Goal: Task Accomplishment & Management: Use online tool/utility

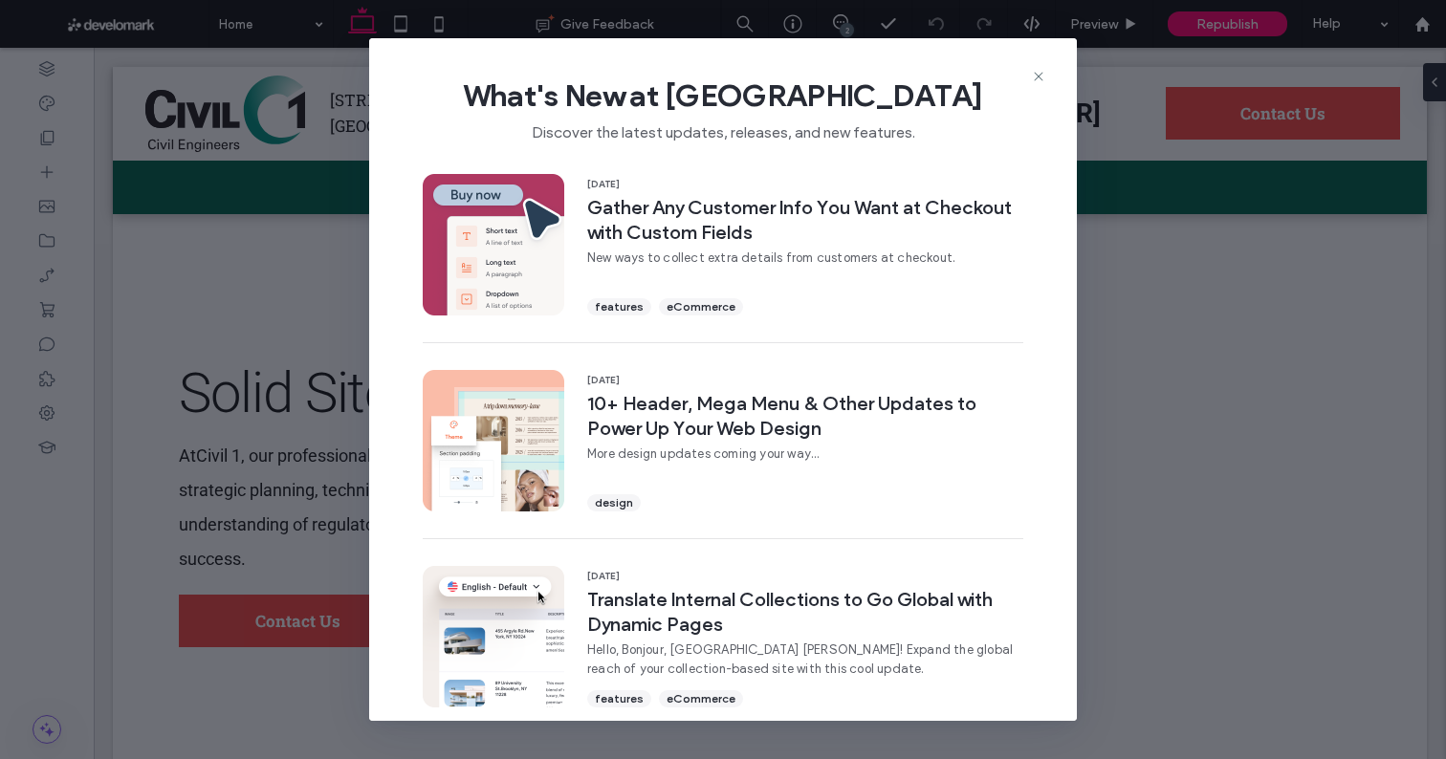
click at [1039, 78] on div at bounding box center [723, 379] width 1446 height 759
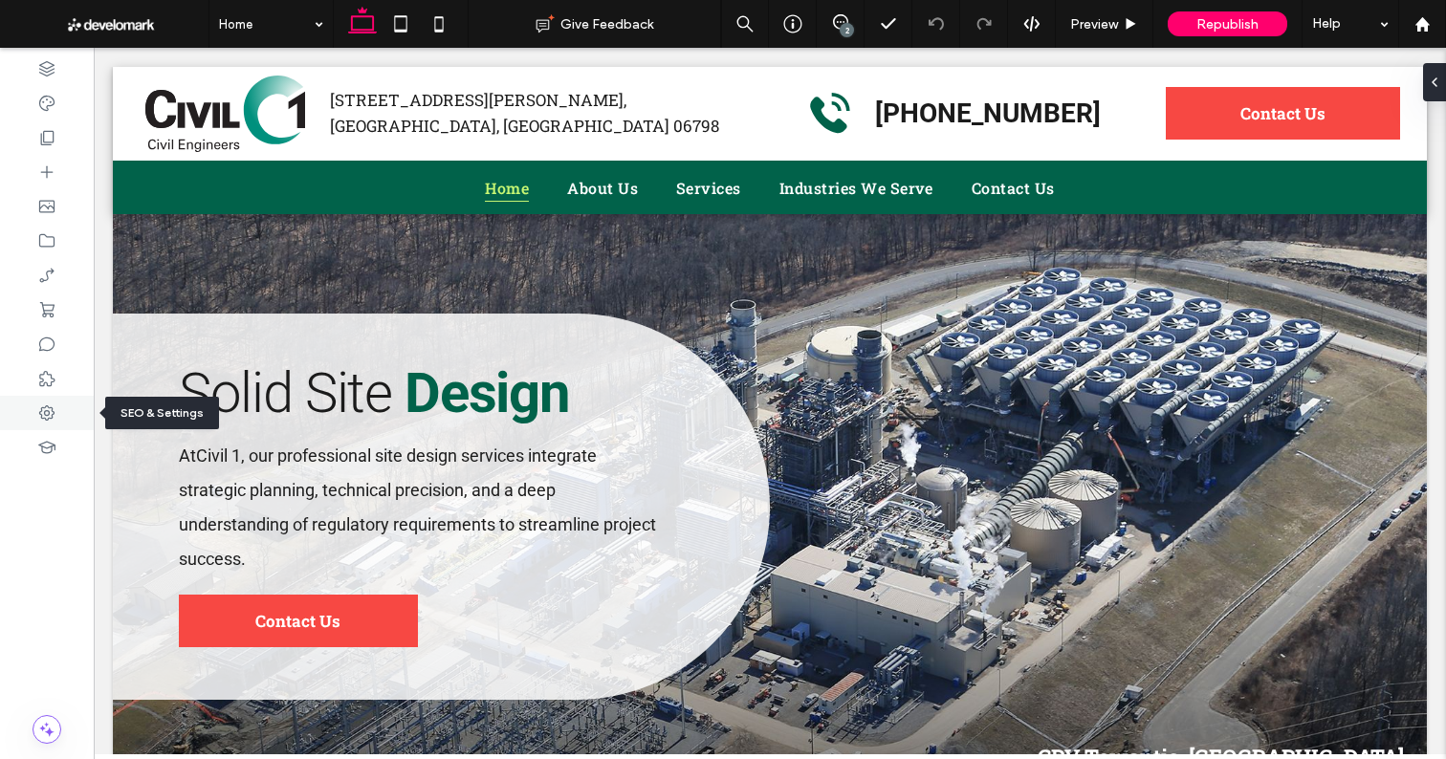
click at [41, 424] on div at bounding box center [47, 413] width 94 height 34
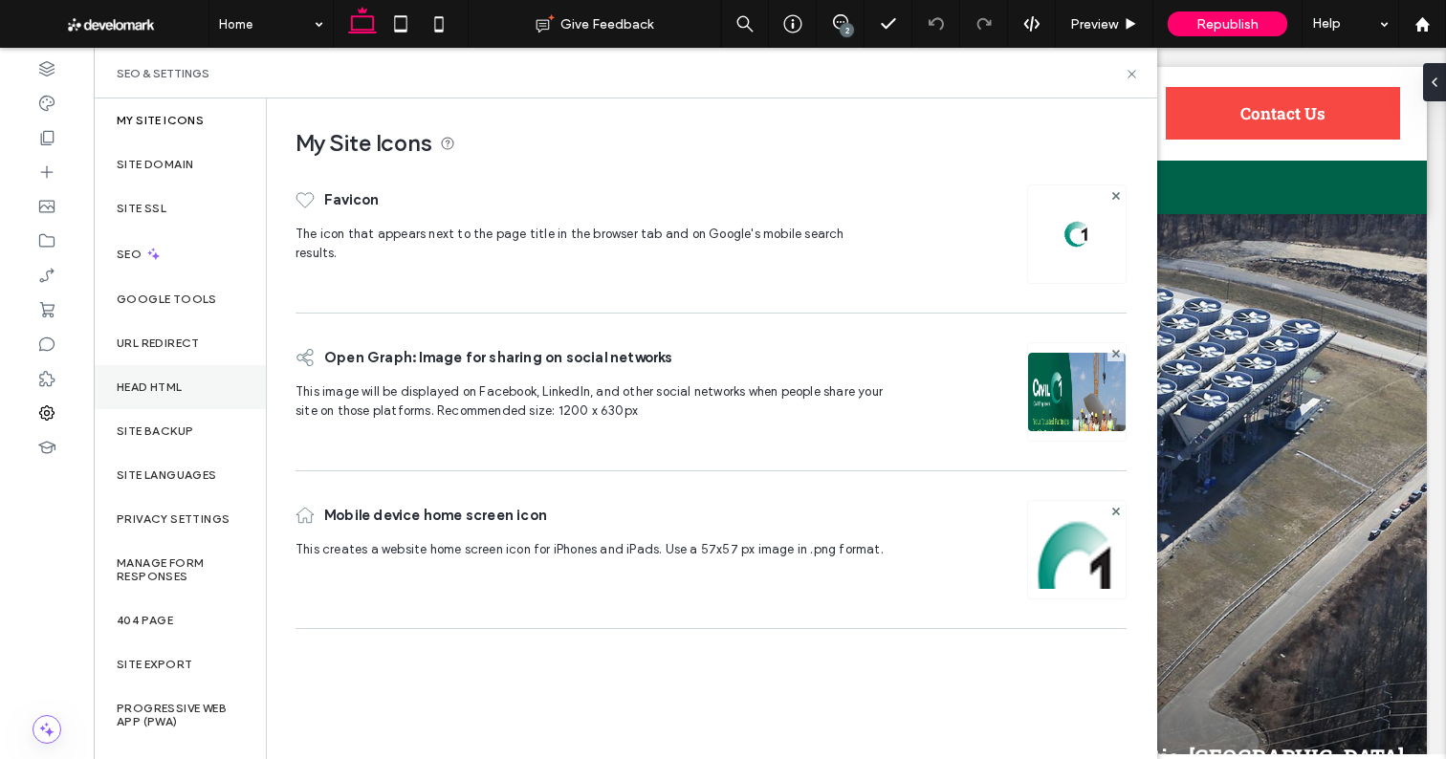
click at [166, 388] on label "Head HTML" at bounding box center [150, 387] width 66 height 13
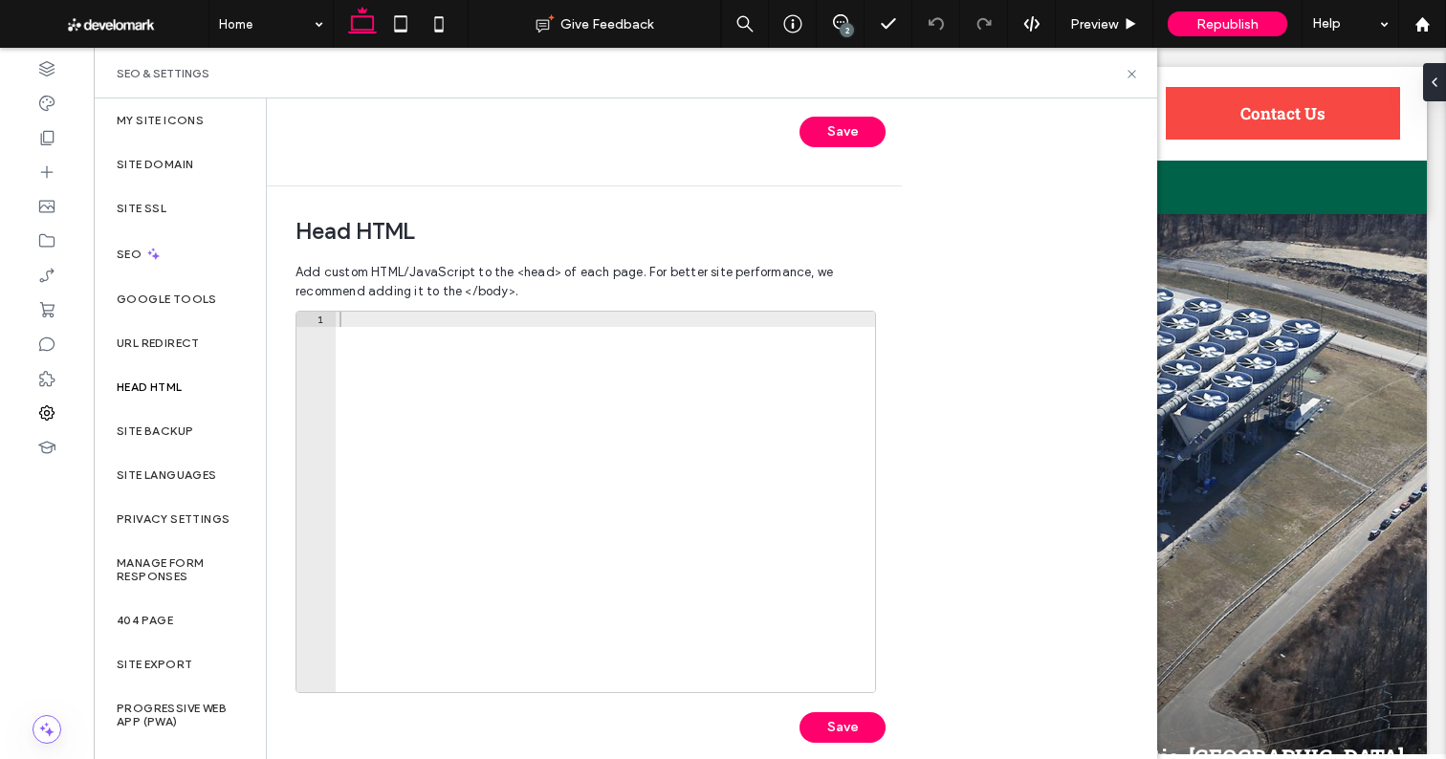
scroll to position [532, 0]
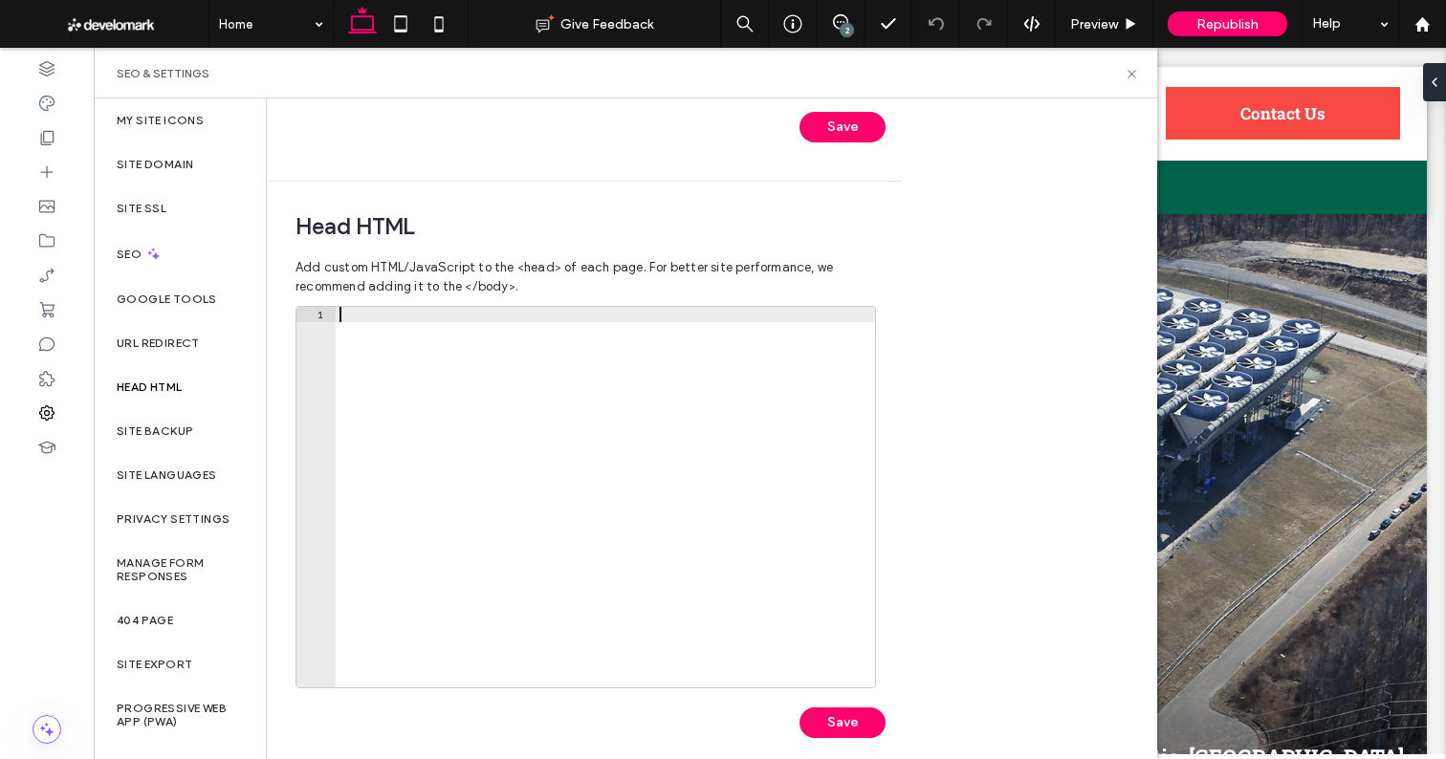
click at [405, 468] on div at bounding box center [605, 512] width 539 height 411
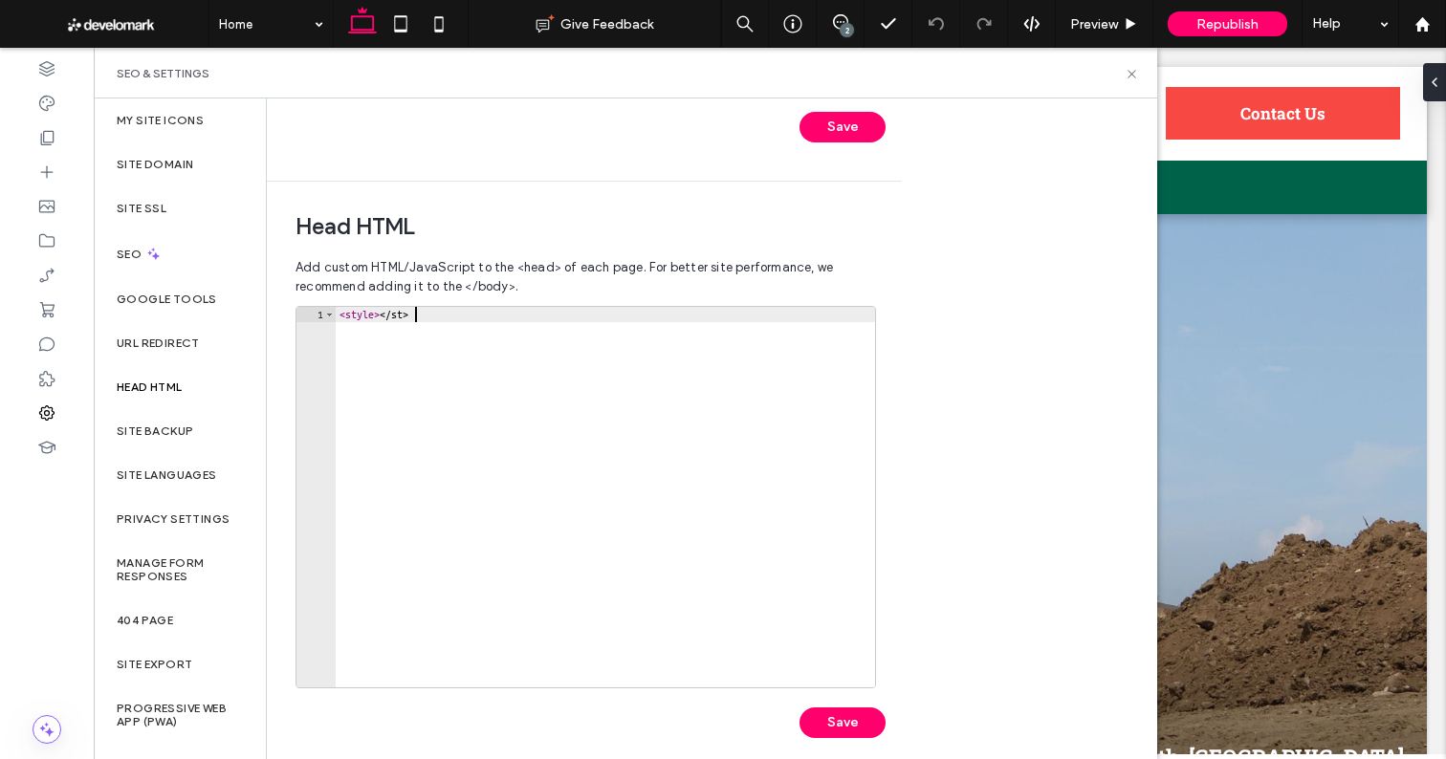
scroll to position [0, 8]
type textarea "**********"
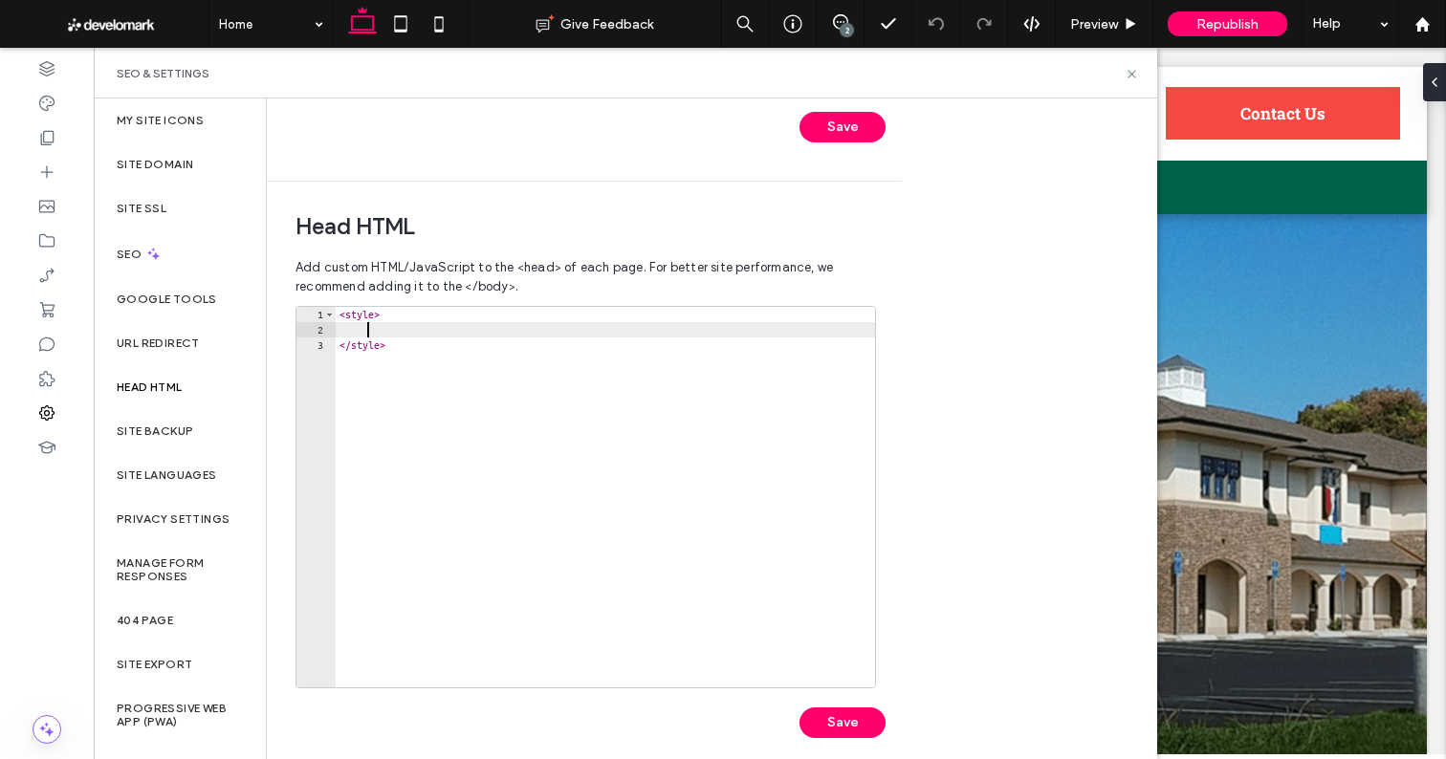
scroll to position [0, 1]
paste textarea "*"
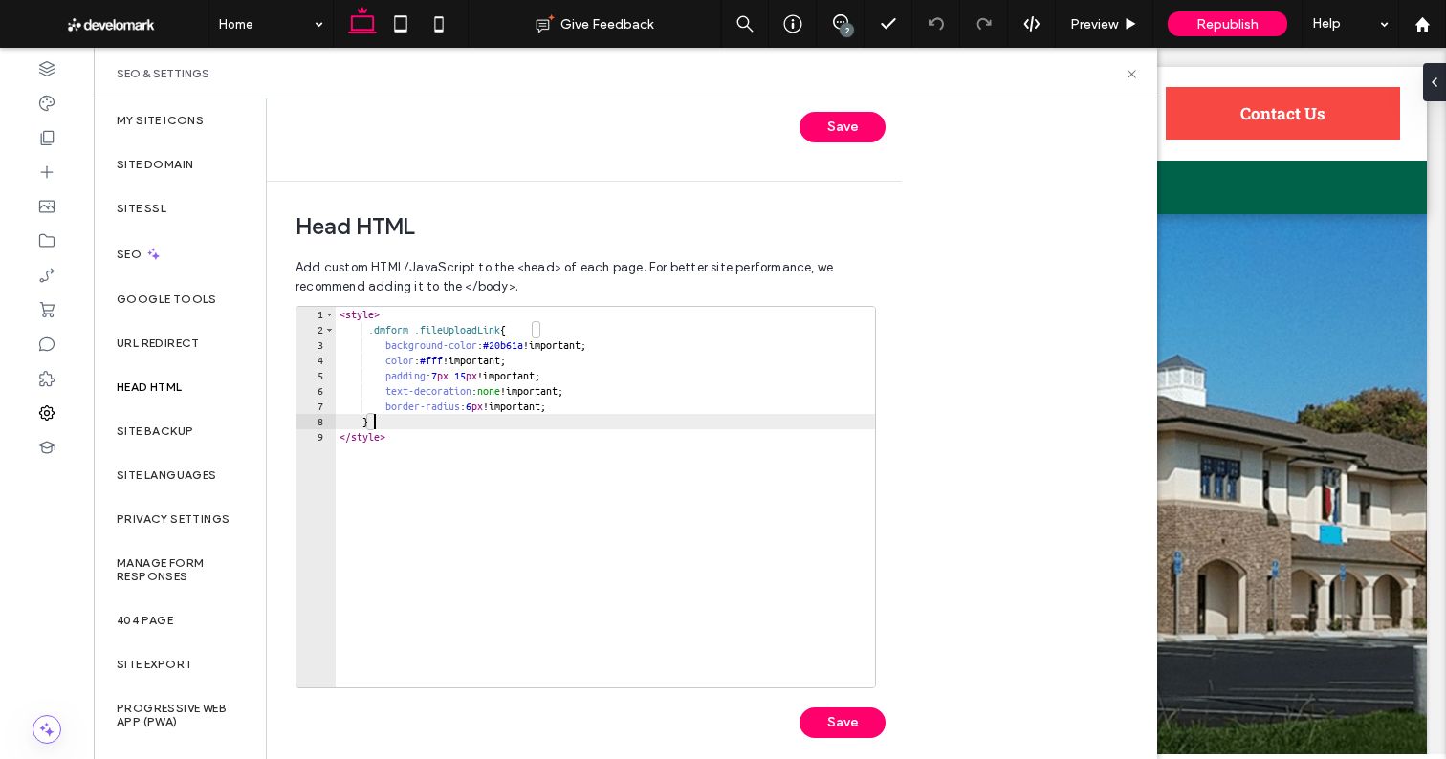
type textarea "*"
click at [818, 722] on button "Save" at bounding box center [842, 722] width 86 height 31
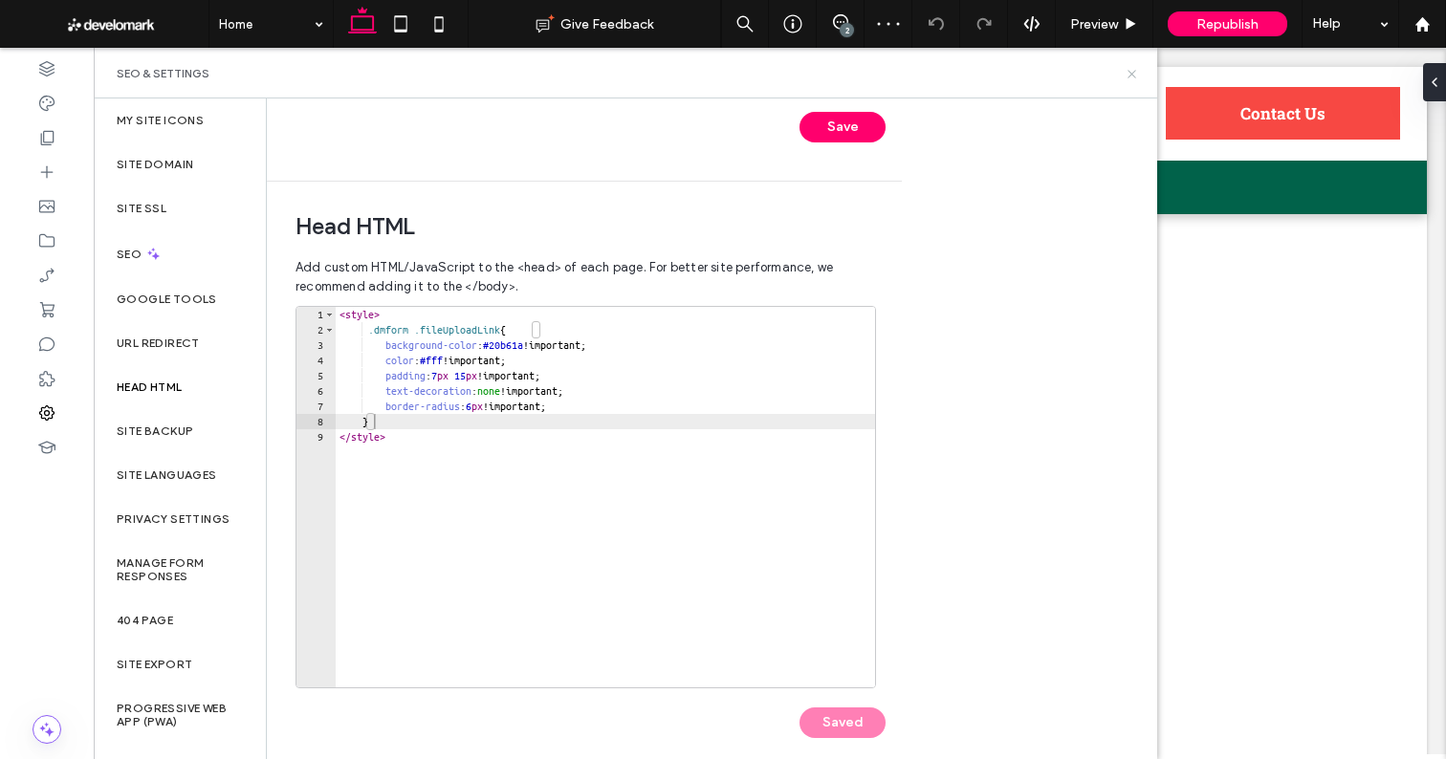
scroll to position [0, 0]
click at [1133, 74] on icon at bounding box center [1131, 74] width 14 height 14
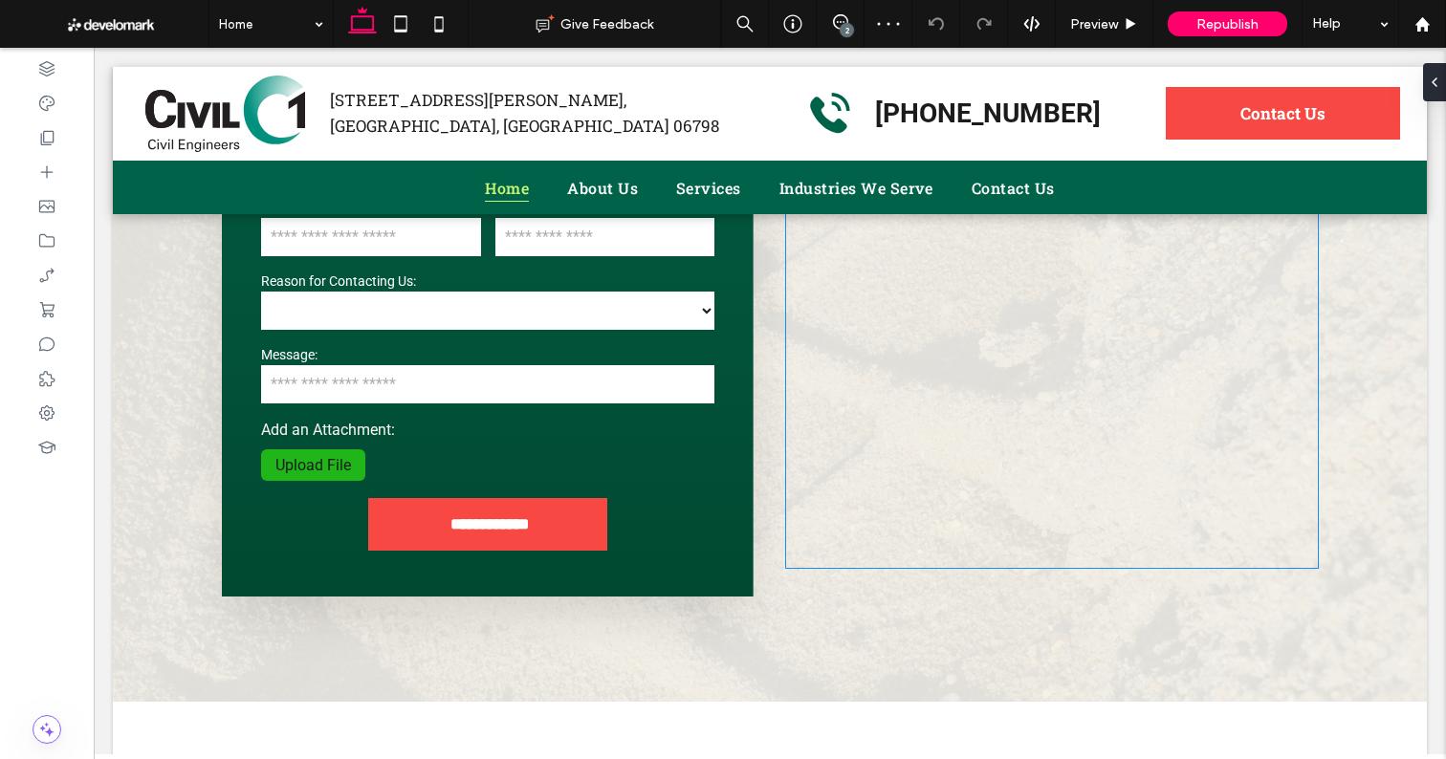
scroll to position [9246, 0]
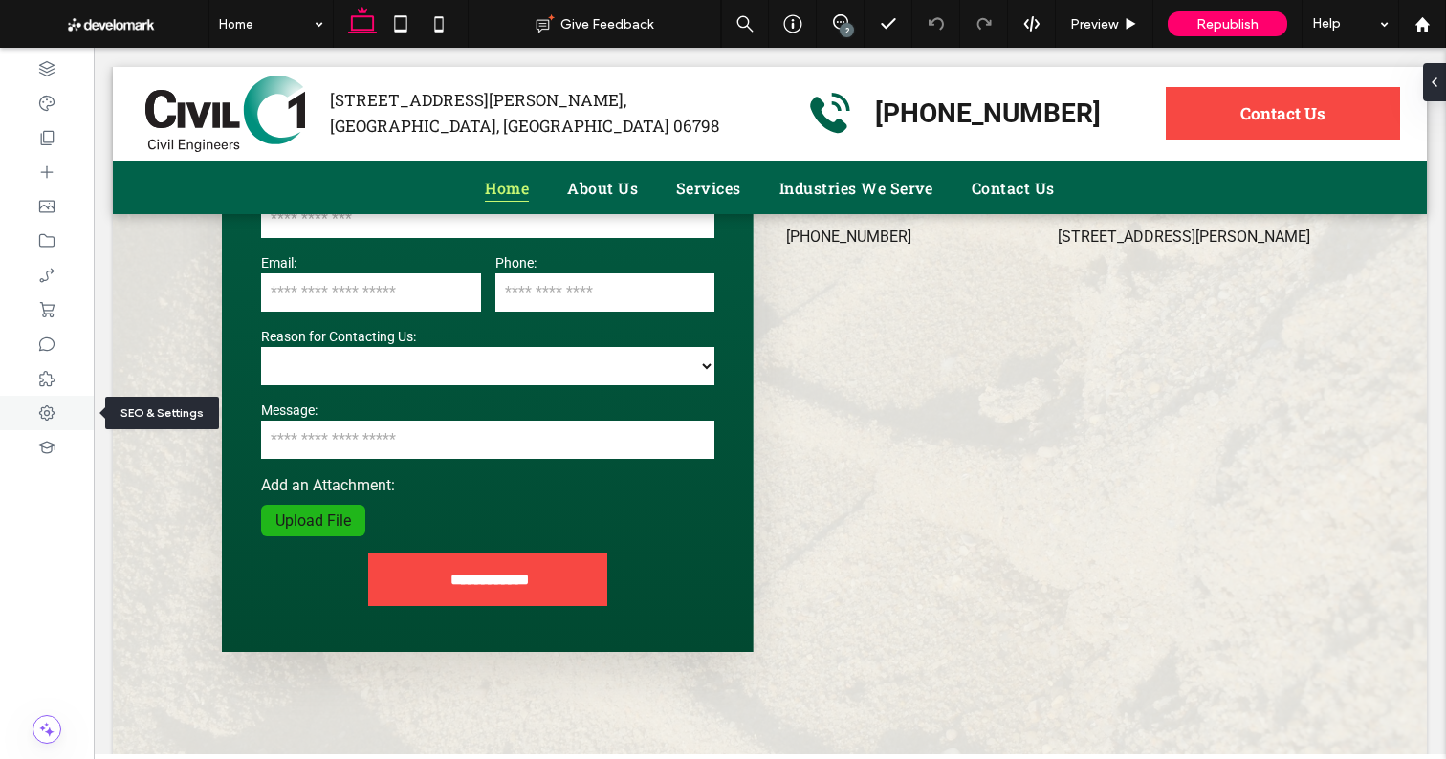
click at [33, 413] on div at bounding box center [47, 413] width 94 height 34
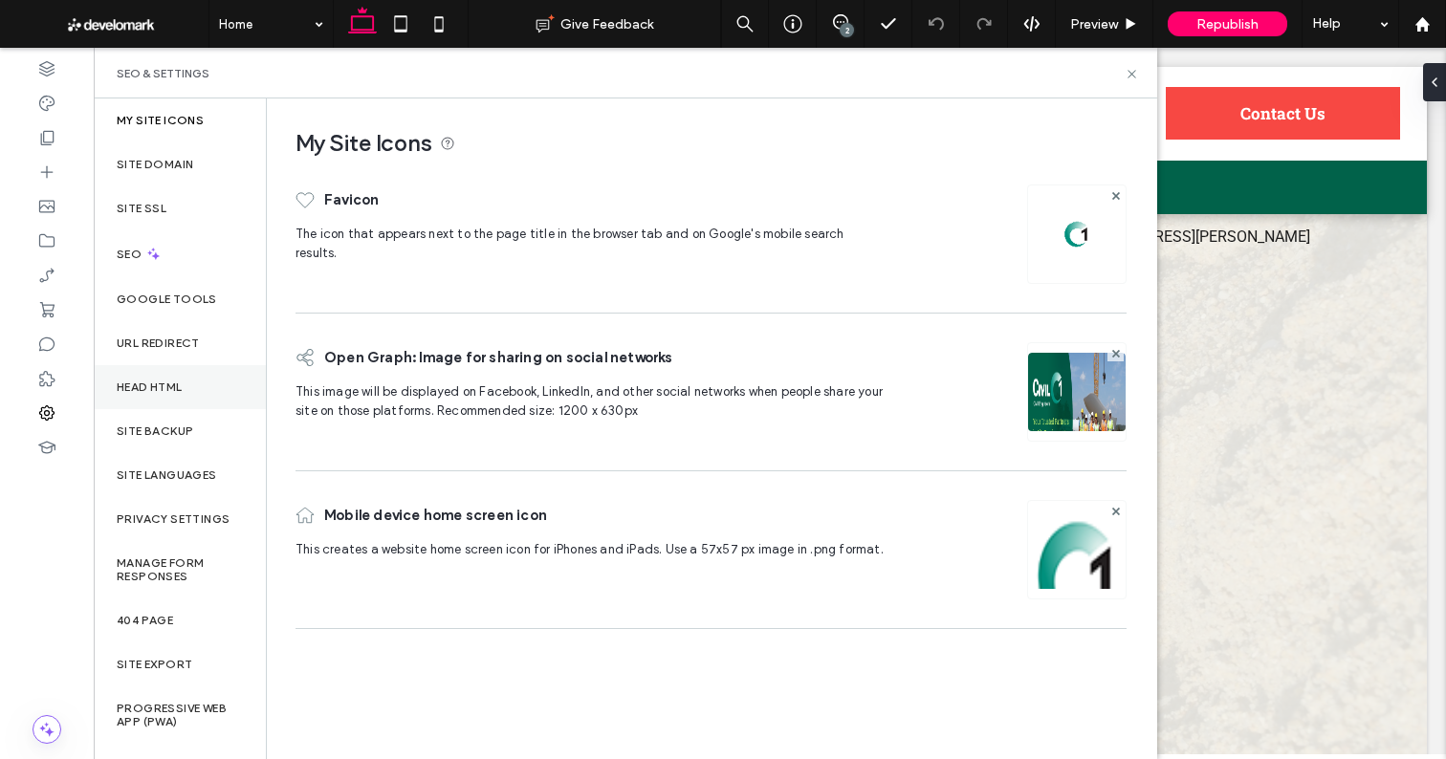
click at [181, 371] on div "Head HTML" at bounding box center [180, 387] width 172 height 44
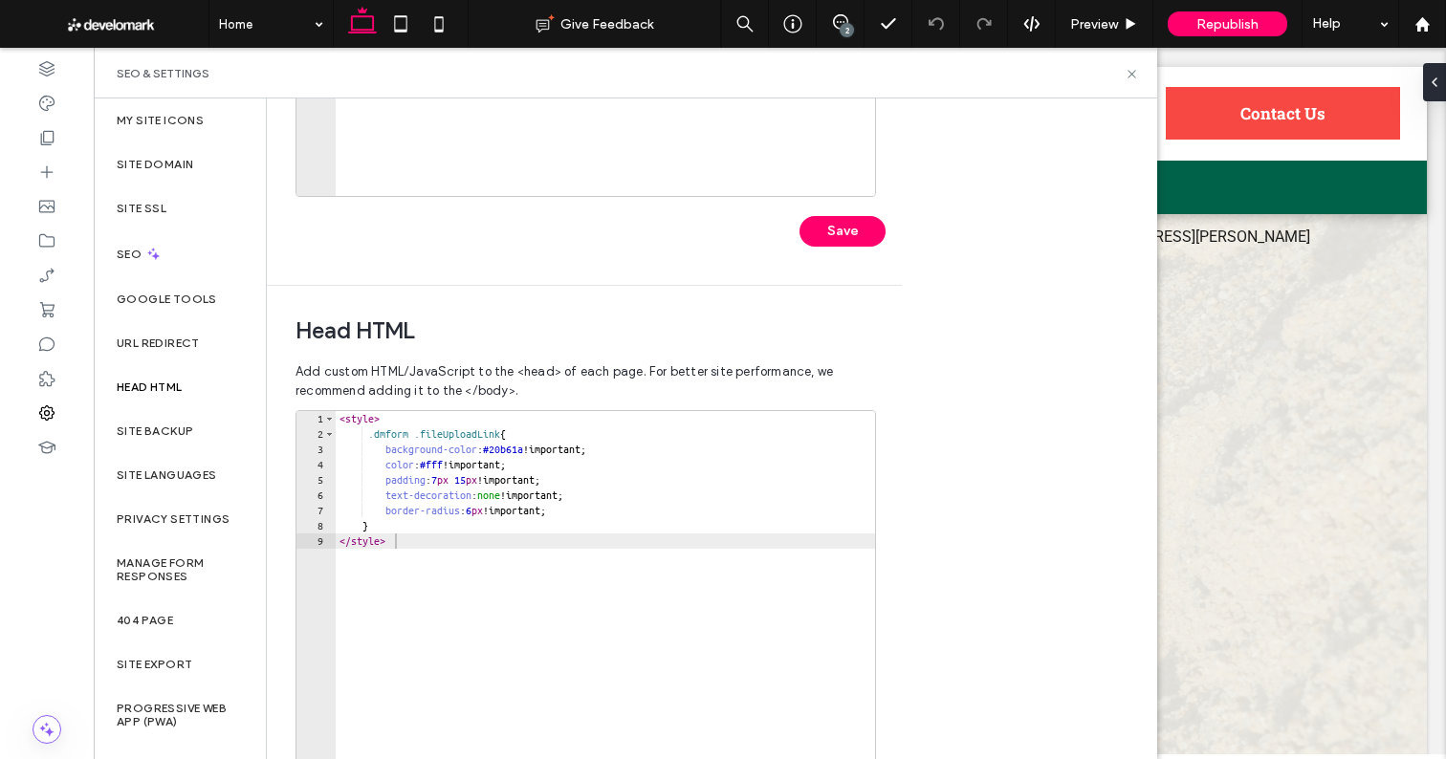
scroll to position [551, 0]
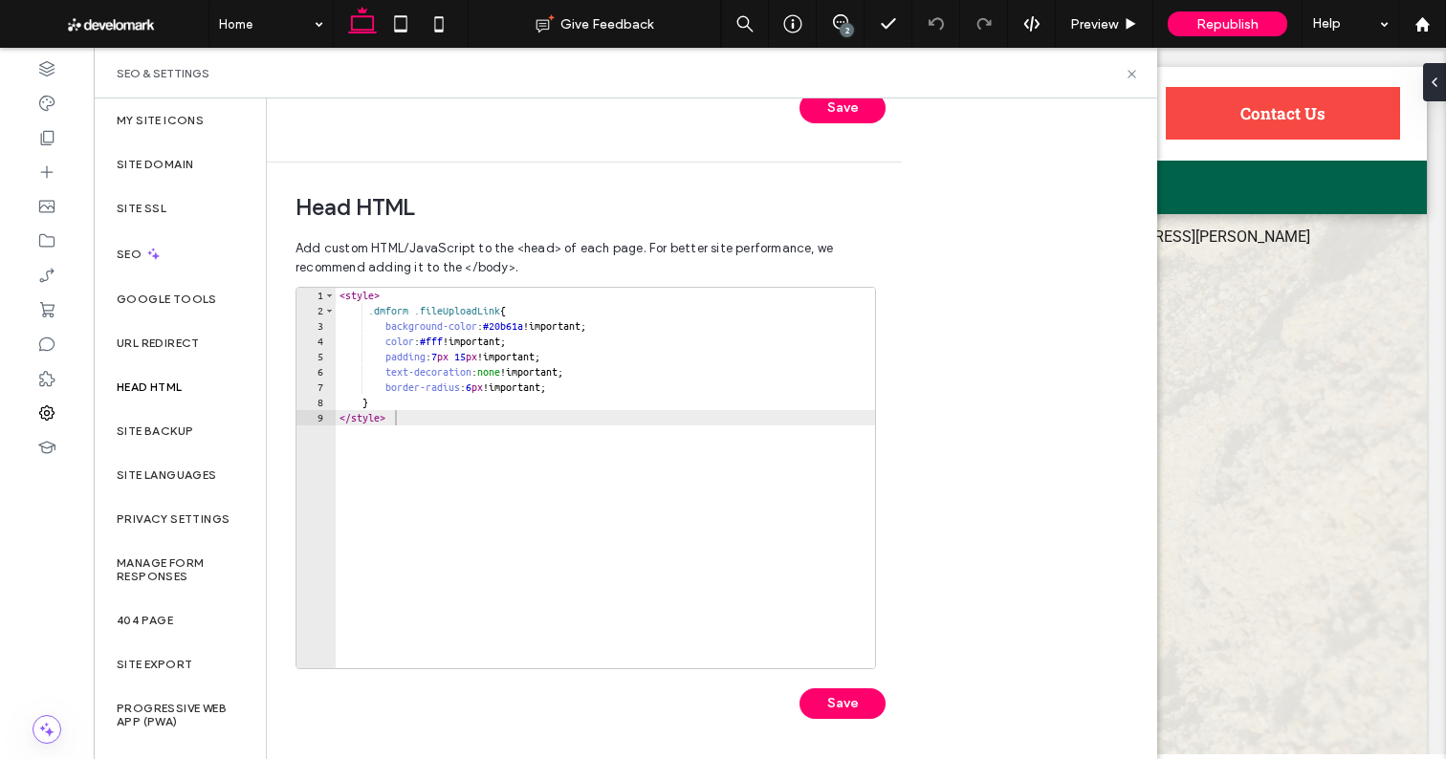
click at [530, 325] on div "< style > .dmform .fileUploadLink { background-color : #20b61a !important; colo…" at bounding box center [605, 493] width 539 height 411
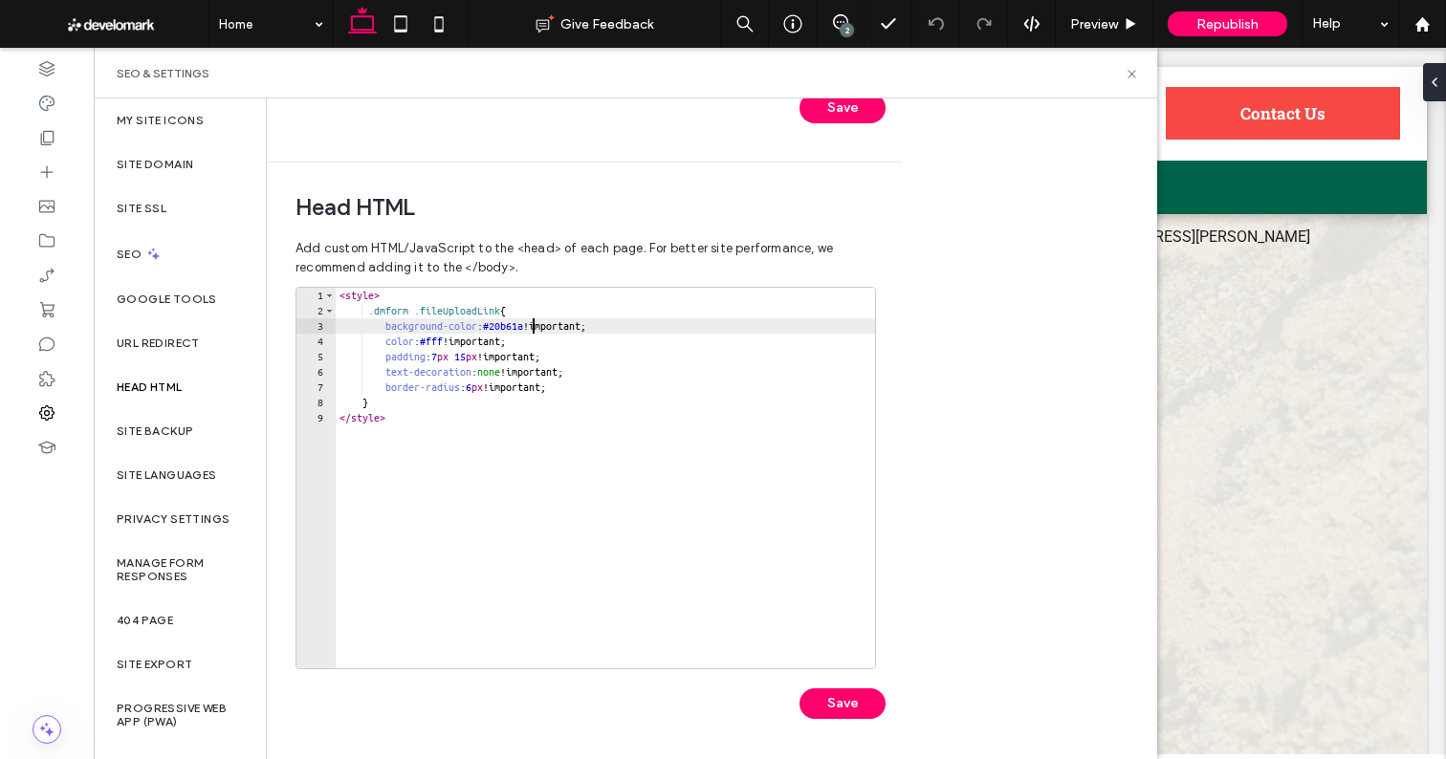
click at [530, 325] on div "< style > .dmform .fileUploadLink { background-color : #20b61a !important; colo…" at bounding box center [605, 493] width 539 height 411
paste textarea "Cursor at row 3"
type textarea "**********"
click at [862, 704] on button "Save" at bounding box center [842, 703] width 86 height 31
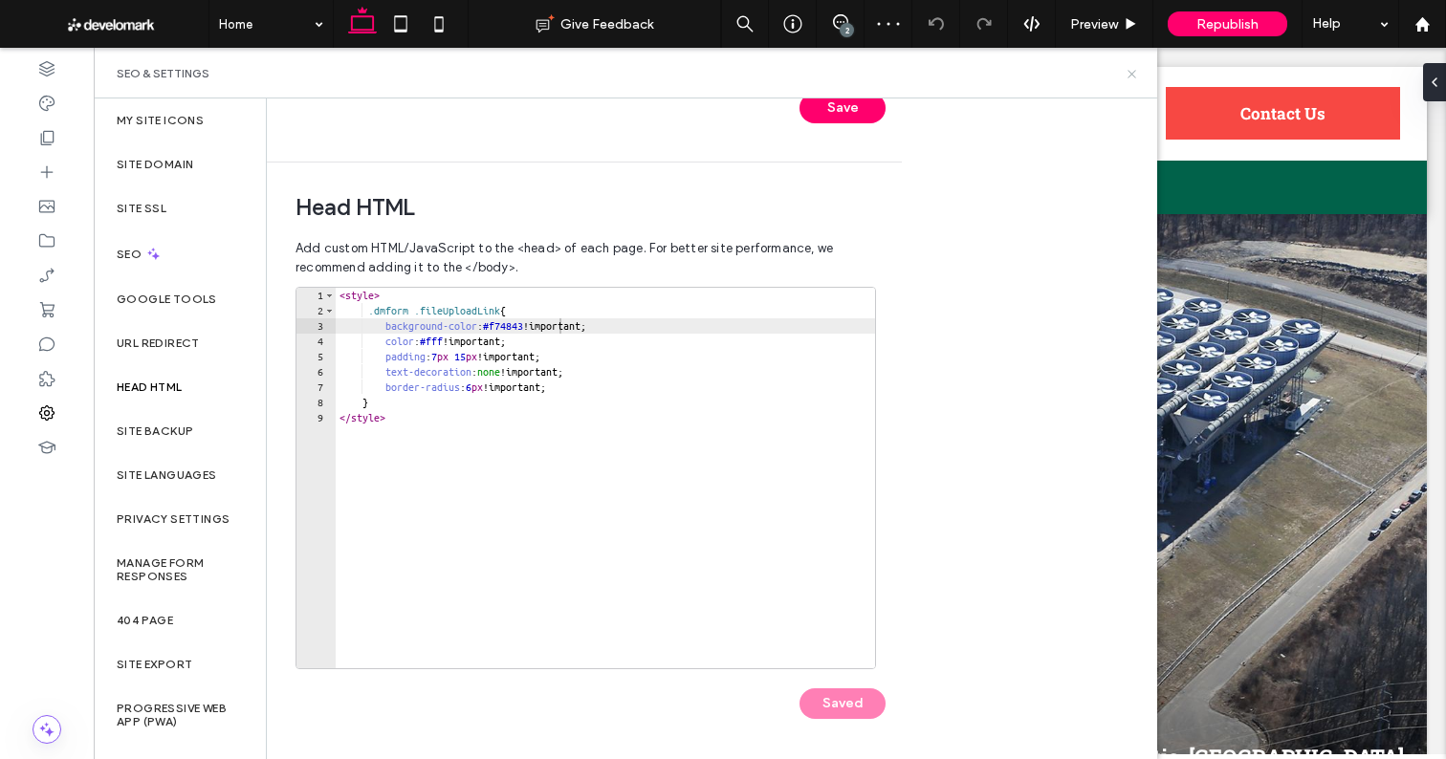
click at [1132, 72] on icon at bounding box center [1131, 74] width 14 height 14
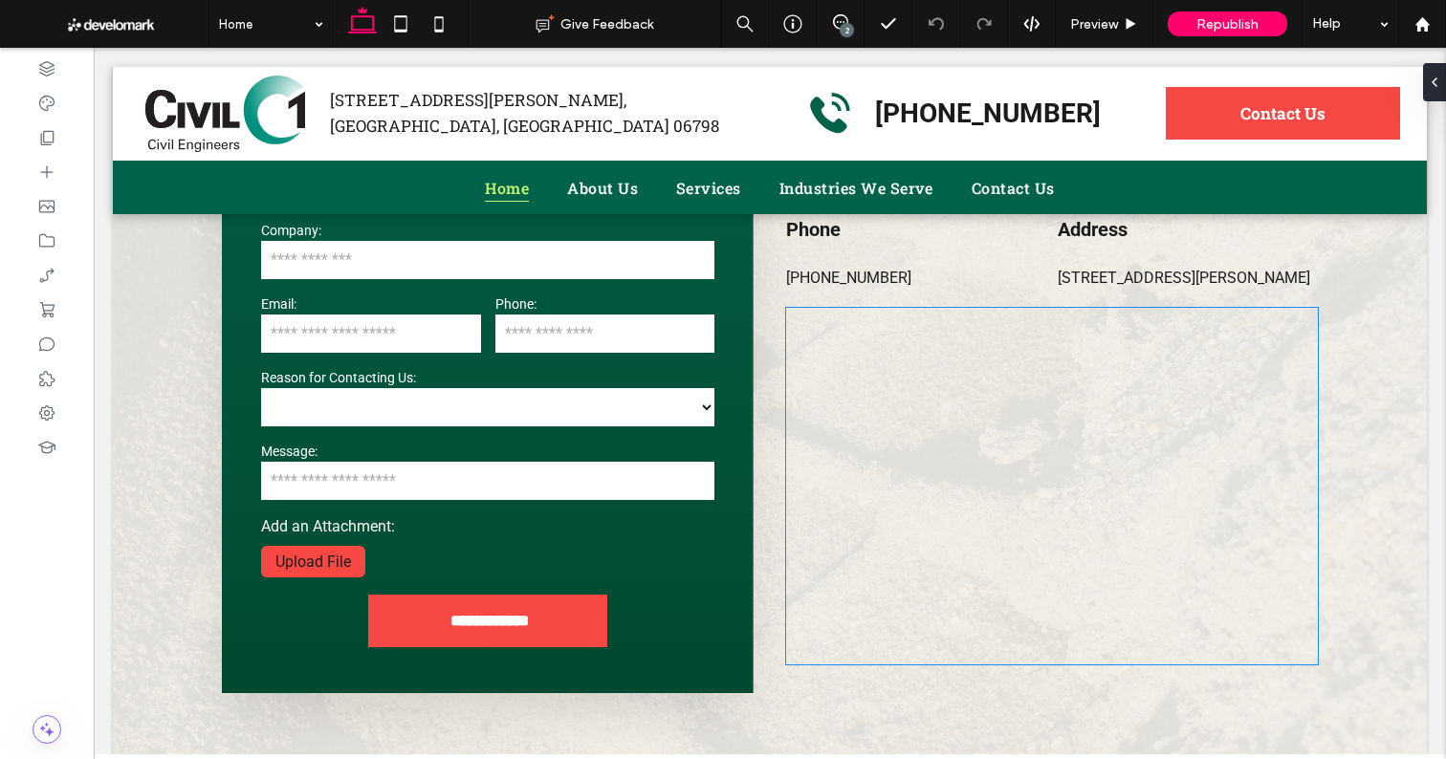
scroll to position [9110, 0]
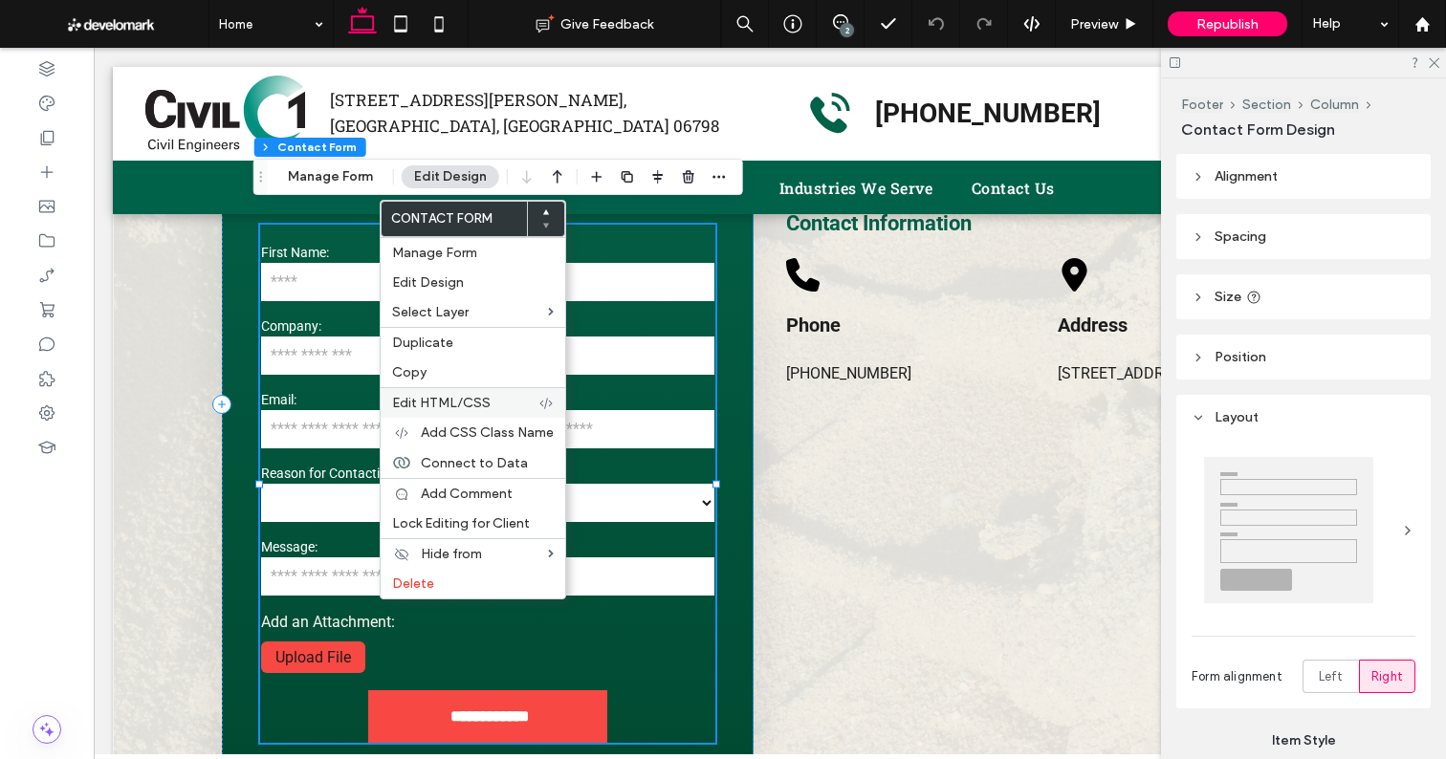
click at [464, 390] on div "Edit HTML/CSS" at bounding box center [473, 402] width 185 height 31
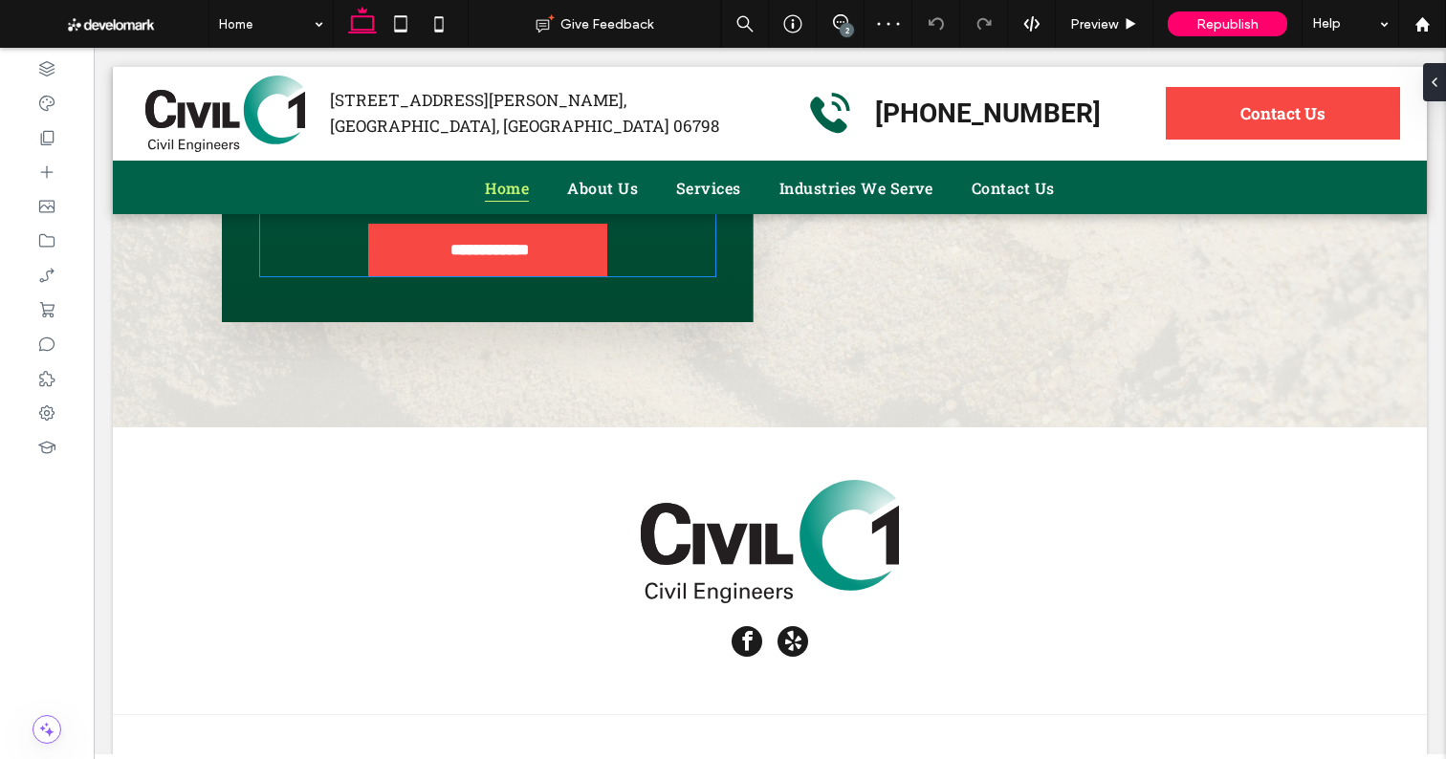
scroll to position [9092, 0]
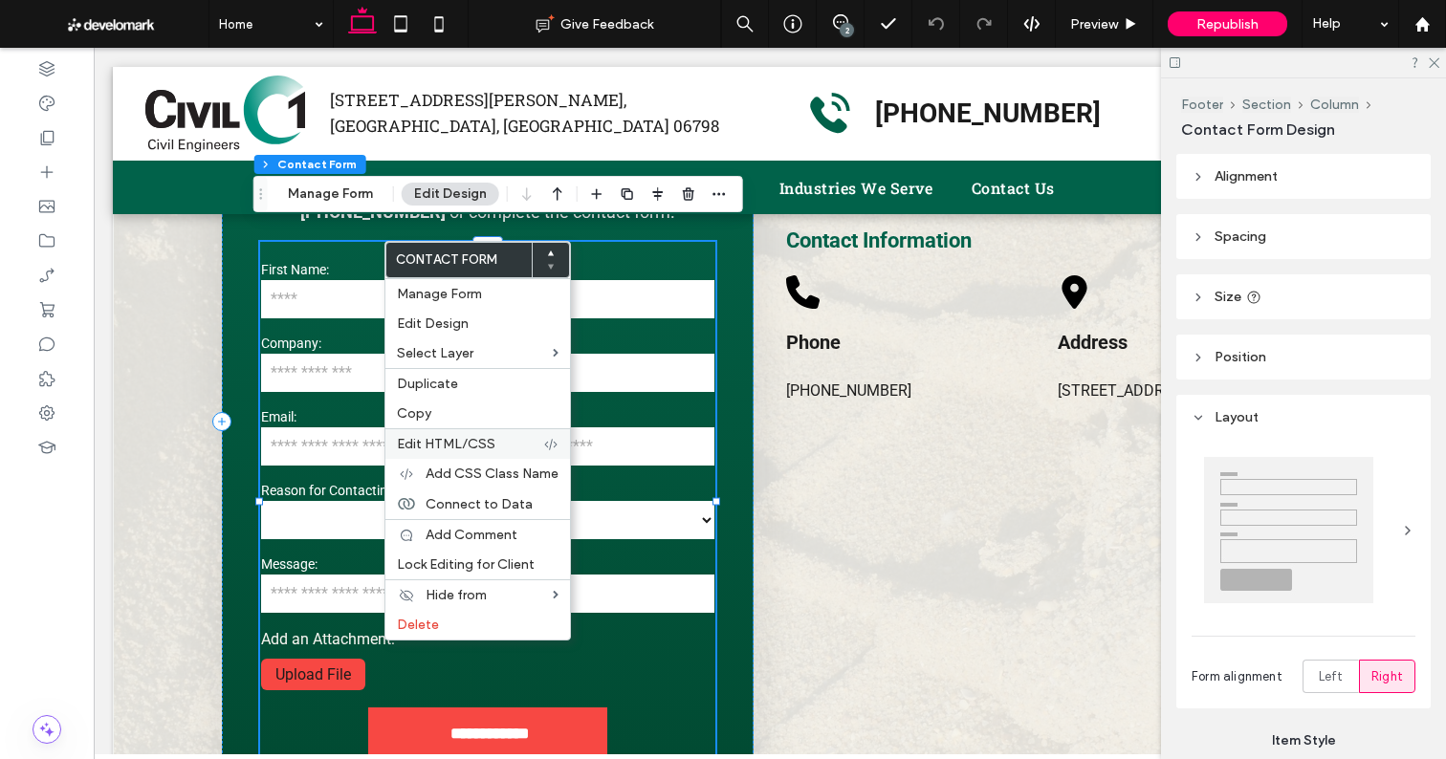
click at [474, 444] on span "Edit HTML/CSS" at bounding box center [446, 444] width 98 height 16
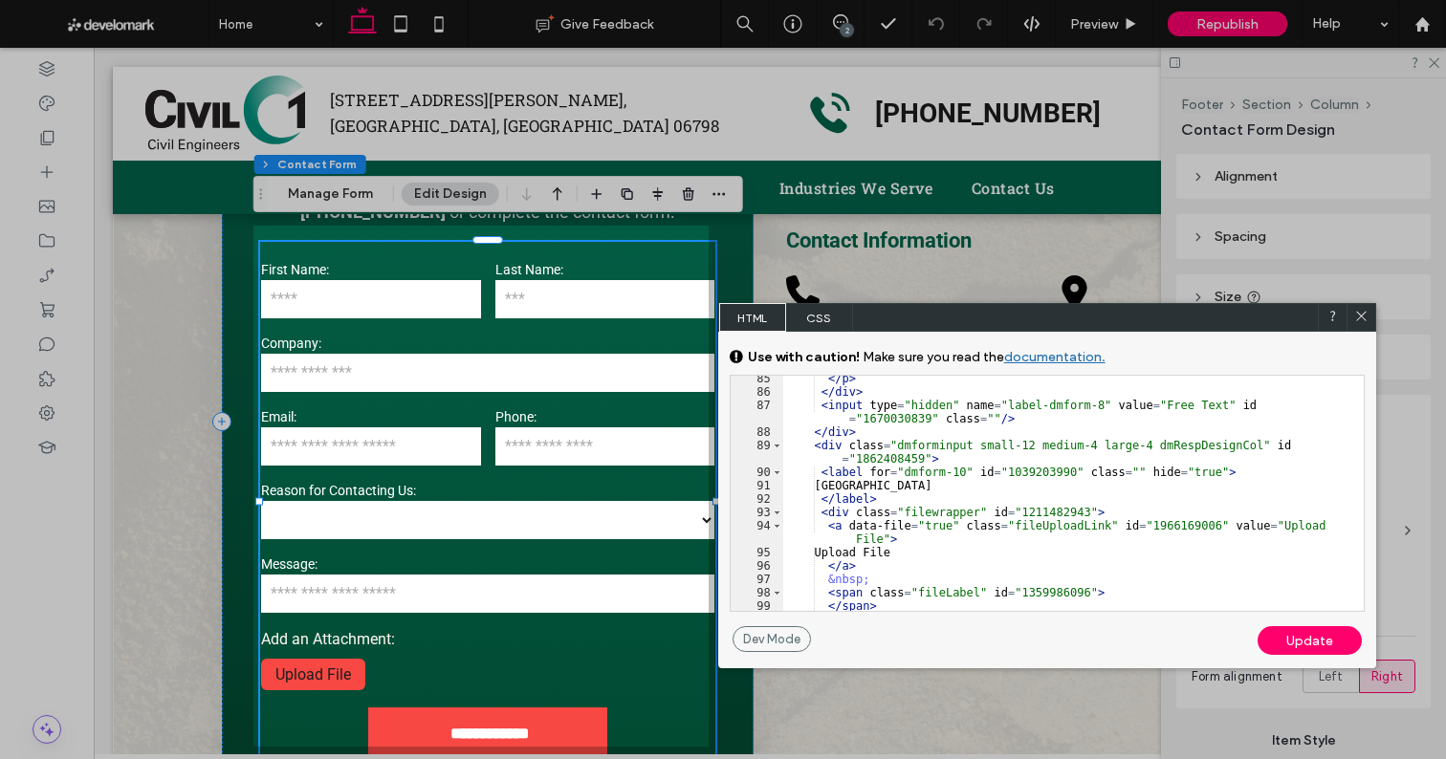
scroll to position [1449, 0]
click at [836, 550] on div "</ p > </ div > < input type = "hidden" name = "label-dmform-8" value = "Free T…" at bounding box center [1066, 509] width 566 height 275
type textarea "**"
click at [1293, 648] on div "Update" at bounding box center [1309, 640] width 104 height 29
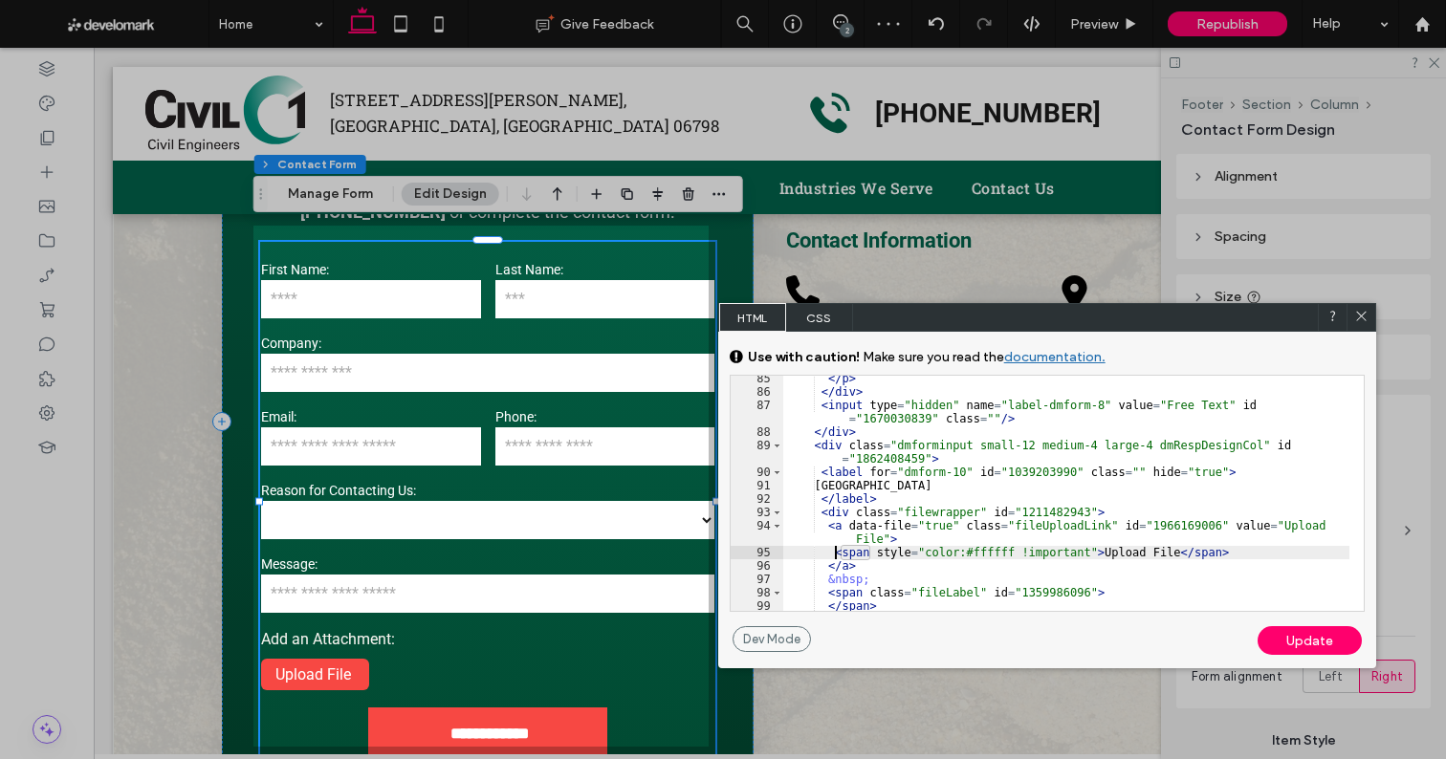
click at [838, 555] on div "</ p > </ div > < input type = "hidden" name = "label-dmform-8" value = "Free T…" at bounding box center [1066, 509] width 566 height 275
drag, startPoint x: 824, startPoint y: 552, endPoint x: 1239, endPoint y: 549, distance: 414.9
click at [1239, 549] on div "</ p > </ div > < input type = "hidden" name = "label-dmform-8" value = "Free T…" at bounding box center [1066, 509] width 566 height 275
click at [1356, 319] on icon at bounding box center [1361, 316] width 14 height 14
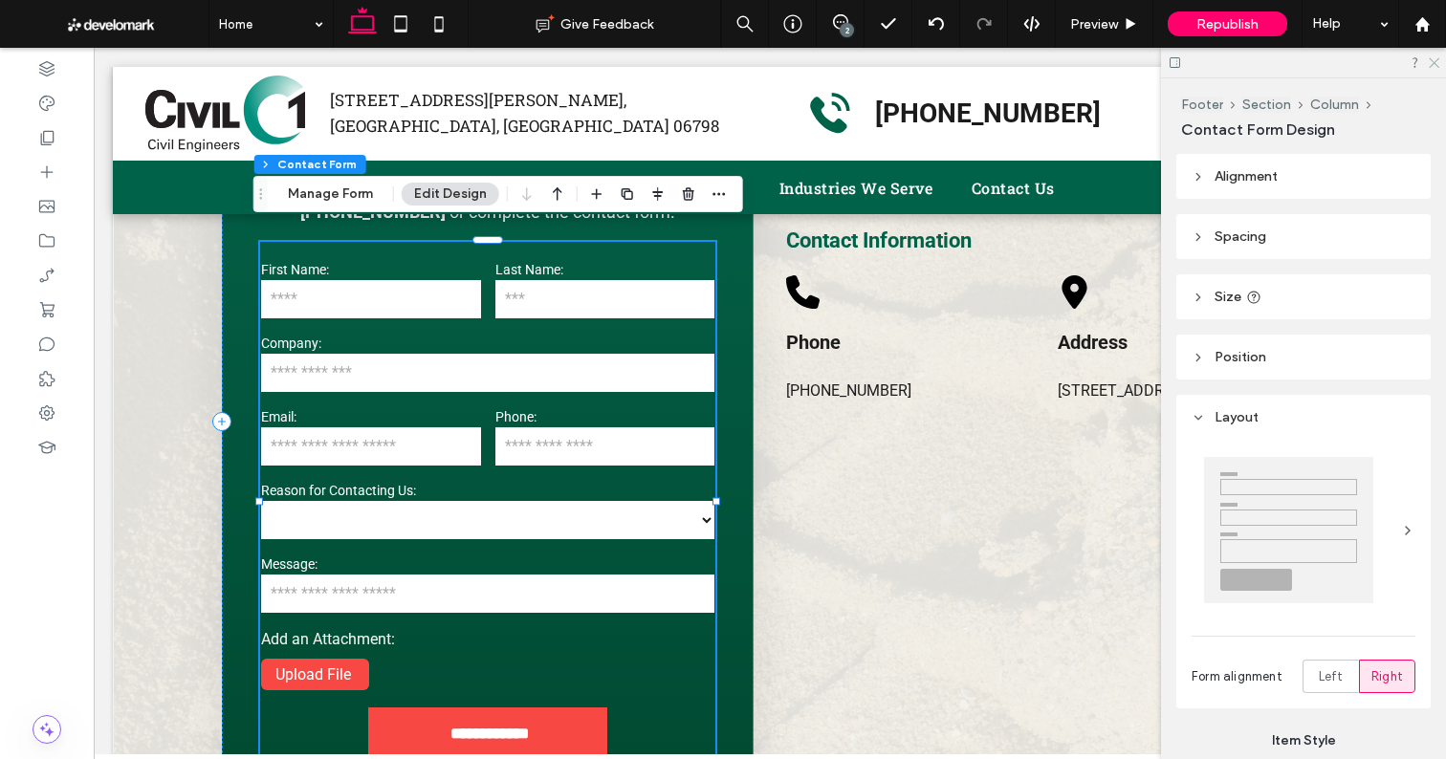
click at [1436, 66] on icon at bounding box center [1432, 61] width 12 height 12
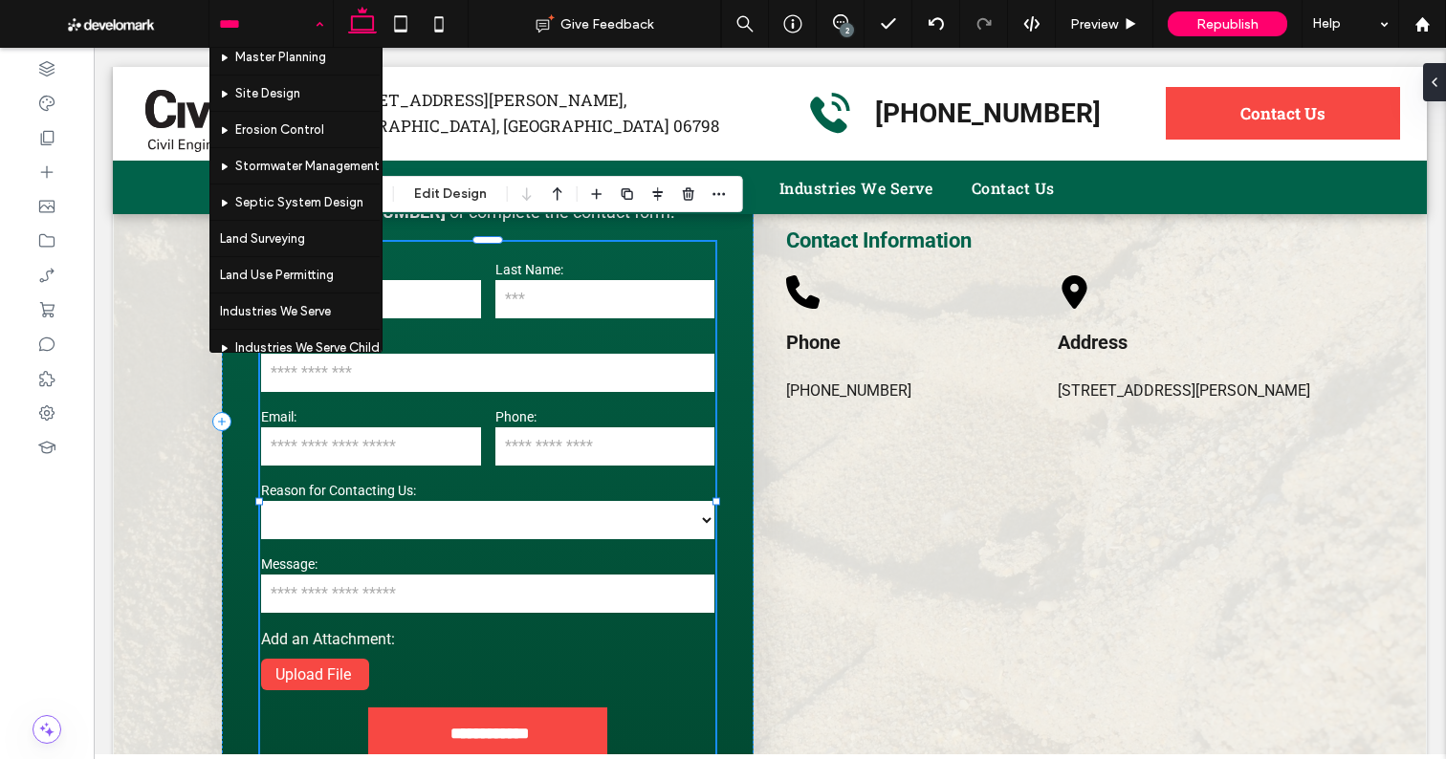
scroll to position [700, 0]
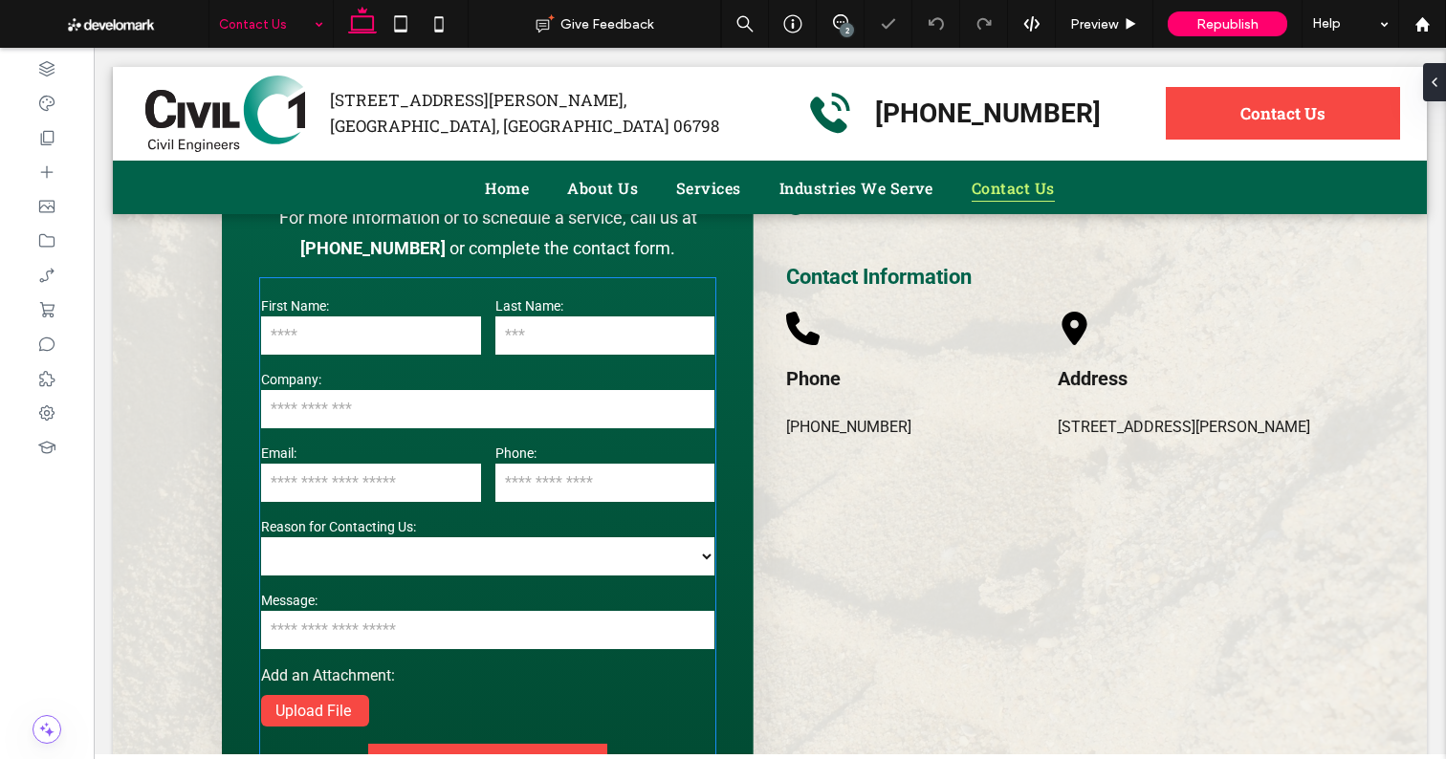
scroll to position [925, 0]
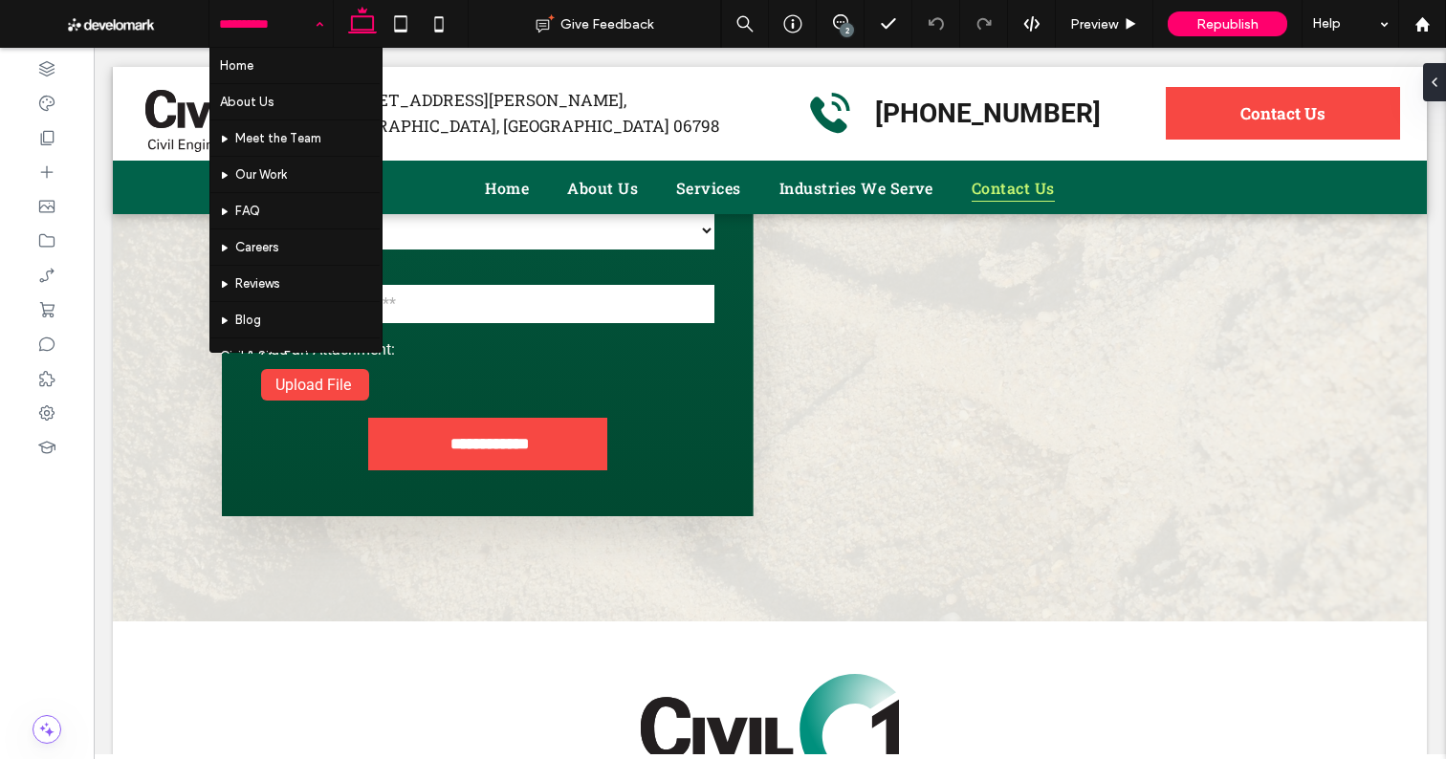
click at [273, 27] on input at bounding box center [266, 24] width 95 height 48
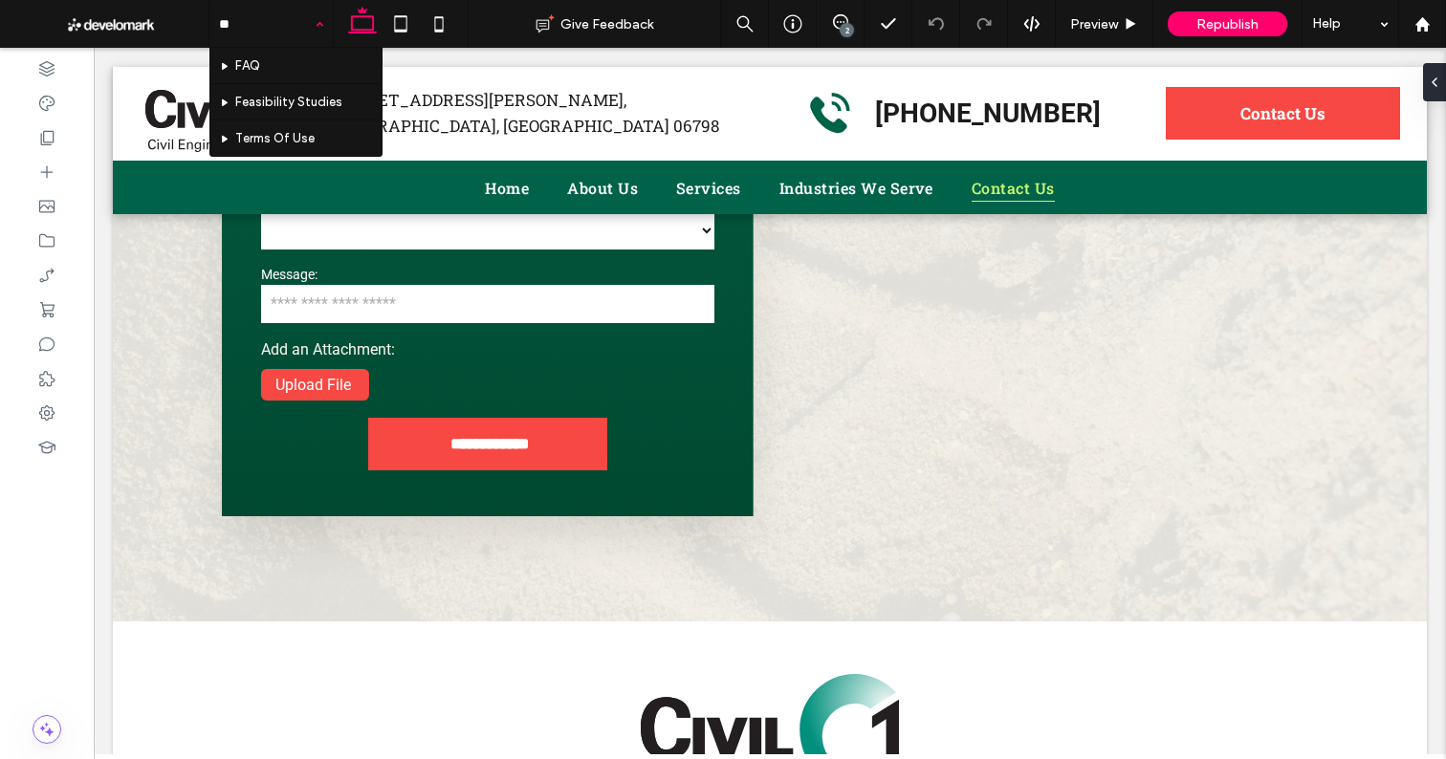
type input "***"
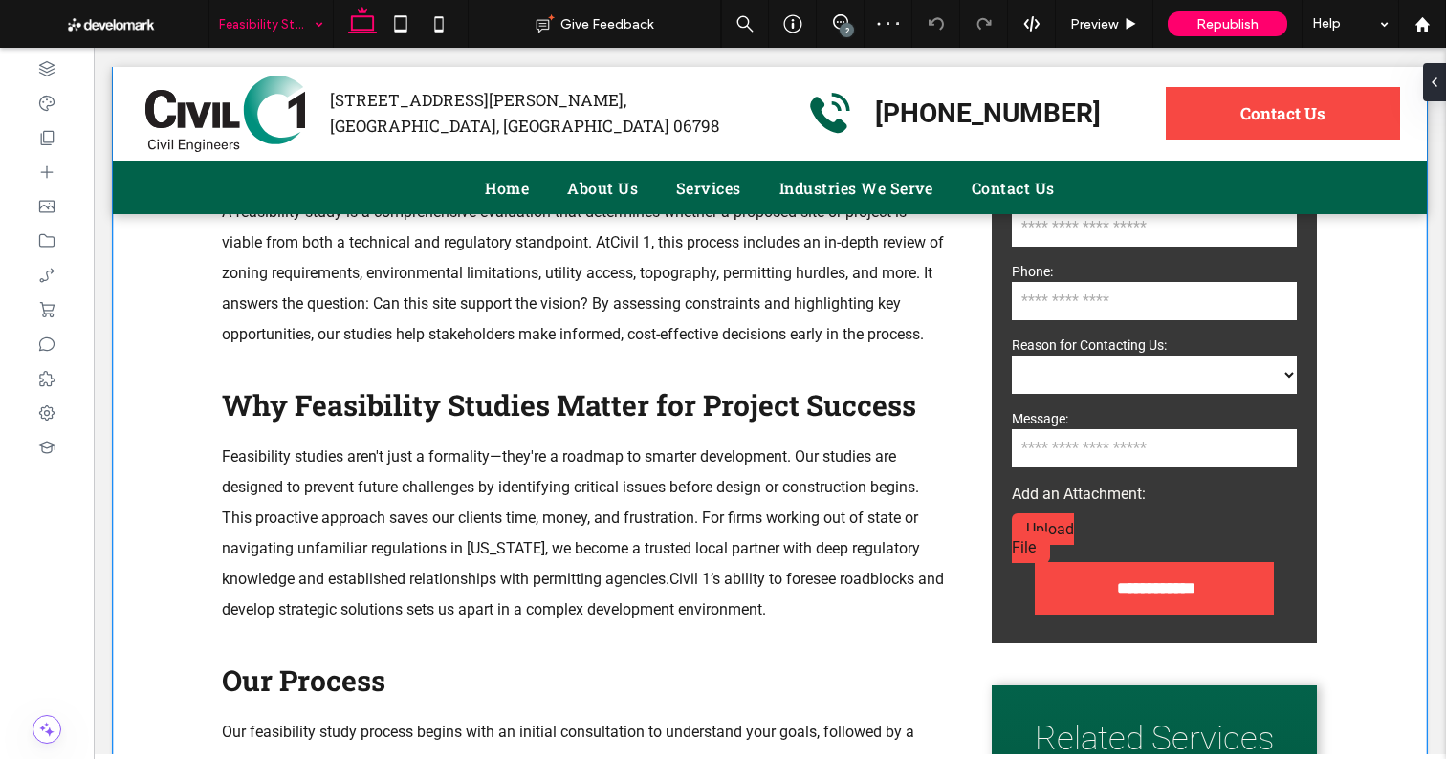
scroll to position [1175, 0]
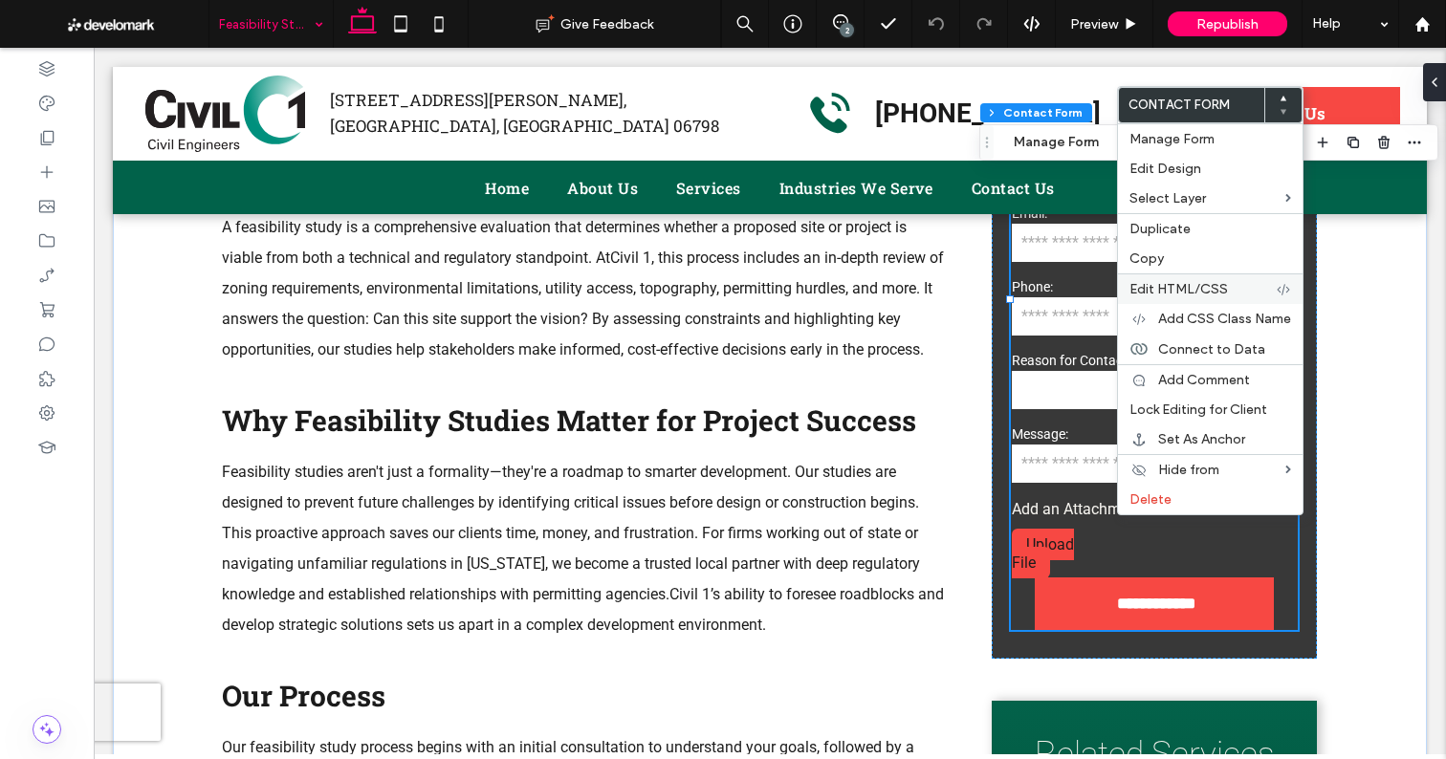
click at [1171, 288] on span "Edit HTML/CSS" at bounding box center [1178, 289] width 98 height 16
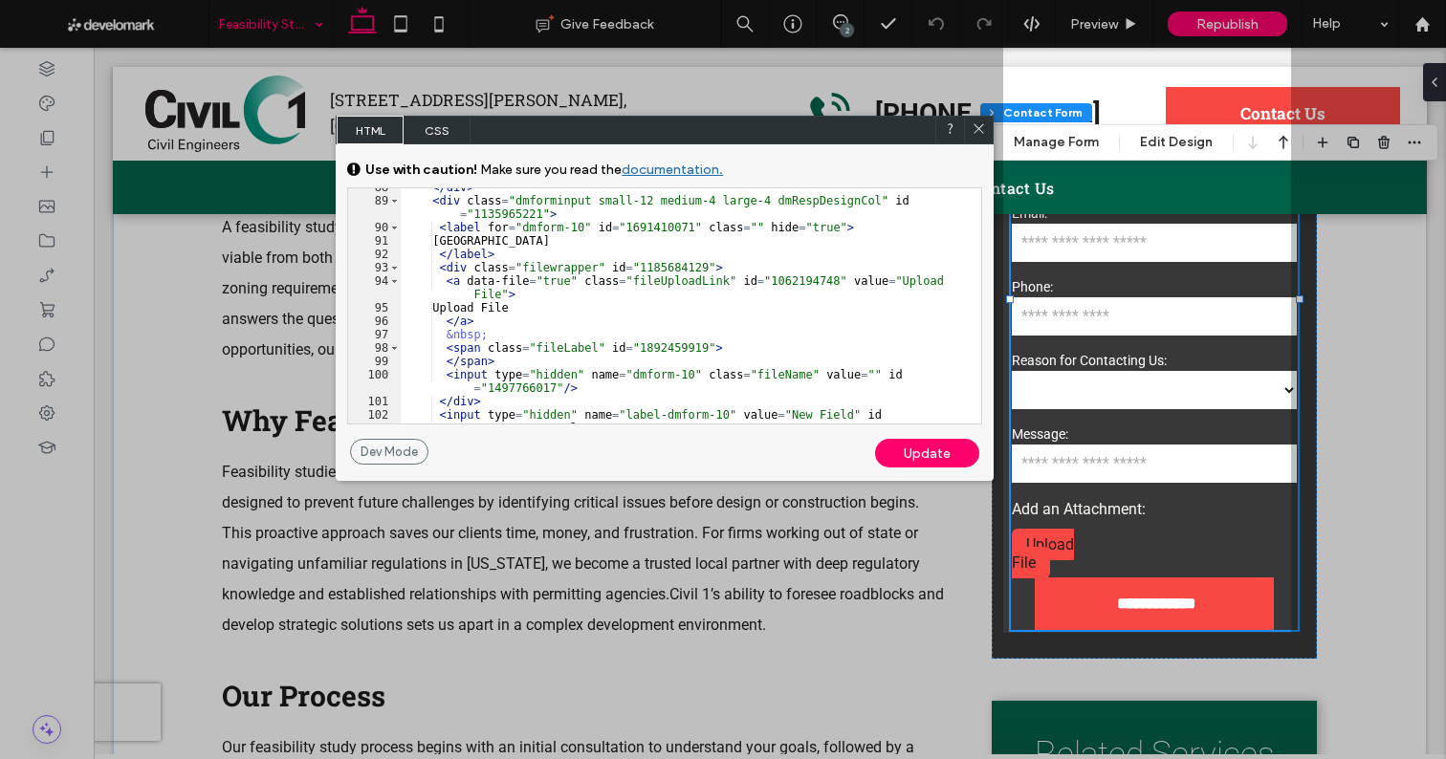
scroll to position [1507, 0]
drag, startPoint x: 530, startPoint y: 308, endPoint x: 599, endPoint y: 306, distance: 68.9
click at [599, 306] on div "</ div > < div class = "dmforminput small-12 medium-4 large-4 dmRespDesignCol" …" at bounding box center [684, 318] width 566 height 275
click at [938, 463] on div "Update" at bounding box center [927, 453] width 104 height 29
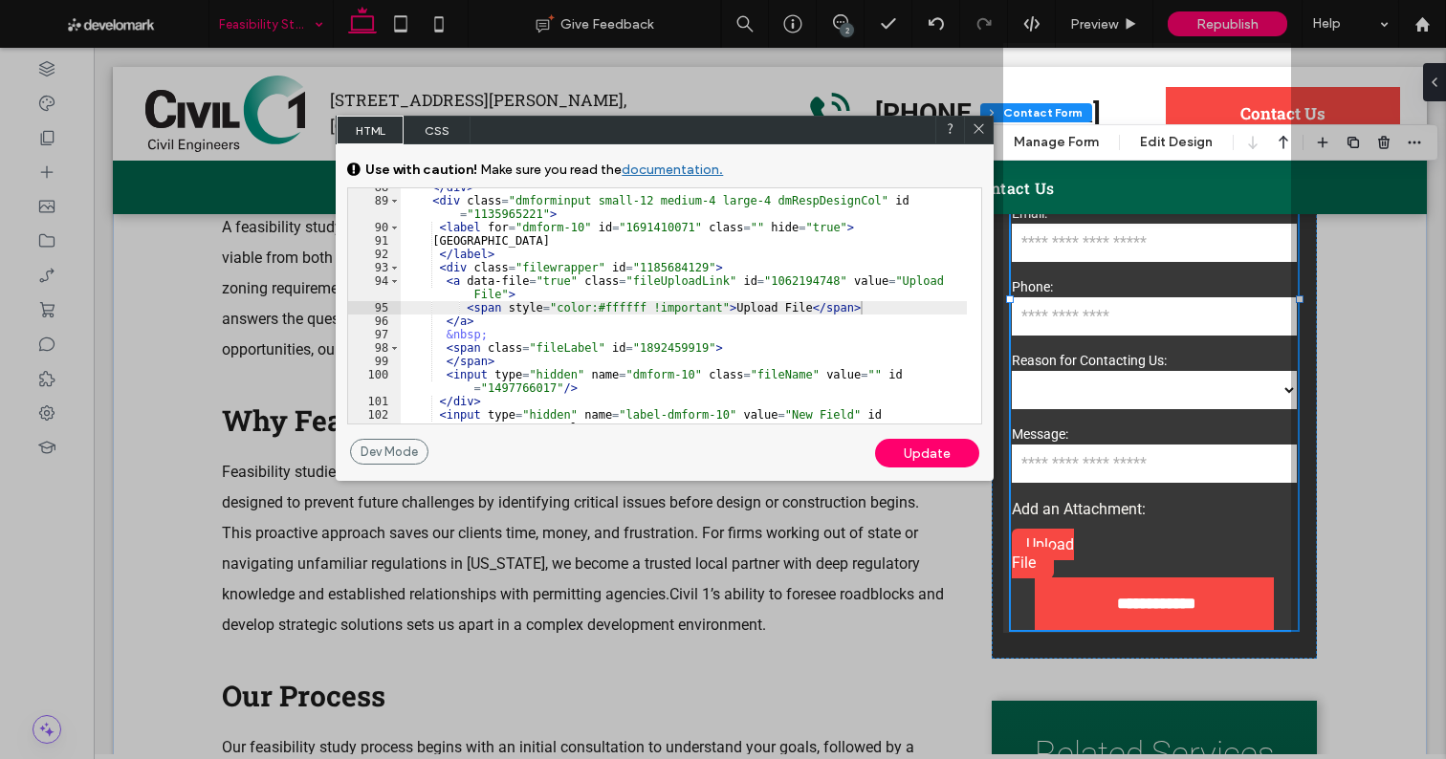
click at [974, 133] on icon at bounding box center [978, 128] width 14 height 14
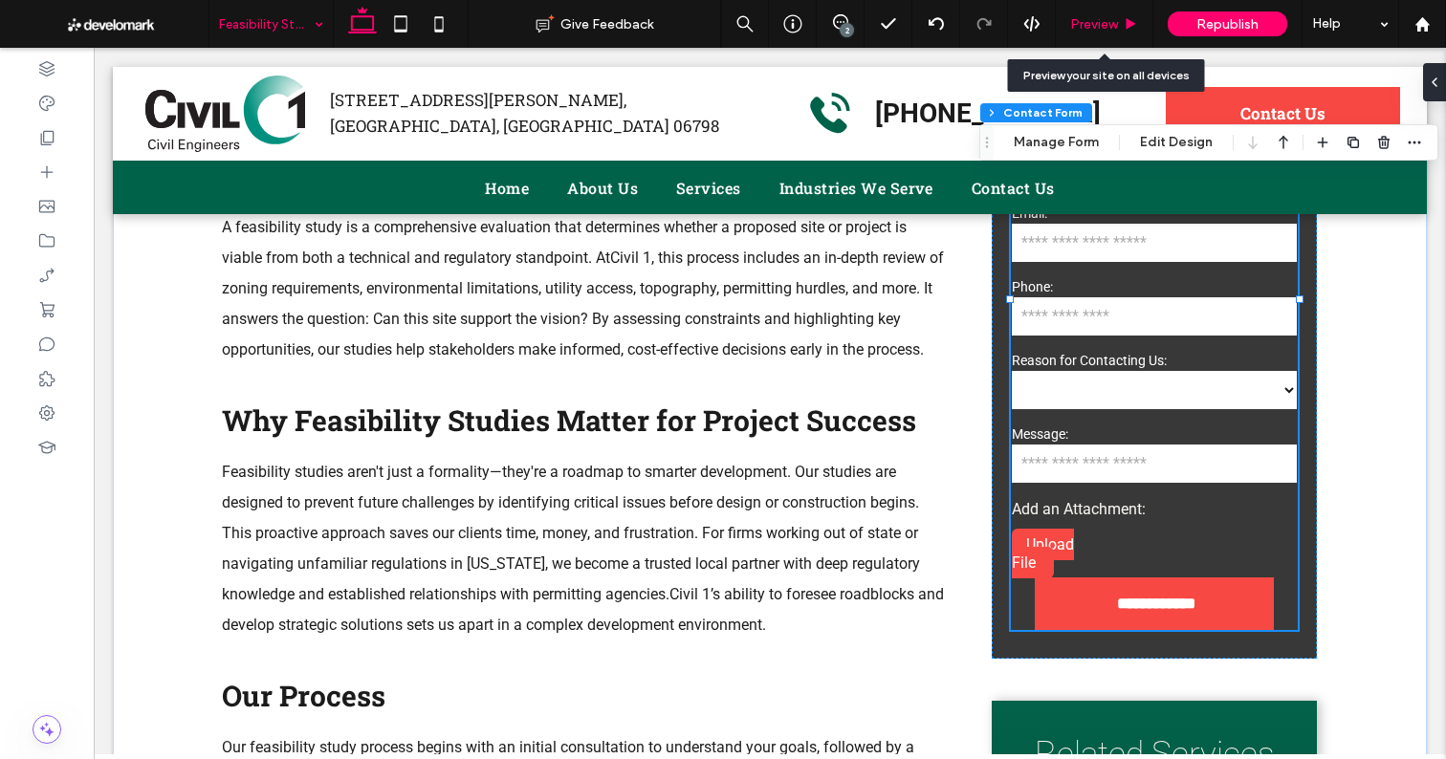
click at [1097, 23] on span "Preview" at bounding box center [1094, 24] width 48 height 16
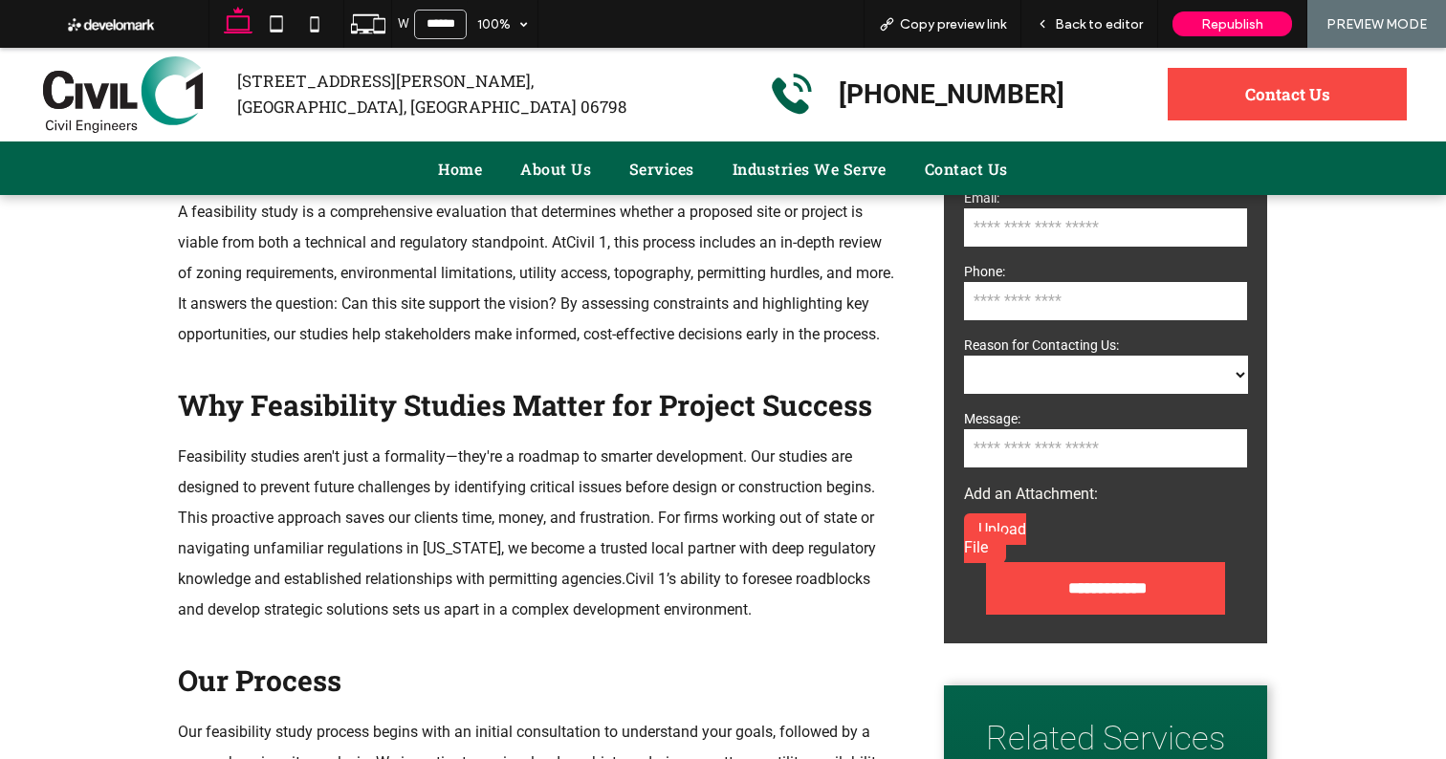
scroll to position [1179, 0]
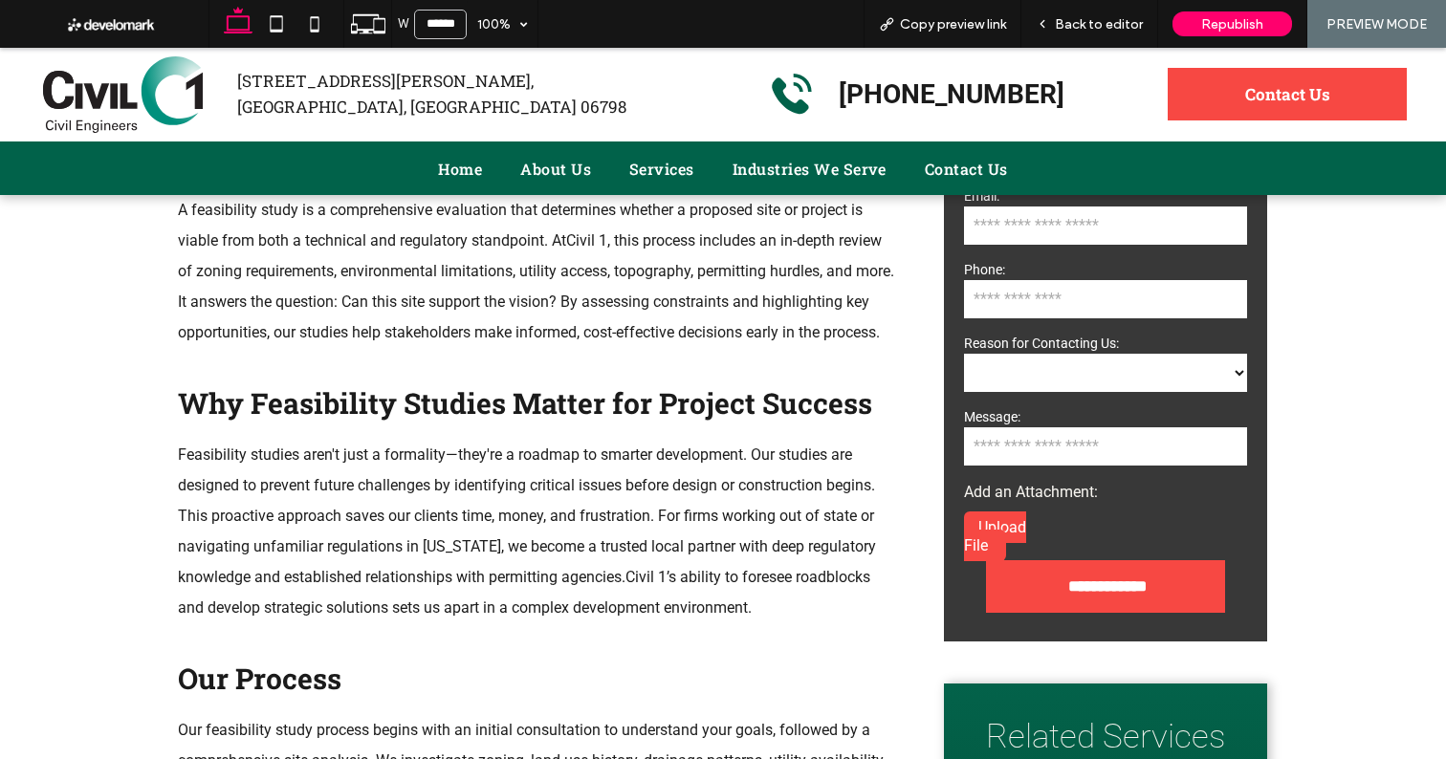
click at [1097, 23] on span "Back to editor" at bounding box center [1099, 24] width 88 height 16
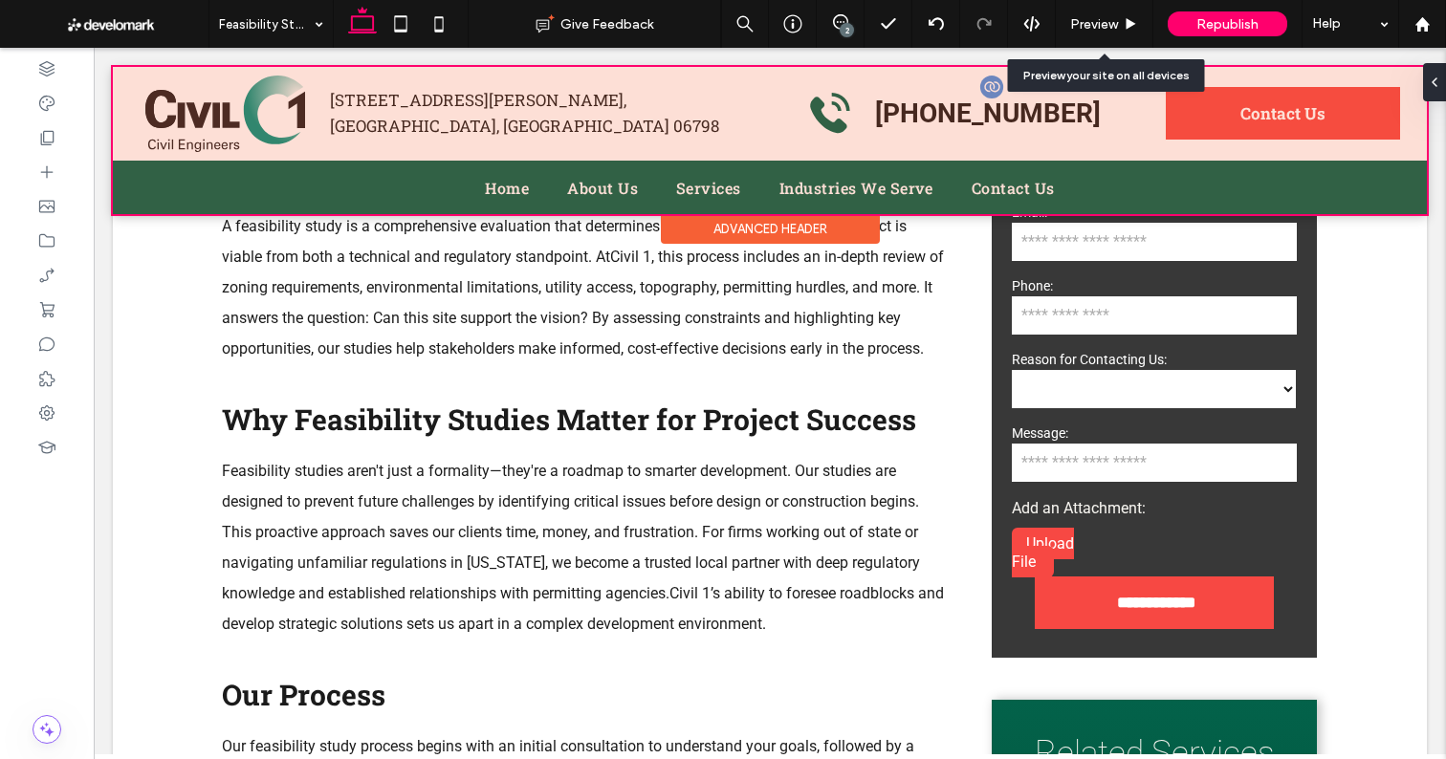
scroll to position [1175, 0]
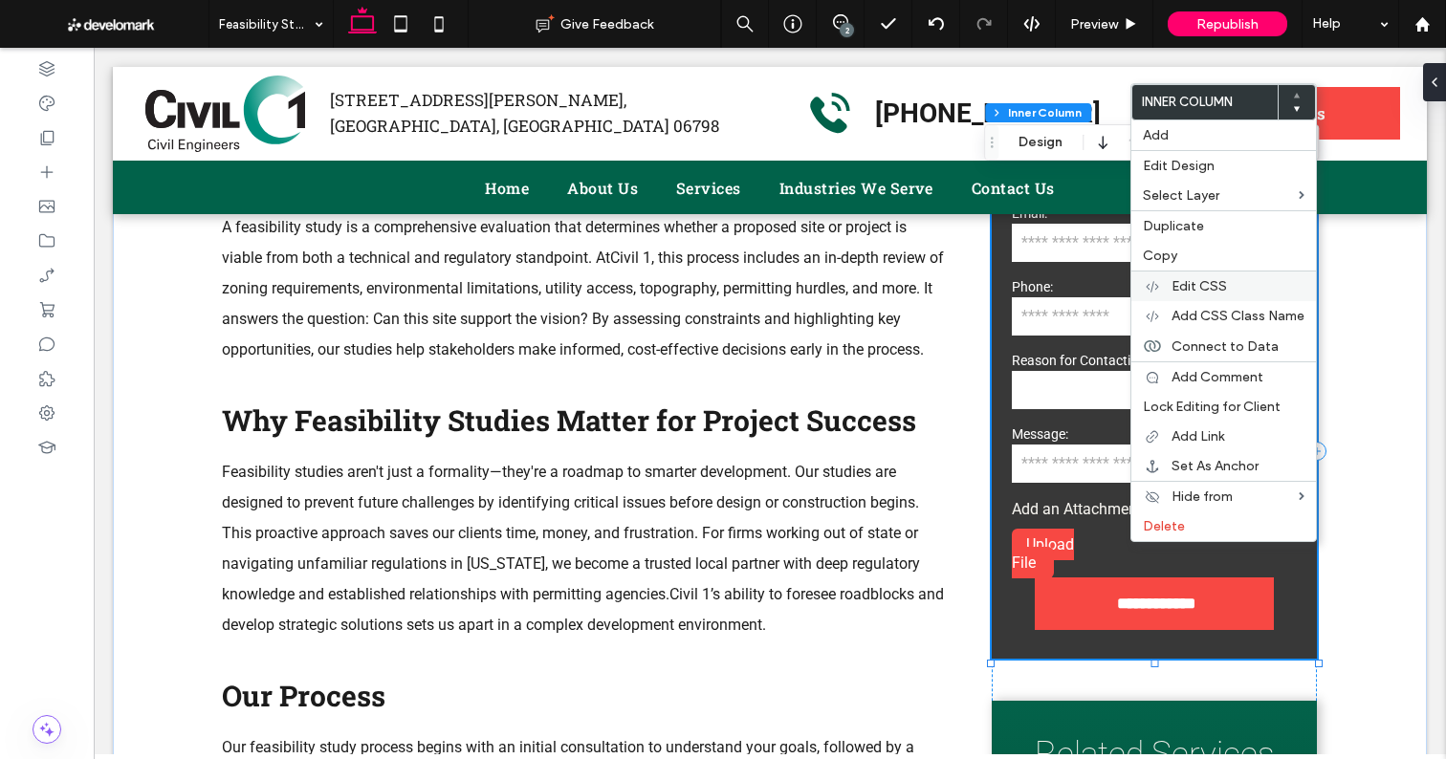
click at [1192, 294] on div "Edit CSS" at bounding box center [1223, 286] width 185 height 31
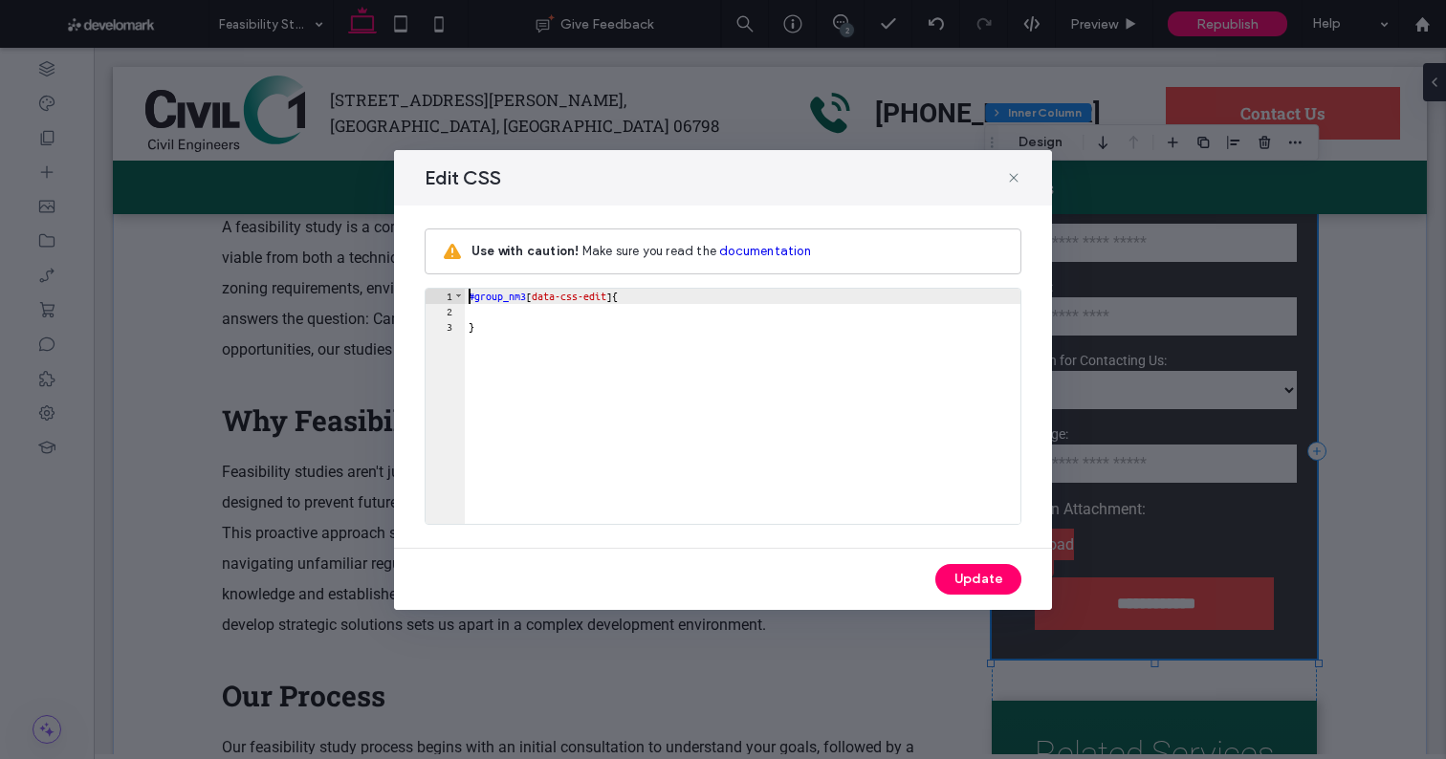
scroll to position [0, 0]
click at [1008, 171] on icon at bounding box center [1013, 177] width 15 height 15
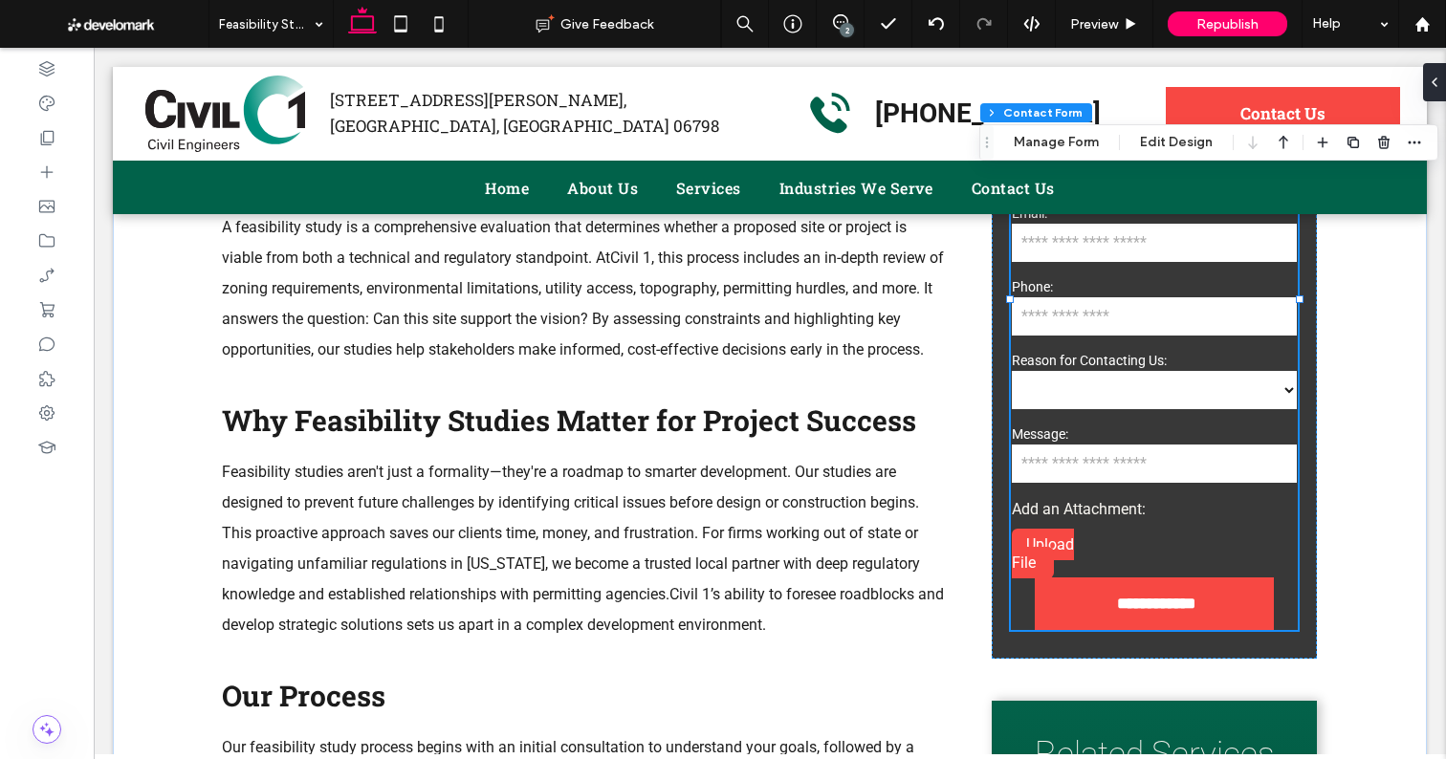
click at [1102, 331] on input "tel" at bounding box center [1154, 316] width 285 height 38
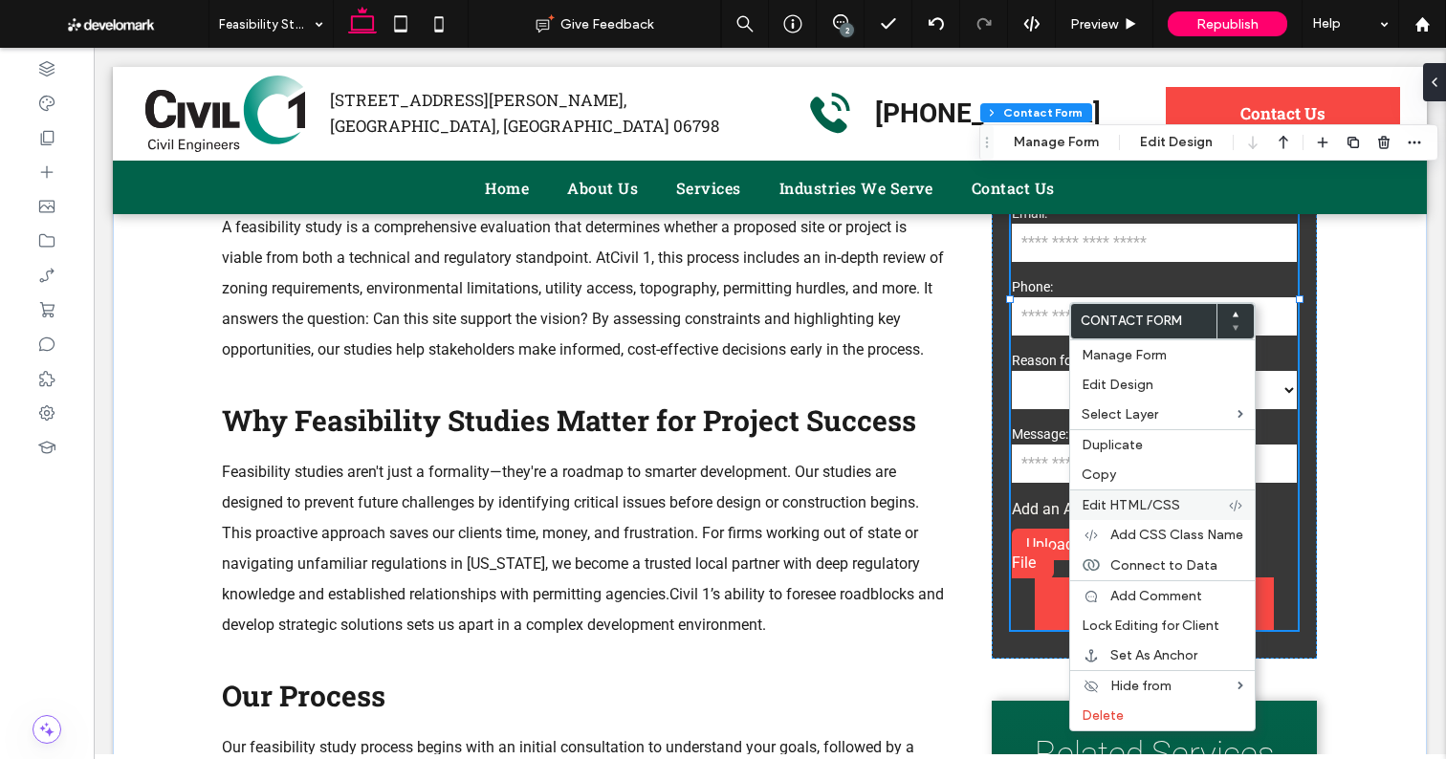
click at [1145, 505] on span "Edit HTML/CSS" at bounding box center [1130, 505] width 98 height 16
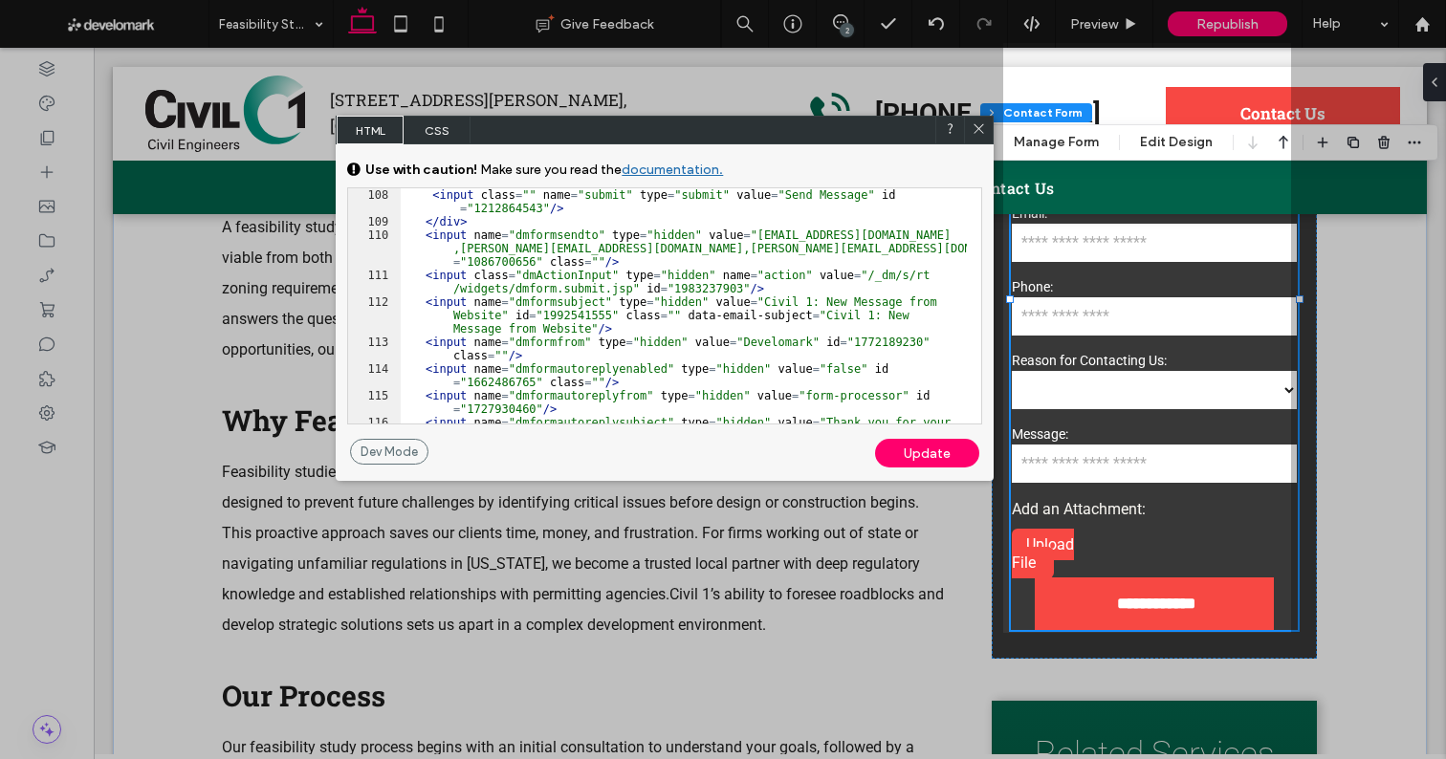
scroll to position [1935, 0]
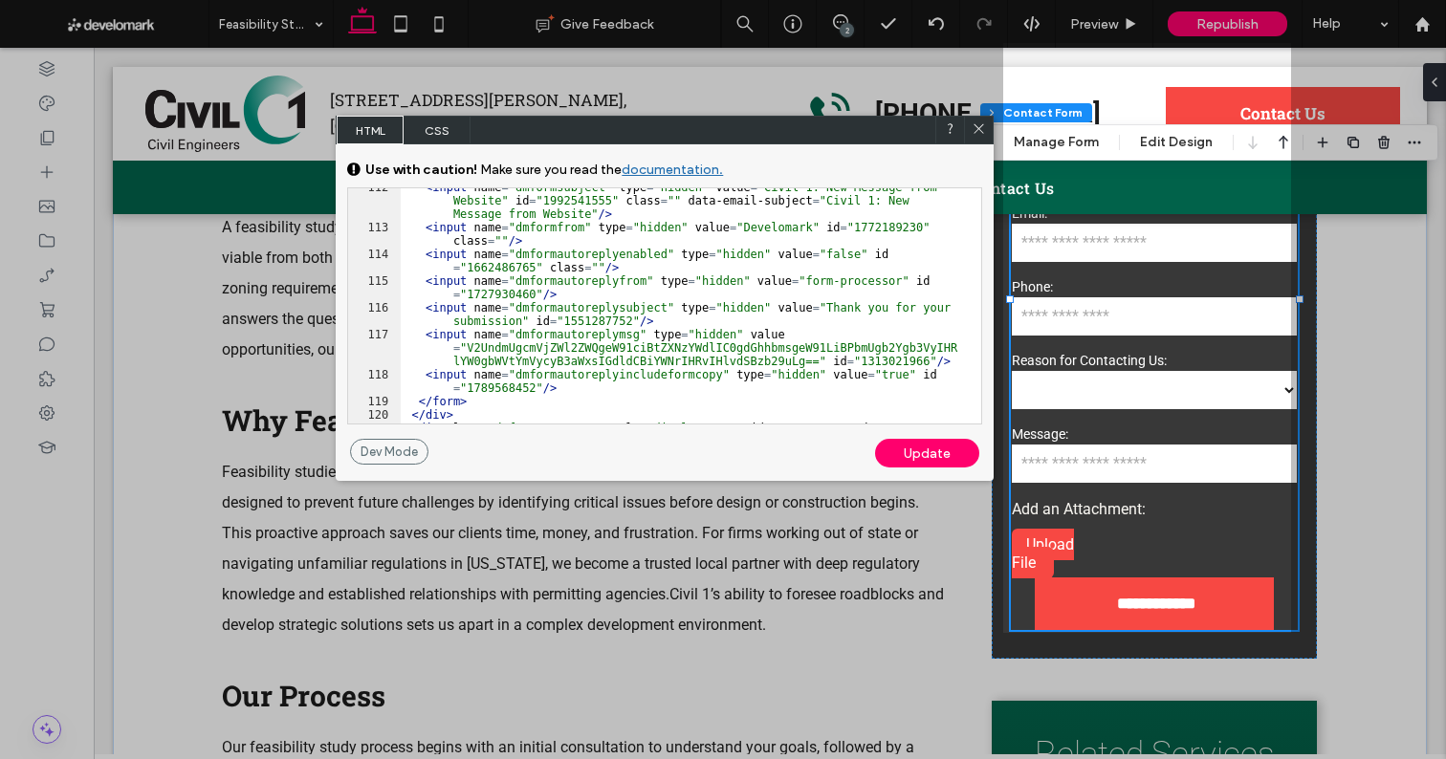
click at [982, 130] on icon at bounding box center [978, 128] width 14 height 14
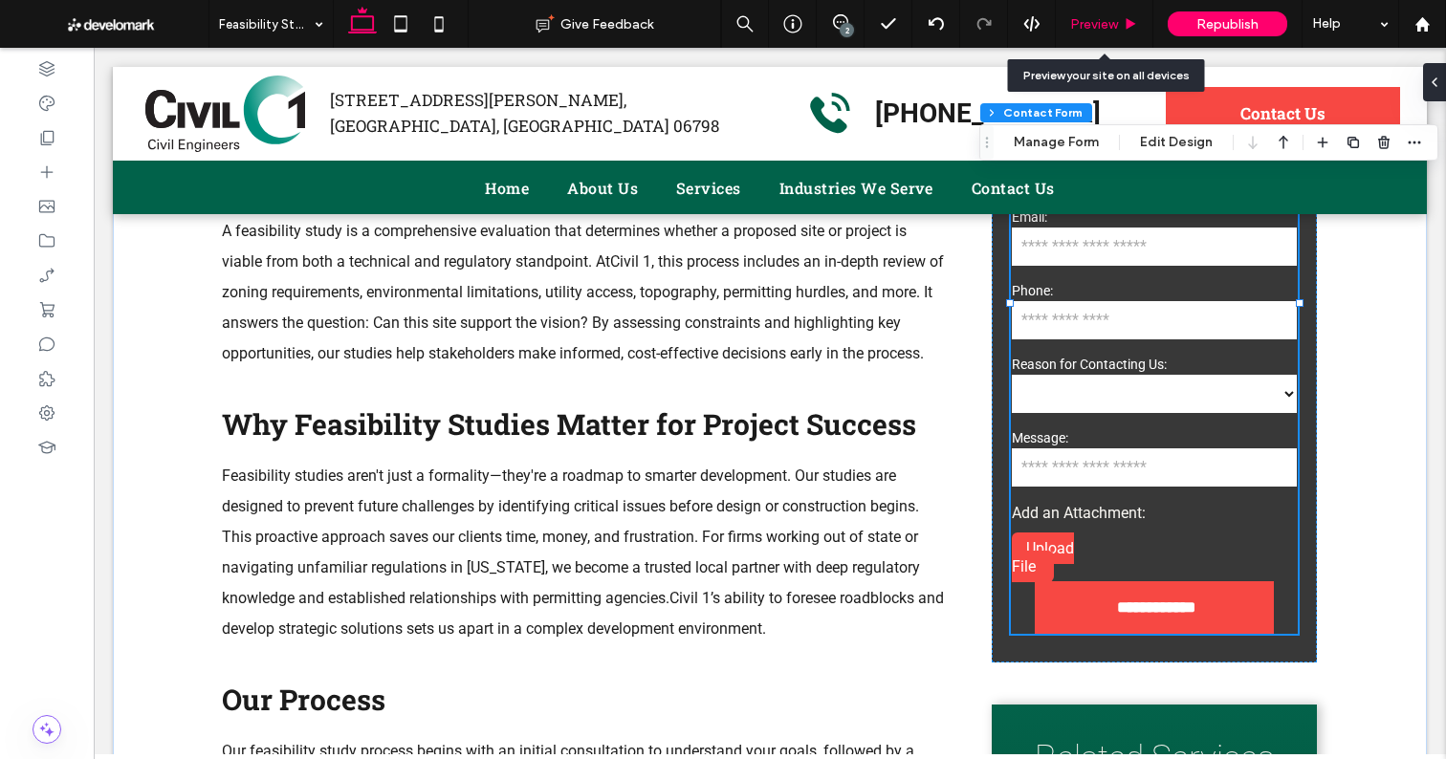
click at [1087, 26] on span "Preview" at bounding box center [1094, 24] width 48 height 16
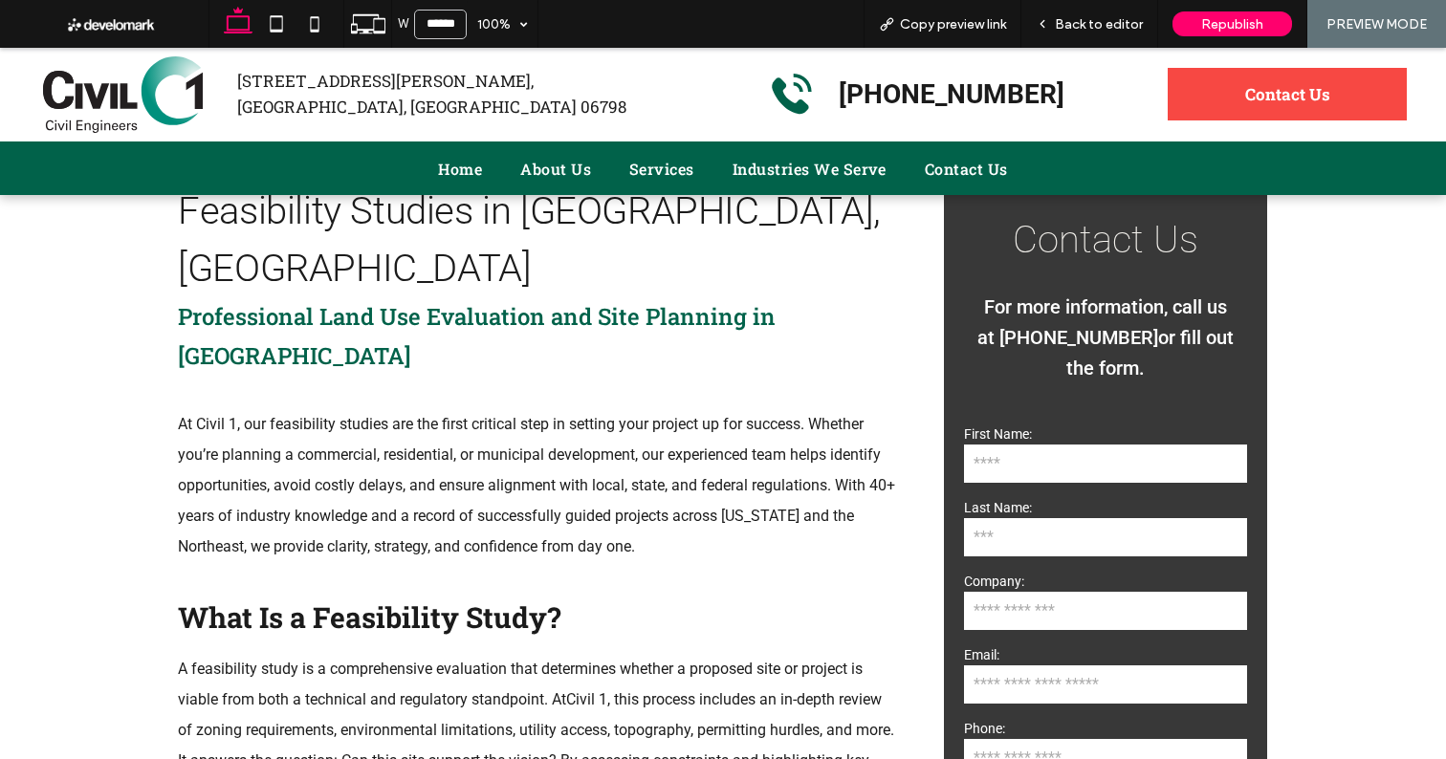
scroll to position [625, 0]
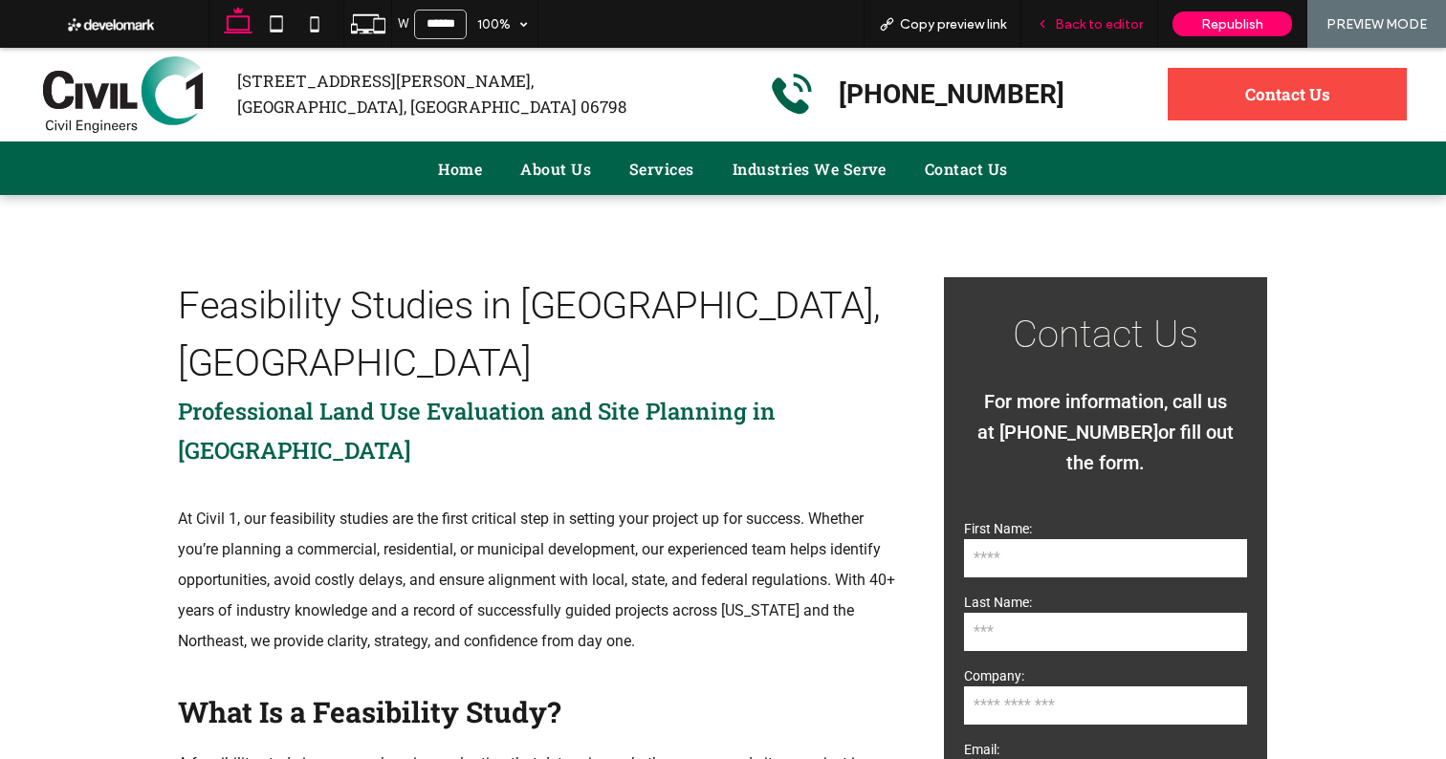
click at [1103, 28] on span "Back to editor" at bounding box center [1099, 24] width 88 height 16
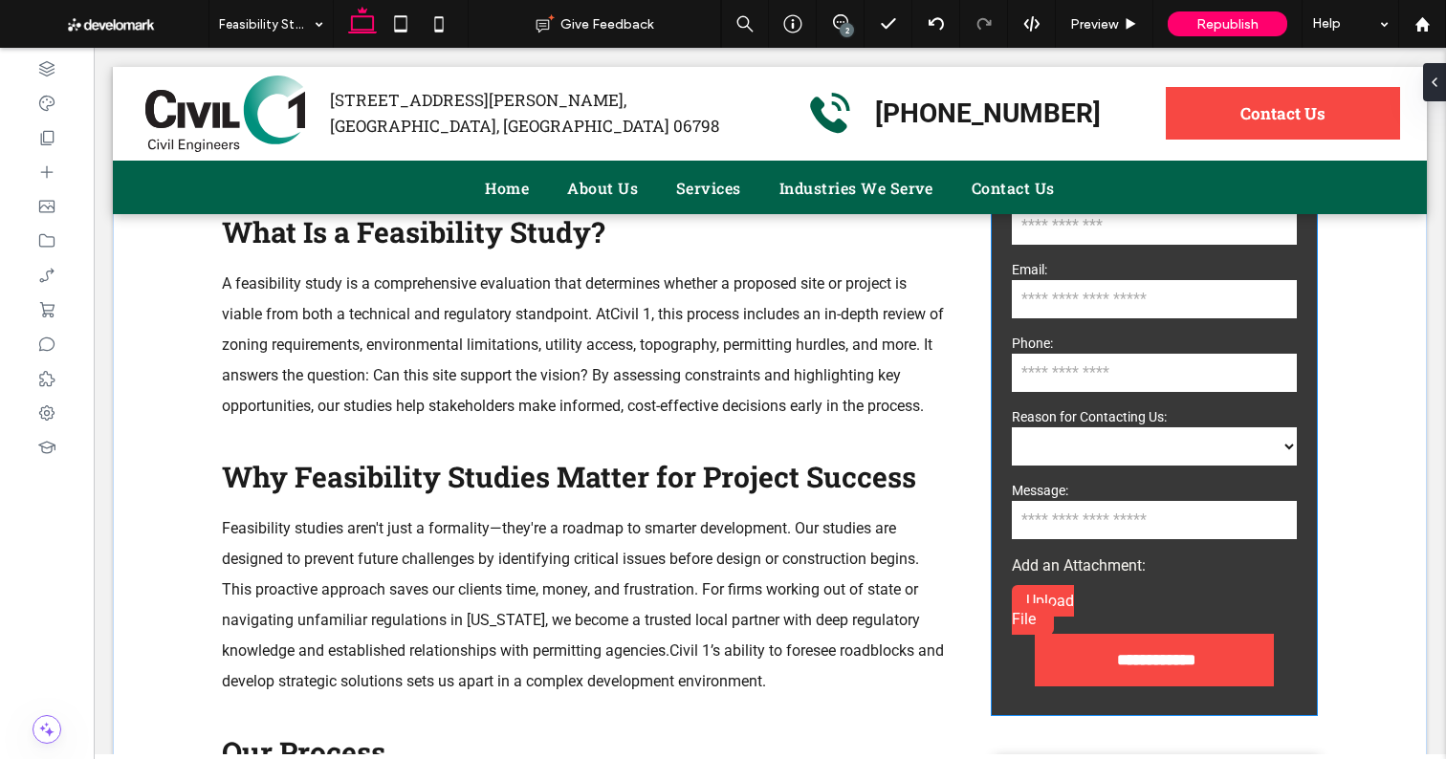
scroll to position [1148, 0]
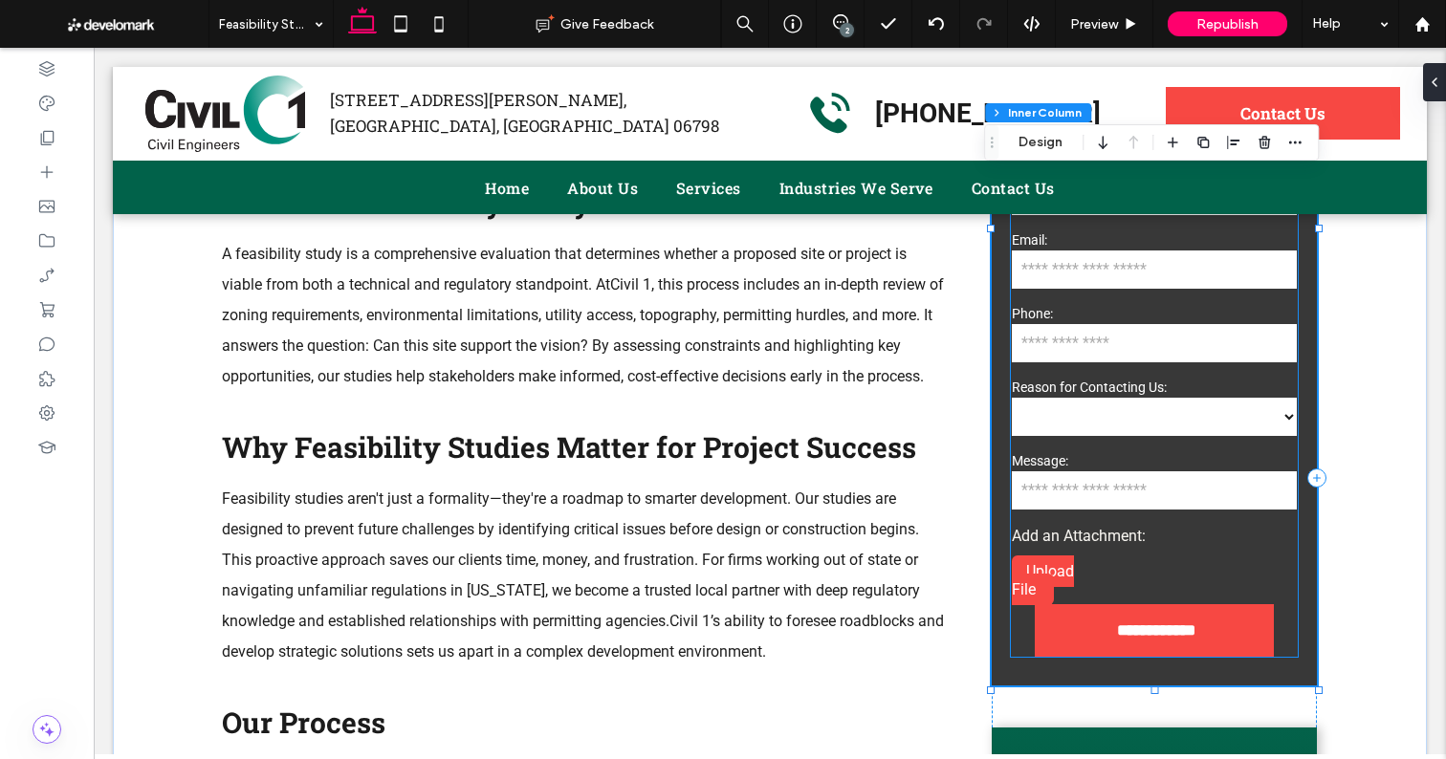
click at [1092, 414] on select "**********" at bounding box center [1155, 417] width 286 height 38
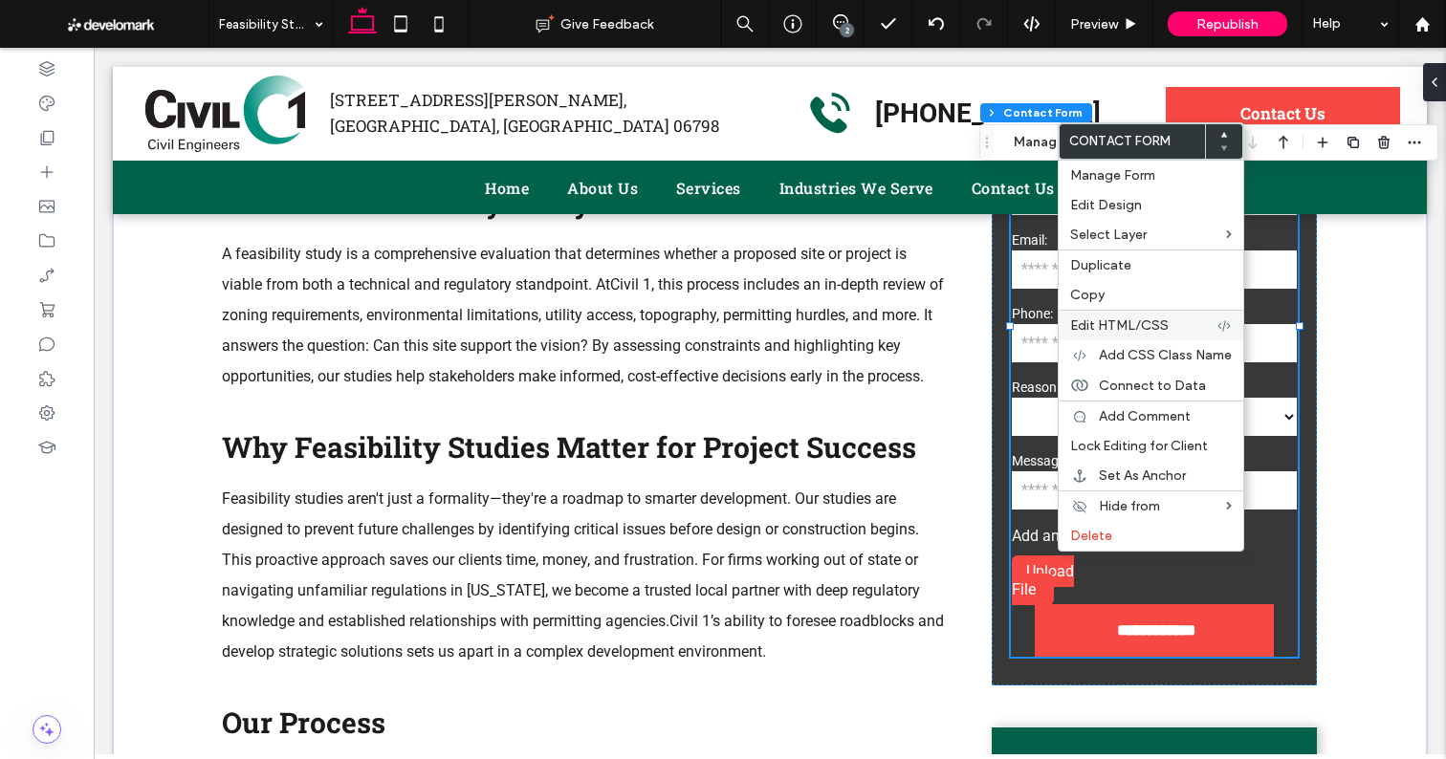
click at [1136, 325] on span "Edit HTML/CSS" at bounding box center [1119, 325] width 98 height 16
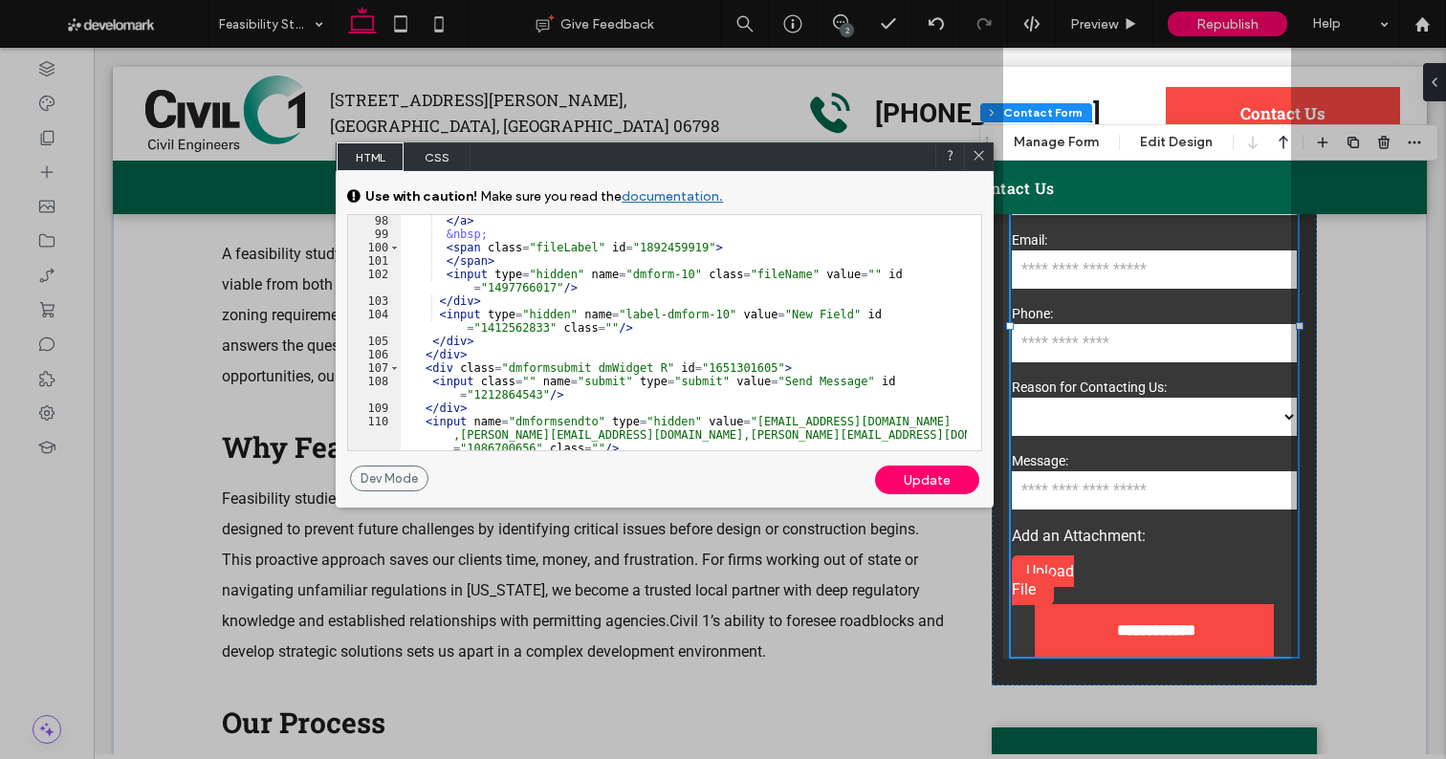
scroll to position [1661, 0]
click at [746, 308] on div "</ a > &nbsp; < span class = "fileLabel" id = "1892459919" > </ span > < input …" at bounding box center [684, 351] width 566 height 275
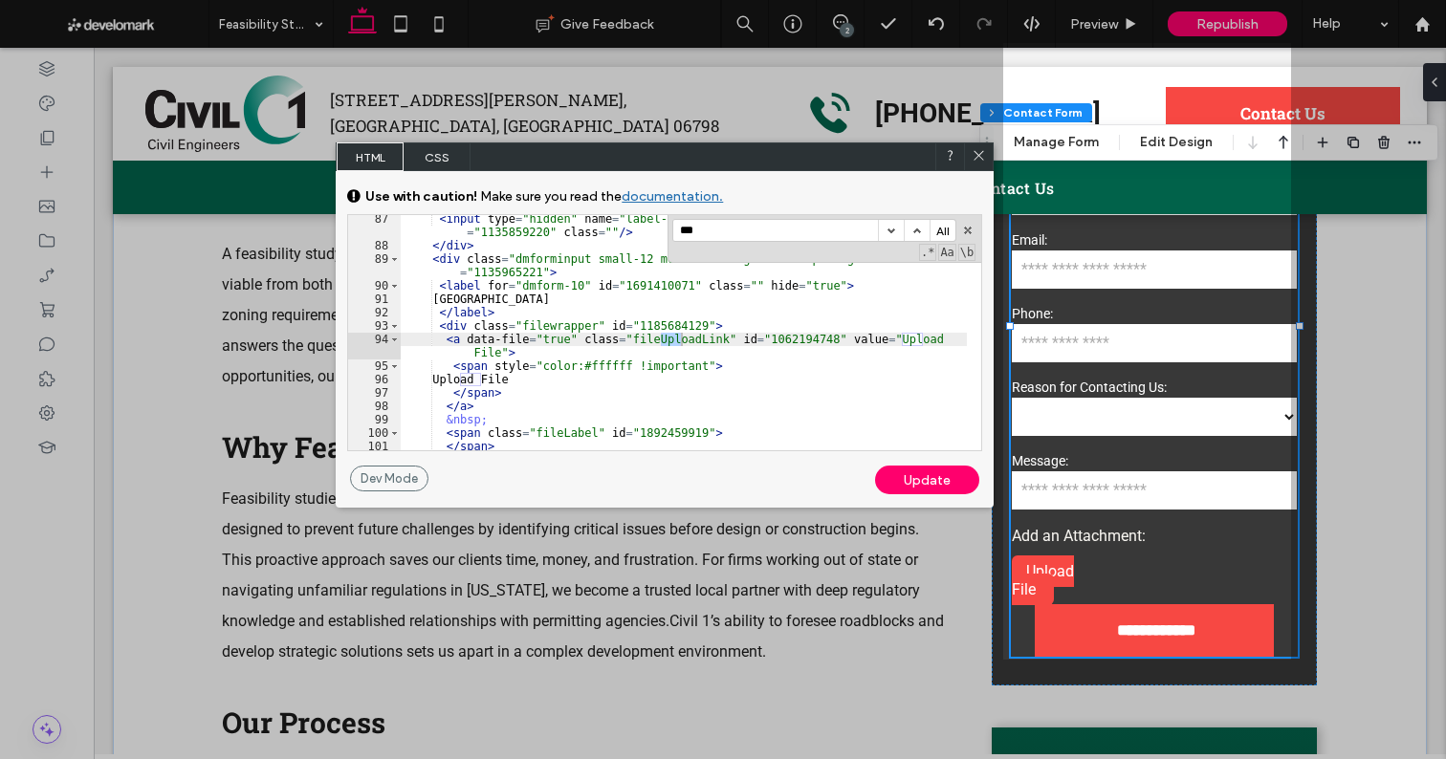
scroll to position [1475, 0]
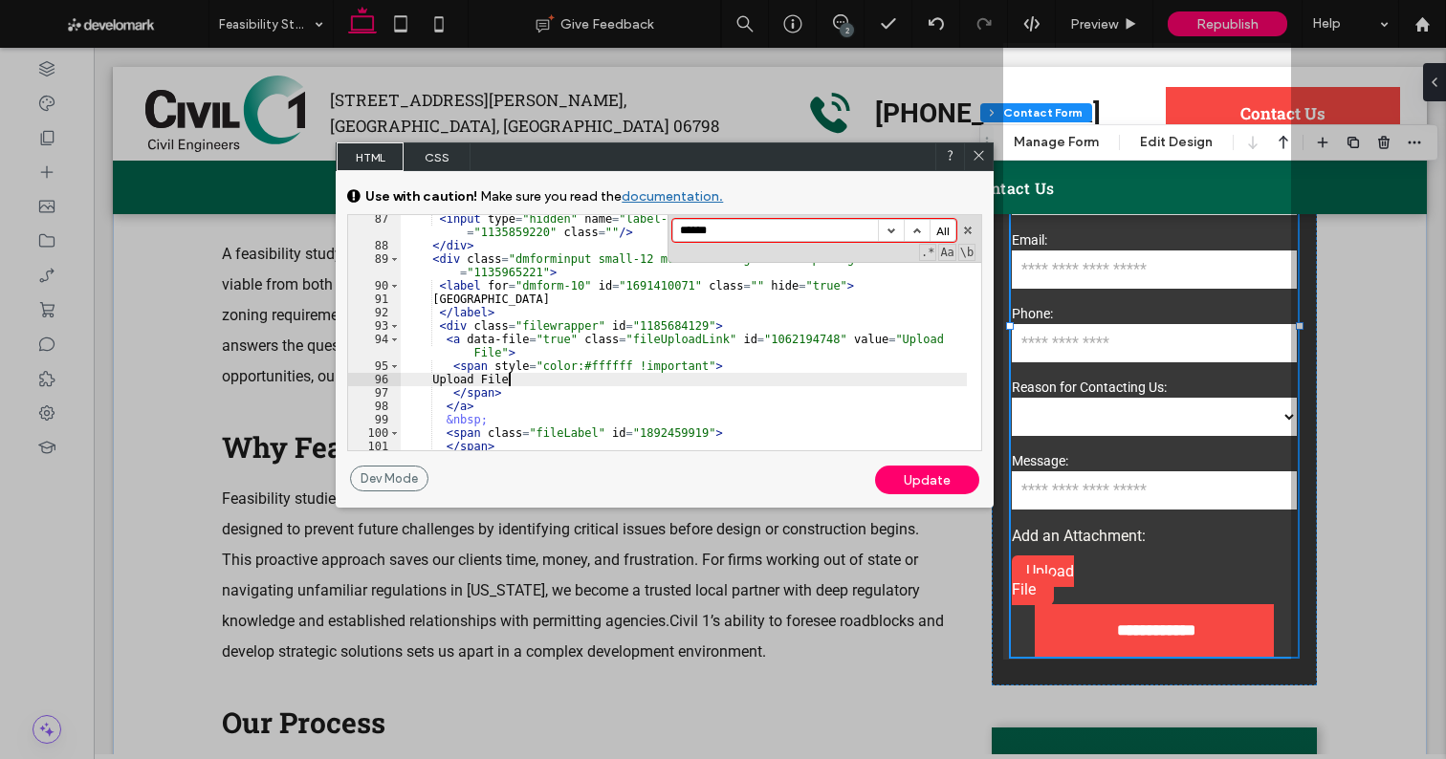
click at [509, 381] on div "< input type = "hidden" name = "label-dmform-8" value = "Free Text" id = "11358…" at bounding box center [684, 356] width 566 height 289
click at [978, 159] on icon at bounding box center [978, 155] width 14 height 14
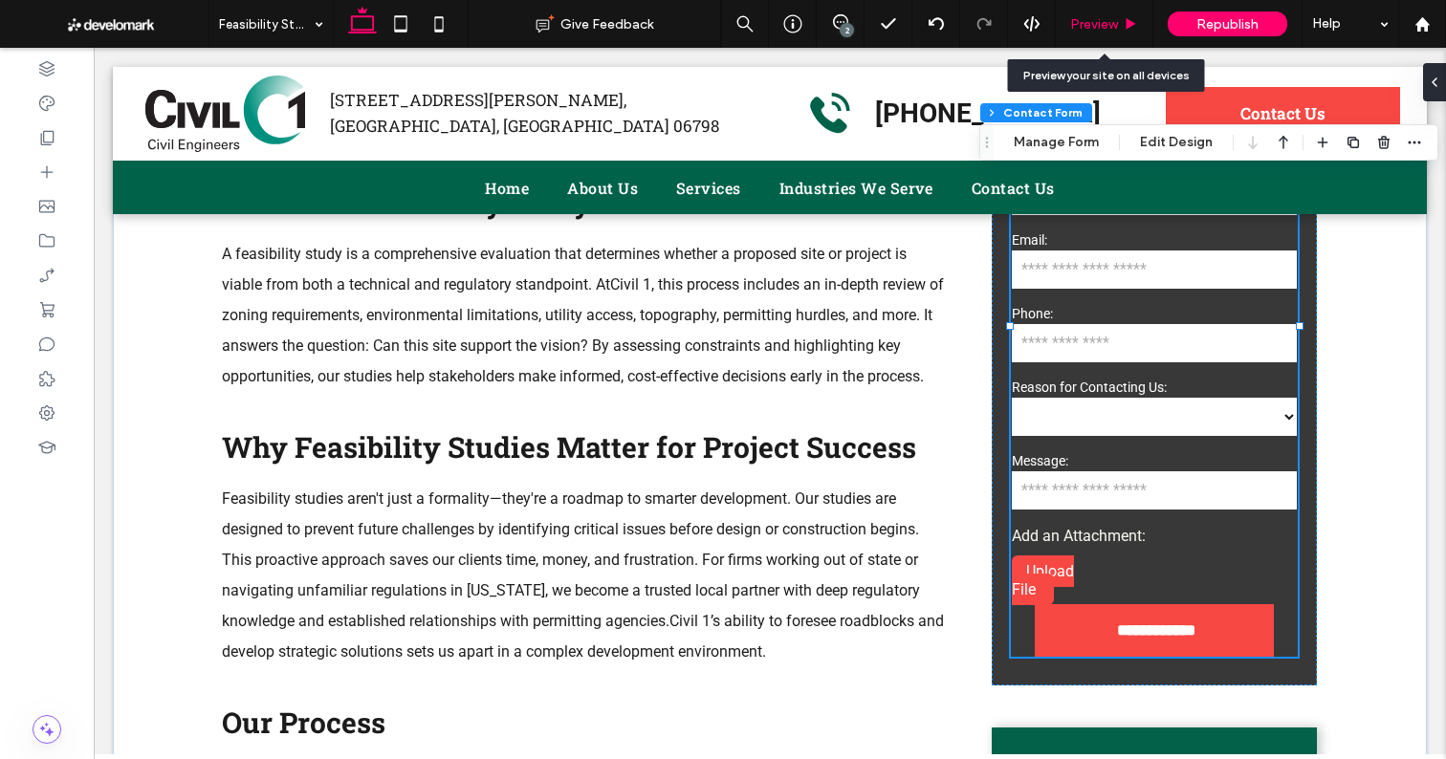
click at [1112, 16] on span "Preview" at bounding box center [1094, 24] width 48 height 16
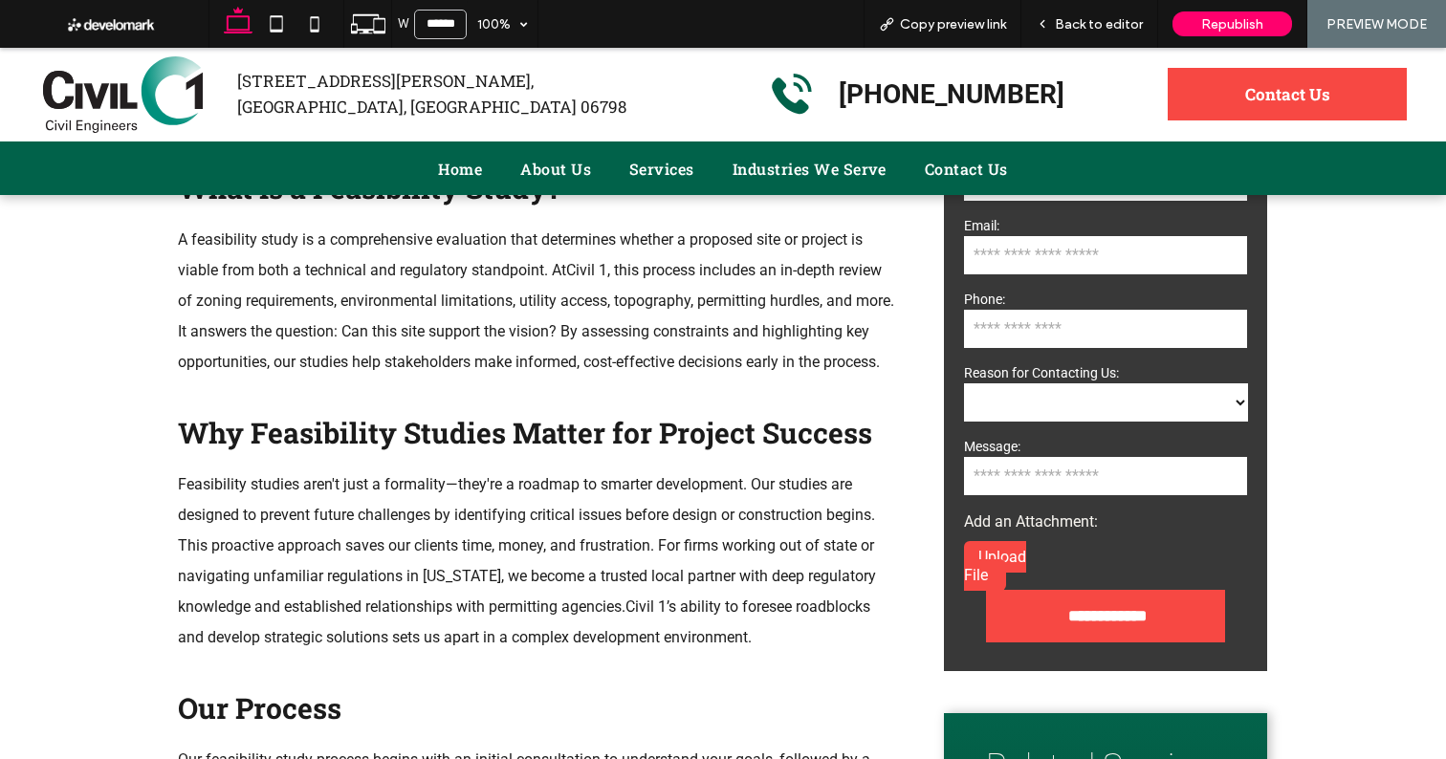
scroll to position [1152, 0]
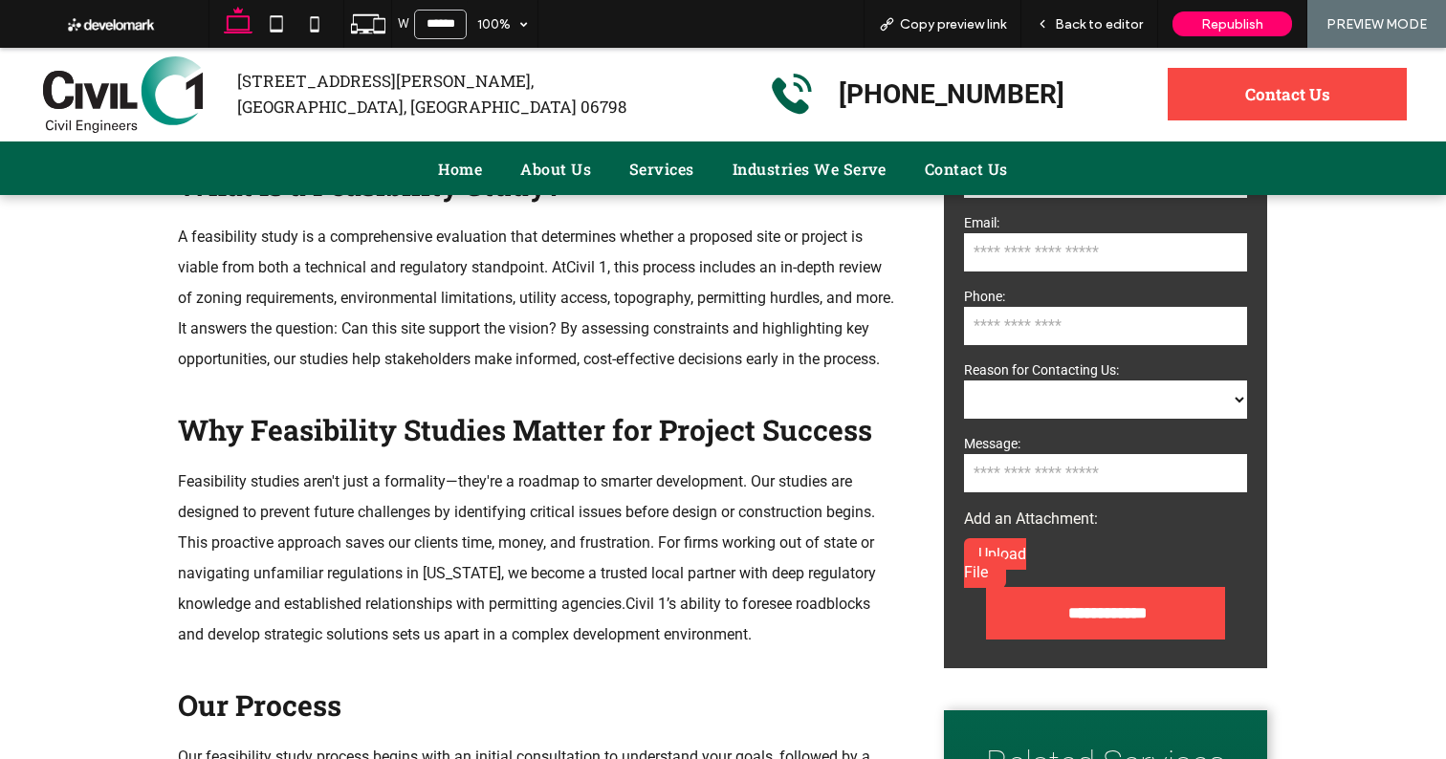
click at [977, 548] on span "Upload File" at bounding box center [995, 563] width 62 height 36
click at [975, 571] on span "Upload File" at bounding box center [995, 563] width 62 height 36
click at [989, 552] on span "Upload File" at bounding box center [995, 563] width 62 height 36
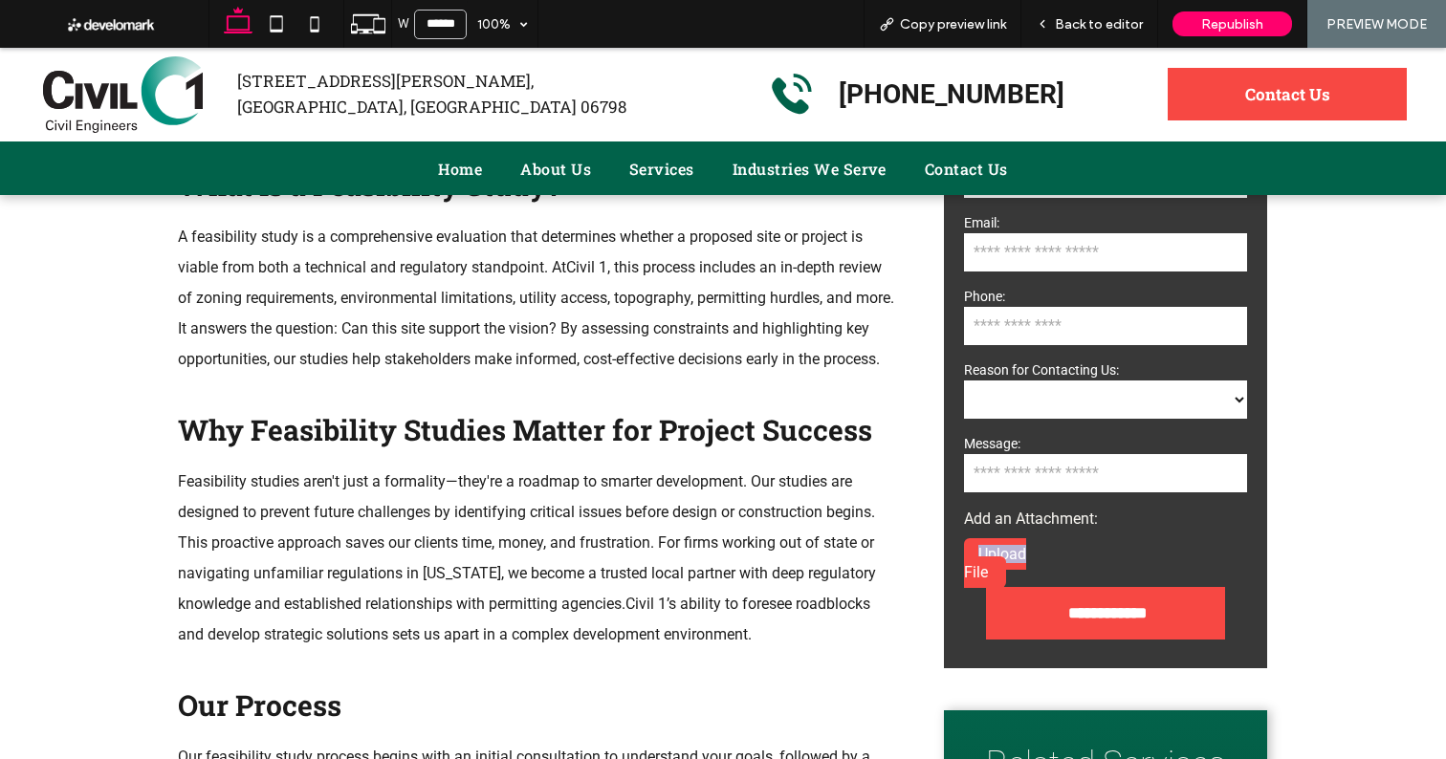
click at [989, 552] on span "Upload File" at bounding box center [995, 563] width 62 height 36
click at [988, 553] on span "Upload File" at bounding box center [995, 563] width 62 height 36
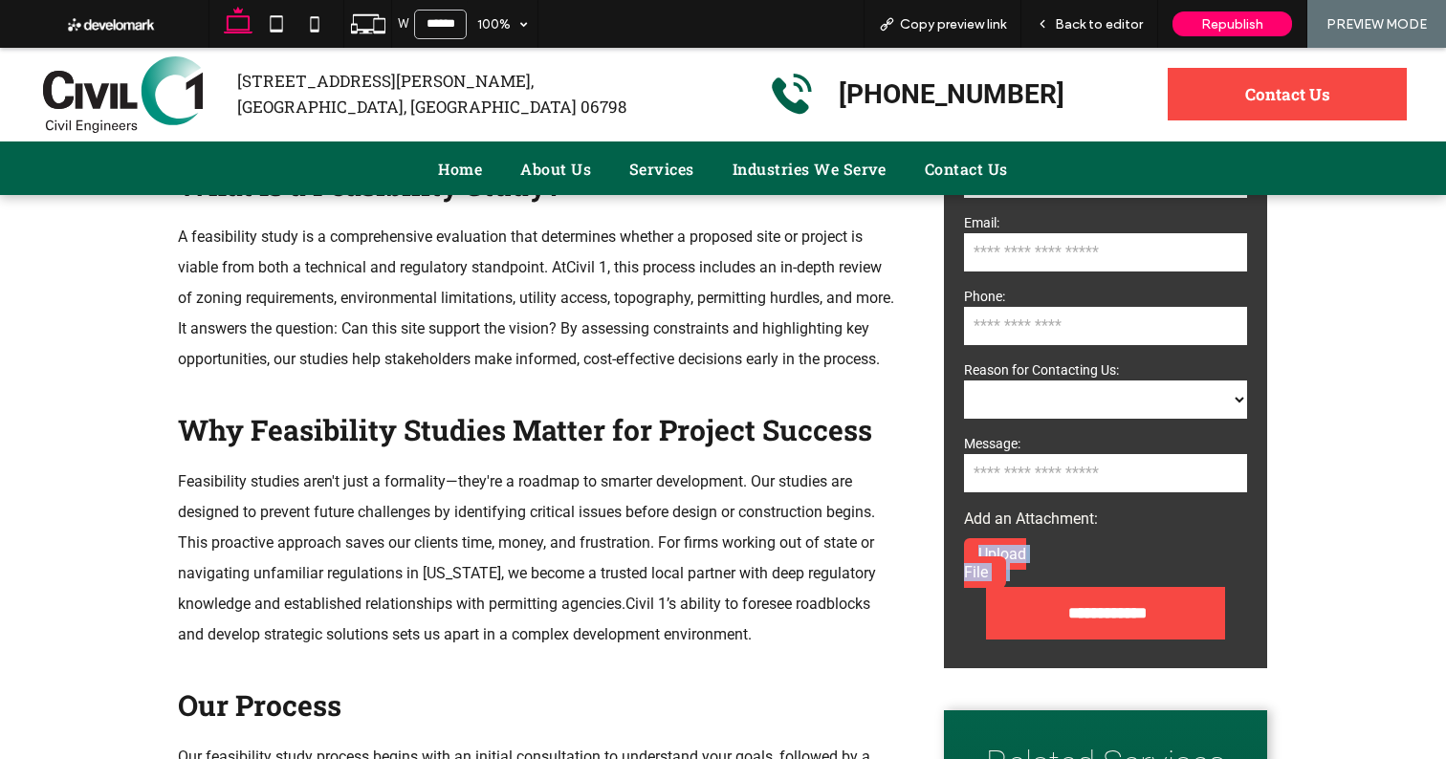
click at [988, 552] on span "Upload File" at bounding box center [995, 563] width 62 height 36
click at [989, 550] on span "Upload File" at bounding box center [995, 563] width 62 height 36
click at [989, 548] on span "Upload File" at bounding box center [995, 563] width 62 height 36
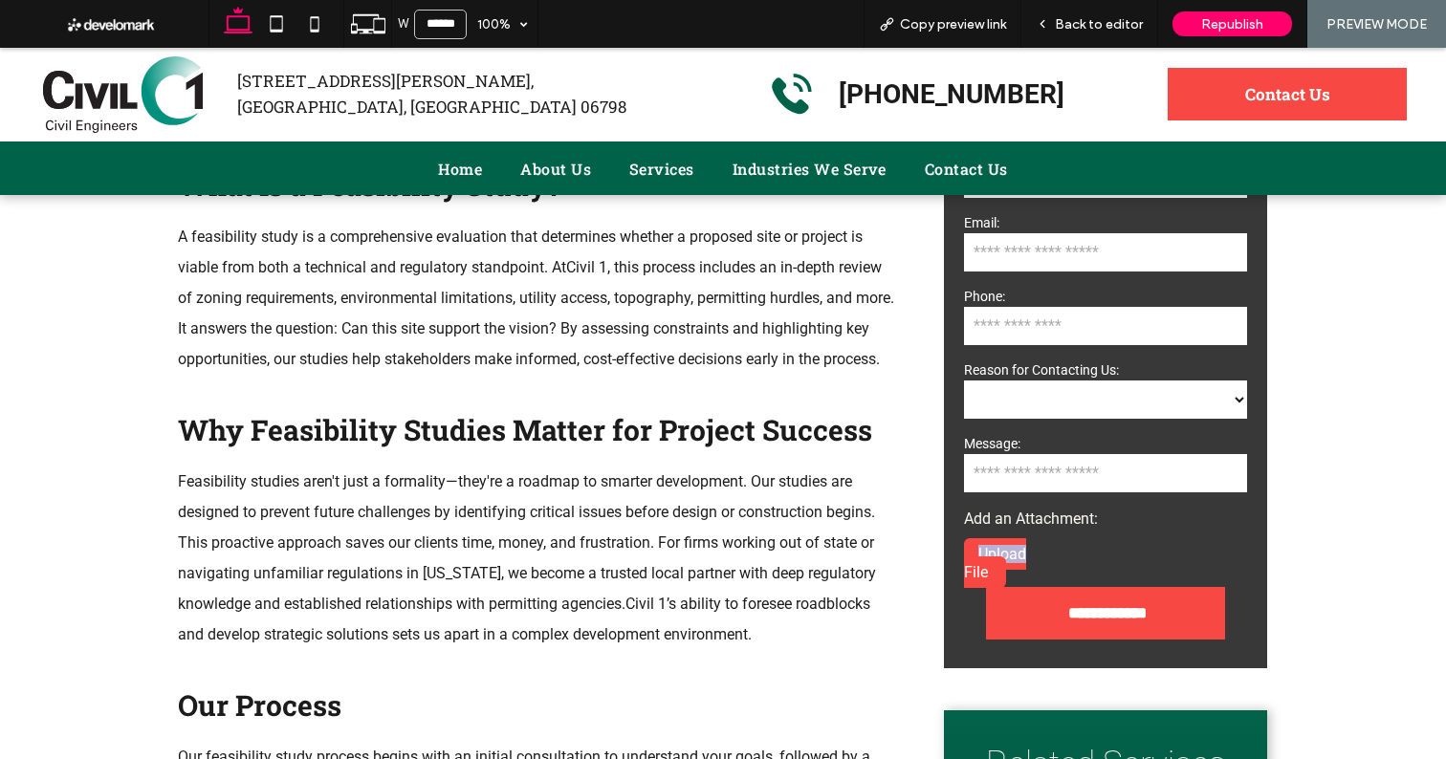
click at [989, 548] on span "Upload File" at bounding box center [995, 563] width 62 height 36
click at [927, 28] on span "Copy preview link" at bounding box center [953, 24] width 106 height 16
click at [1092, 32] on span "Back to editor" at bounding box center [1099, 24] width 88 height 16
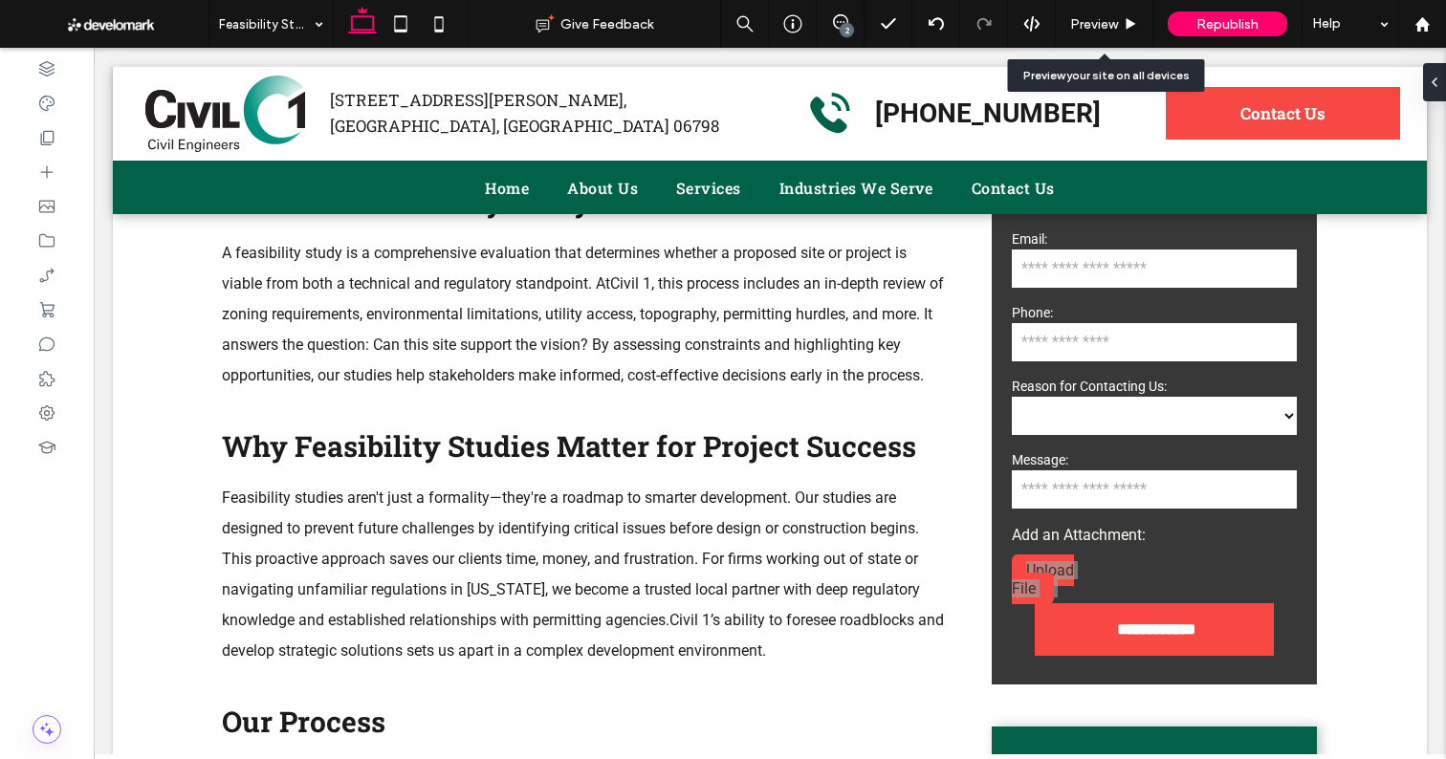
scroll to position [1148, 0]
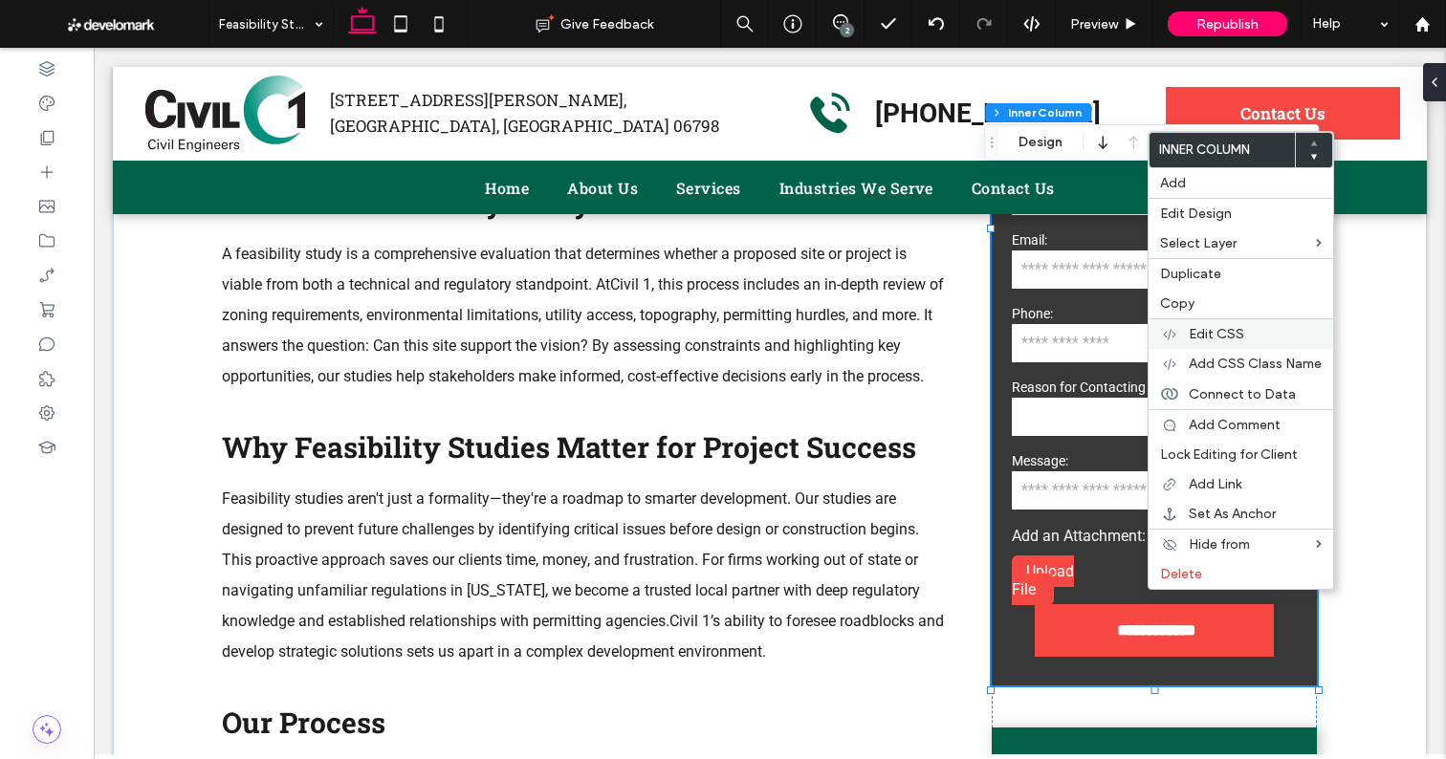
click at [1213, 337] on span "Edit CSS" at bounding box center [1215, 334] width 55 height 16
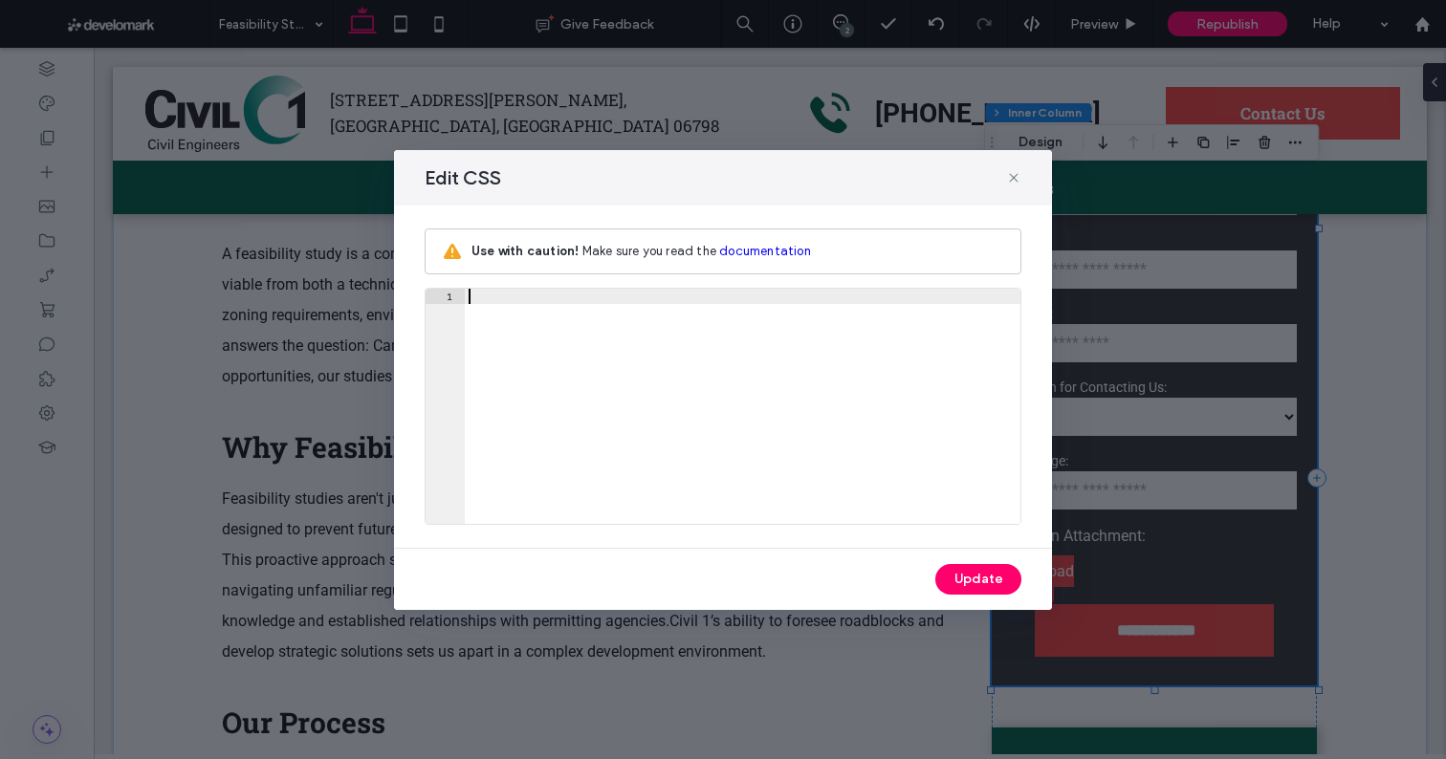
scroll to position [0, 0]
click at [1015, 177] on icon at bounding box center [1013, 177] width 15 height 15
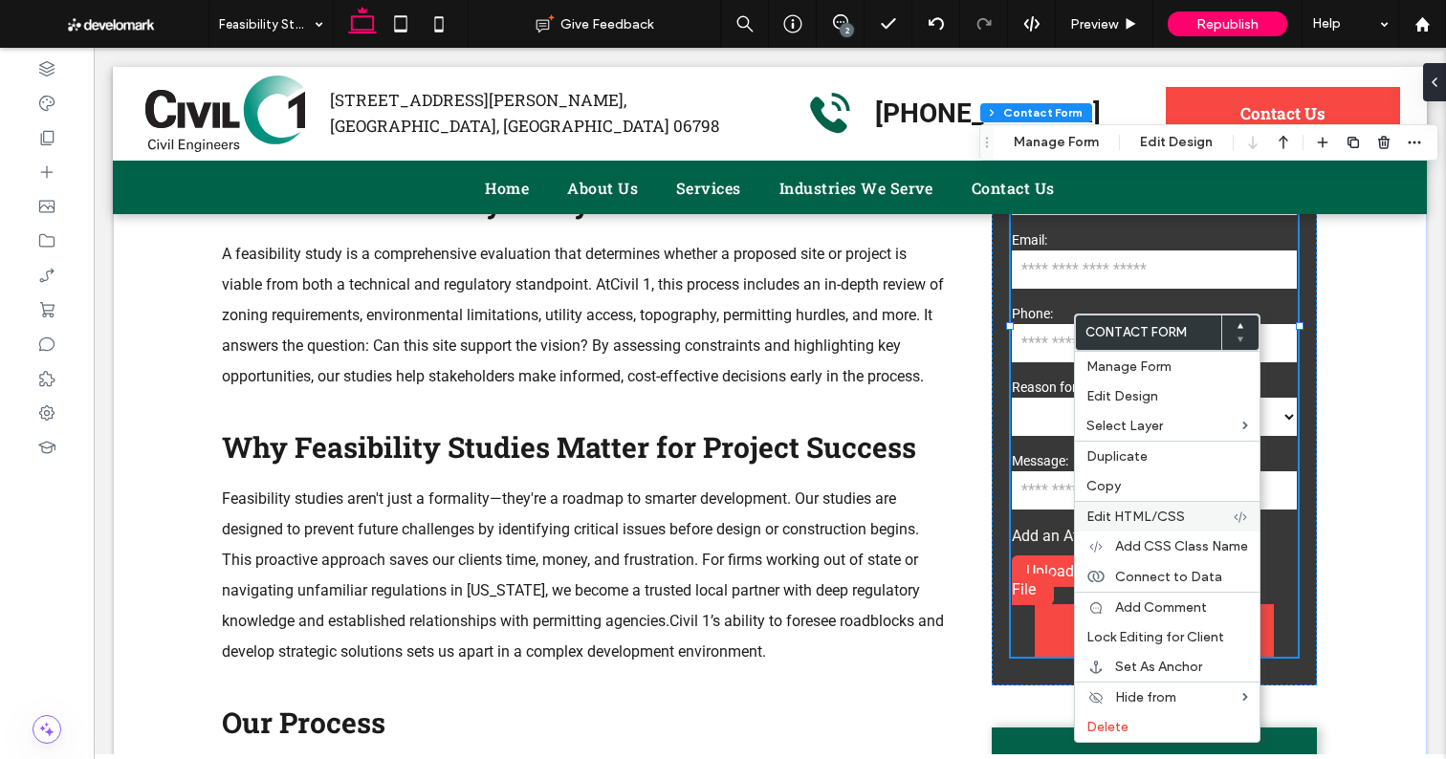
click at [1144, 523] on span "Edit HTML/CSS" at bounding box center [1135, 517] width 98 height 16
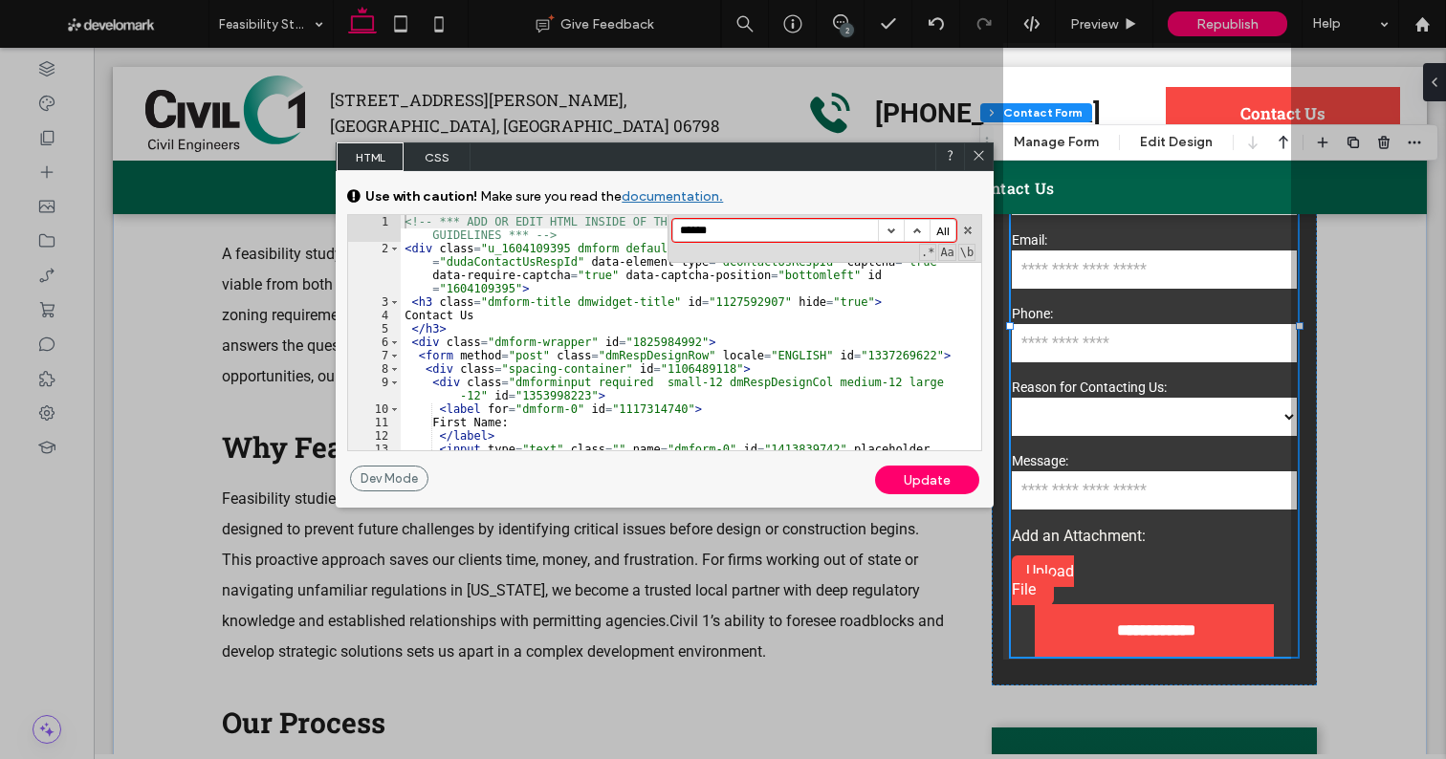
click at [751, 231] on input "******" at bounding box center [775, 230] width 205 height 21
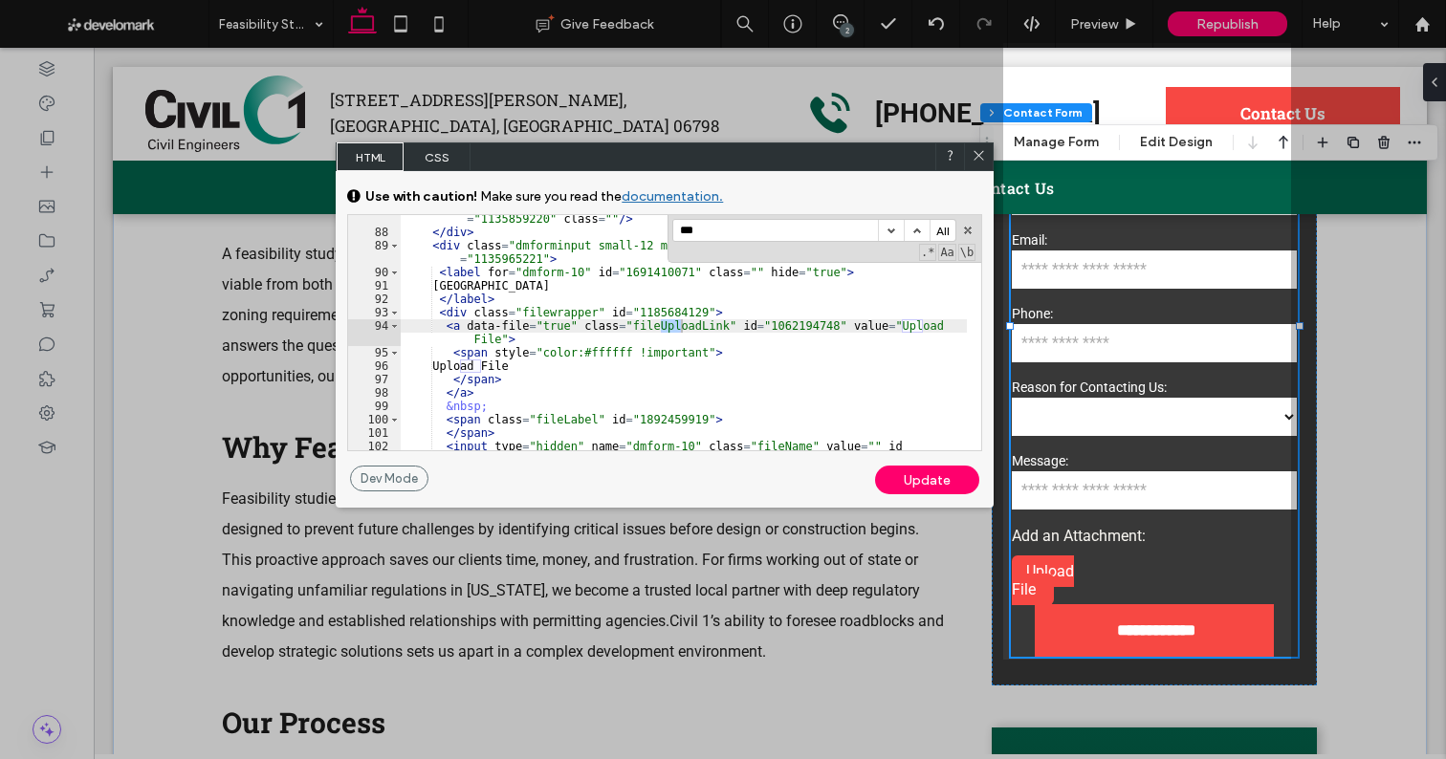
scroll to position [1489, 0]
type input "******"
click at [707, 349] on div "< input type = "hidden" name = "label-dmform-8" value = "Free Text" id = "11358…" at bounding box center [684, 343] width 566 height 289
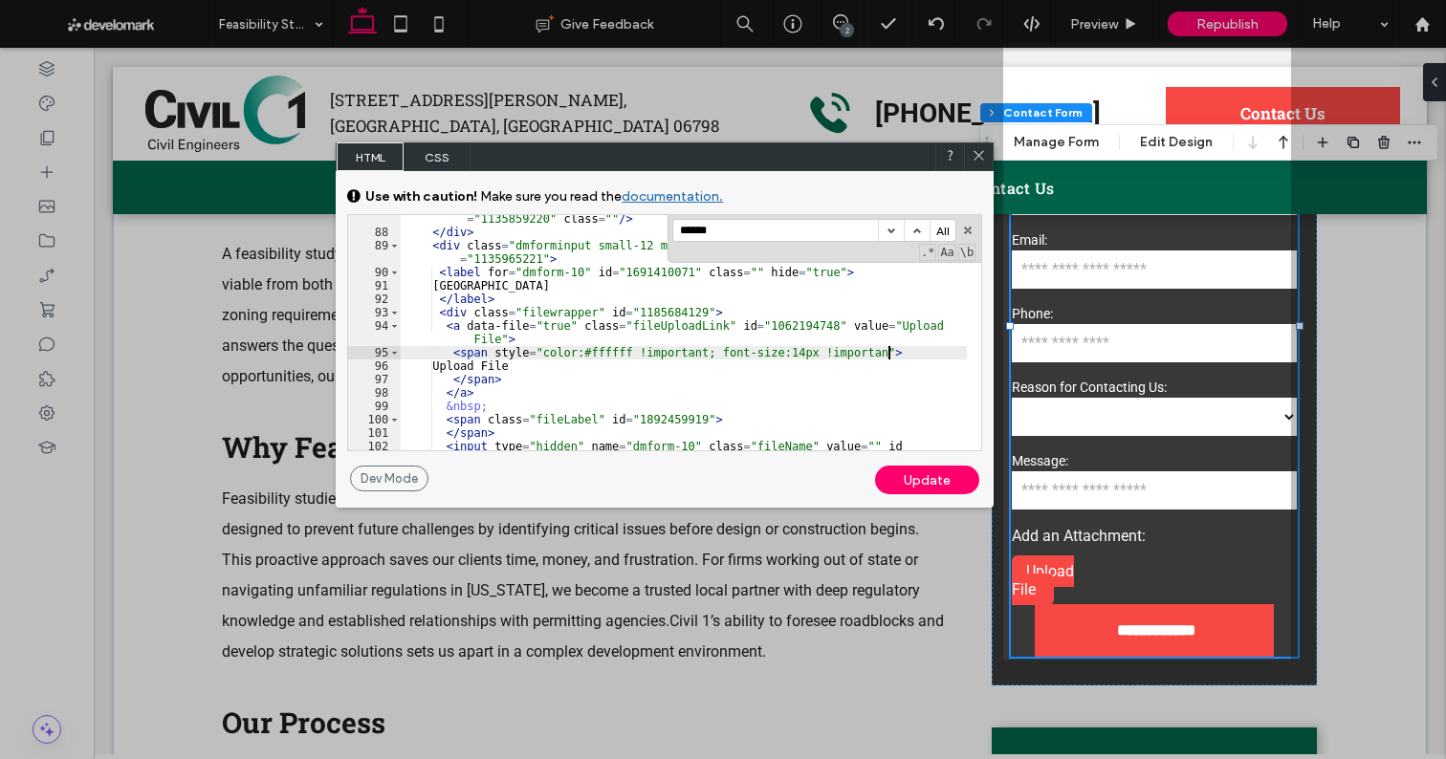
type textarea "**"
click at [891, 476] on div "Update" at bounding box center [927, 480] width 104 height 29
click at [552, 351] on div "< input type = "hidden" name = "label-dmform-8" value = "Free Text" id = "11358…" at bounding box center [684, 343] width 566 height 289
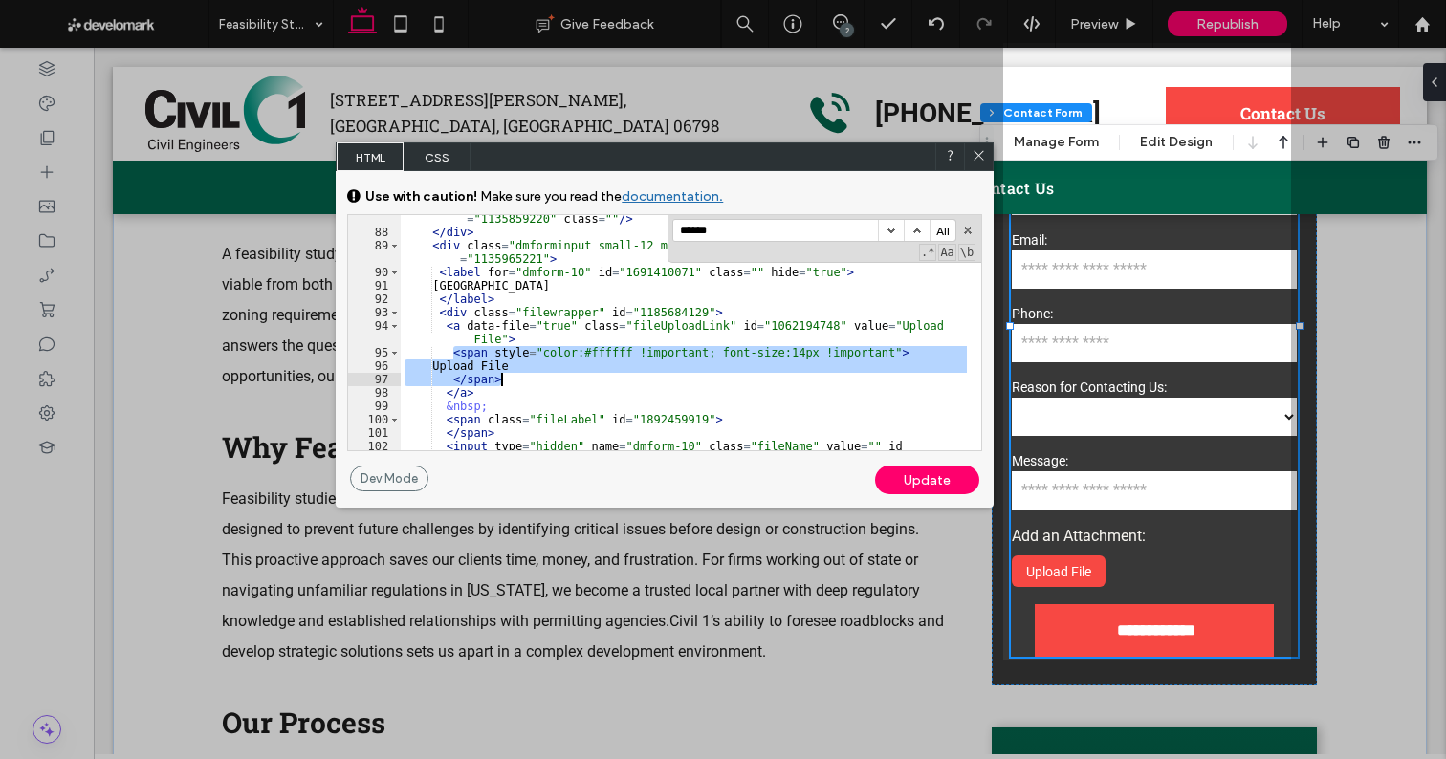
drag, startPoint x: 454, startPoint y: 351, endPoint x: 916, endPoint y: 383, distance: 462.9
click at [916, 383] on div "< input type = "hidden" name = "label-dmform-8" value = "Free Text" id = "11358…" at bounding box center [684, 343] width 566 height 289
click at [983, 157] on icon at bounding box center [978, 155] width 14 height 14
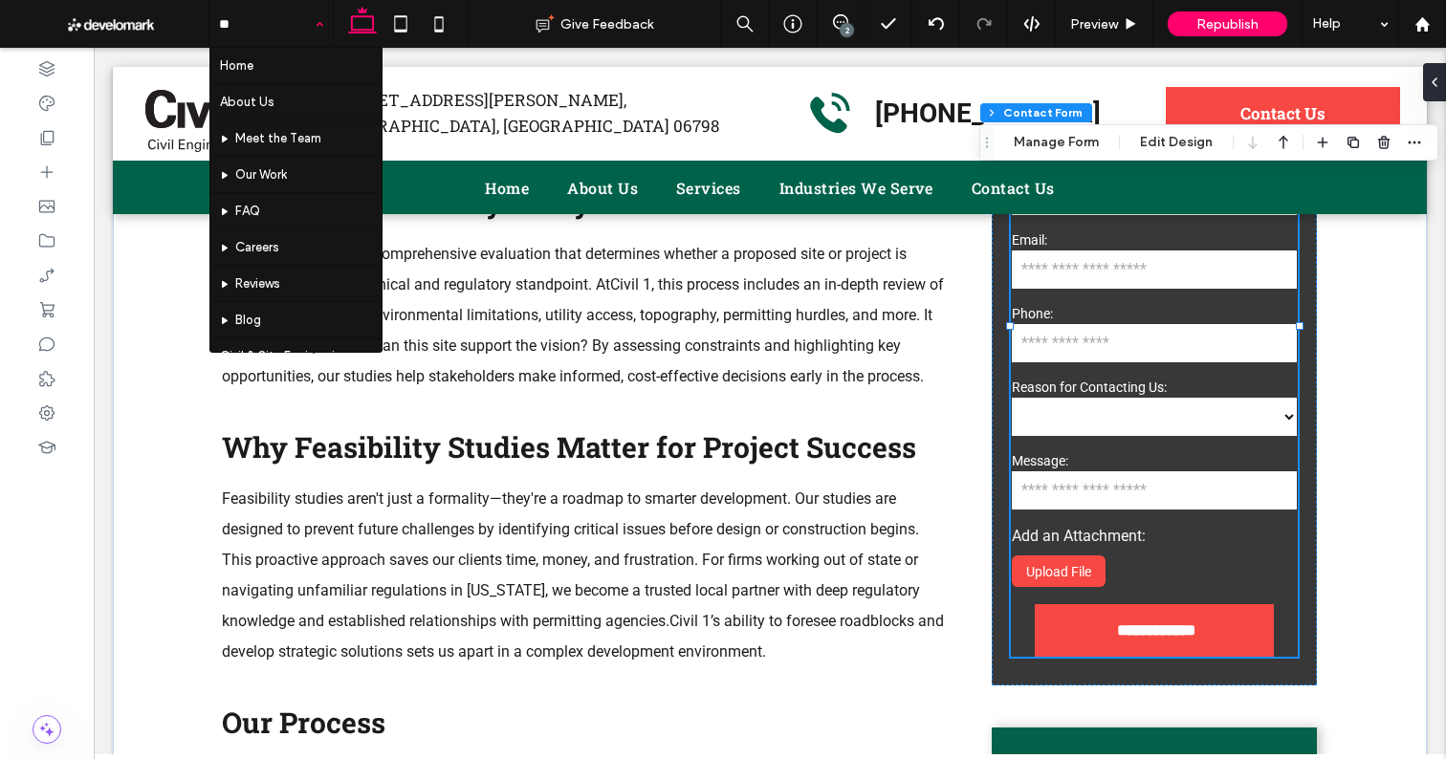
type input "***"
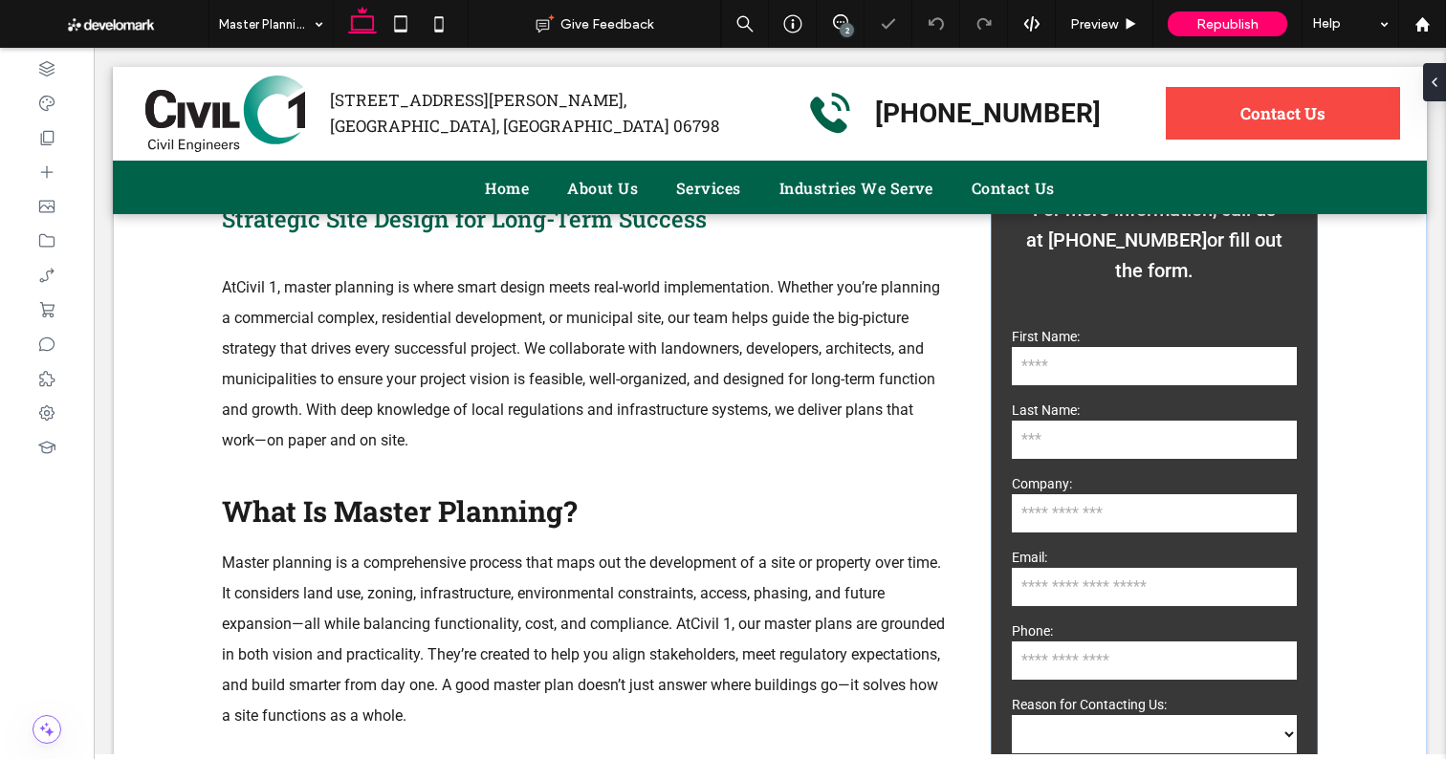
scroll to position [1080, 0]
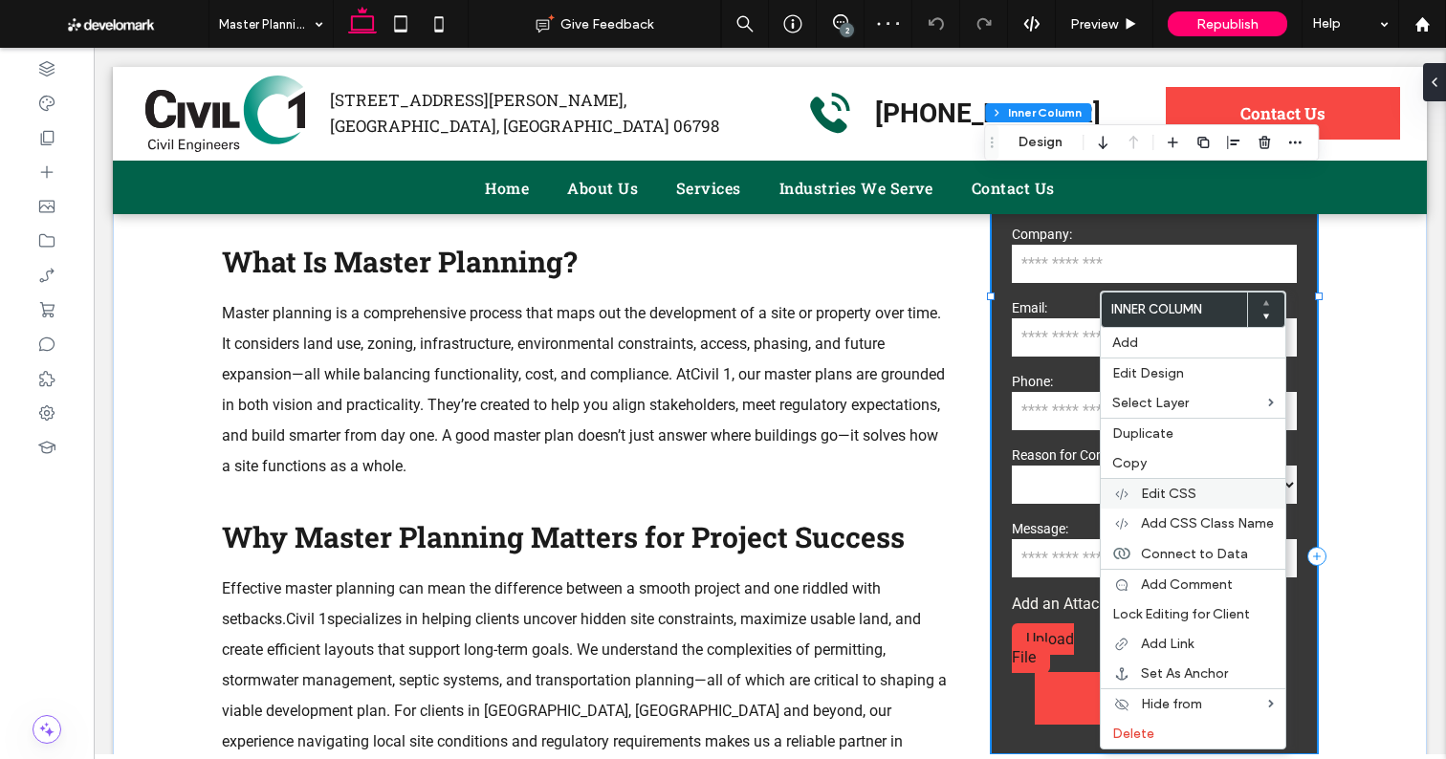
click at [1175, 489] on span "Edit CSS" at bounding box center [1168, 494] width 55 height 16
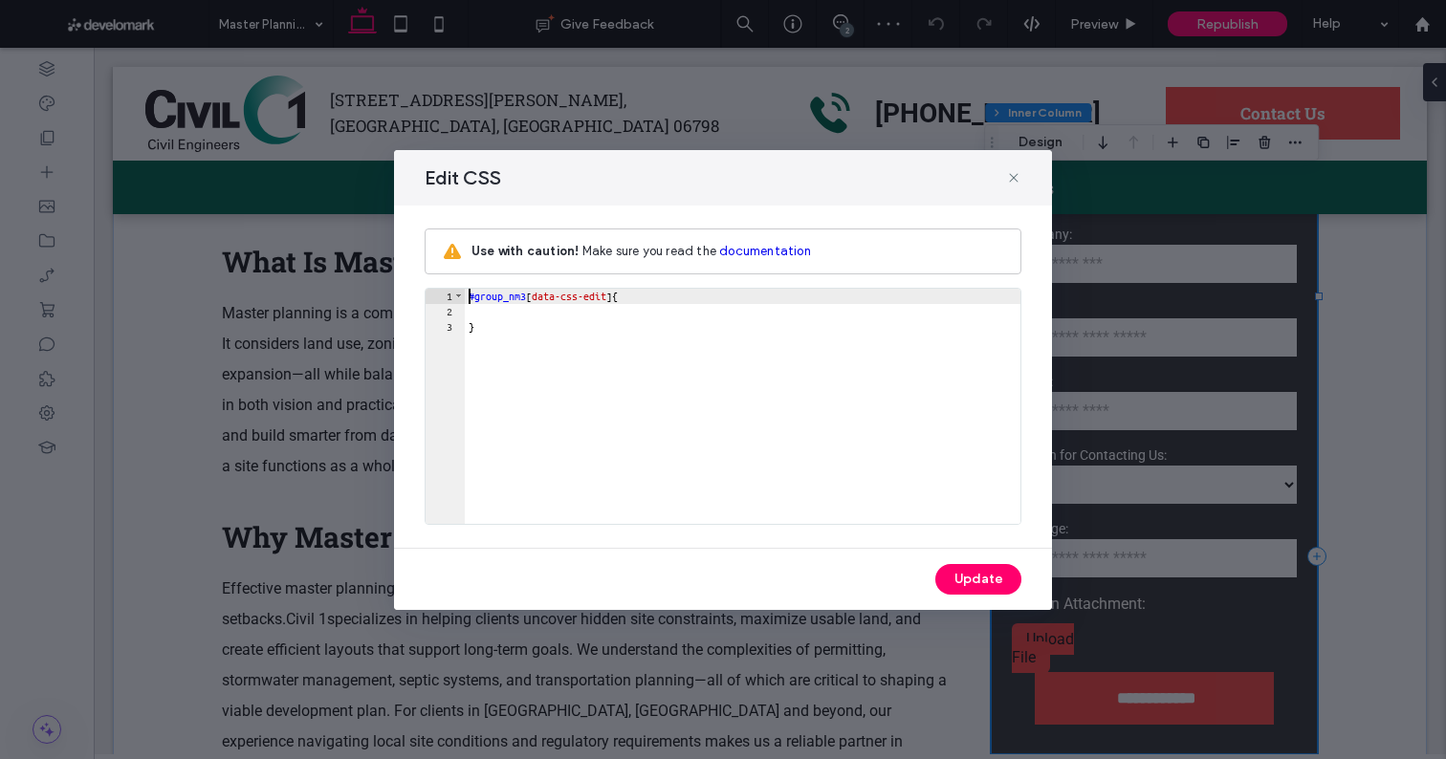
scroll to position [0, 0]
click at [1013, 177] on use at bounding box center [1013, 177] width 9 height 9
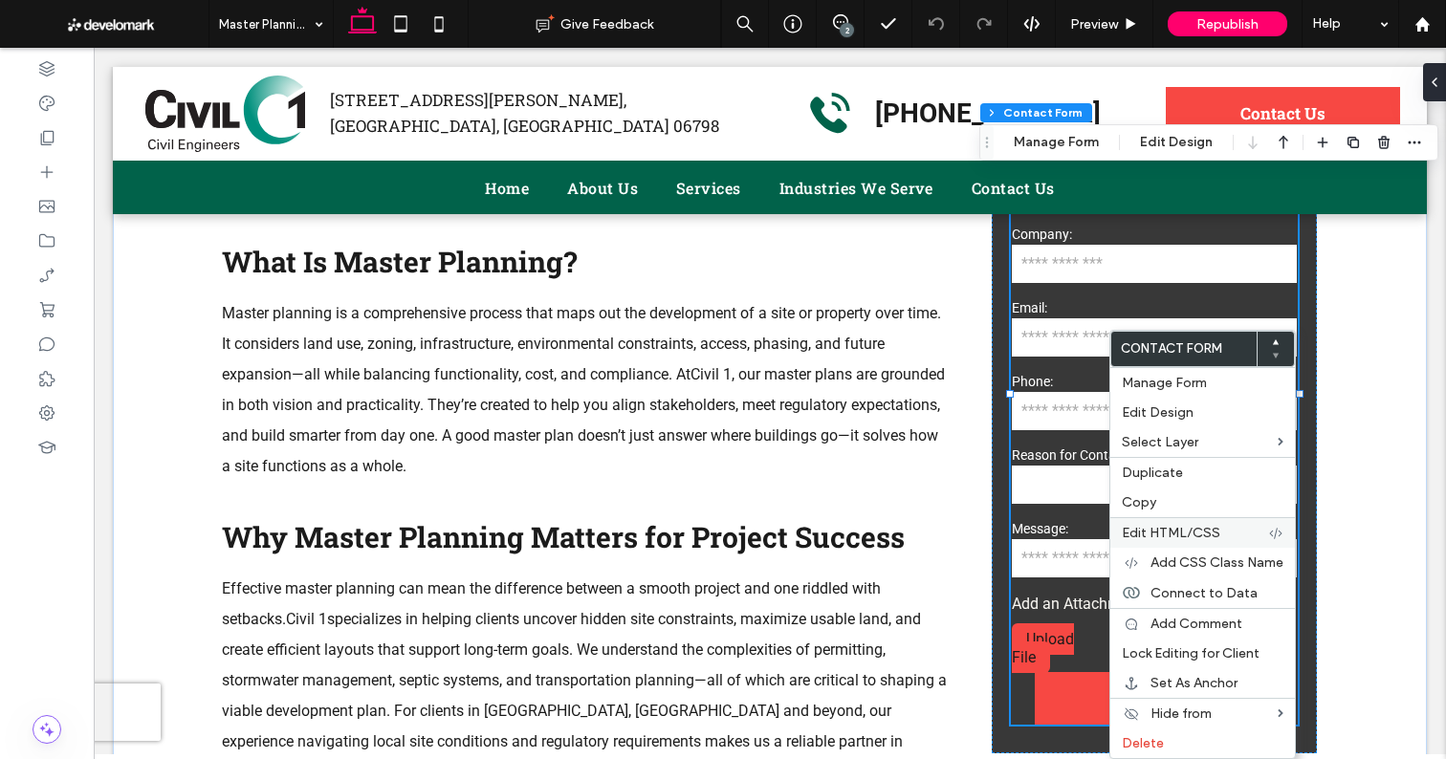
click at [1184, 525] on span "Edit HTML/CSS" at bounding box center [1170, 533] width 98 height 16
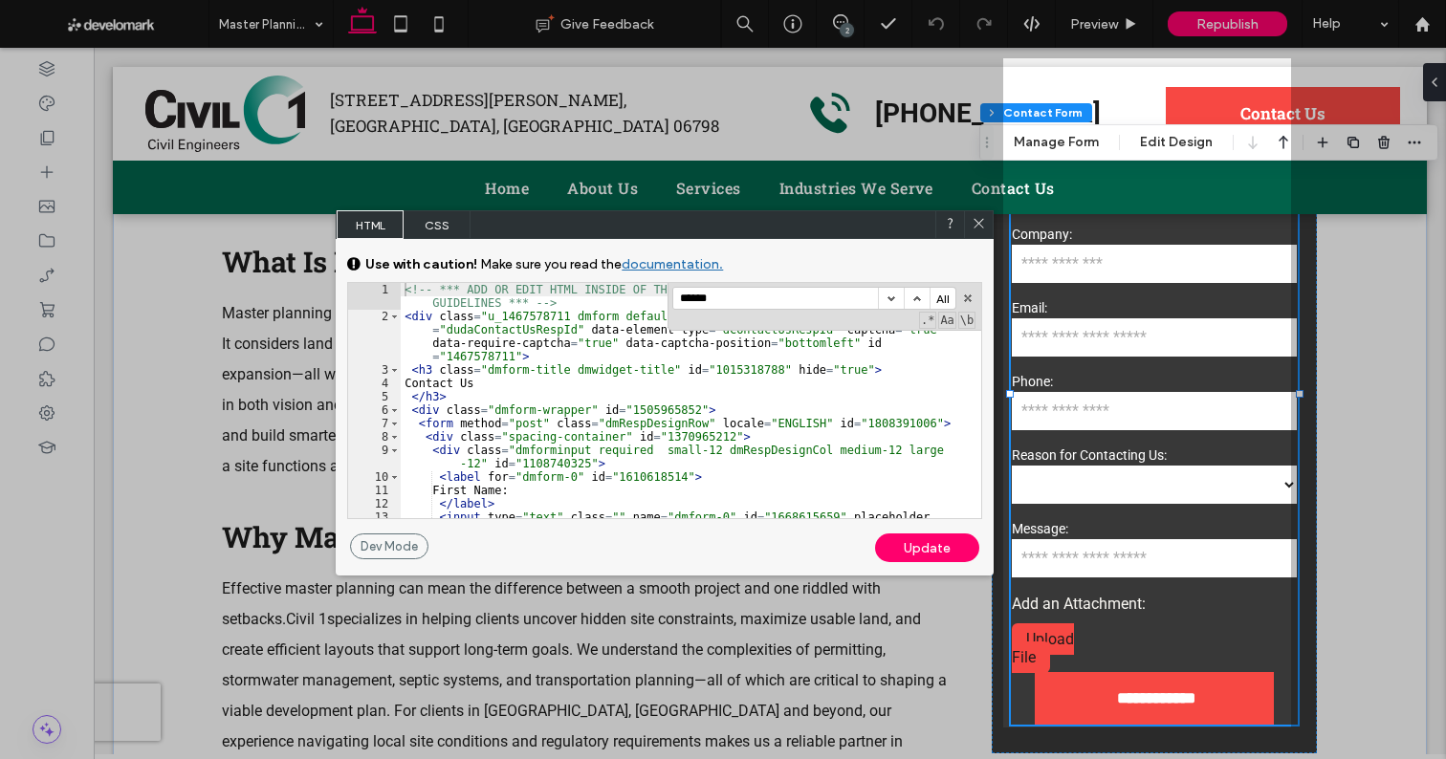
click at [741, 291] on input "******" at bounding box center [775, 298] width 205 height 21
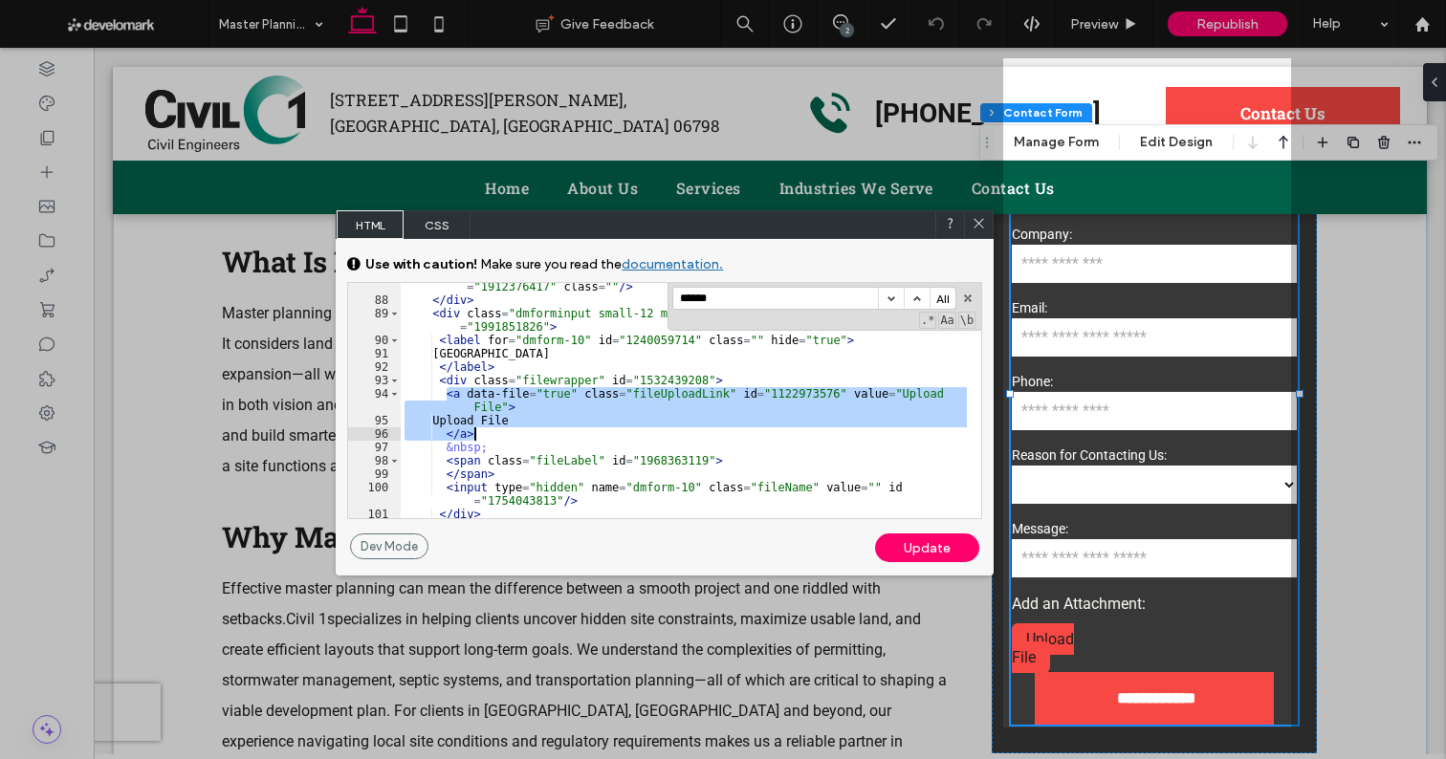
drag, startPoint x: 446, startPoint y: 397, endPoint x: 495, endPoint y: 428, distance: 58.1
click at [495, 428] on div "< input type = "hidden" name = "label-dmform-8" value = "Free Text" id = "19123…" at bounding box center [684, 411] width 566 height 289
click at [455, 408] on div "< input type = "hidden" name = "label-dmform-8" value = "Free Text" id = "19123…" at bounding box center [684, 411] width 566 height 289
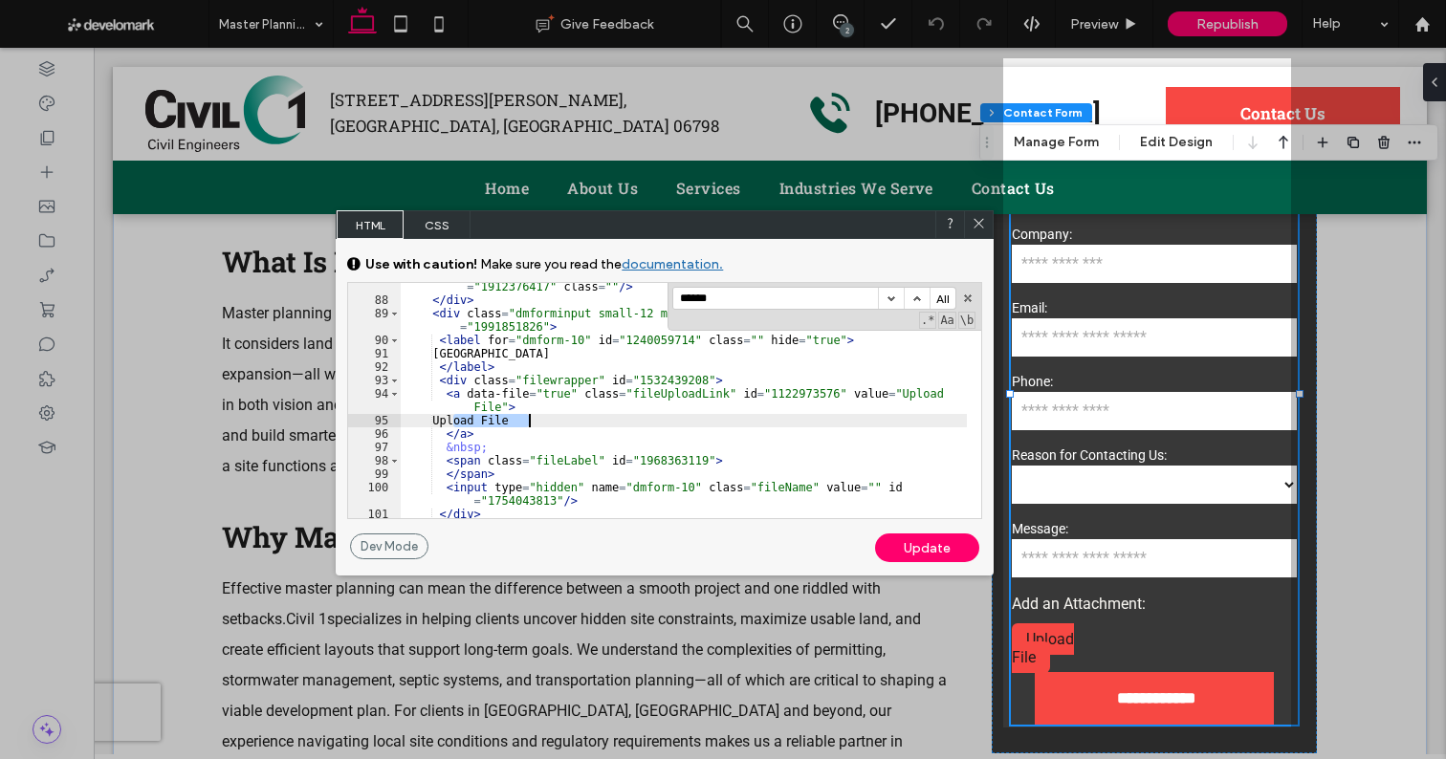
drag, startPoint x: 470, startPoint y: 419, endPoint x: 588, endPoint y: 422, distance: 117.6
click at [588, 422] on div "< input type = "hidden" name = "label-dmform-8" value = "Free Text" id = "19123…" at bounding box center [684, 411] width 566 height 289
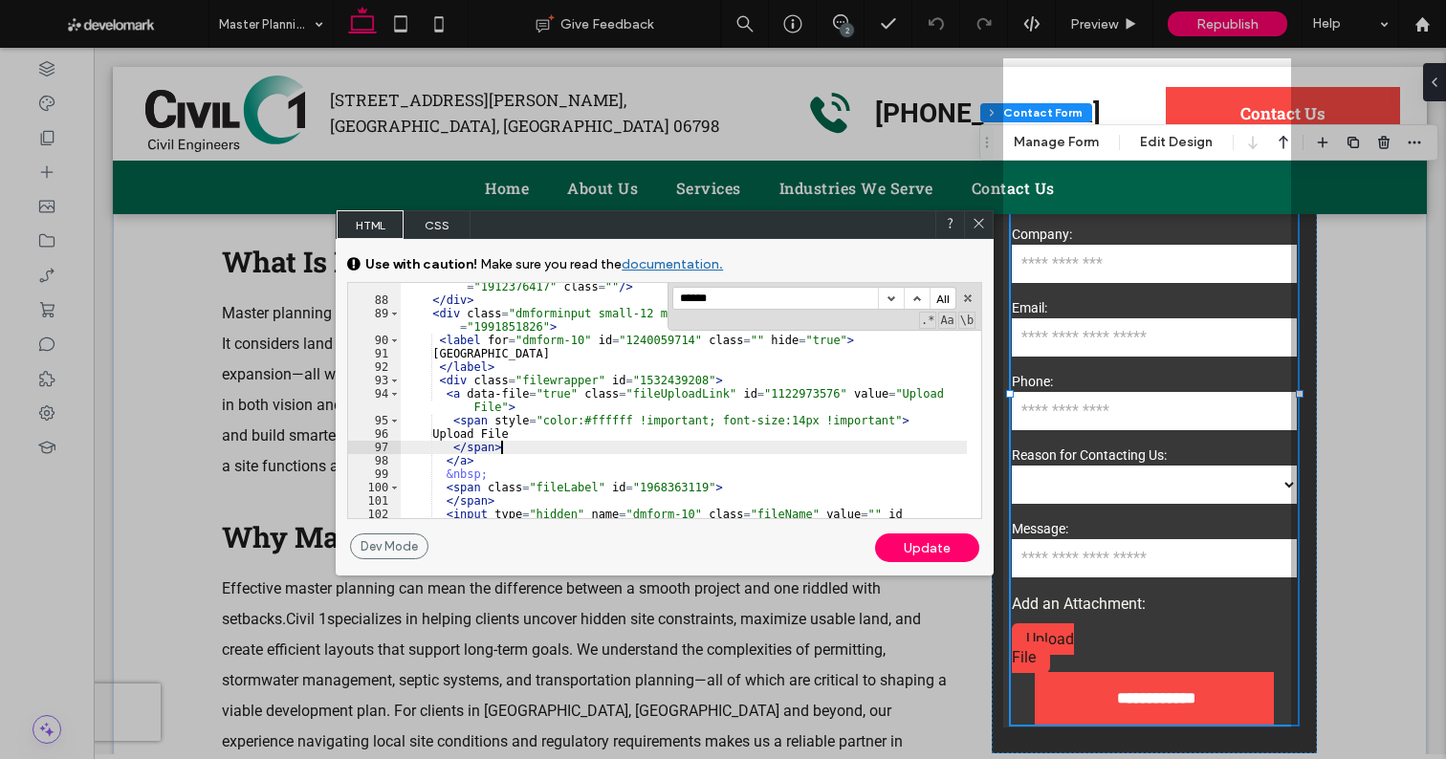
click at [971, 553] on div "Update" at bounding box center [927, 547] width 104 height 29
click at [979, 226] on icon at bounding box center [978, 223] width 14 height 14
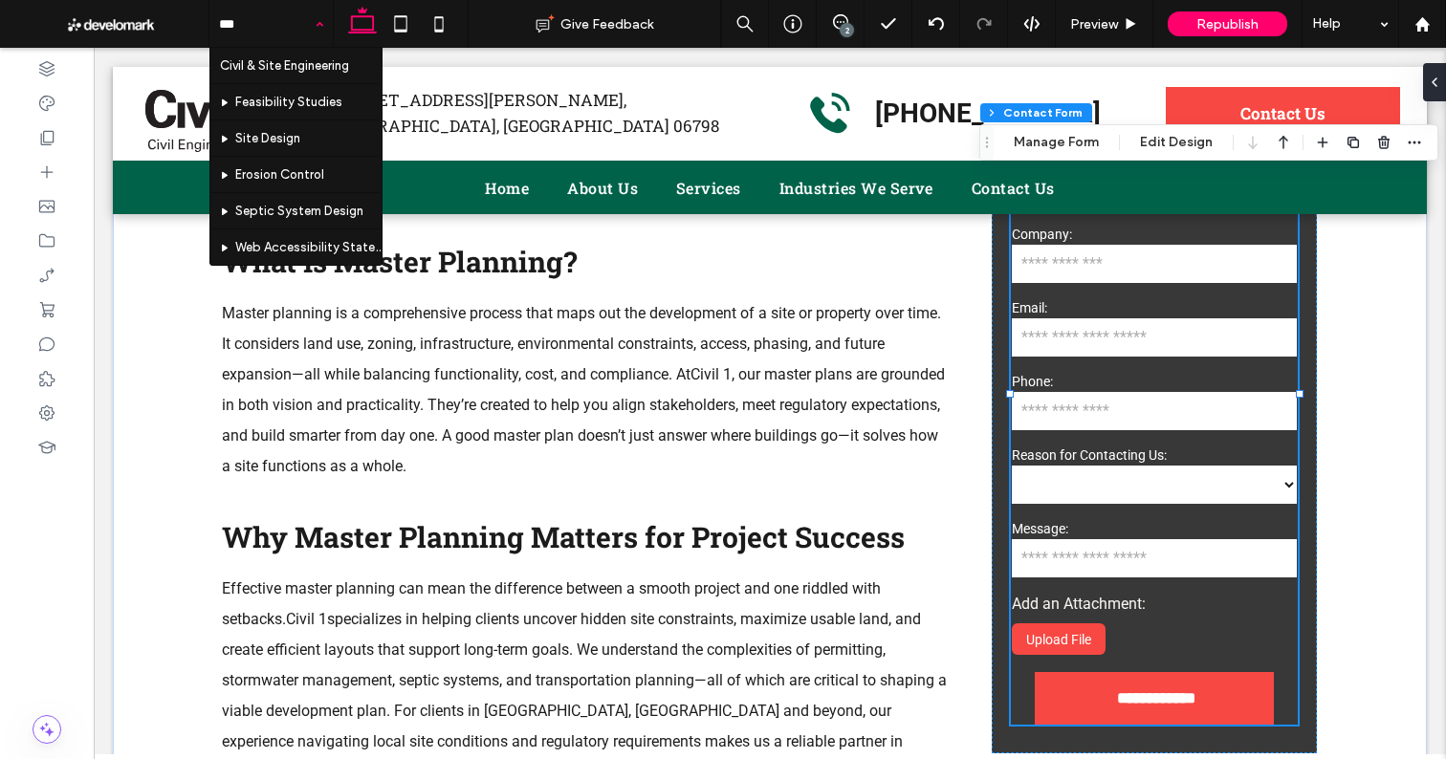
type input "****"
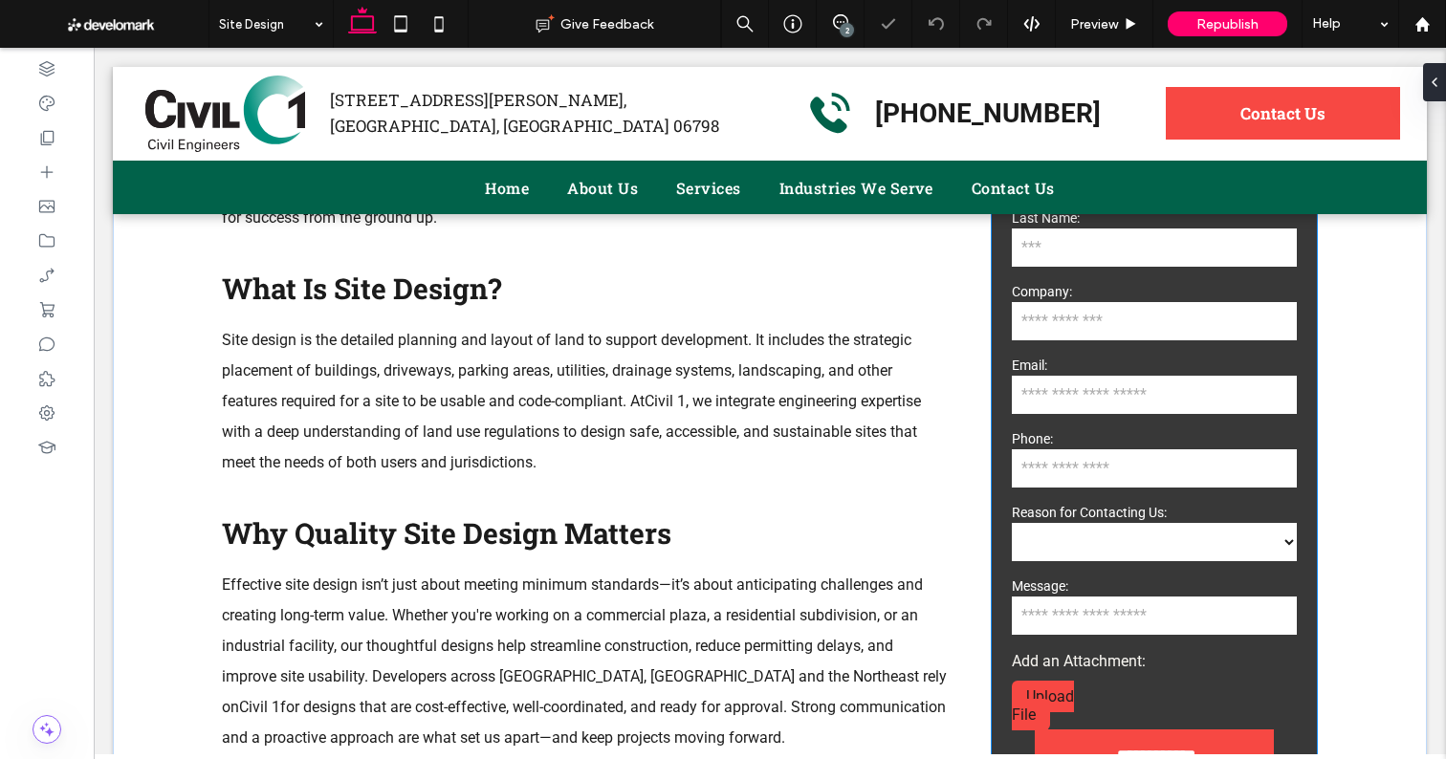
scroll to position [1338, 0]
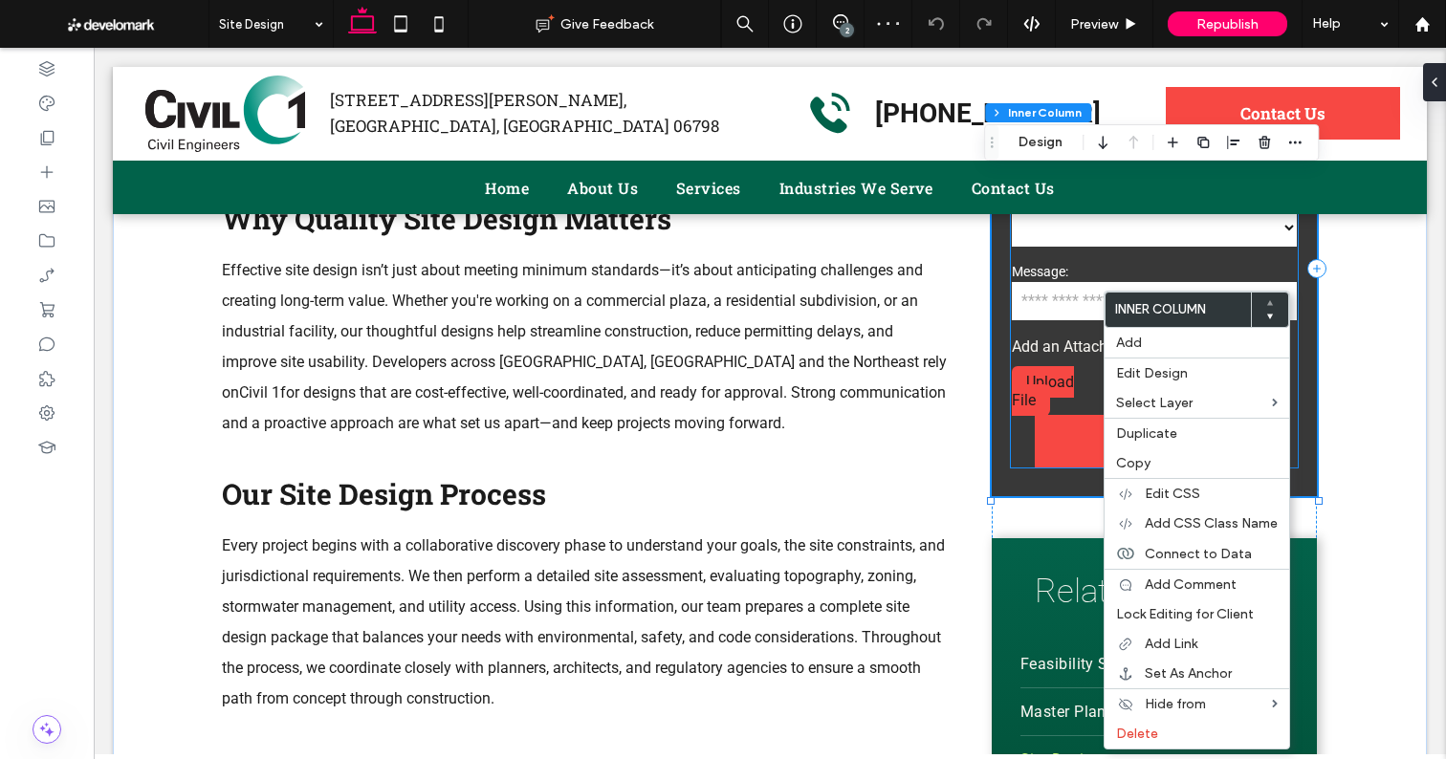
click at [1025, 371] on link "Upload File" at bounding box center [1043, 391] width 62 height 50
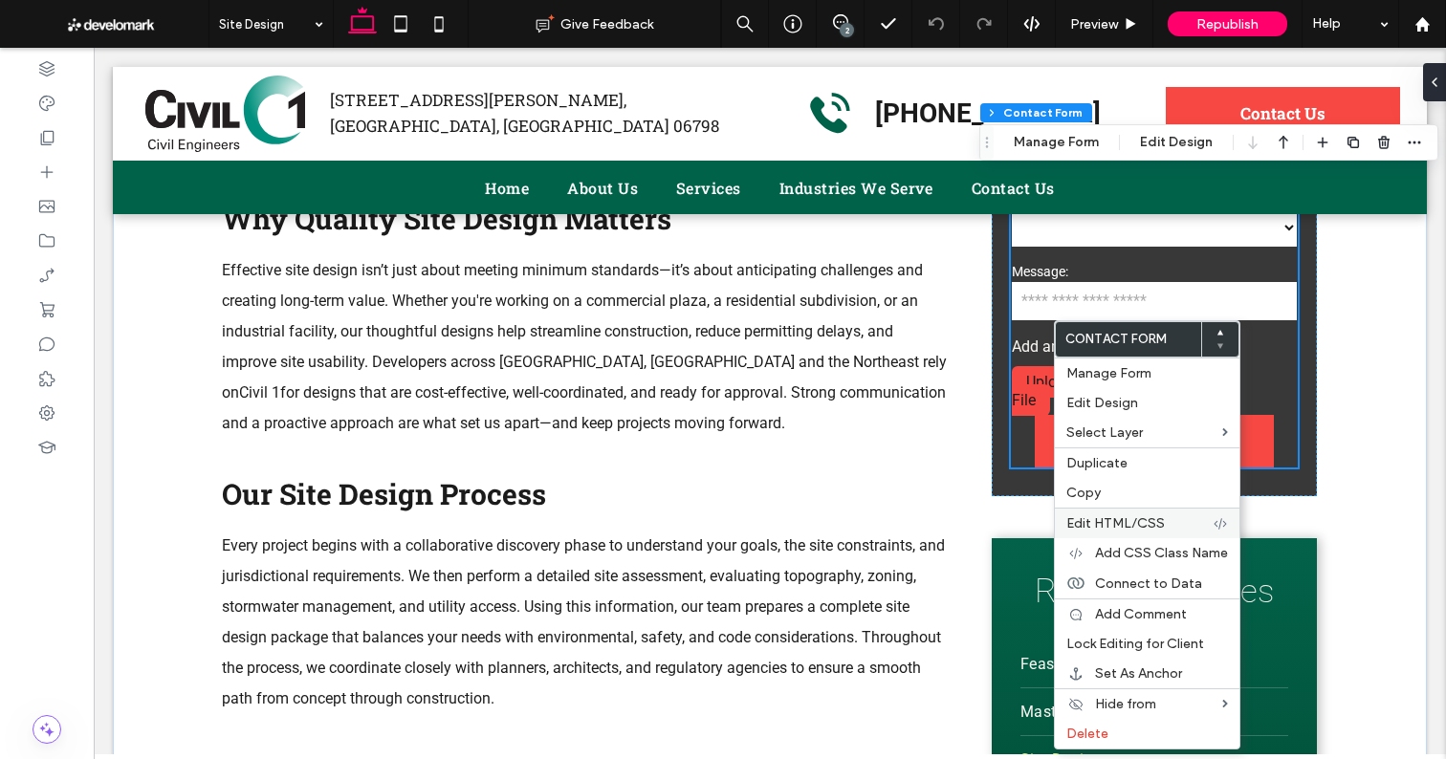
click at [1129, 522] on span "Edit HTML/CSS" at bounding box center [1115, 523] width 98 height 16
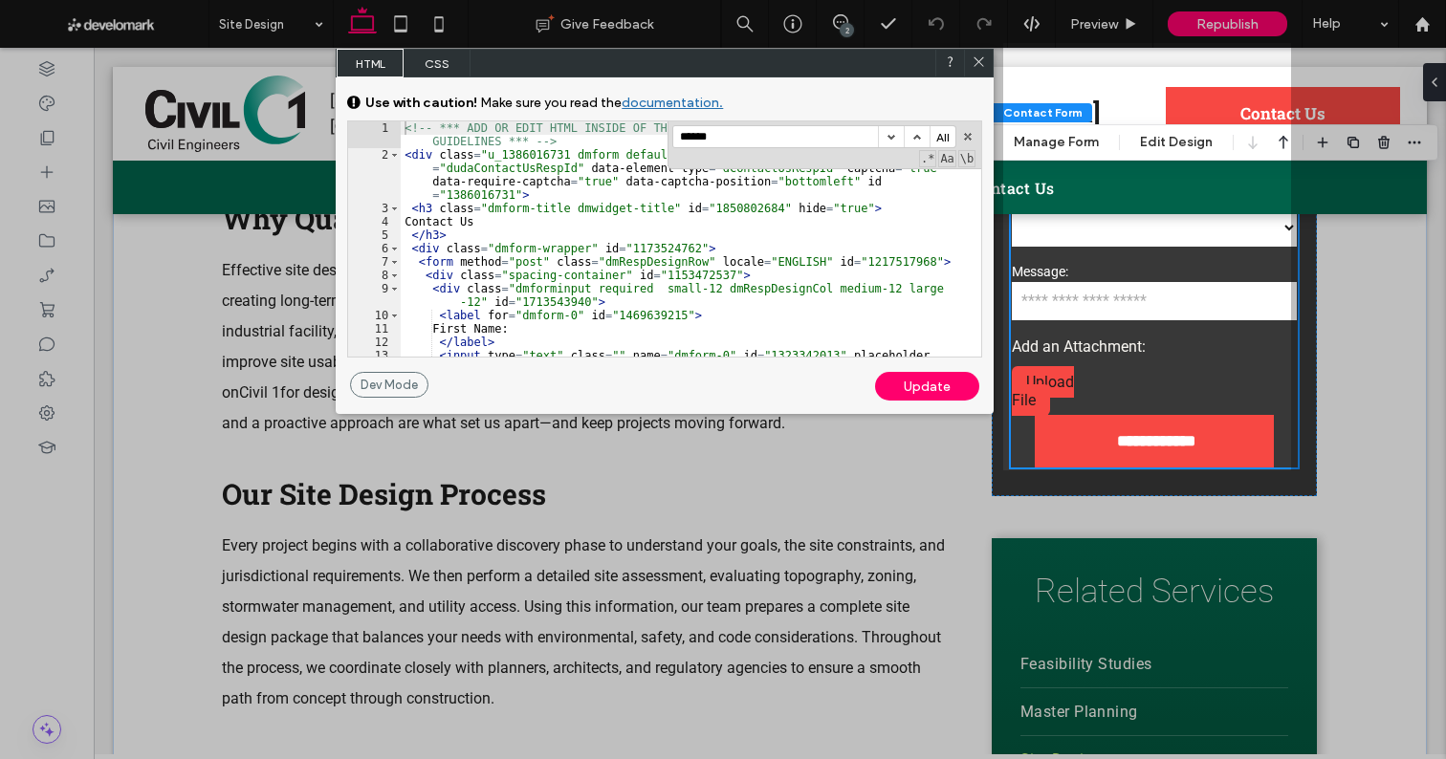
click at [762, 135] on input "******" at bounding box center [775, 136] width 205 height 21
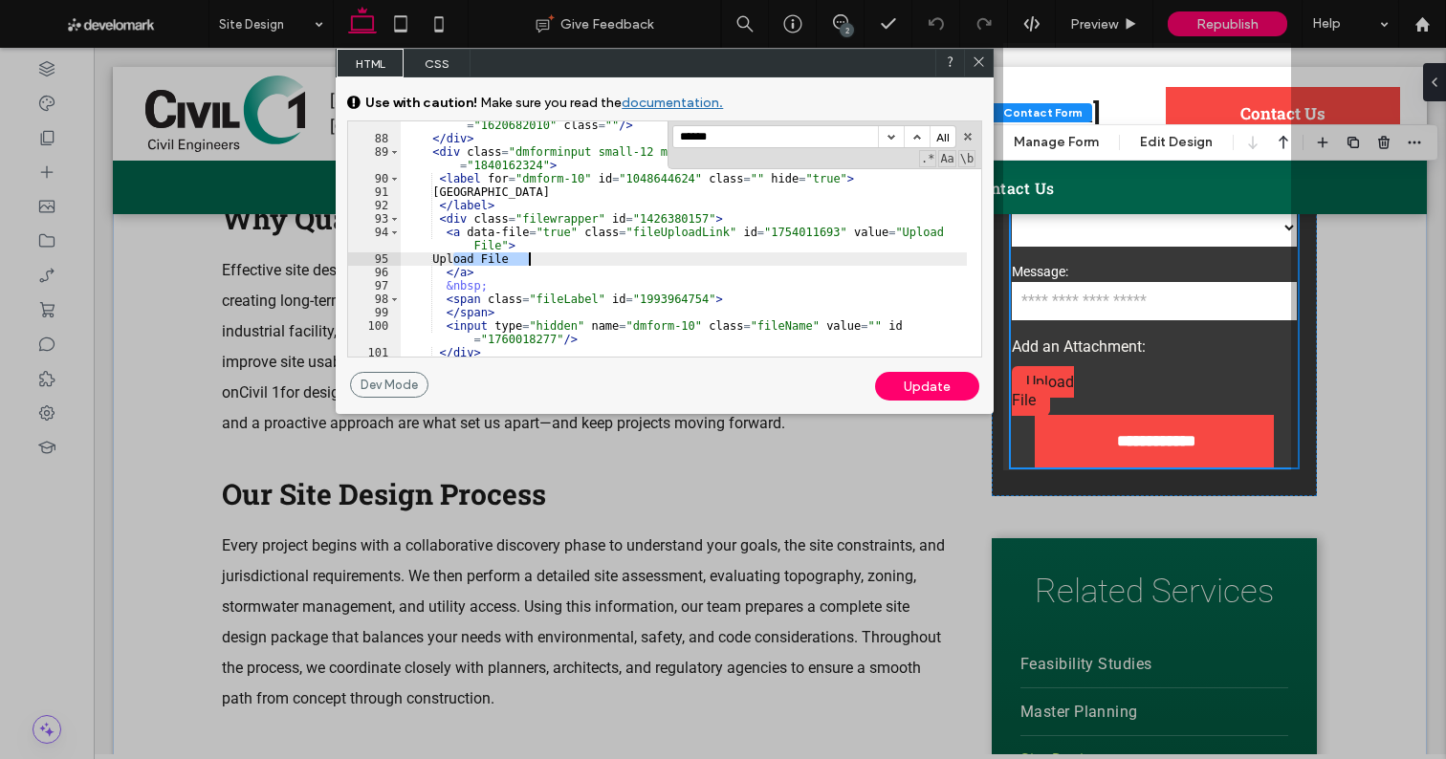
drag, startPoint x: 452, startPoint y: 259, endPoint x: 546, endPoint y: 256, distance: 93.7
click at [546, 256] on div "< input type = "hidden" name = "label-dmform-8" value = "Free Text" id = "16206…" at bounding box center [684, 249] width 566 height 289
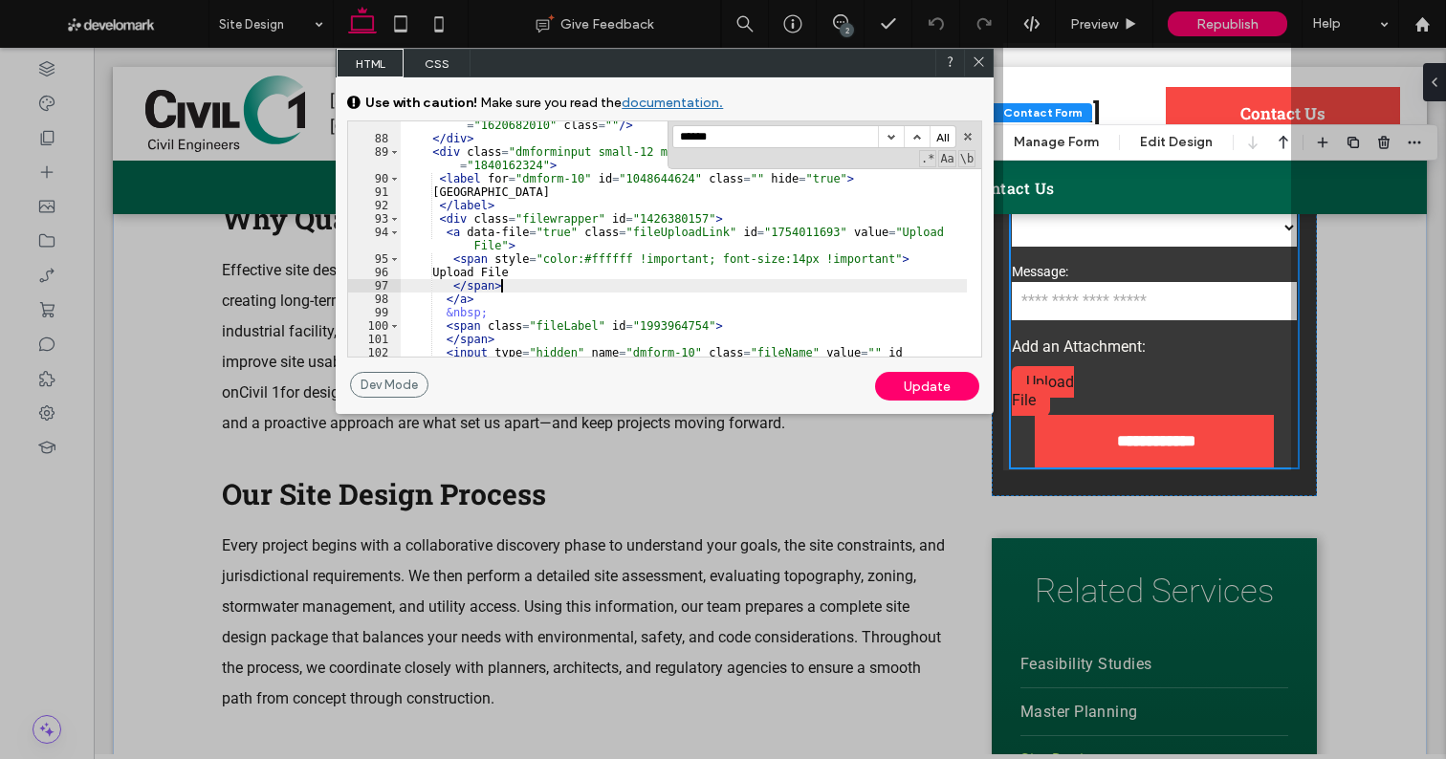
click at [921, 389] on div "Update" at bounding box center [927, 386] width 104 height 29
click at [979, 65] on icon at bounding box center [978, 61] width 14 height 14
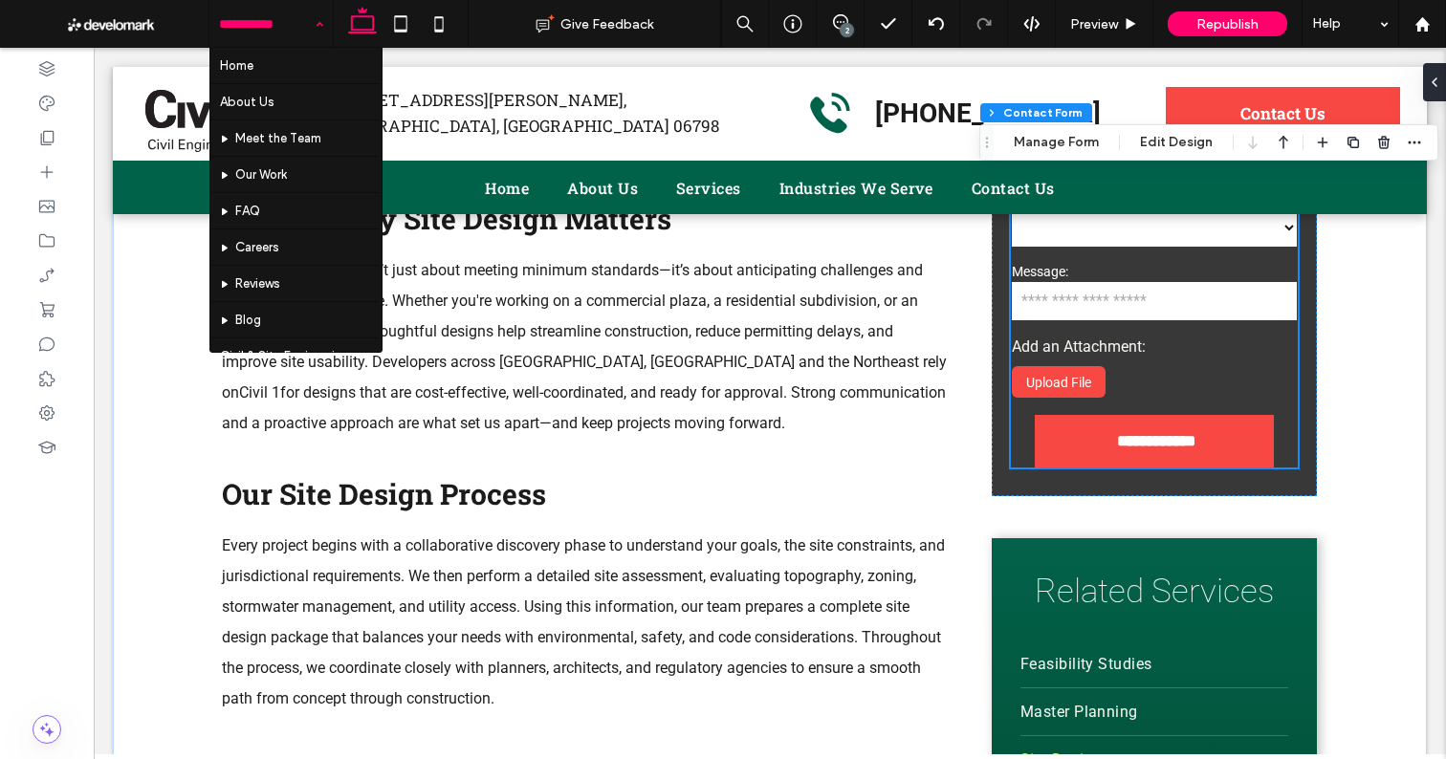
click at [257, 30] on input at bounding box center [266, 24] width 95 height 48
type input "**"
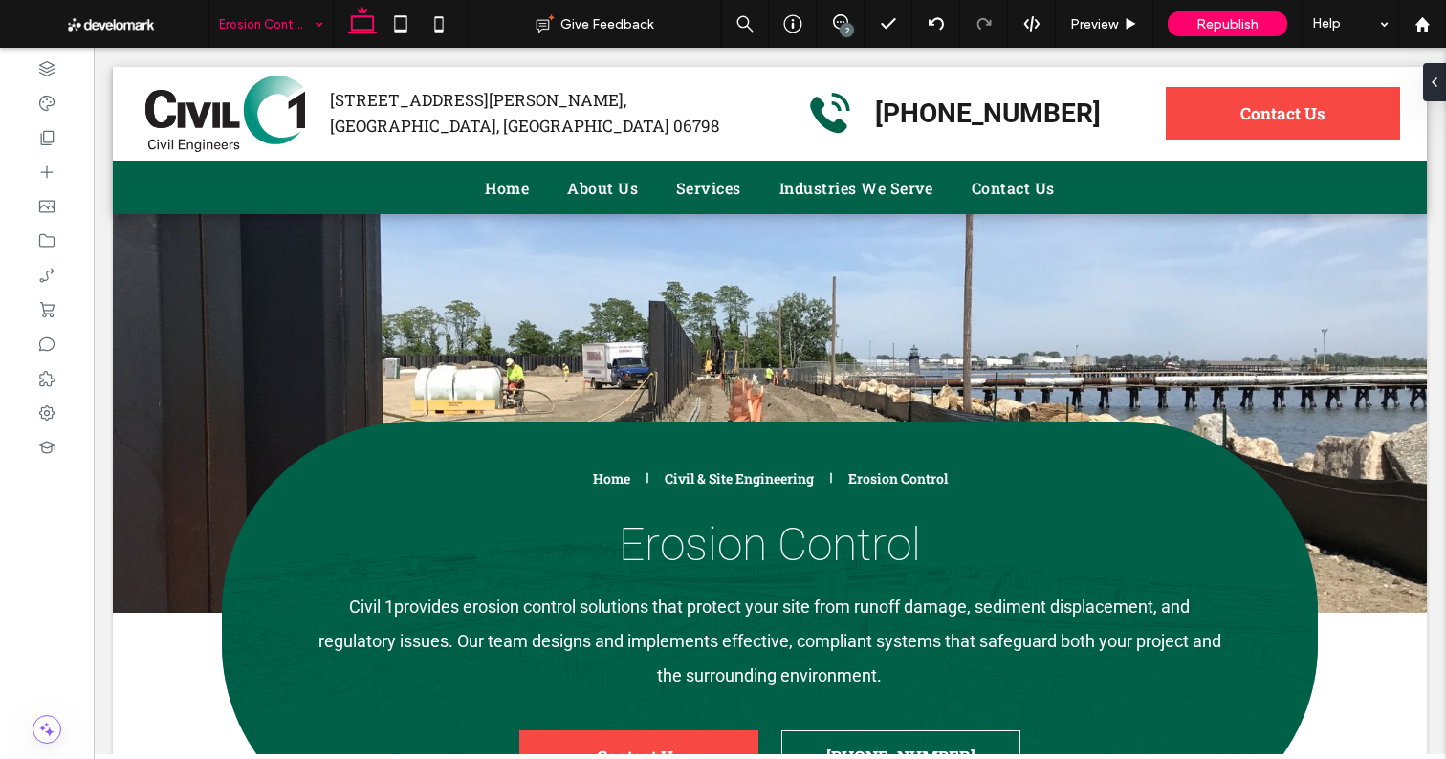
scroll to position [0, 0]
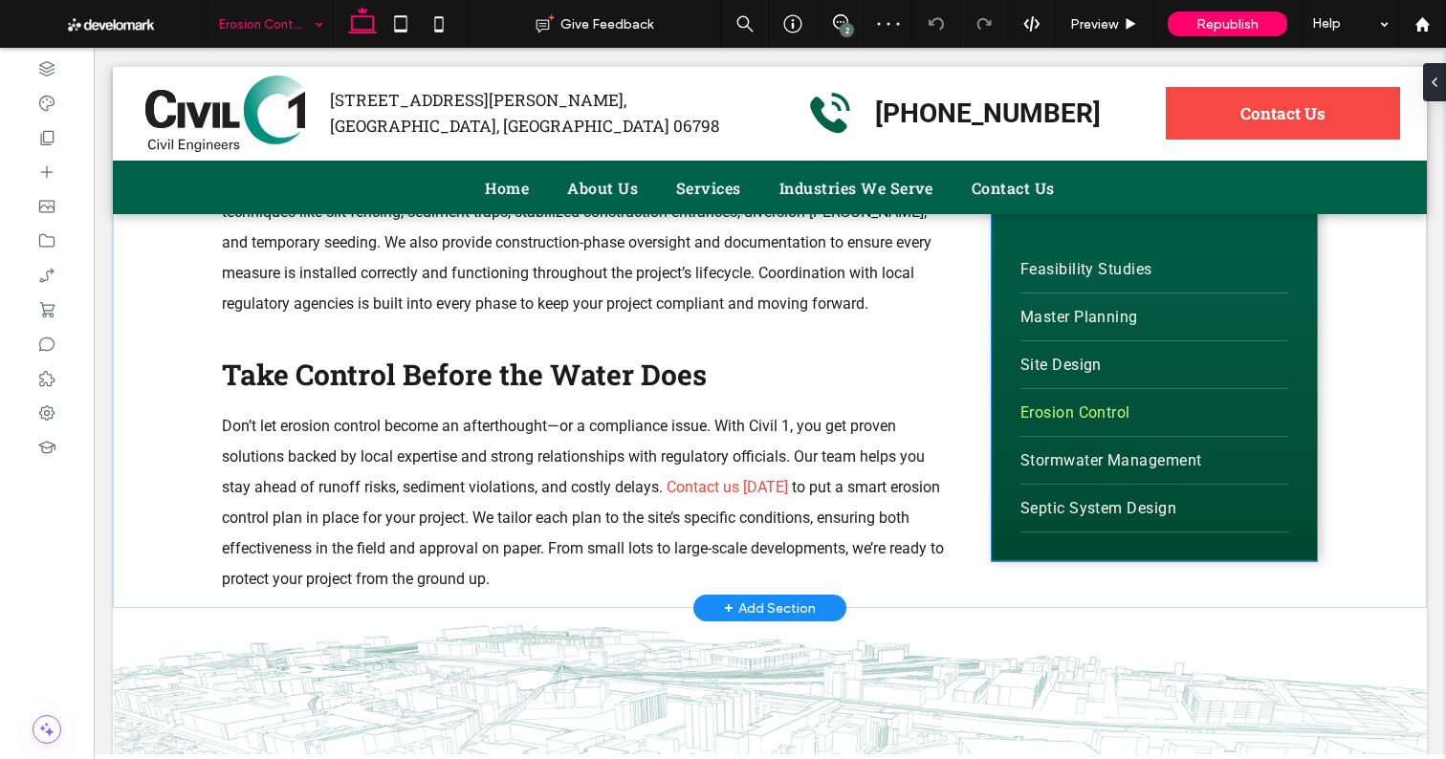
scroll to position [1370, 0]
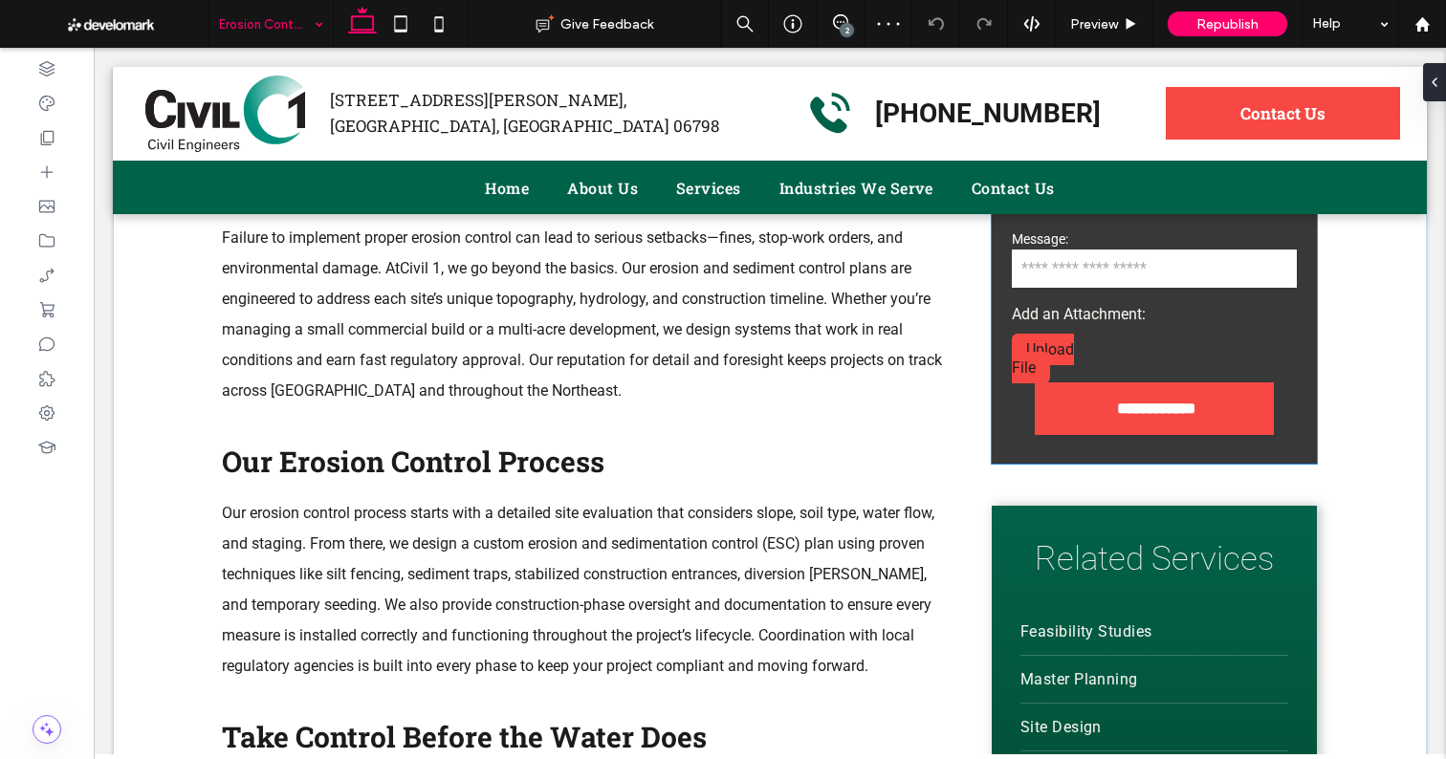
click at [1079, 291] on div "Message:" at bounding box center [1153, 262] width 299 height 74
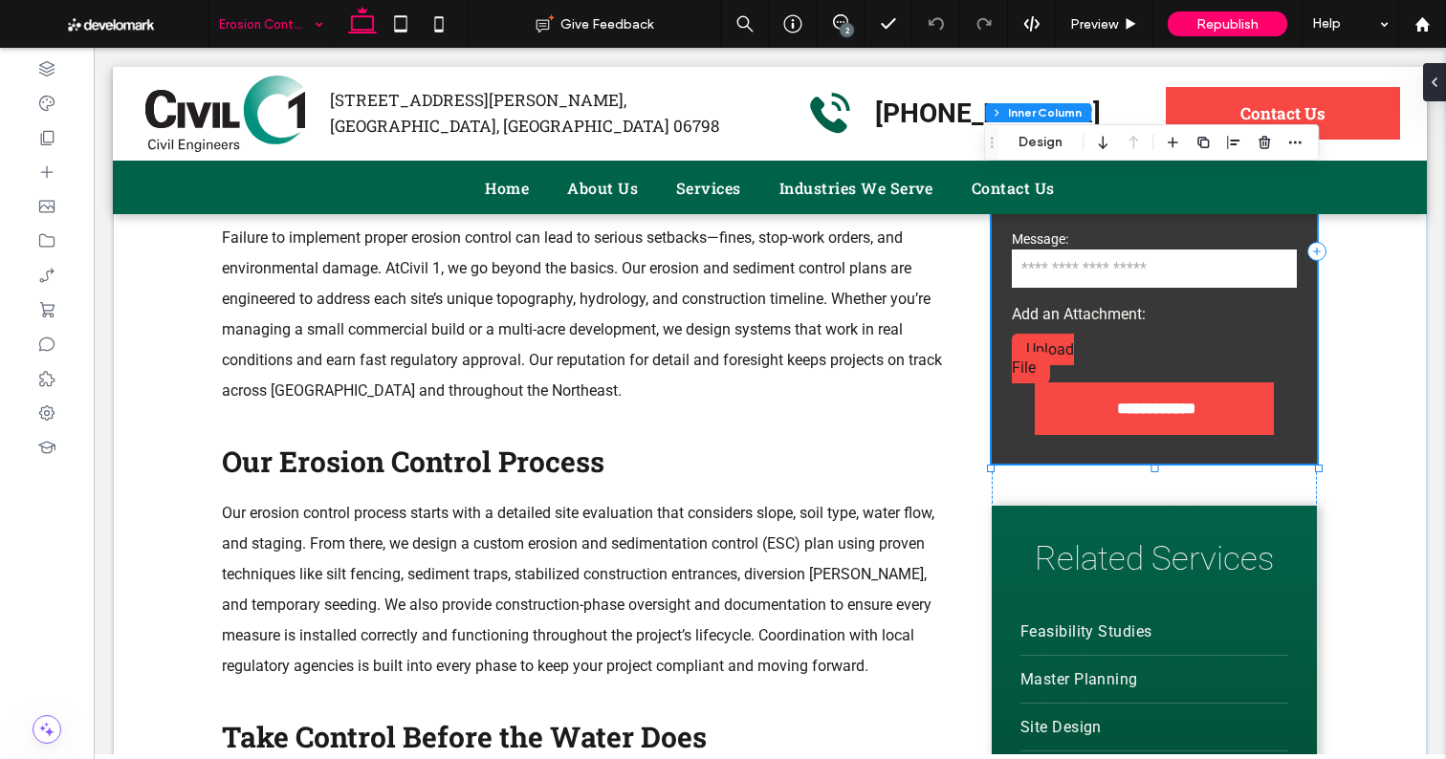
click at [1079, 291] on div "Message:" at bounding box center [1153, 262] width 299 height 74
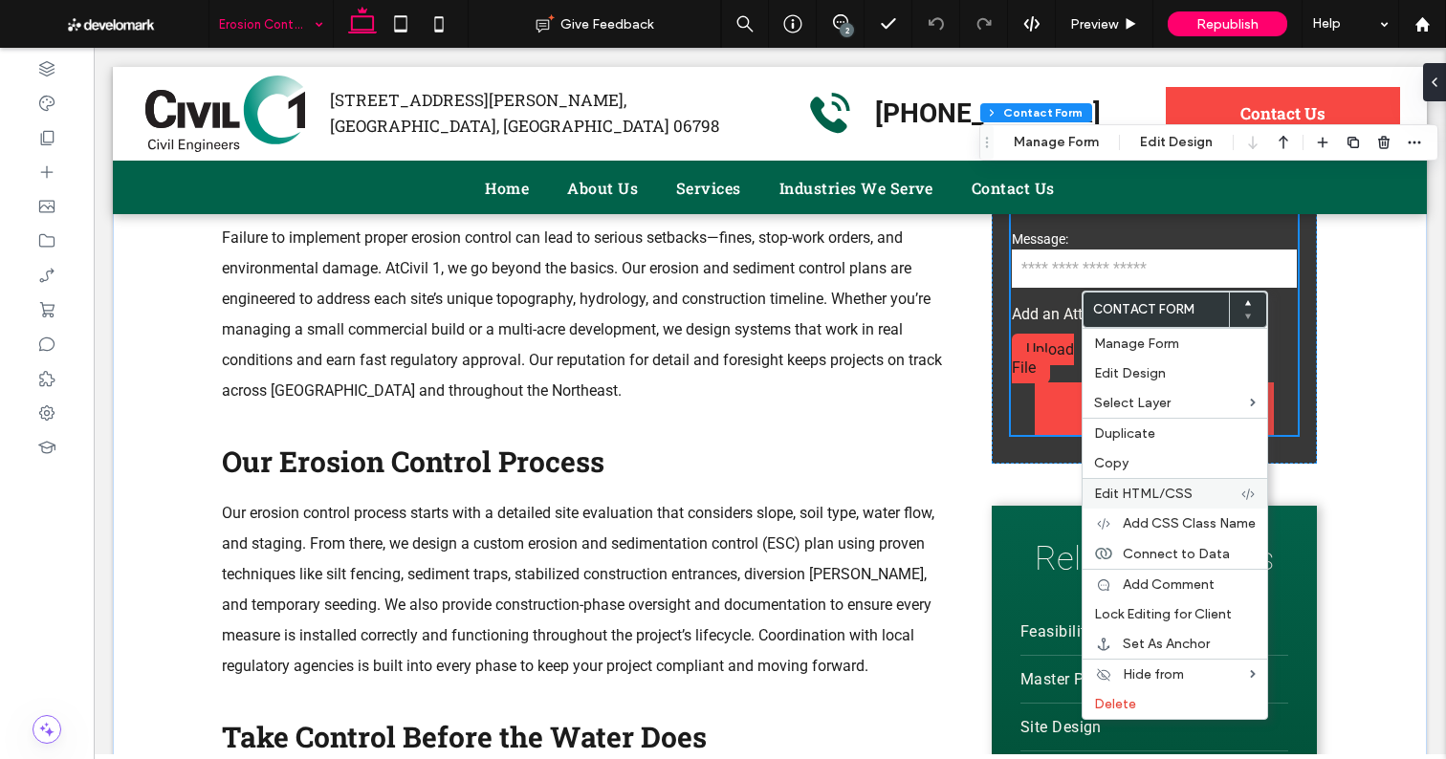
click at [1142, 490] on span "Edit HTML/CSS" at bounding box center [1143, 494] width 98 height 16
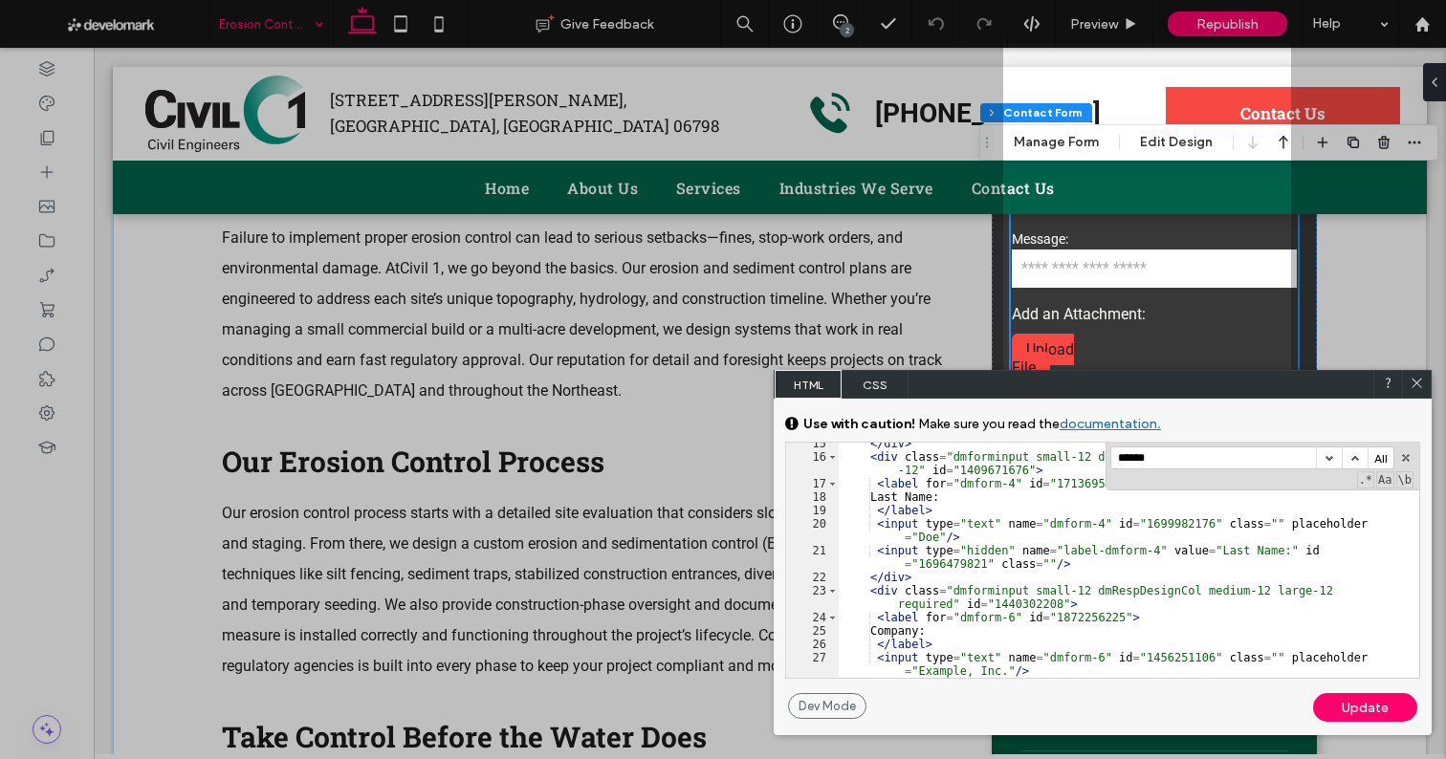
click at [1167, 446] on div "****** All" at bounding box center [1252, 457] width 284 height 23
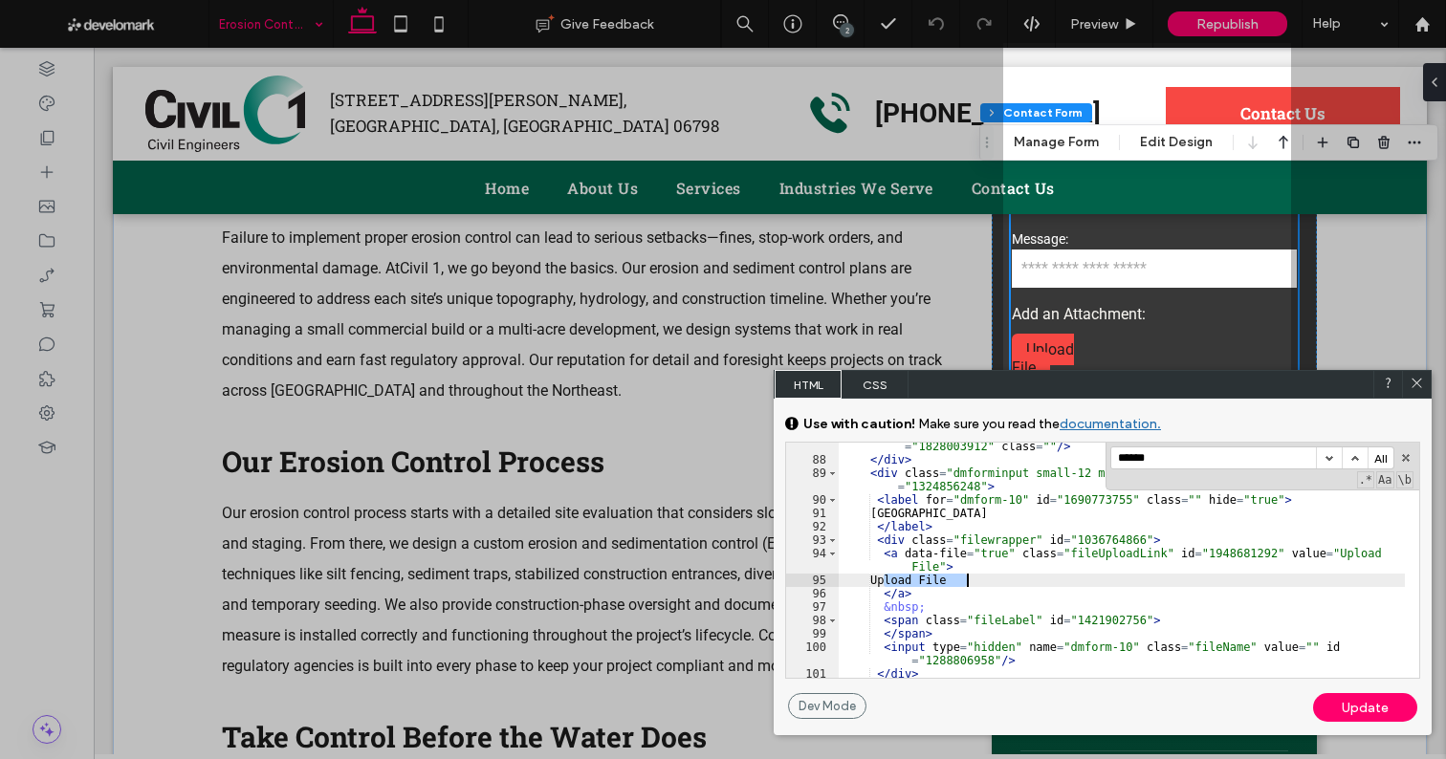
drag, startPoint x: 889, startPoint y: 581, endPoint x: 999, endPoint y: 578, distance: 110.0
click at [999, 578] on div "< input type = "hidden" name = "label-dmform-8" value = "Free Text" id = "18280…" at bounding box center [1121, 570] width 566 height 289
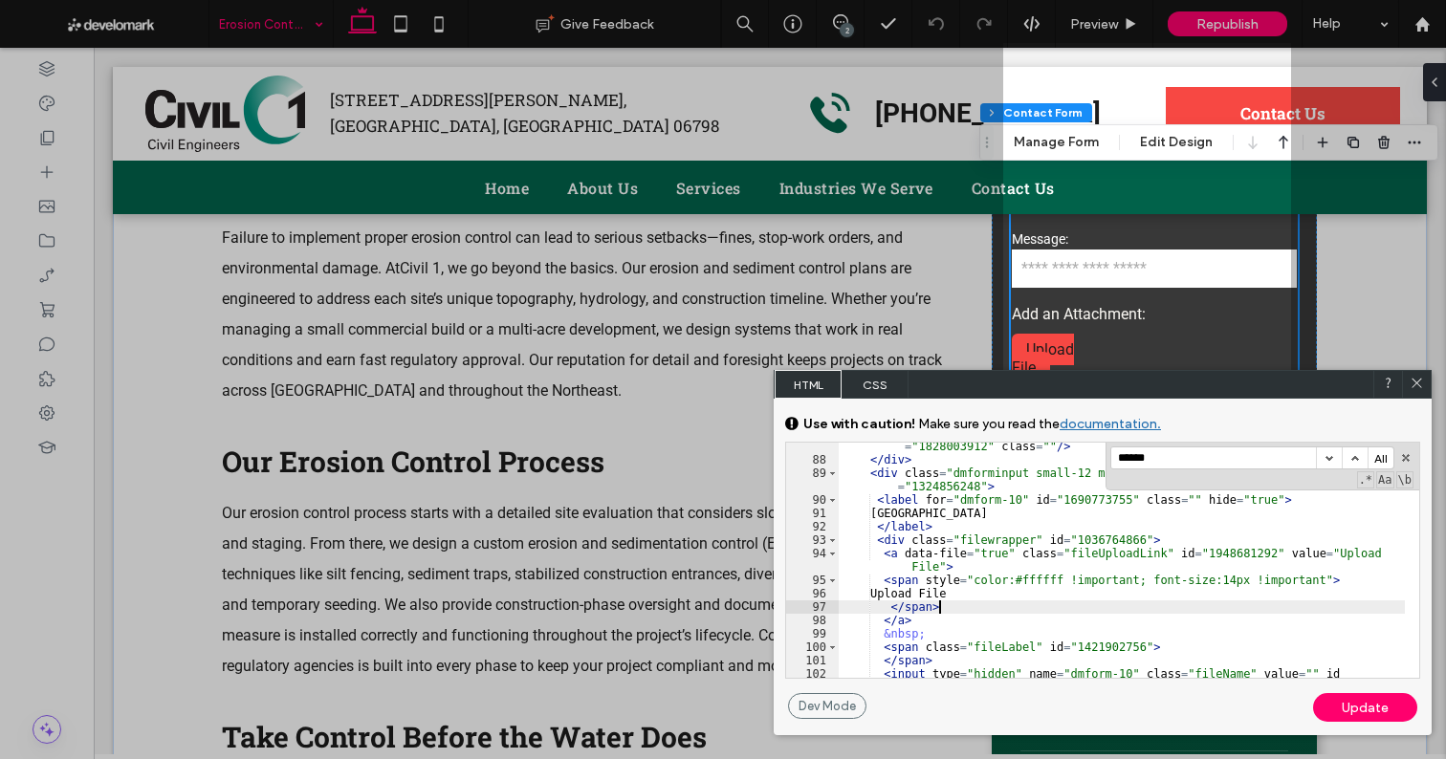
click at [1358, 704] on div "Update" at bounding box center [1365, 707] width 104 height 29
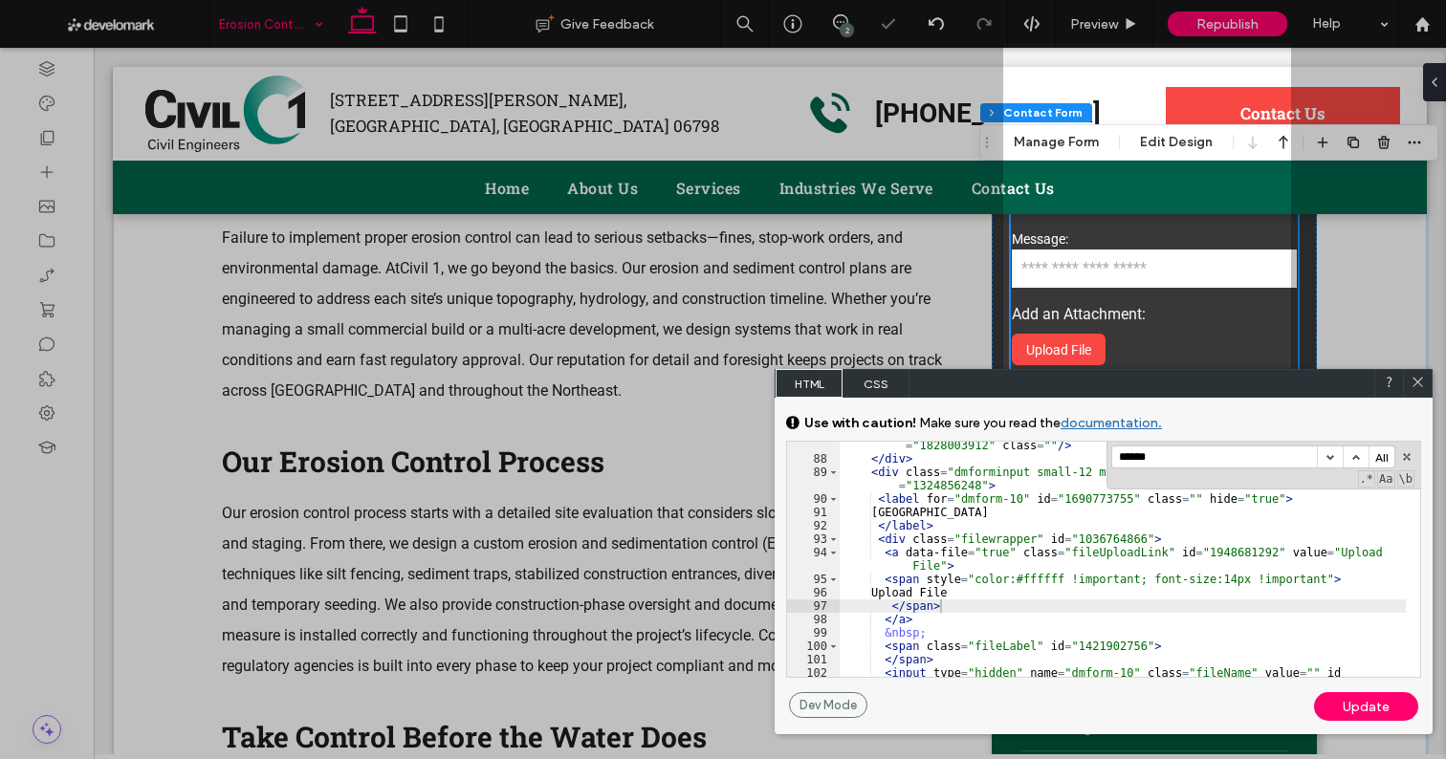
click at [1417, 384] on icon at bounding box center [1417, 382] width 14 height 14
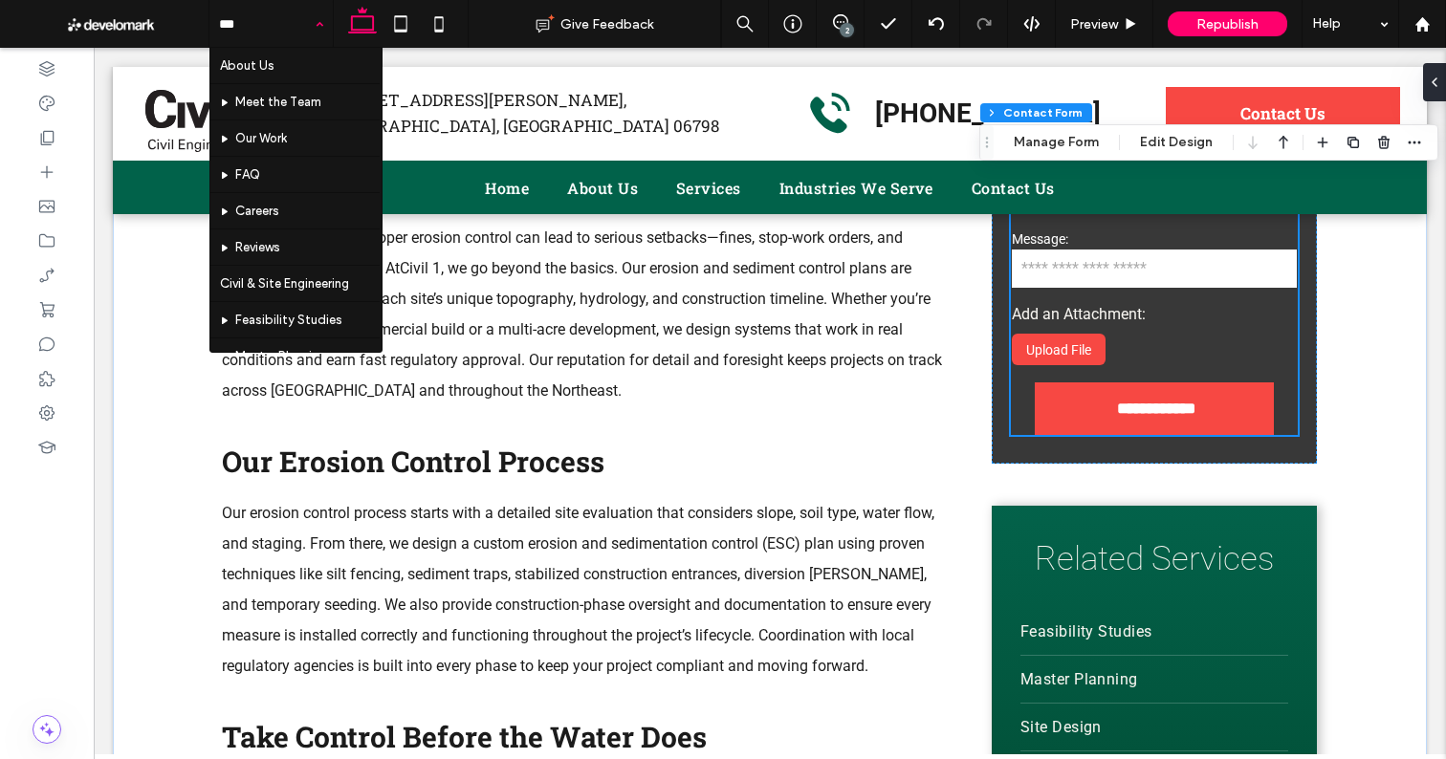
type input "****"
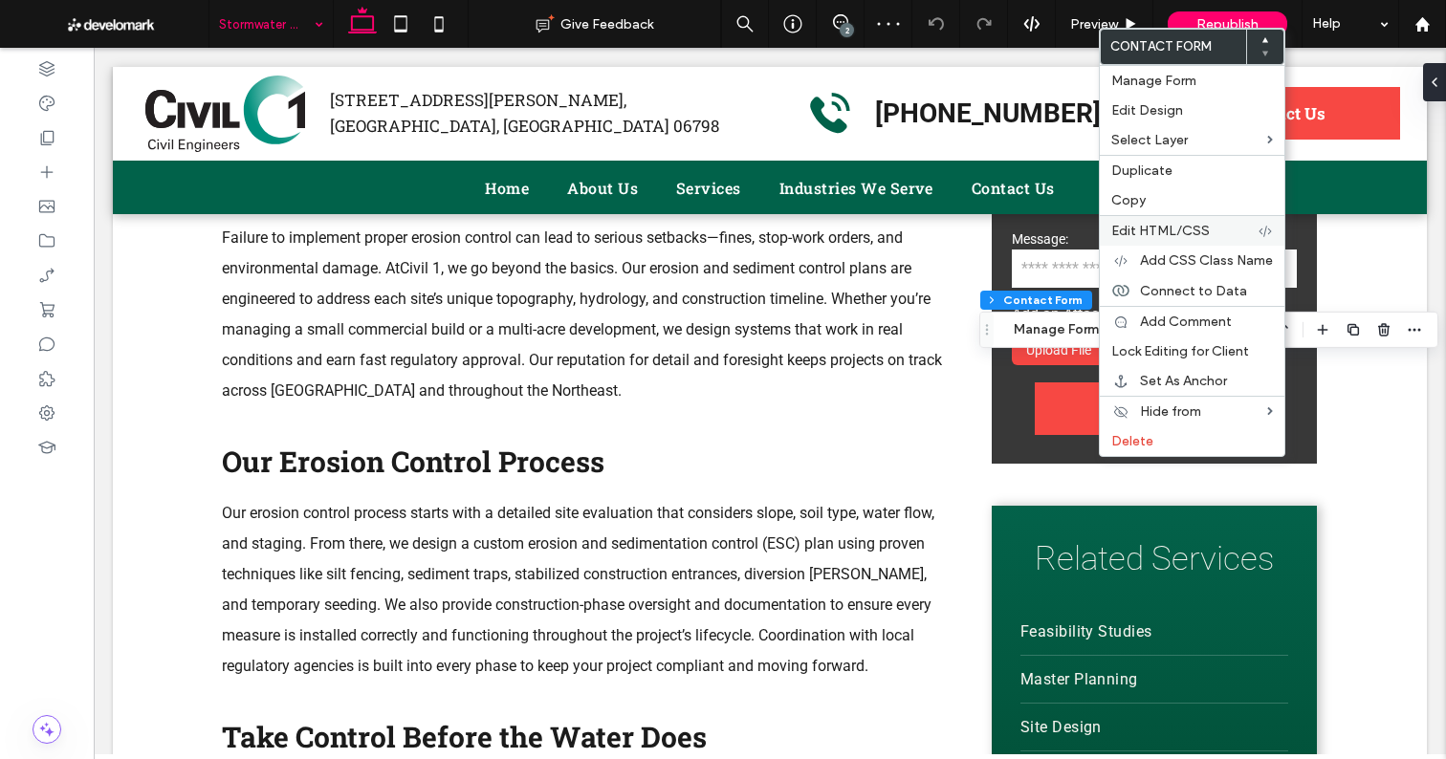
click at [1137, 237] on span "Edit HTML/CSS" at bounding box center [1160, 231] width 98 height 16
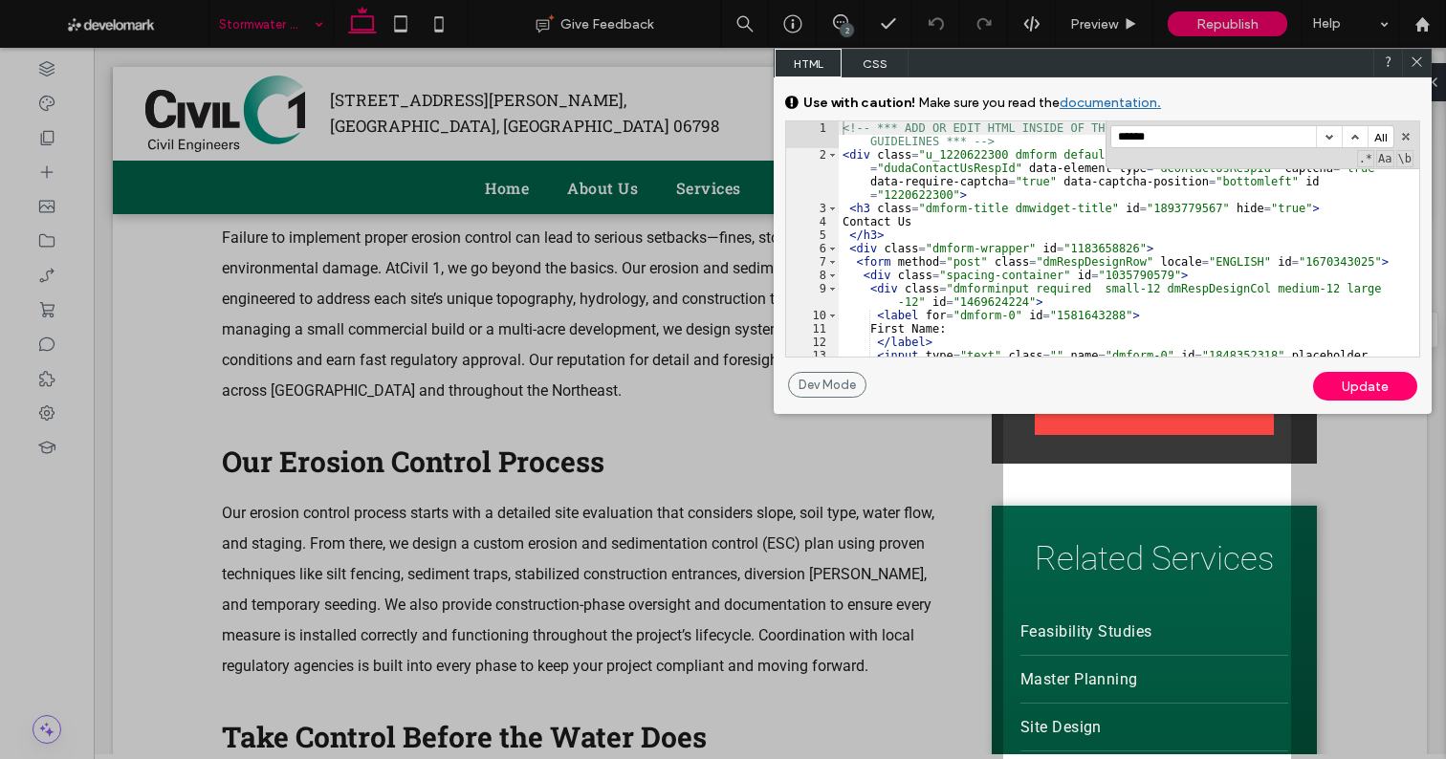
click at [1190, 138] on input "******" at bounding box center [1213, 136] width 205 height 21
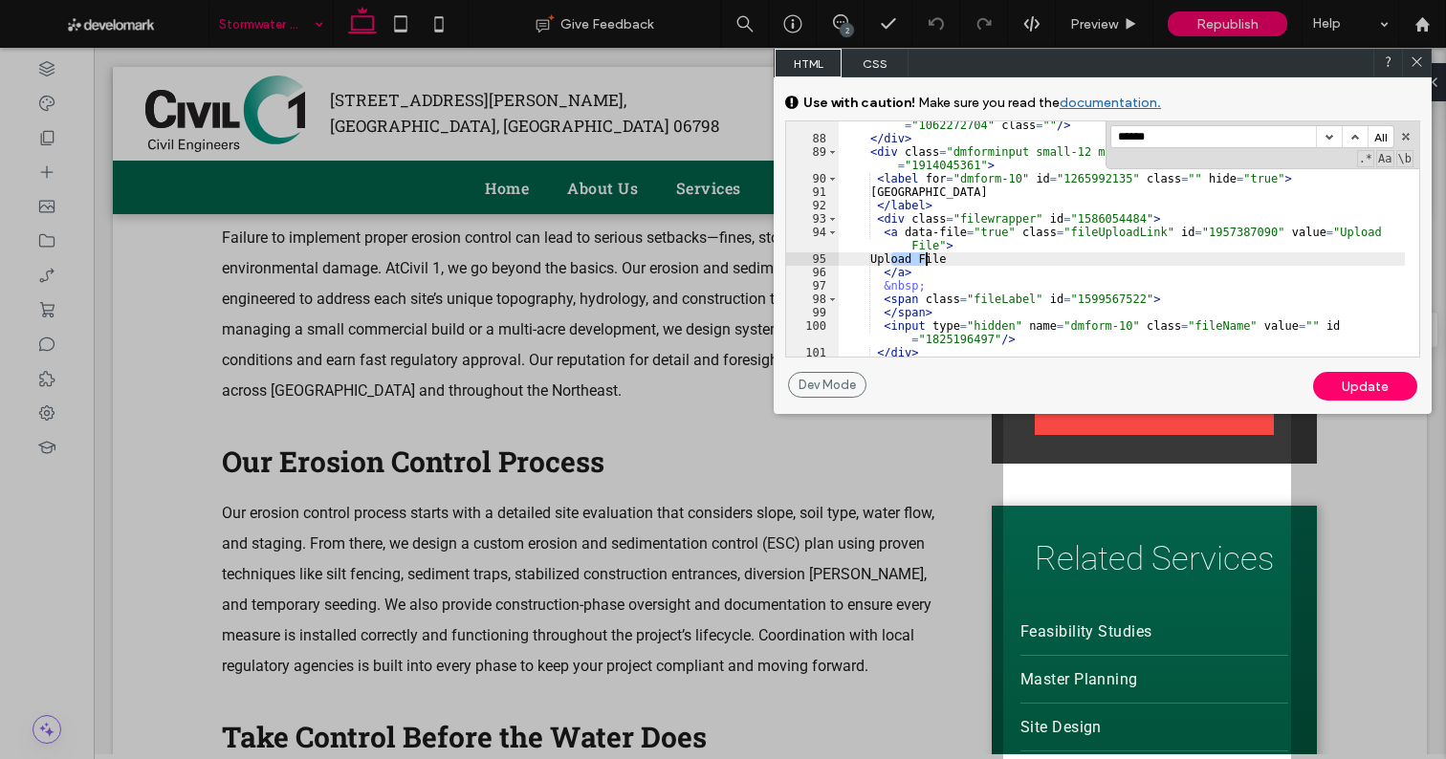
drag, startPoint x: 889, startPoint y: 258, endPoint x: 1015, endPoint y: 256, distance: 126.2
click at [1015, 256] on div "< input type = "hidden" name = "label-dmform-8" value = "Free Text" id = "10622…" at bounding box center [1121, 249] width 566 height 289
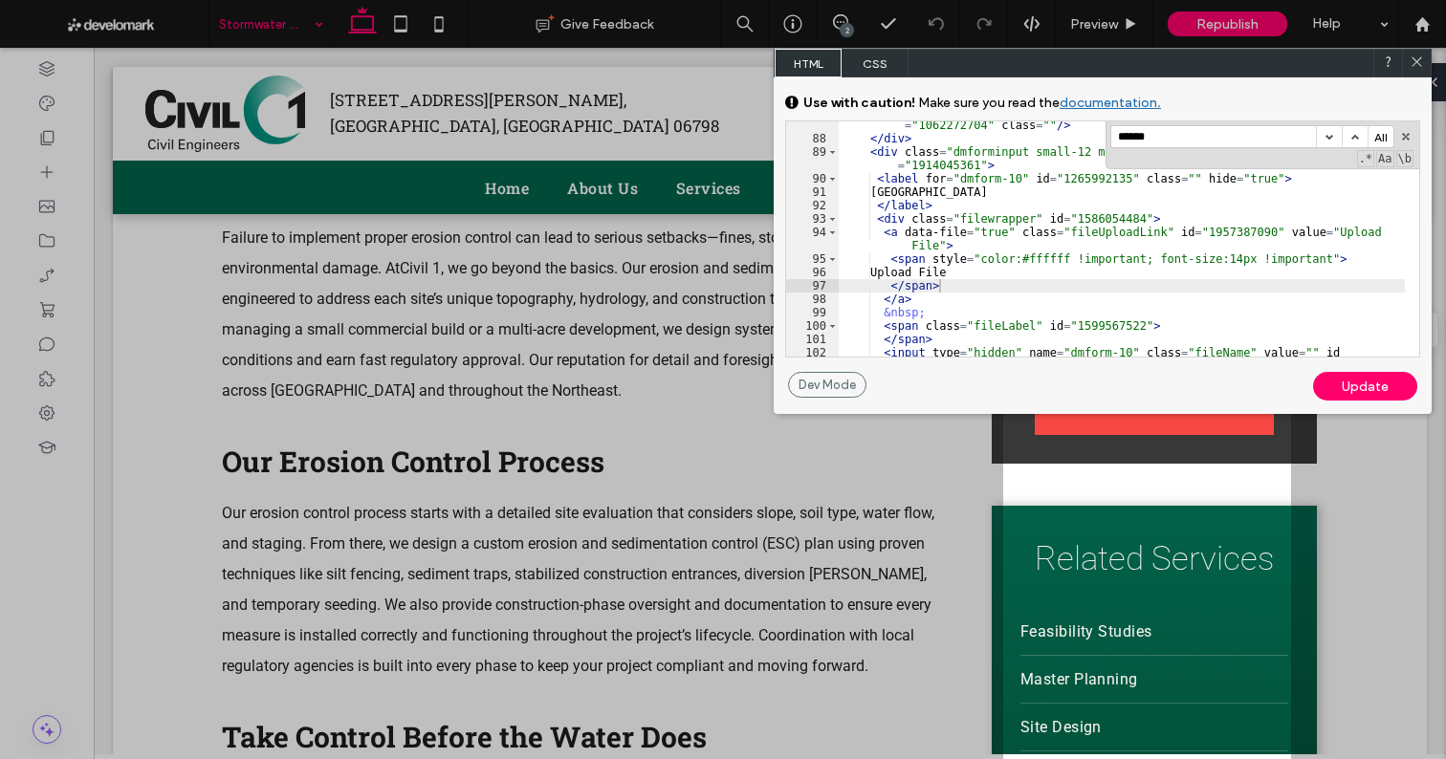
click at [1336, 382] on div "Update" at bounding box center [1365, 386] width 104 height 29
click at [1415, 62] on icon at bounding box center [1416, 61] width 14 height 14
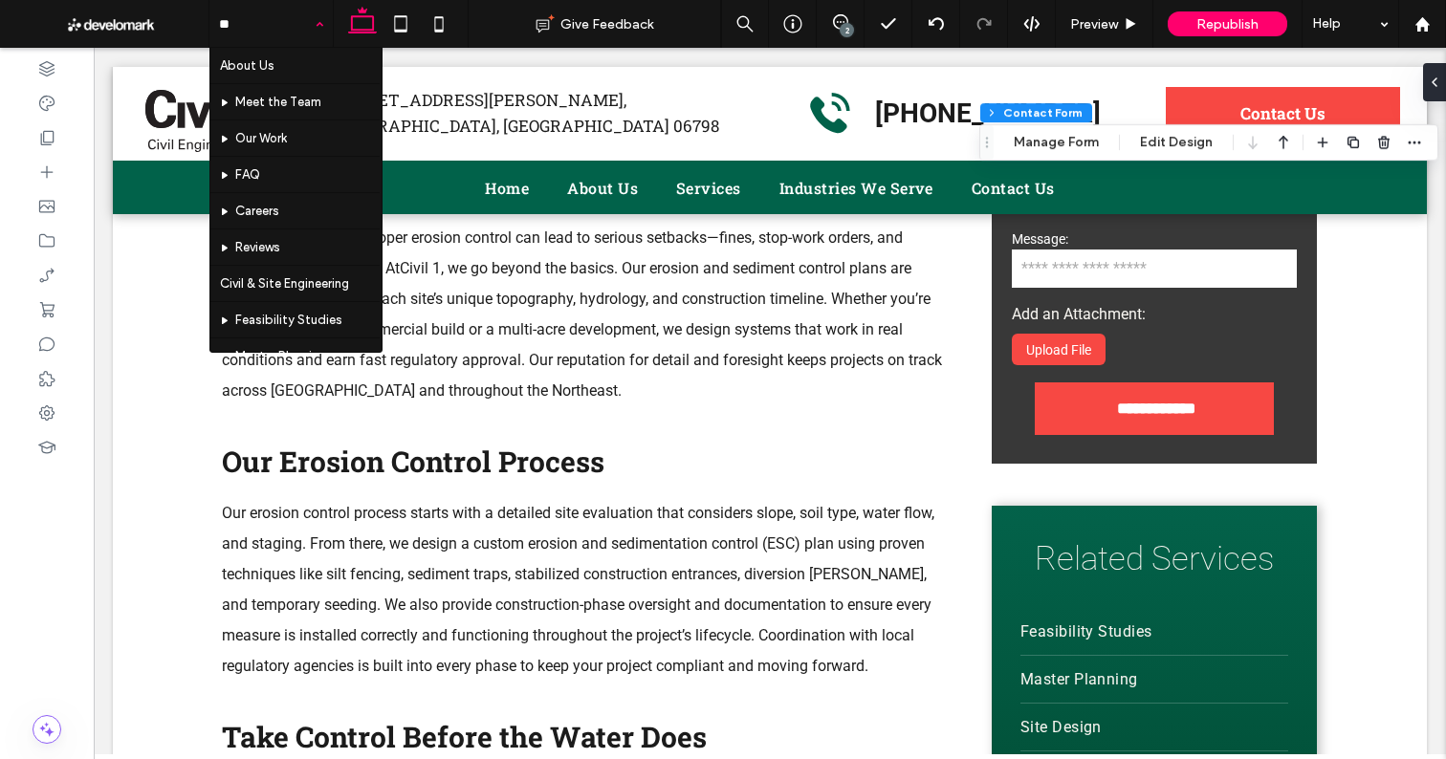
type input "***"
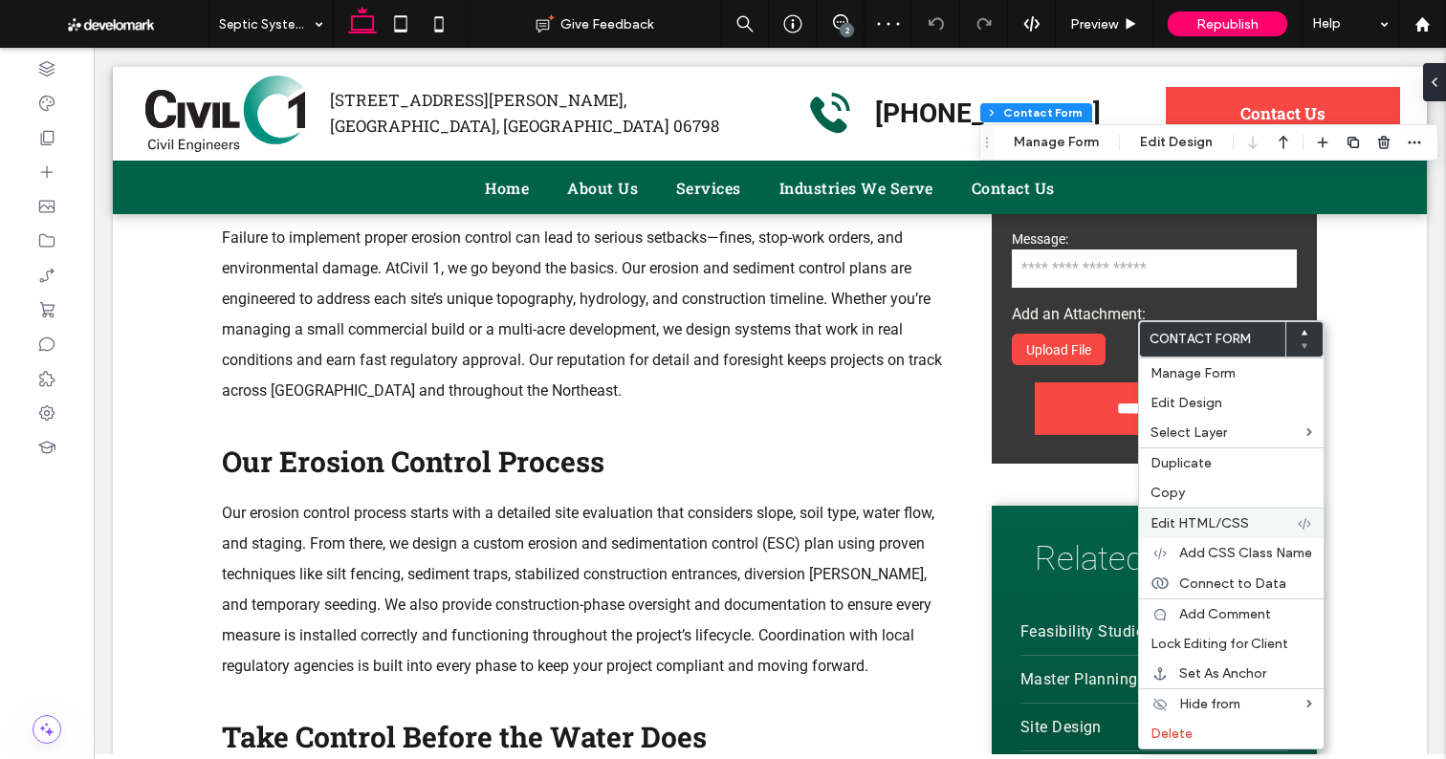
click at [1190, 514] on div "Edit HTML/CSS" at bounding box center [1231, 523] width 185 height 31
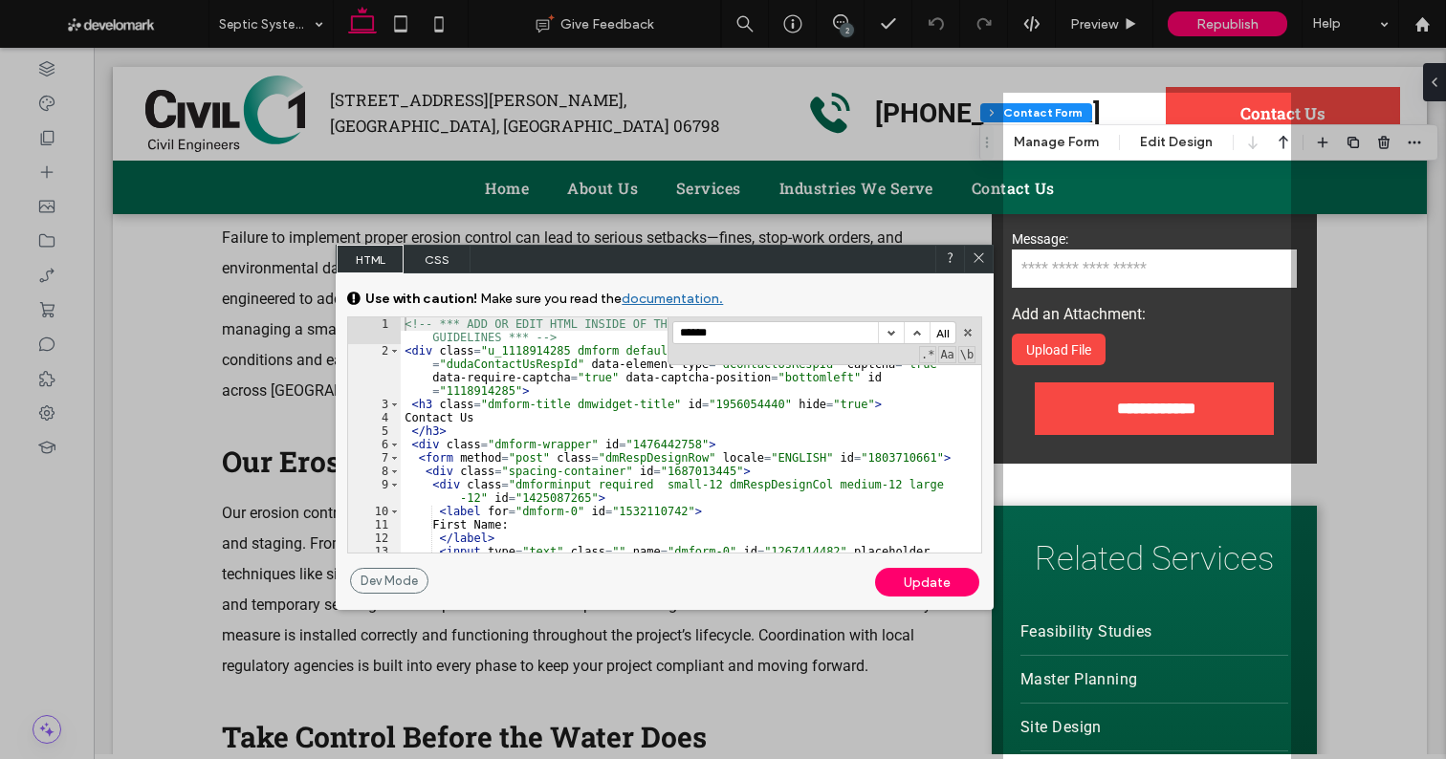
click at [737, 334] on input "******" at bounding box center [775, 332] width 205 height 21
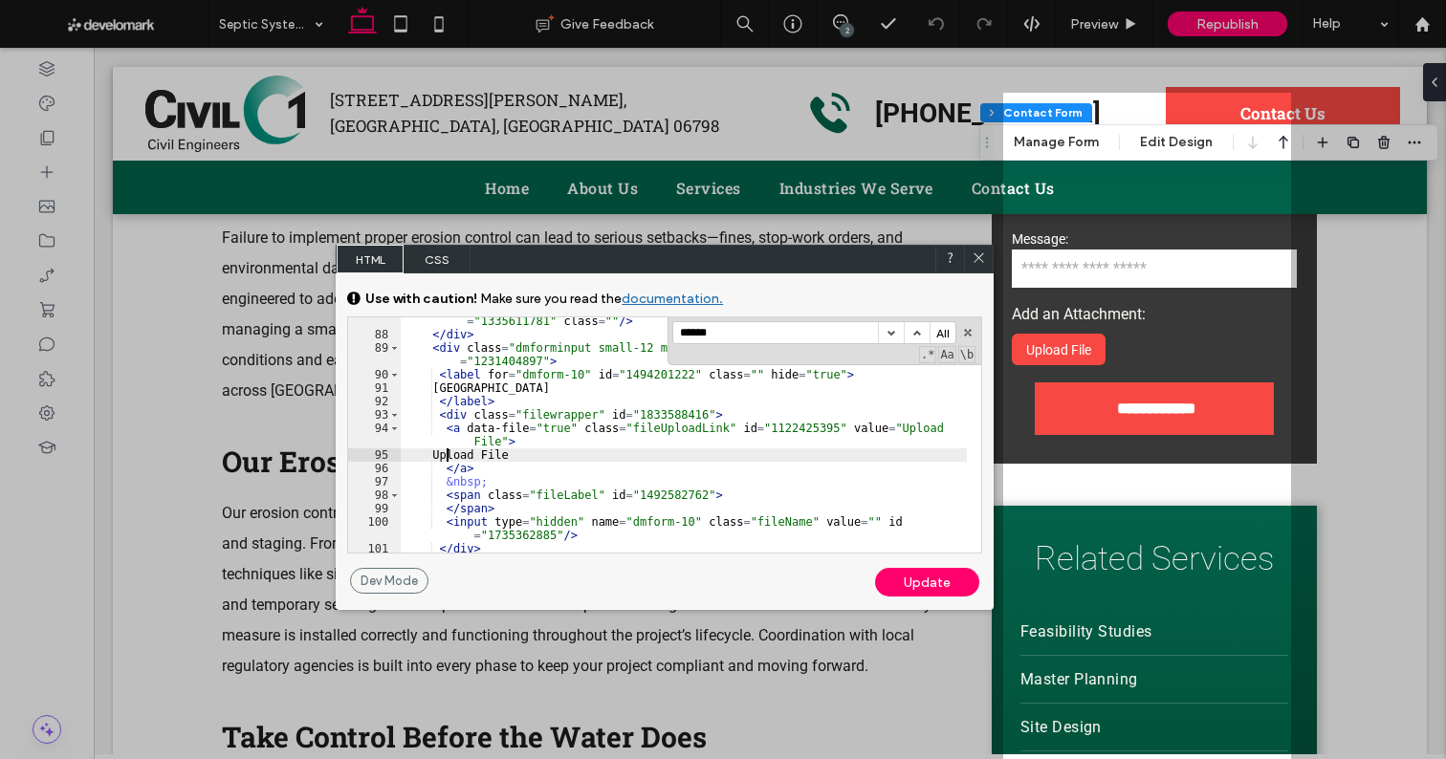
drag, startPoint x: 449, startPoint y: 454, endPoint x: 585, endPoint y: 456, distance: 135.8
click at [585, 456] on div "< input type = "hidden" name = "label-dmform-8" value = "Free Text" id = "13356…" at bounding box center [684, 445] width 566 height 289
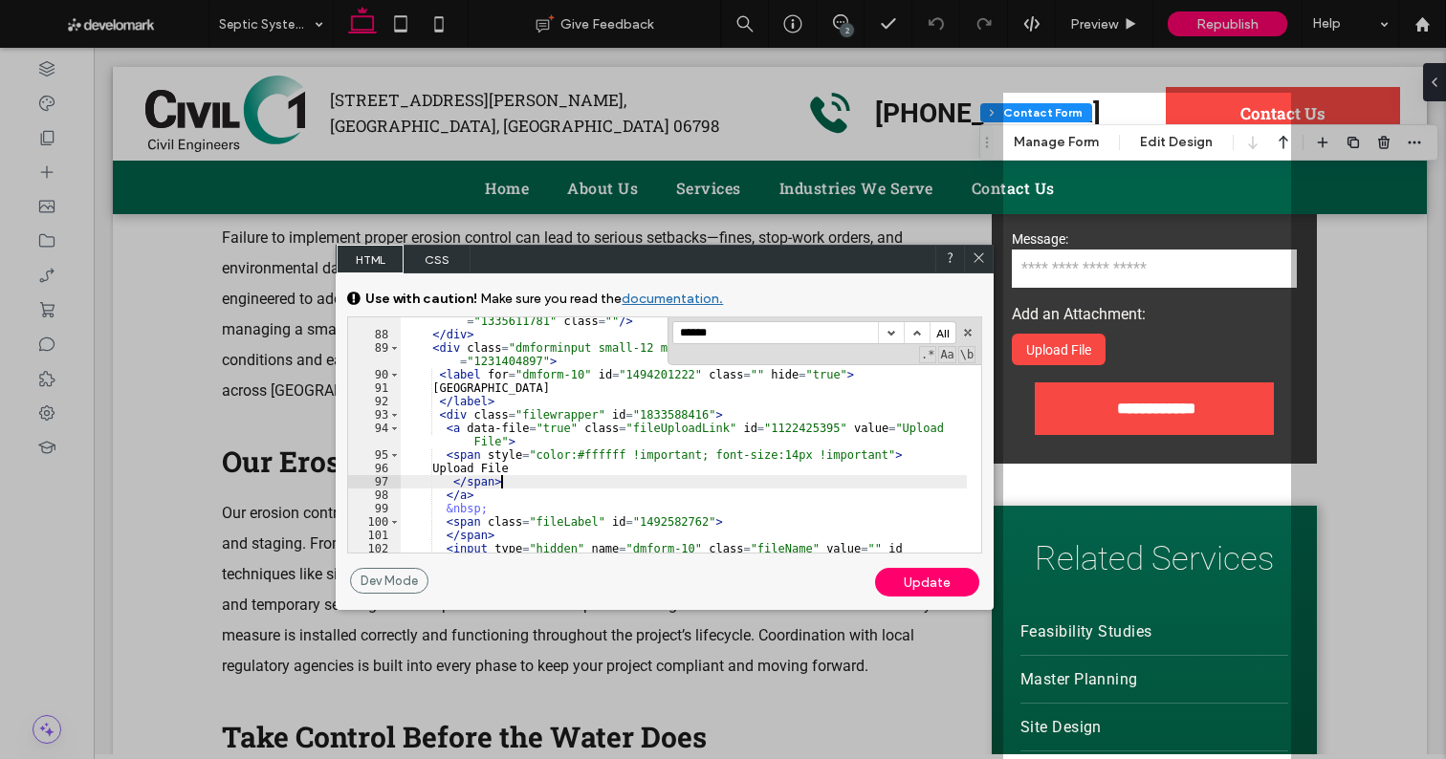
click at [914, 591] on div "Update" at bounding box center [927, 582] width 104 height 29
click at [977, 258] on icon at bounding box center [978, 257] width 14 height 14
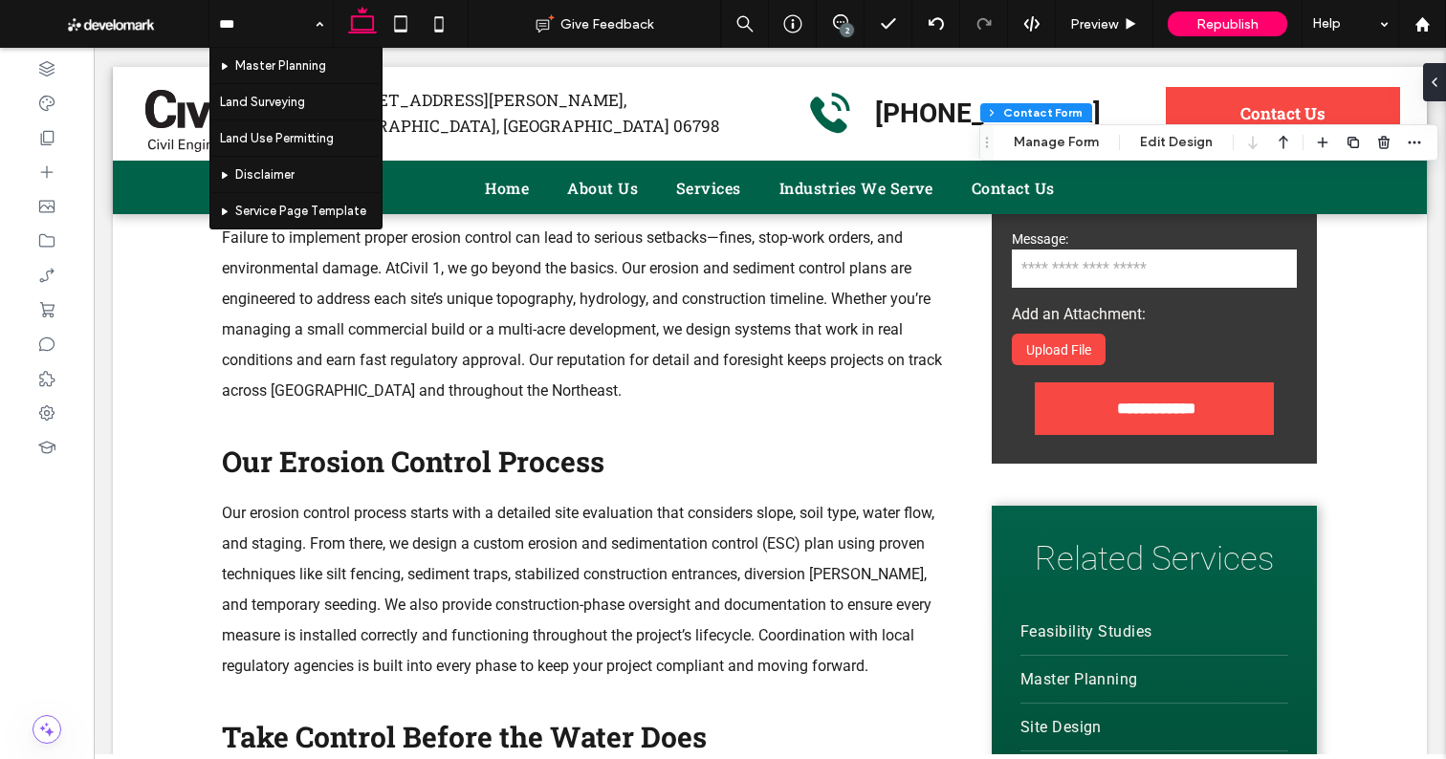
type input "****"
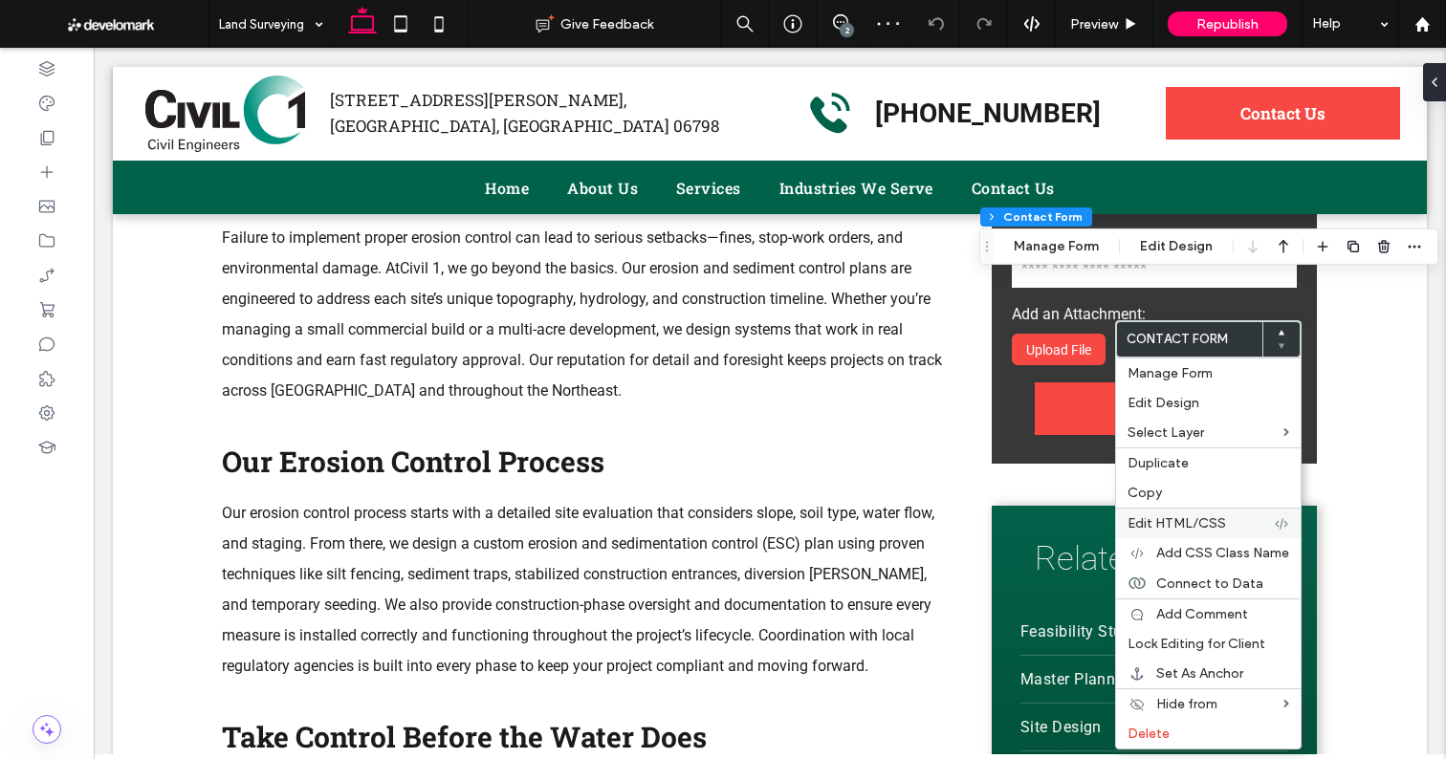
click at [1174, 529] on span "Edit HTML/CSS" at bounding box center [1176, 523] width 98 height 16
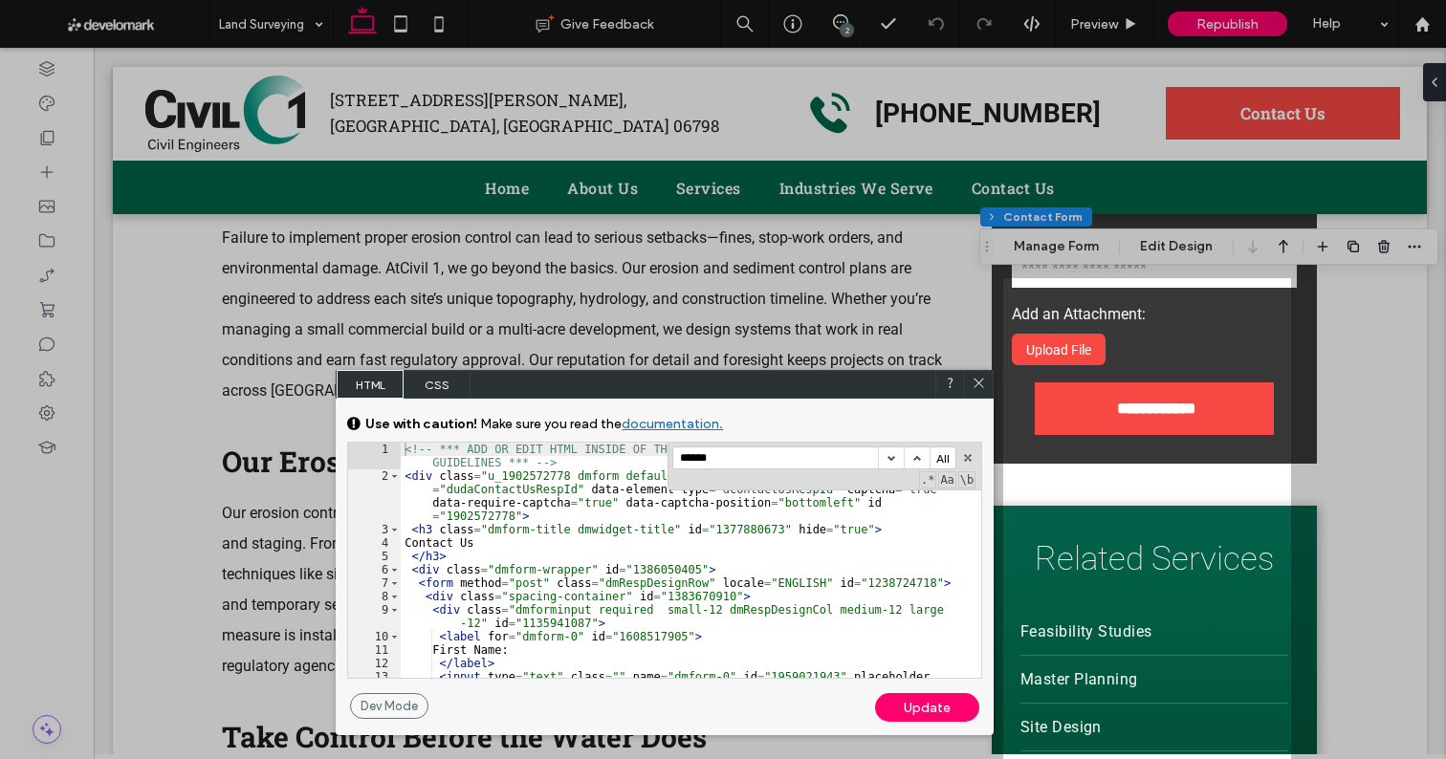
click at [747, 470] on div ".* Aa \b" at bounding box center [823, 466] width 303 height 40
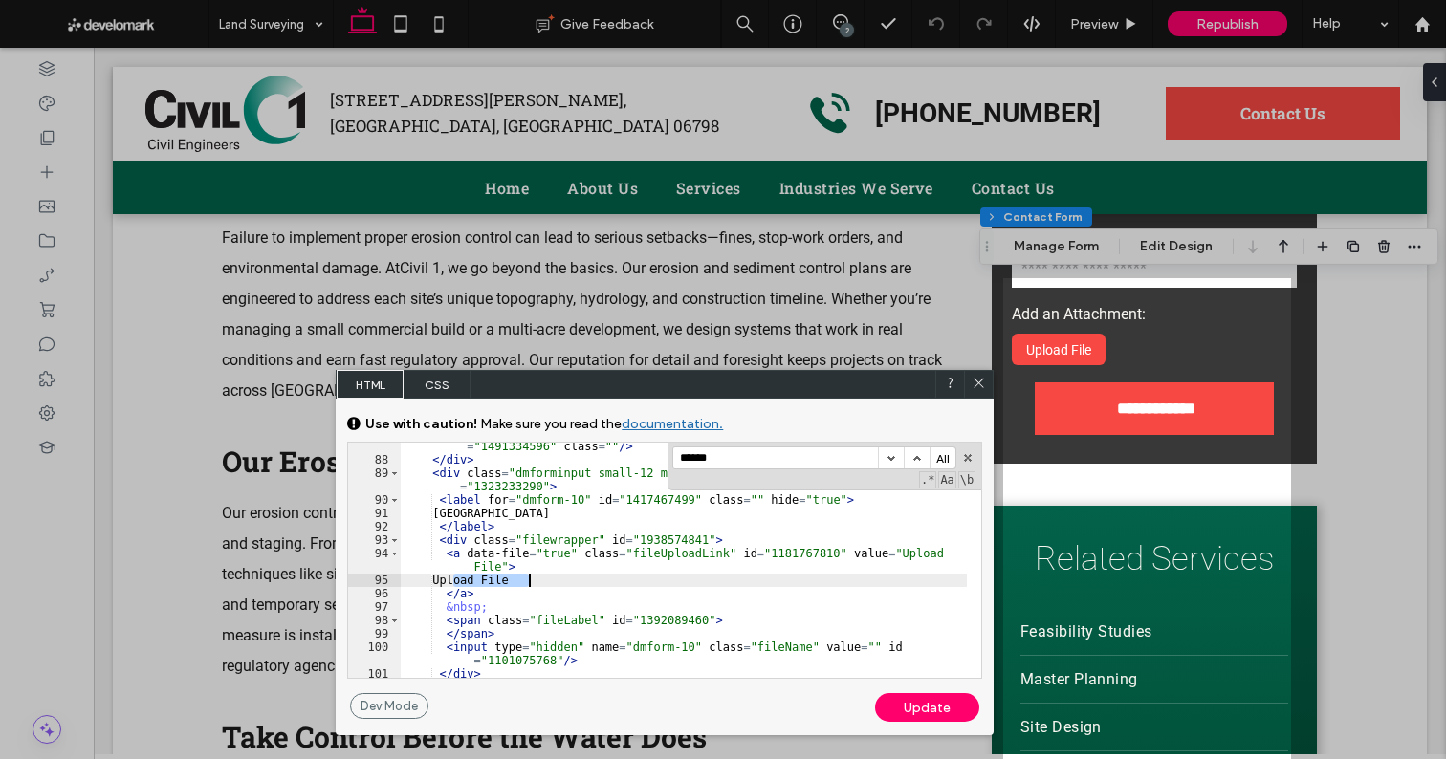
drag, startPoint x: 450, startPoint y: 580, endPoint x: 590, endPoint y: 581, distance: 139.6
click at [590, 581] on div "< input type = "hidden" name = "label-dmform-8" value = "Free Text" id = "14913…" at bounding box center [684, 570] width 566 height 289
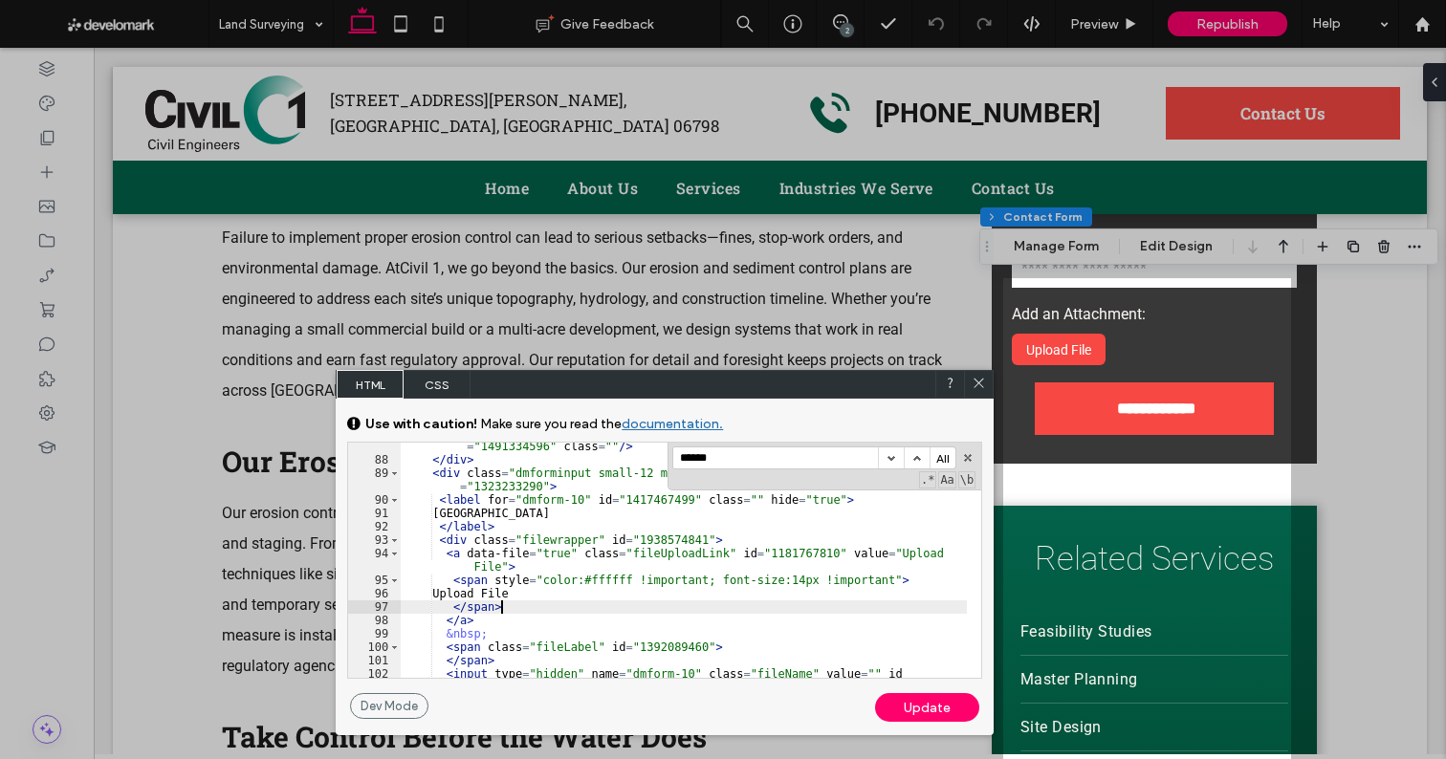
click at [904, 705] on div "Update" at bounding box center [927, 707] width 104 height 29
click at [982, 383] on icon at bounding box center [978, 383] width 14 height 14
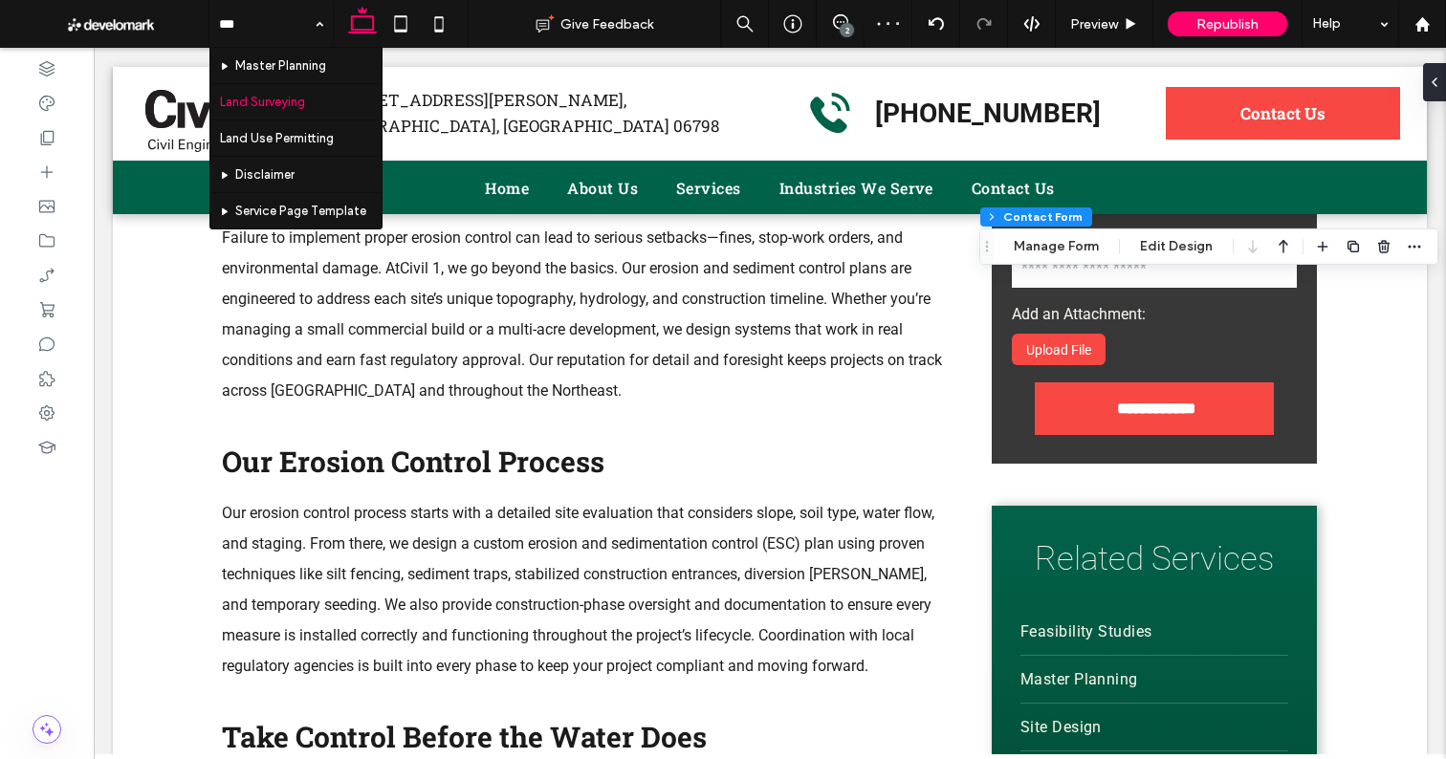
type input "****"
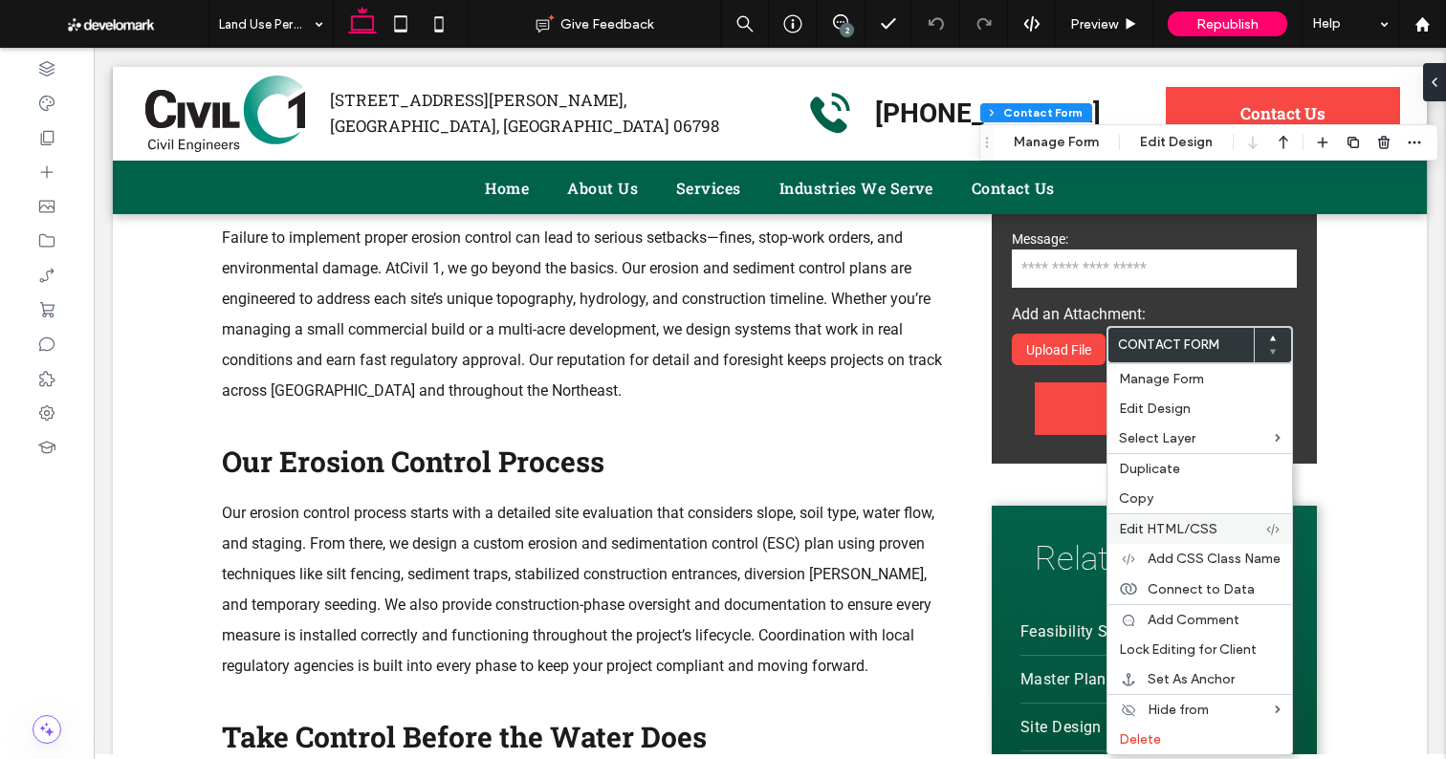
click at [1167, 518] on div "Edit HTML/CSS" at bounding box center [1199, 528] width 185 height 31
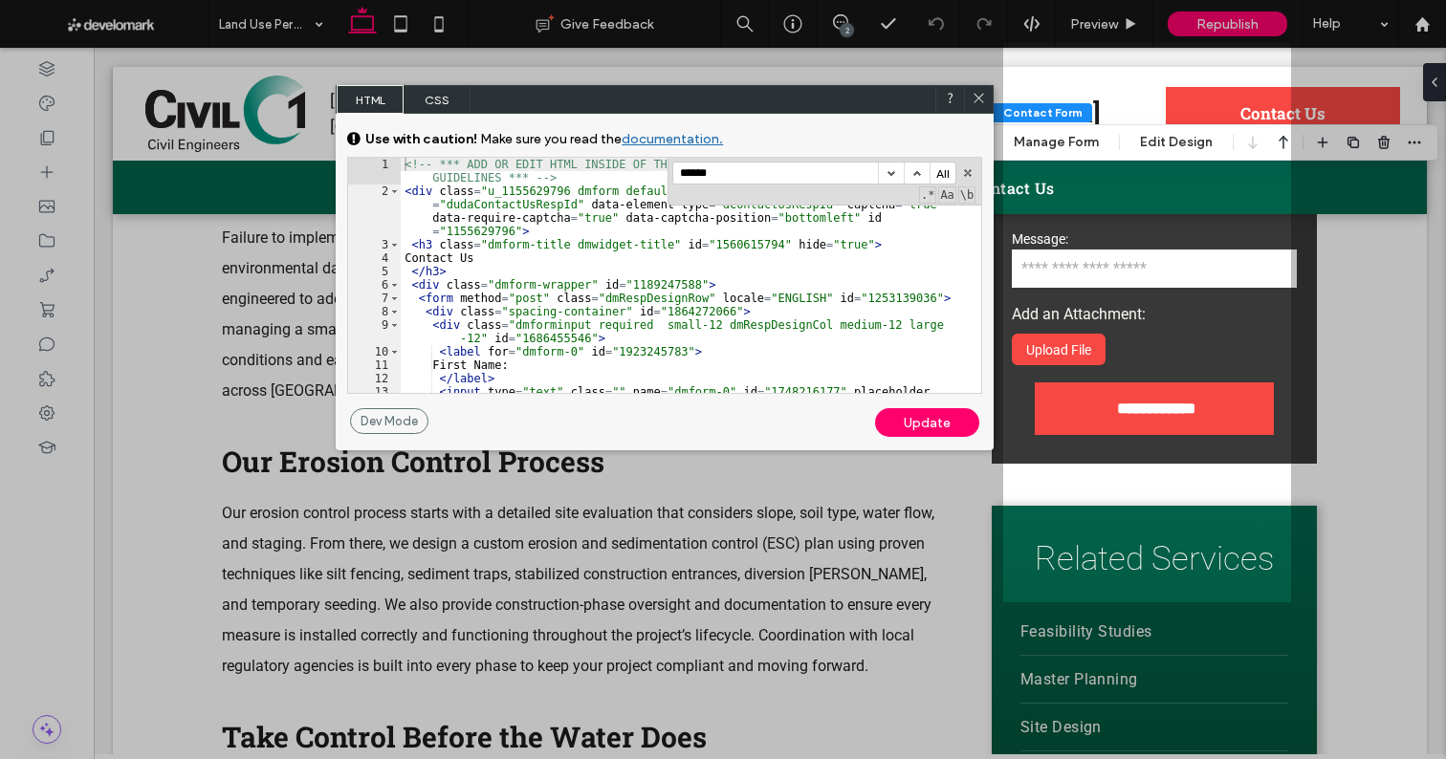
click at [789, 179] on input "******" at bounding box center [775, 173] width 205 height 21
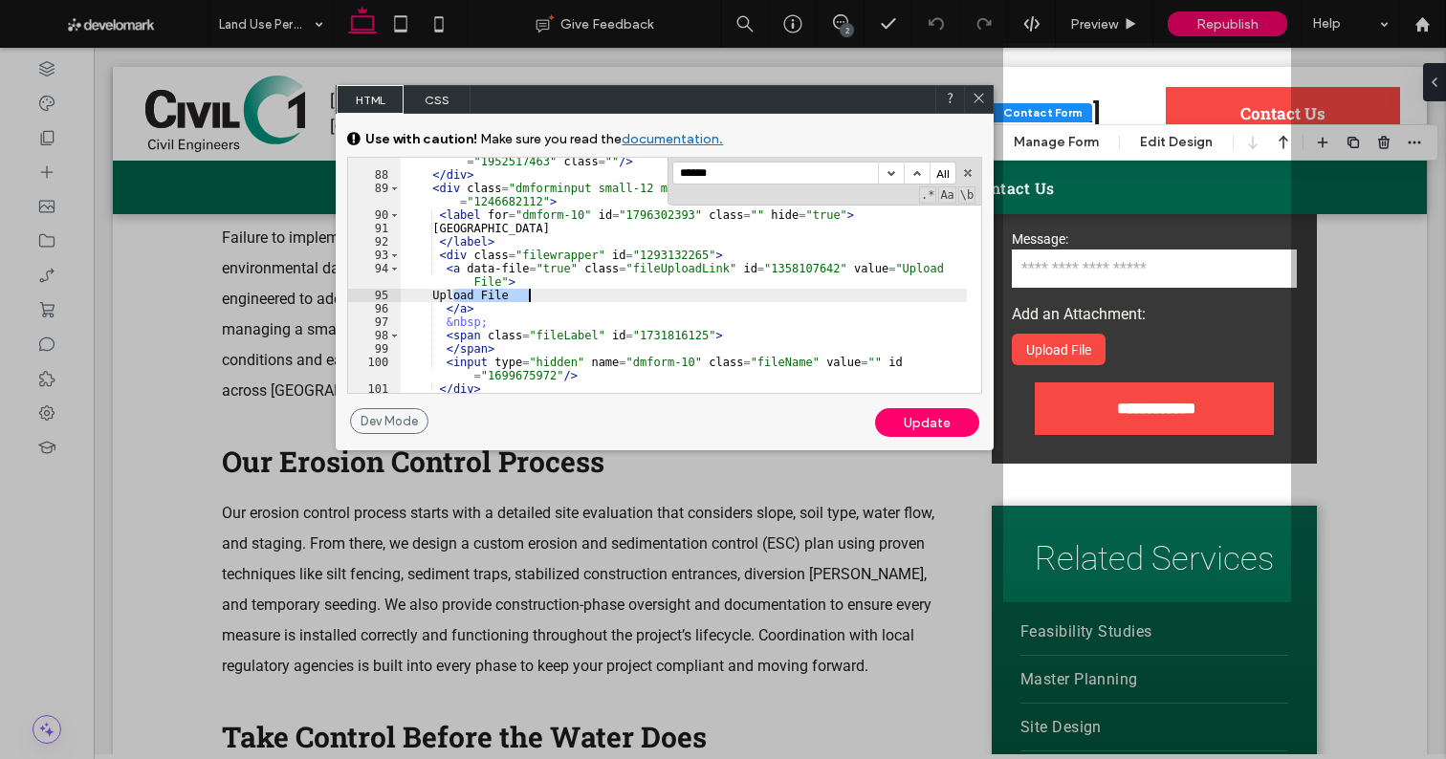
drag, startPoint x: 452, startPoint y: 295, endPoint x: 577, endPoint y: 292, distance: 125.3
click at [577, 292] on div "< input type = "hidden" name = "label-dmform-8" value = "Free Text" id = "19525…" at bounding box center [684, 285] width 566 height 289
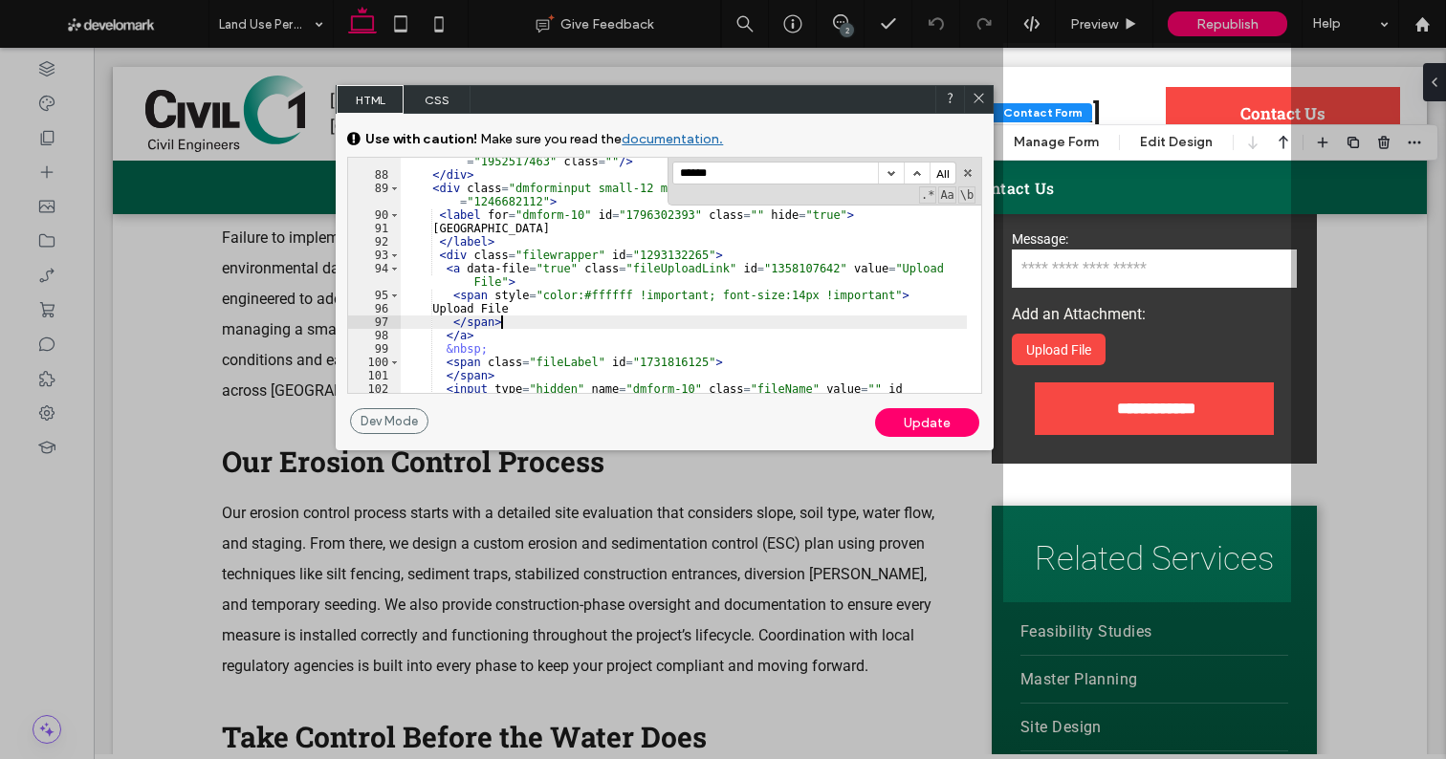
click at [921, 421] on div "Update" at bounding box center [927, 422] width 104 height 29
click at [978, 98] on use at bounding box center [979, 99] width 10 height 10
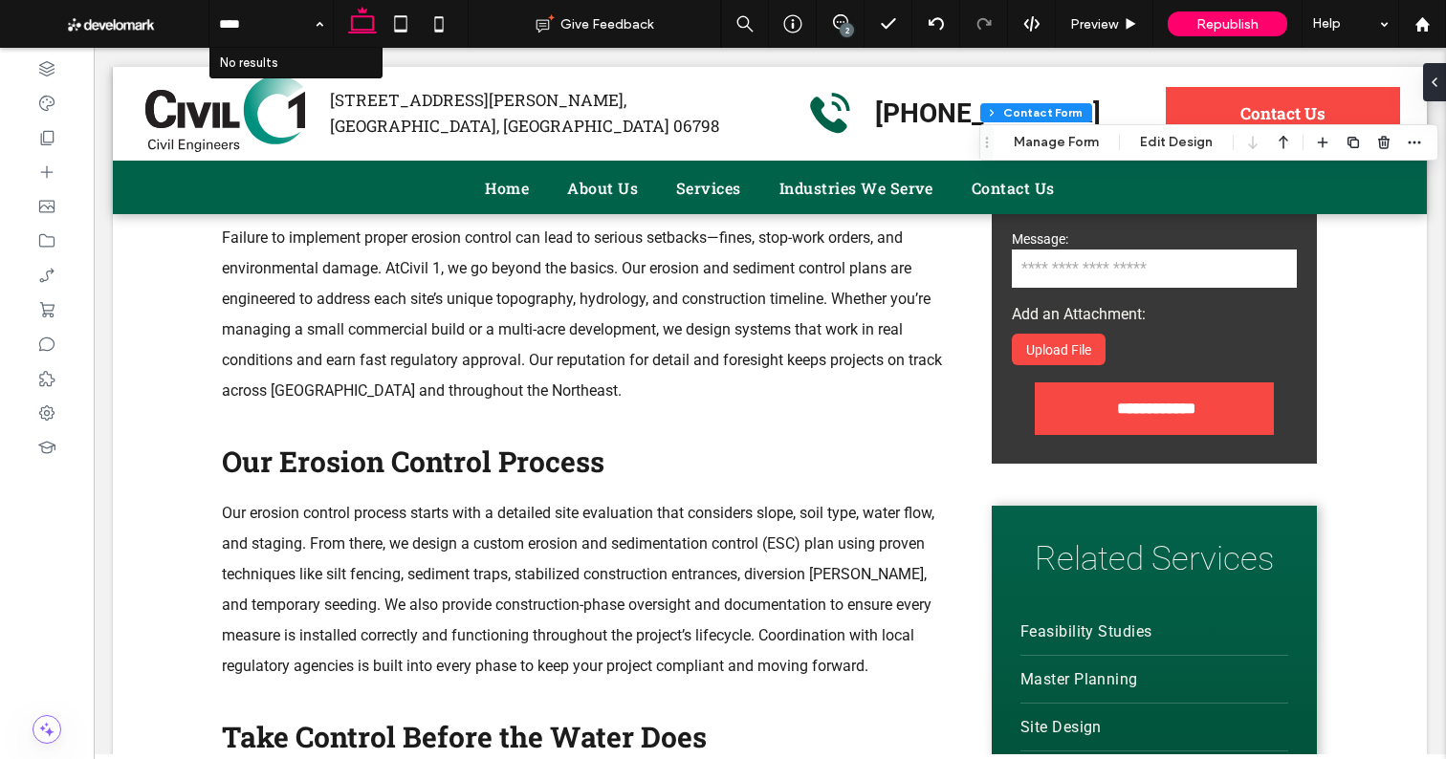
type input "****"
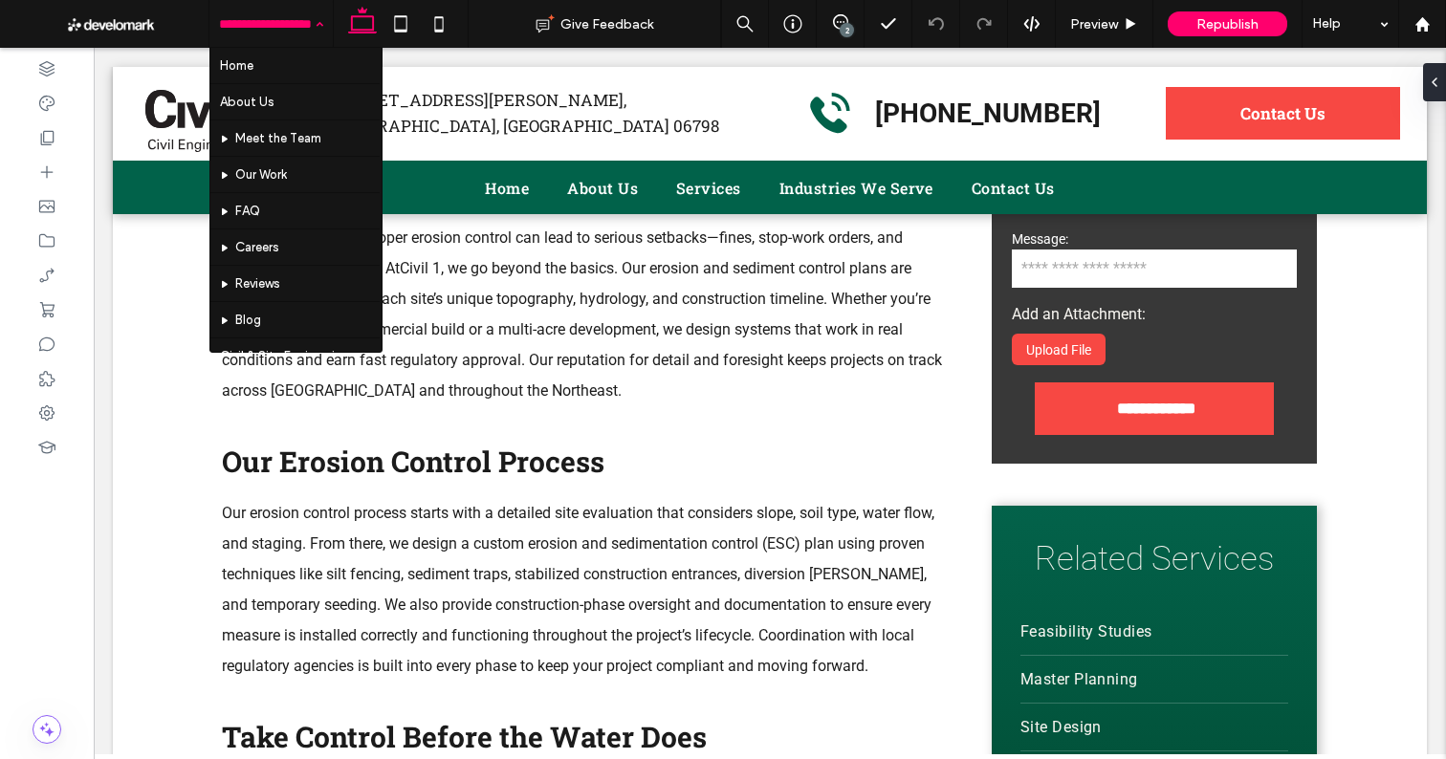
click at [268, 16] on input at bounding box center [266, 24] width 95 height 48
type input "***"
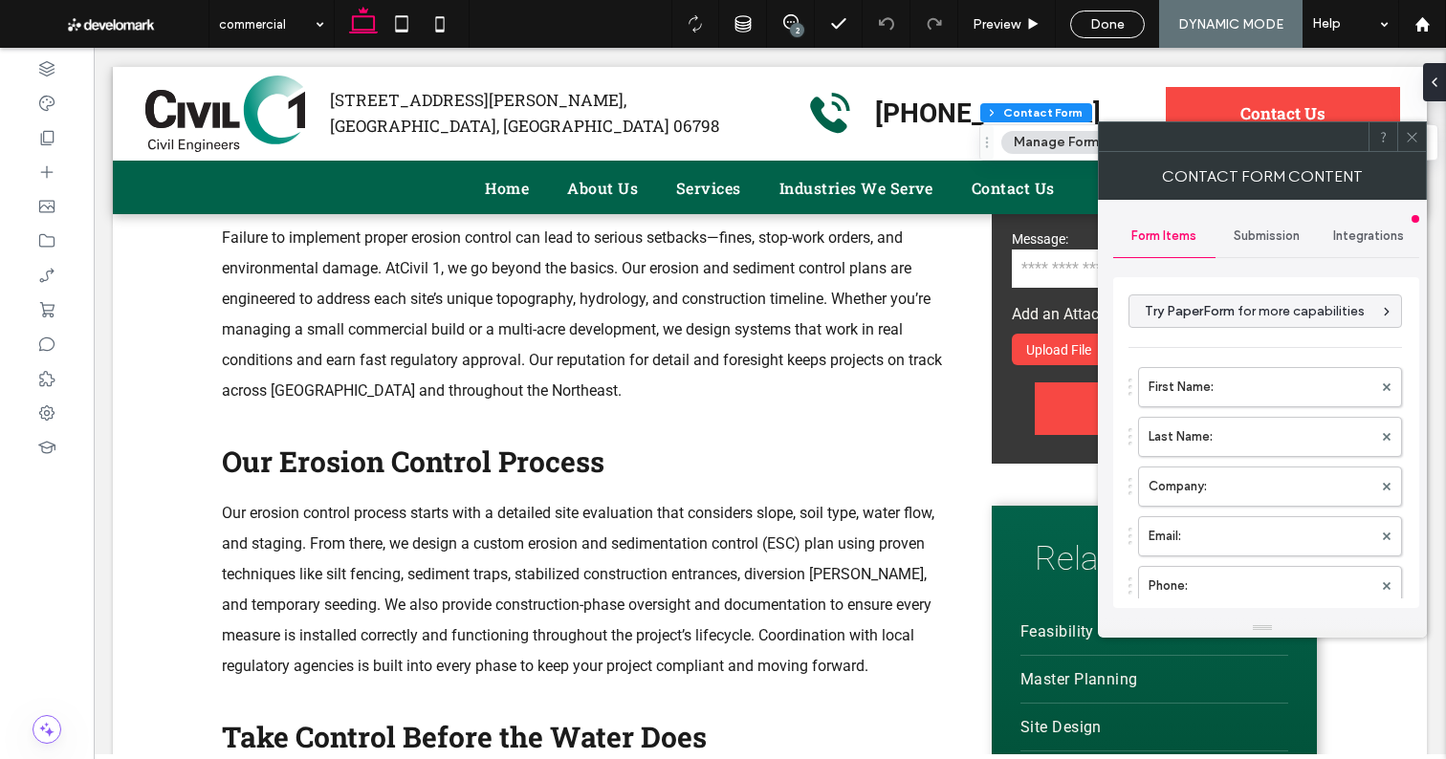
click at [1422, 140] on div at bounding box center [1411, 136] width 29 height 29
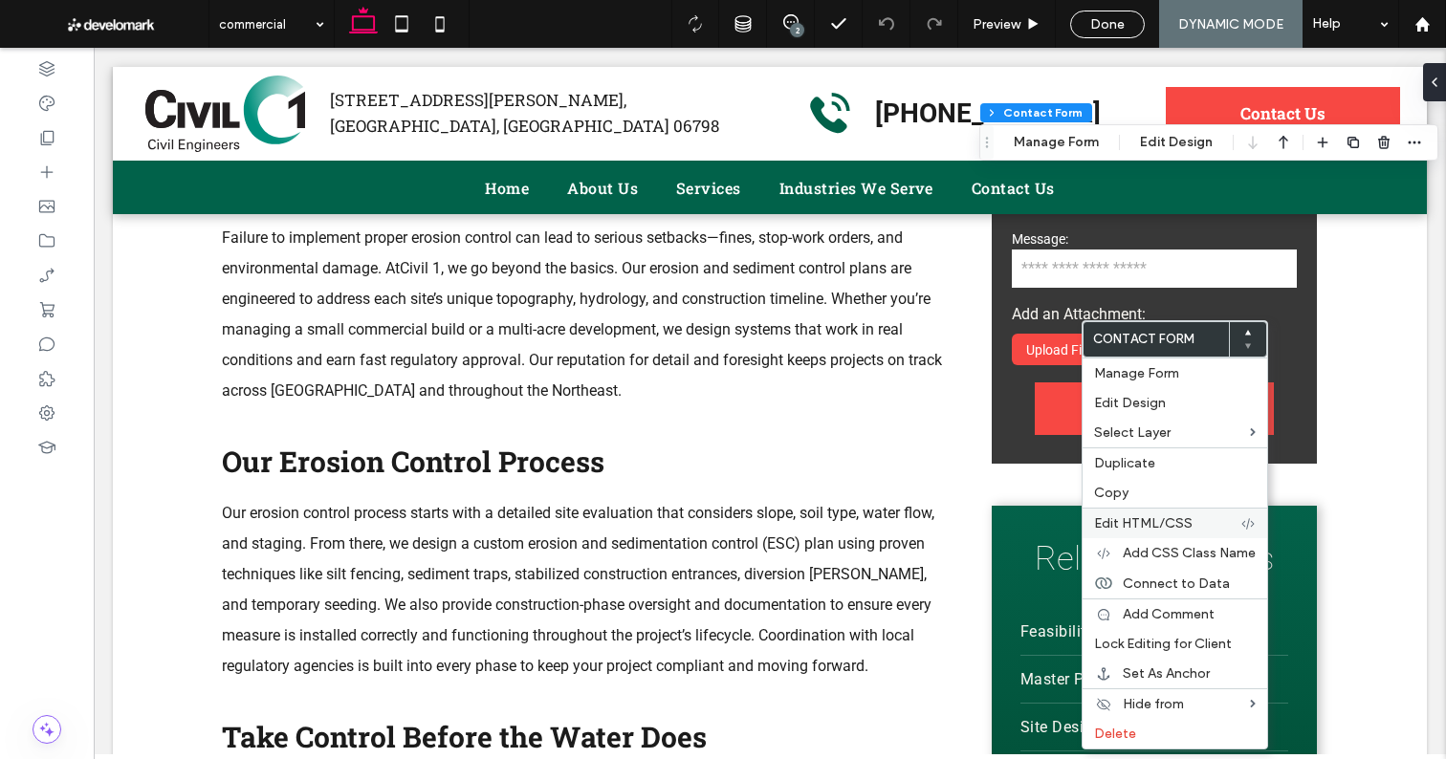
click at [1148, 515] on span "Edit HTML/CSS" at bounding box center [1143, 523] width 98 height 16
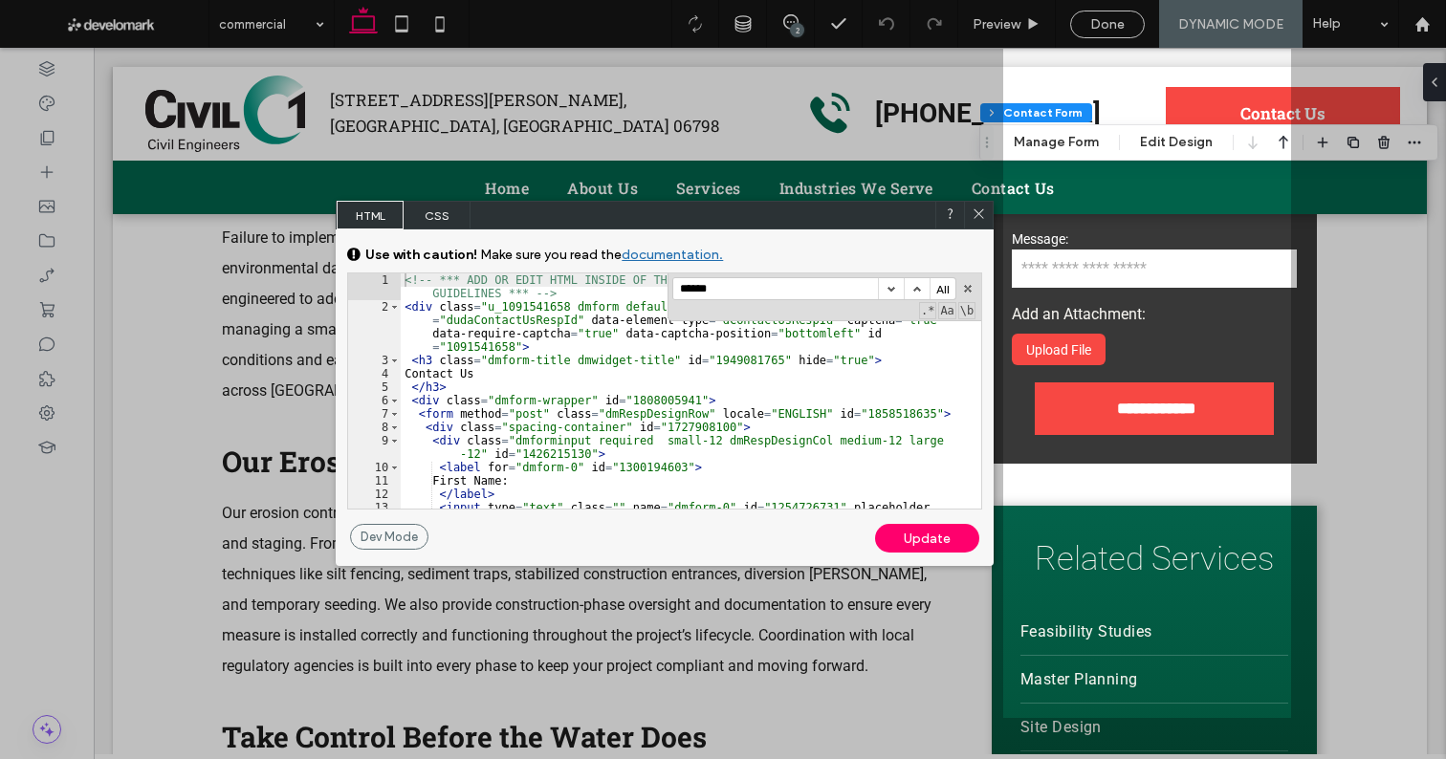
click at [733, 291] on input "******" at bounding box center [775, 288] width 205 height 21
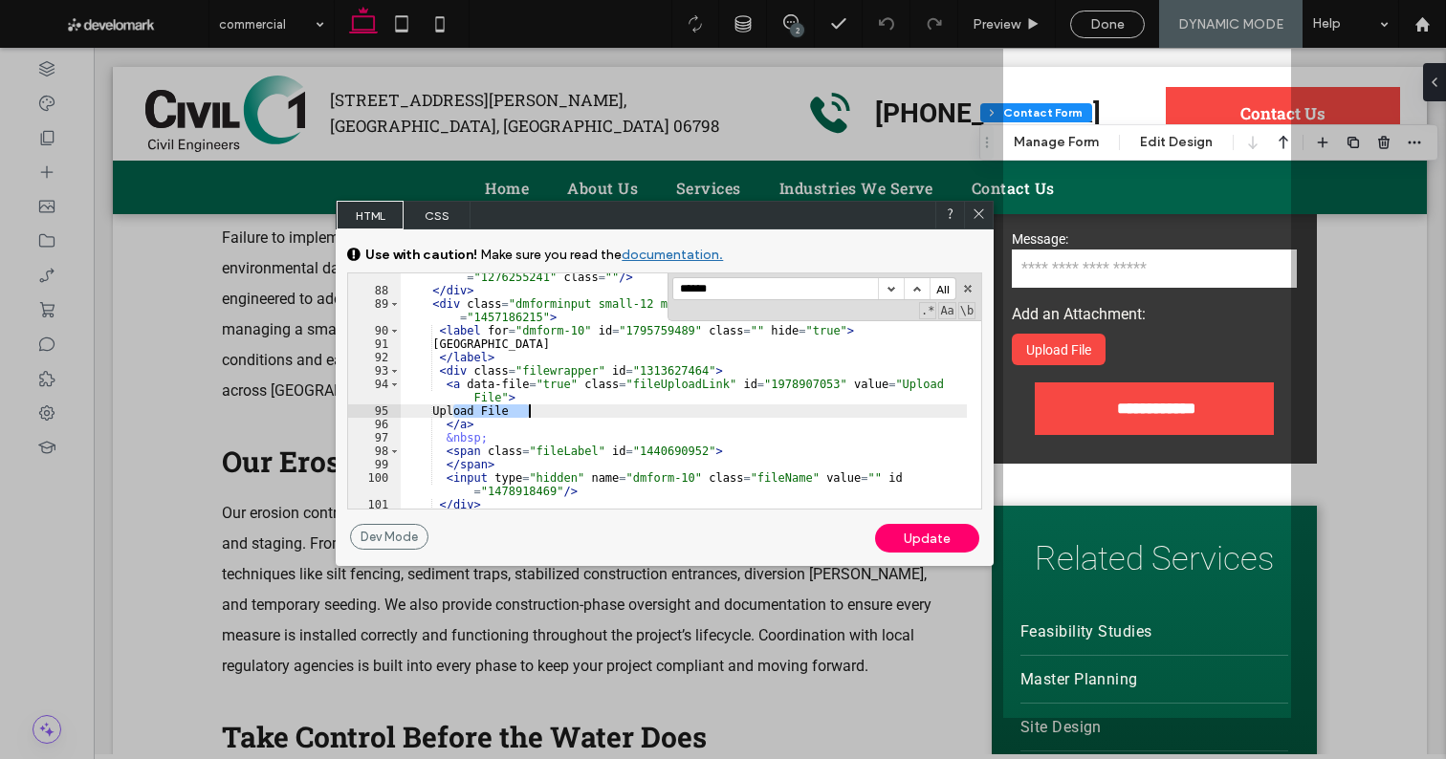
drag, startPoint x: 454, startPoint y: 410, endPoint x: 573, endPoint y: 408, distance: 118.6
click at [573, 408] on div "< input type = "hidden" name = "label-dmform-8" value = "Free Text" id = "12762…" at bounding box center [684, 401] width 566 height 289
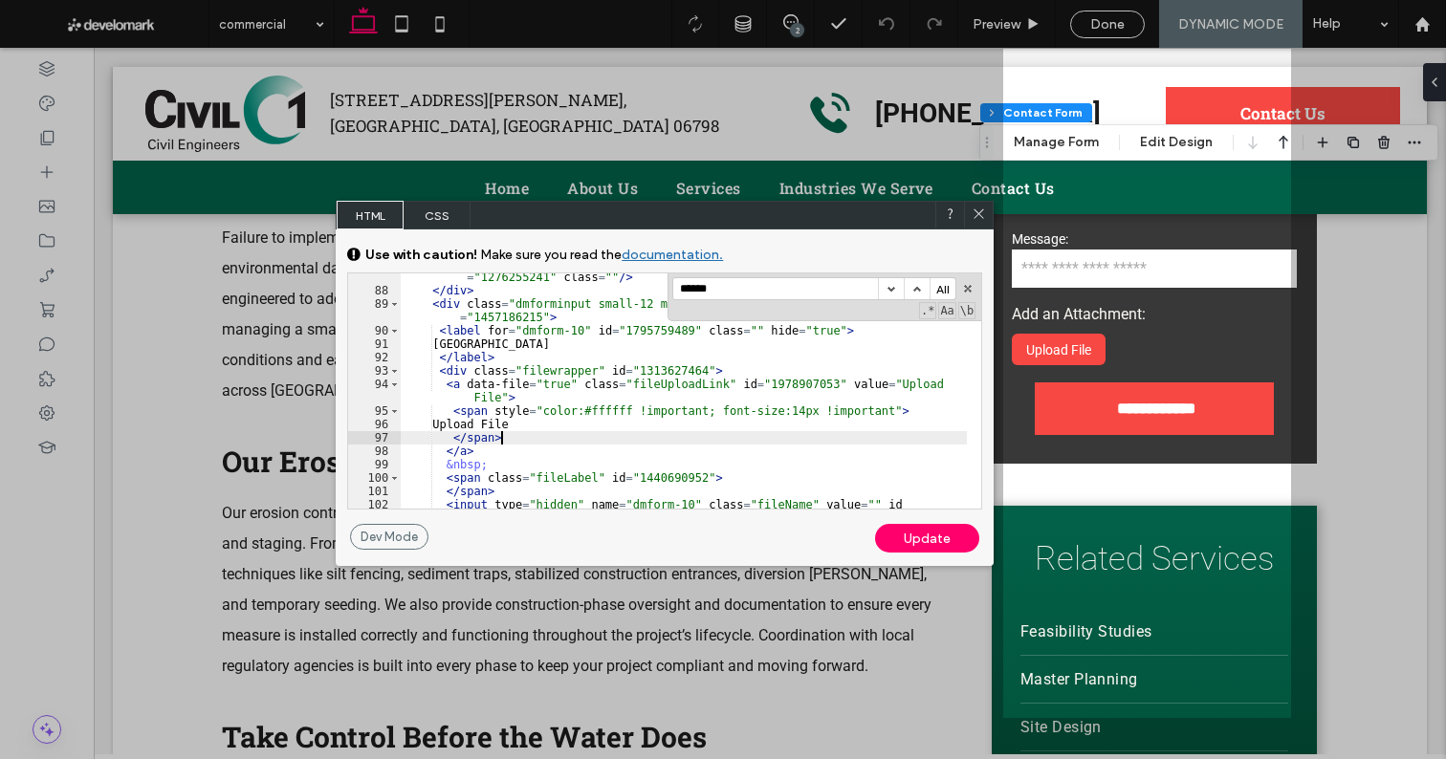
click at [925, 534] on div "Update" at bounding box center [927, 538] width 104 height 29
click at [978, 208] on icon at bounding box center [978, 214] width 14 height 14
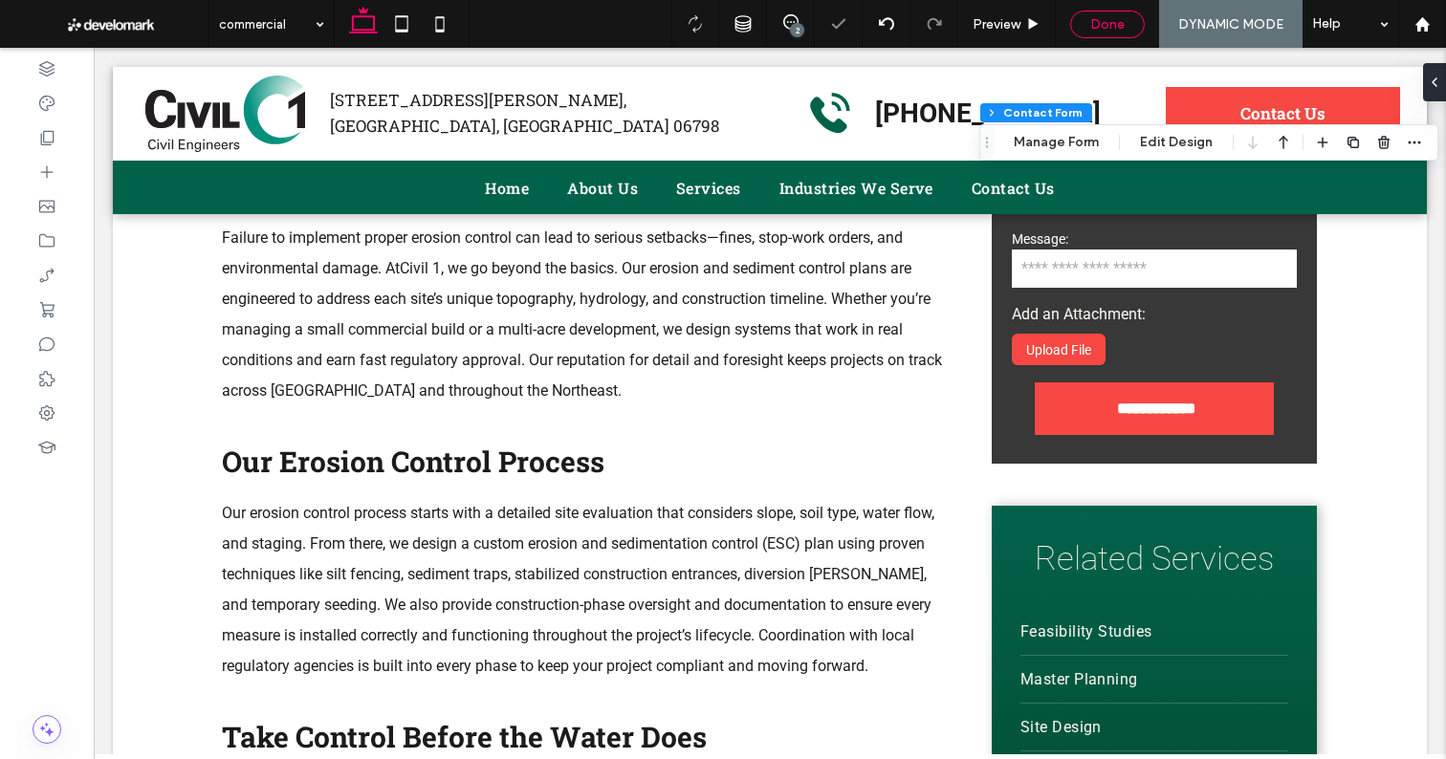
click at [1106, 19] on span "Done" at bounding box center [1107, 24] width 34 height 16
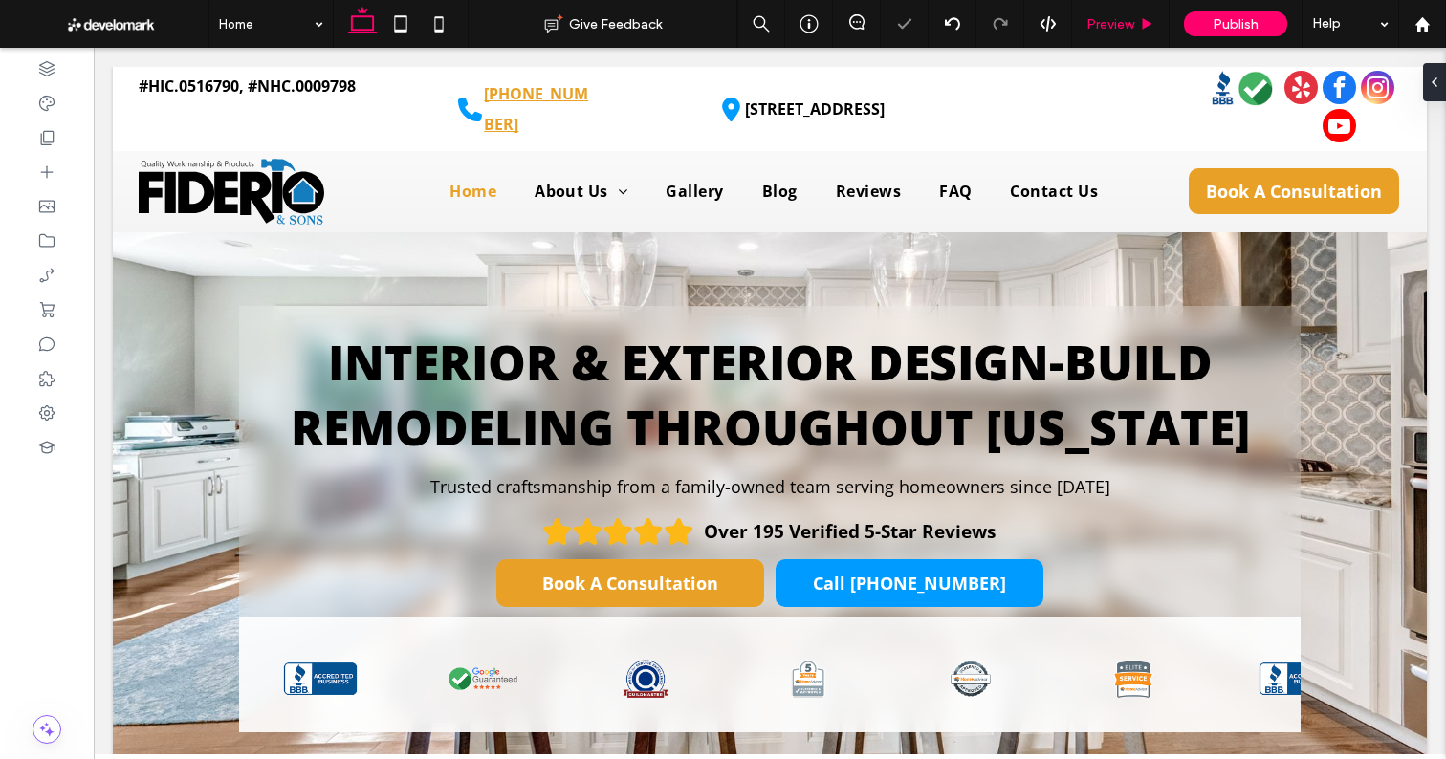
click at [1116, 24] on span "Preview" at bounding box center [1110, 24] width 48 height 16
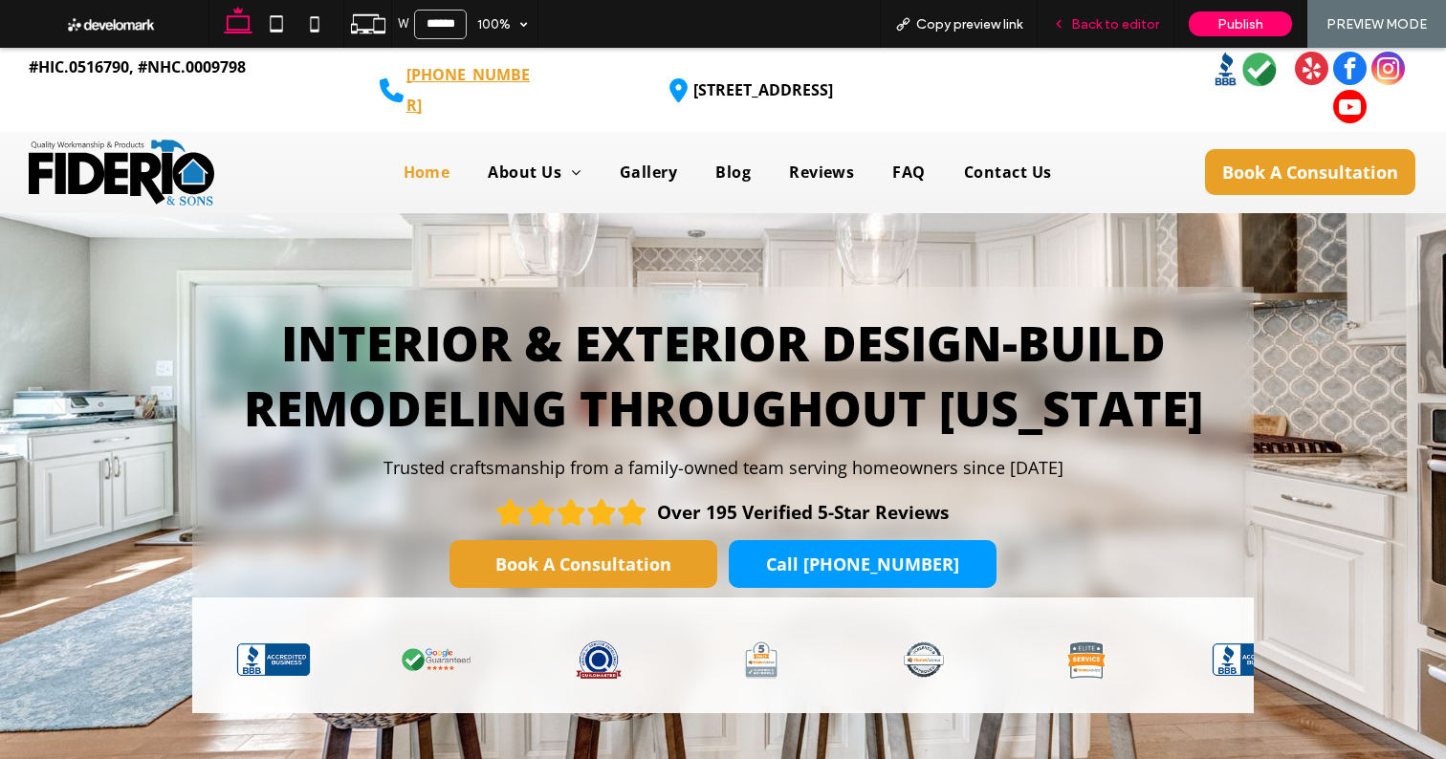
click at [1077, 29] on span "Back to editor" at bounding box center [1115, 24] width 88 height 16
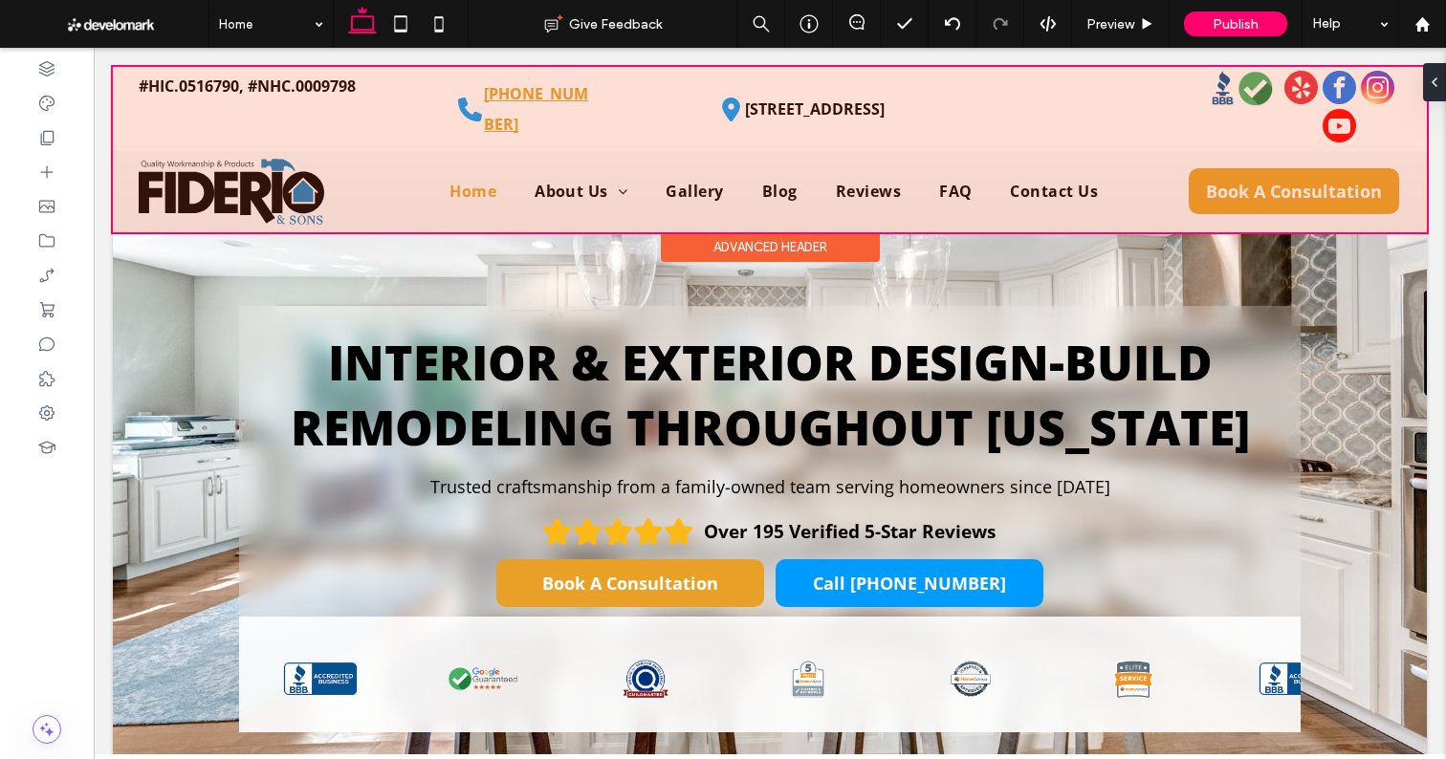
click at [838, 112] on div at bounding box center [770, 149] width 1314 height 165
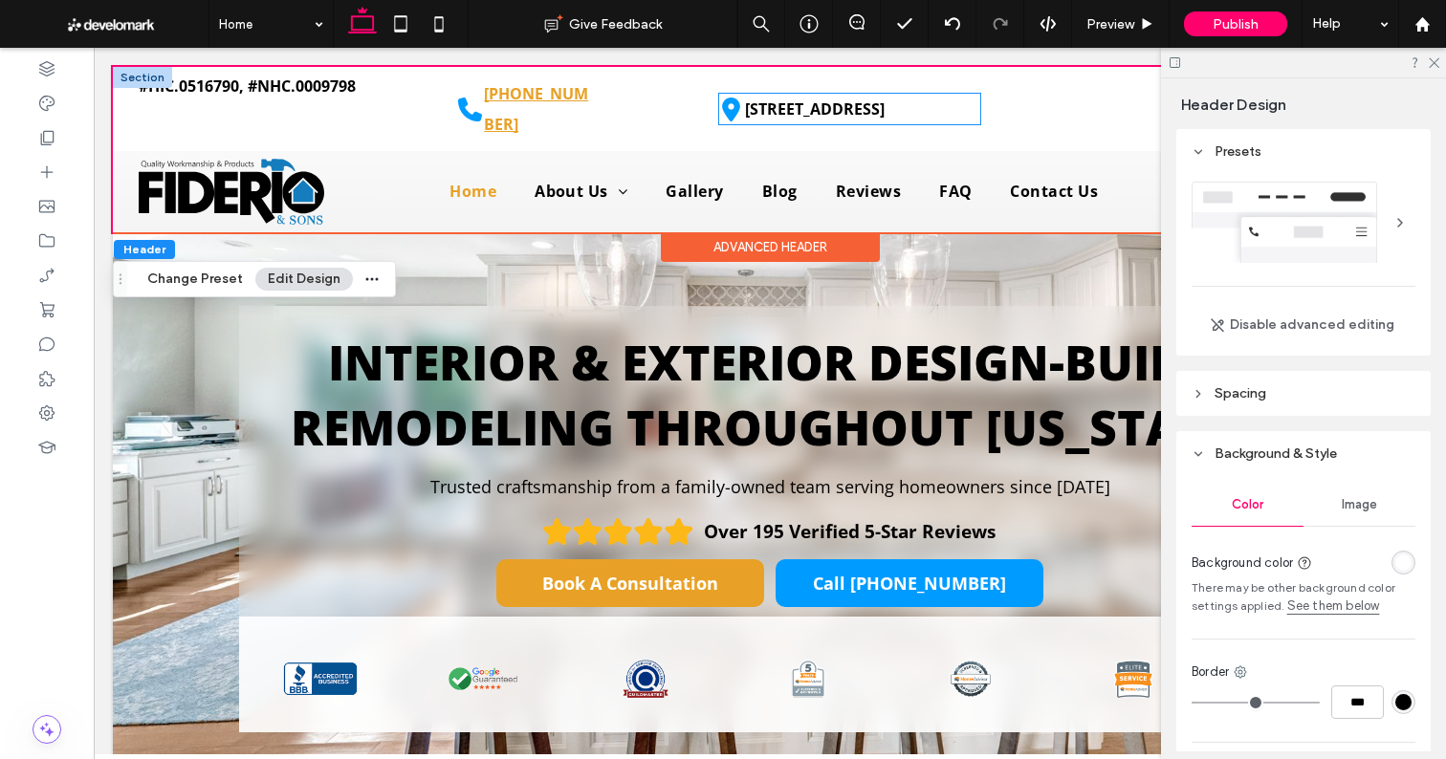
click at [800, 116] on p "[STREET_ADDRESS]" at bounding box center [846, 109] width 203 height 31
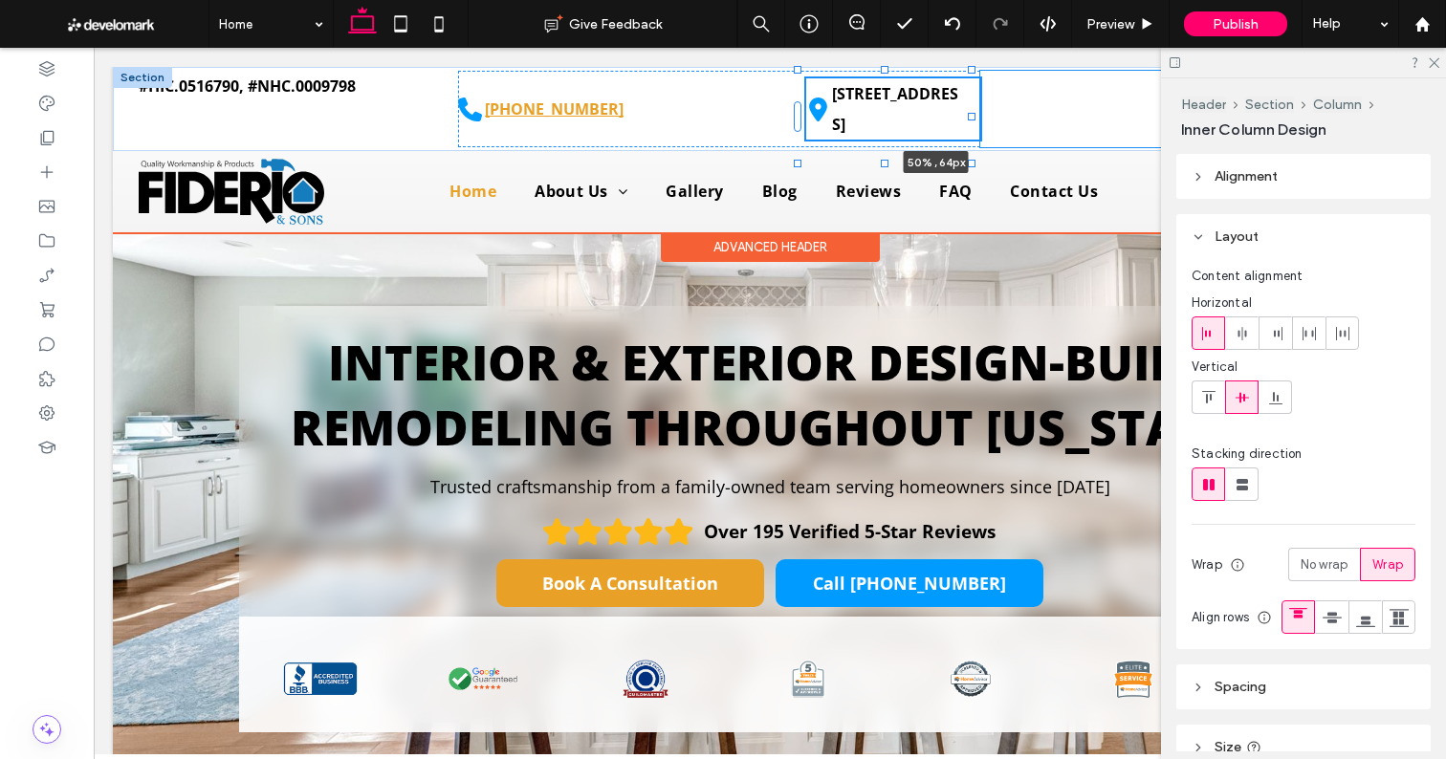
click at [971, 106] on div "#HIC.0516790, #NHC.0009798 [PHONE_NUMBER] [STREET_ADDRESS] 50% , 64px" at bounding box center [770, 109] width 1314 height 84
type input "**"
type input "****"
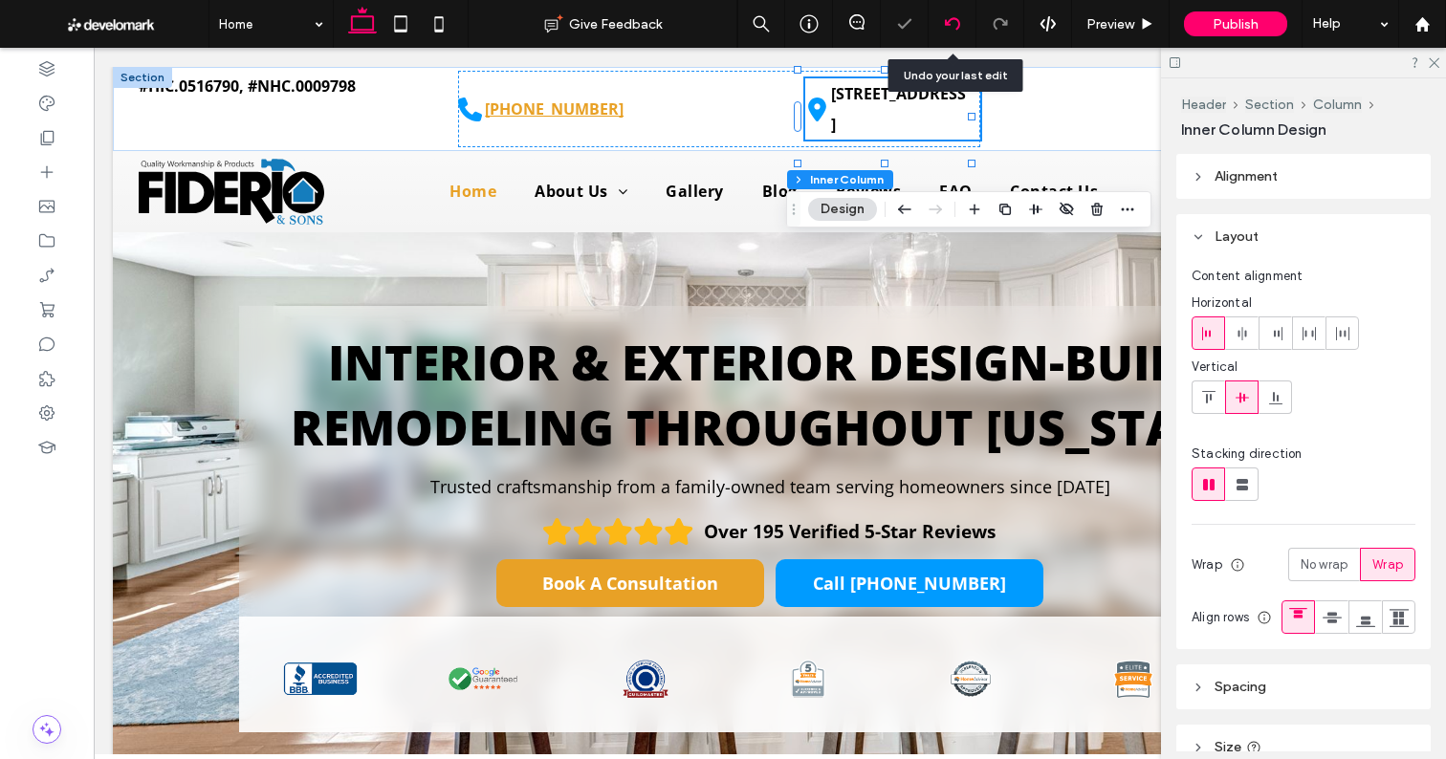
click at [954, 17] on icon at bounding box center [952, 23] width 15 height 15
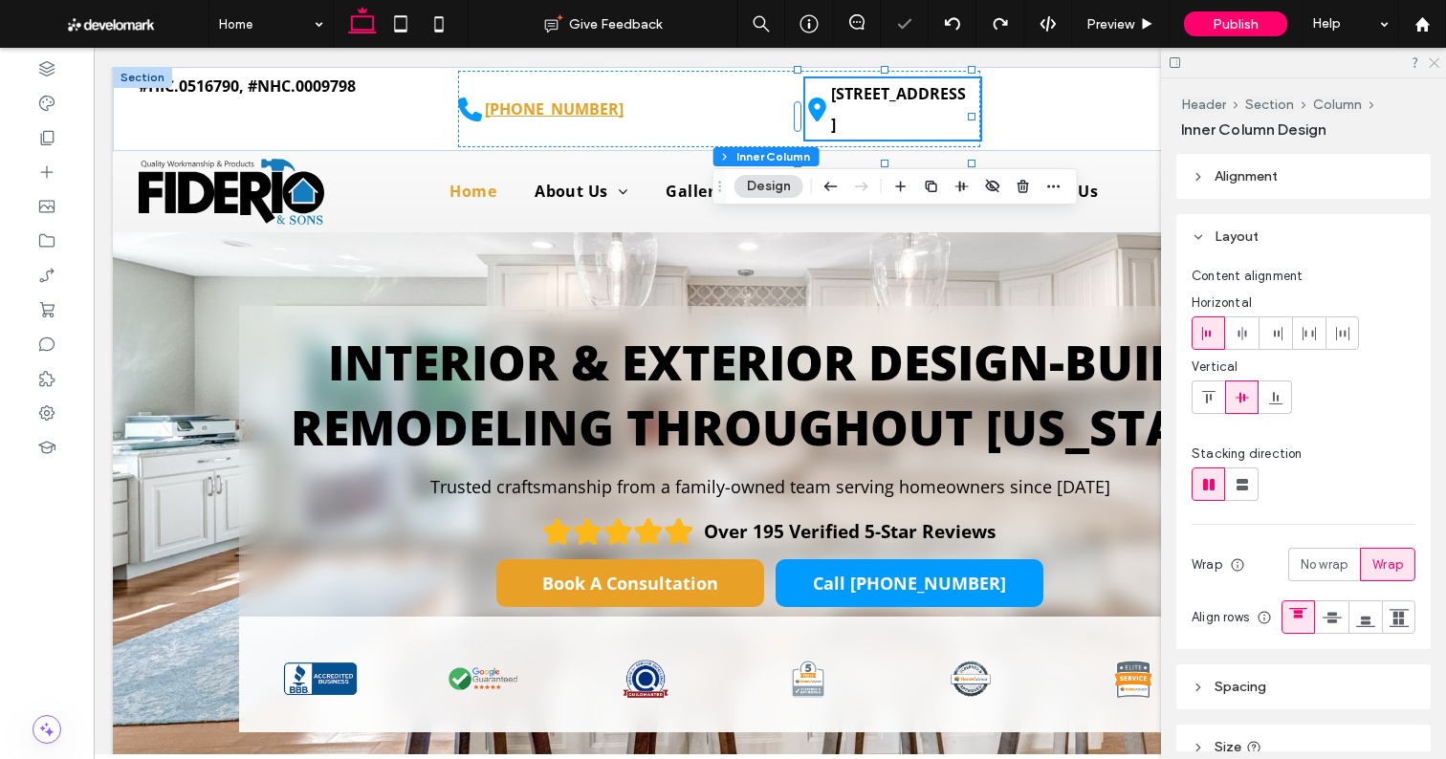
click at [1438, 65] on icon at bounding box center [1432, 61] width 12 height 12
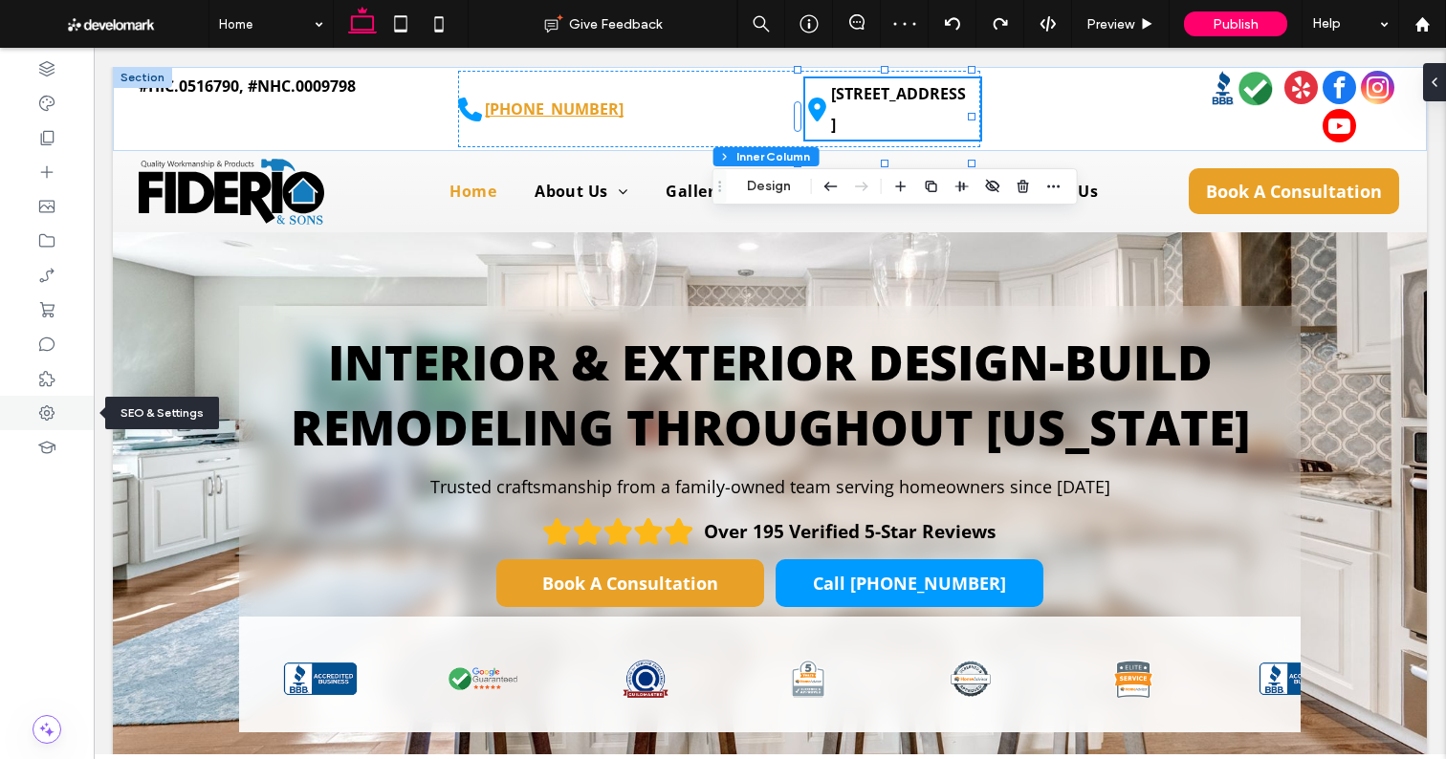
click at [48, 420] on icon at bounding box center [46, 412] width 19 height 19
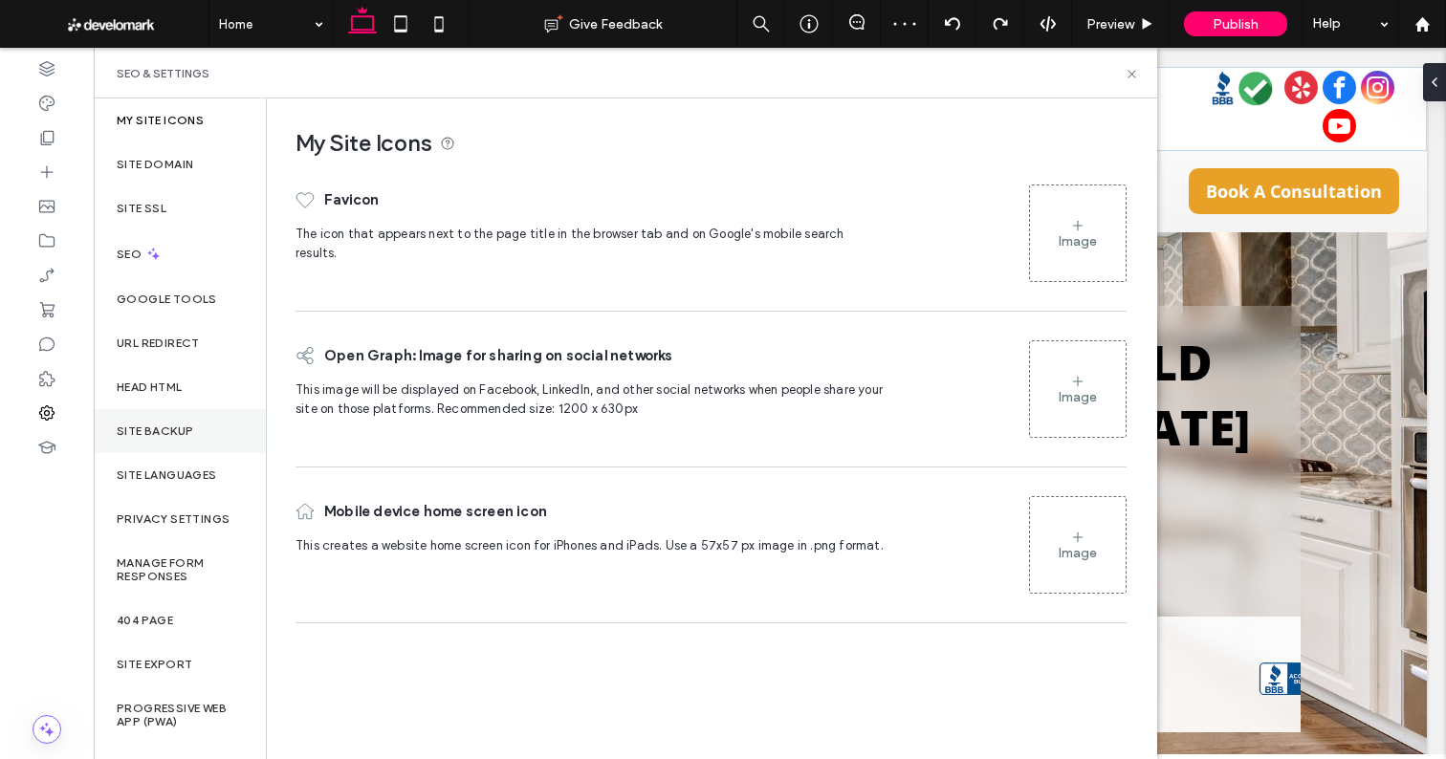
click at [156, 430] on label "Site Backup" at bounding box center [155, 430] width 76 height 13
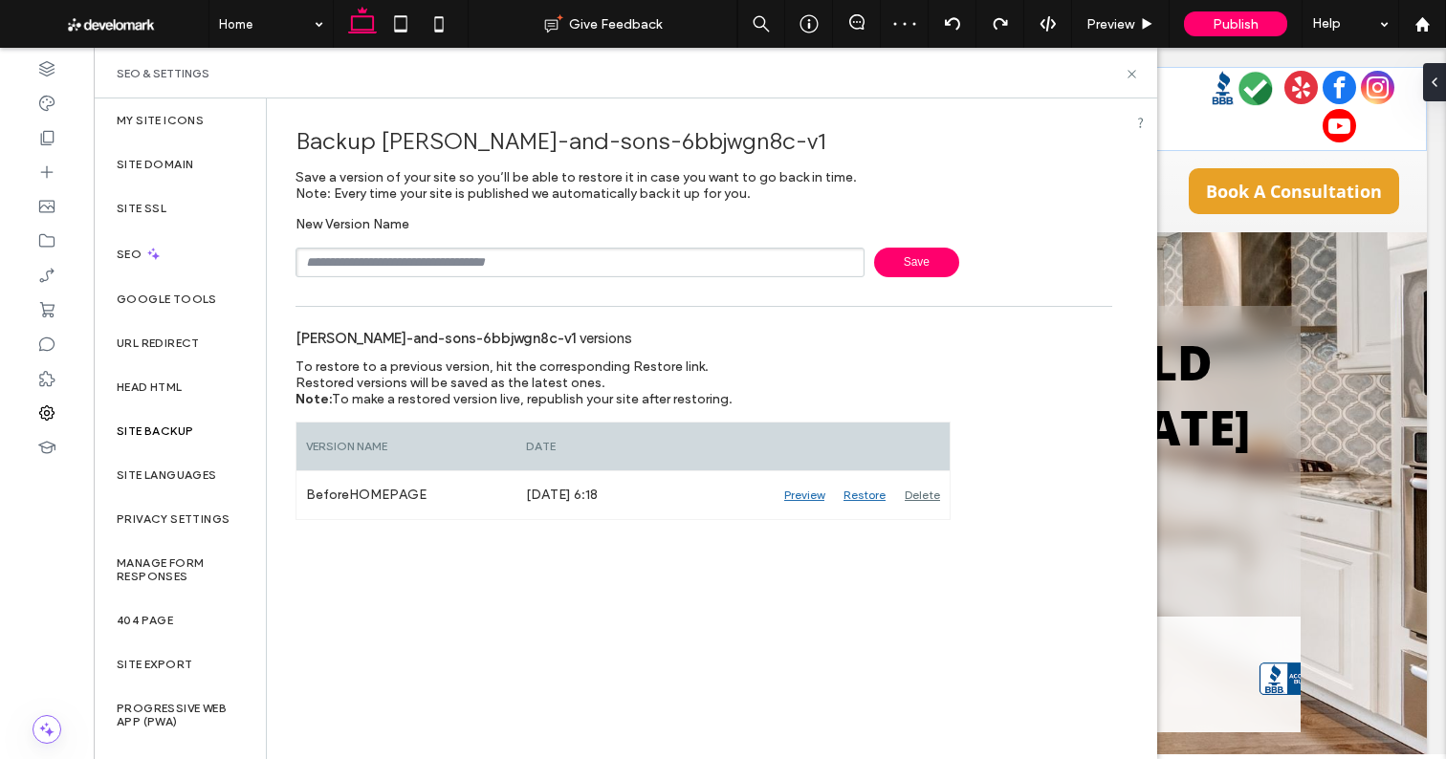
click at [408, 265] on input "text" at bounding box center [579, 263] width 569 height 30
type input "**********"
click at [1126, 76] on icon at bounding box center [1131, 74] width 14 height 14
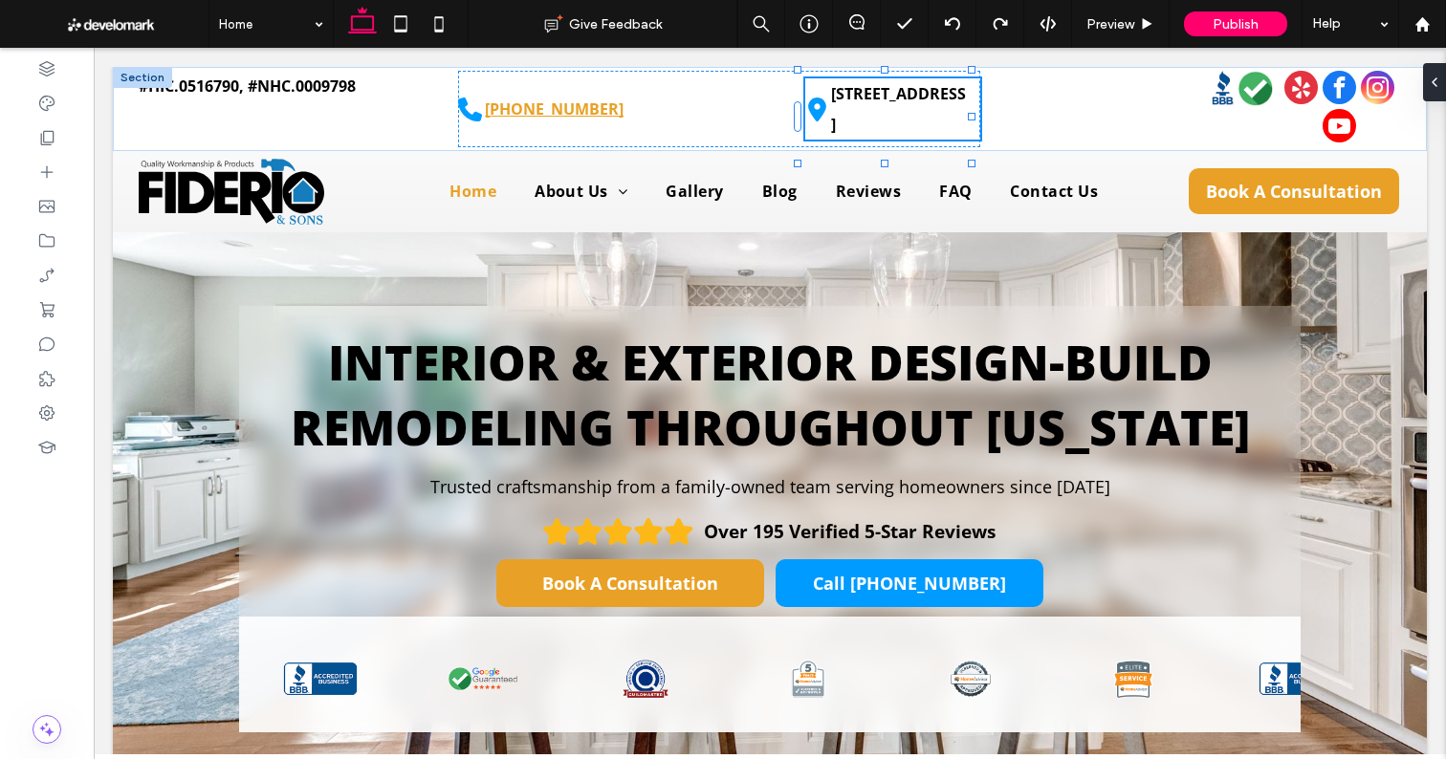
type input "**"
type input "****"
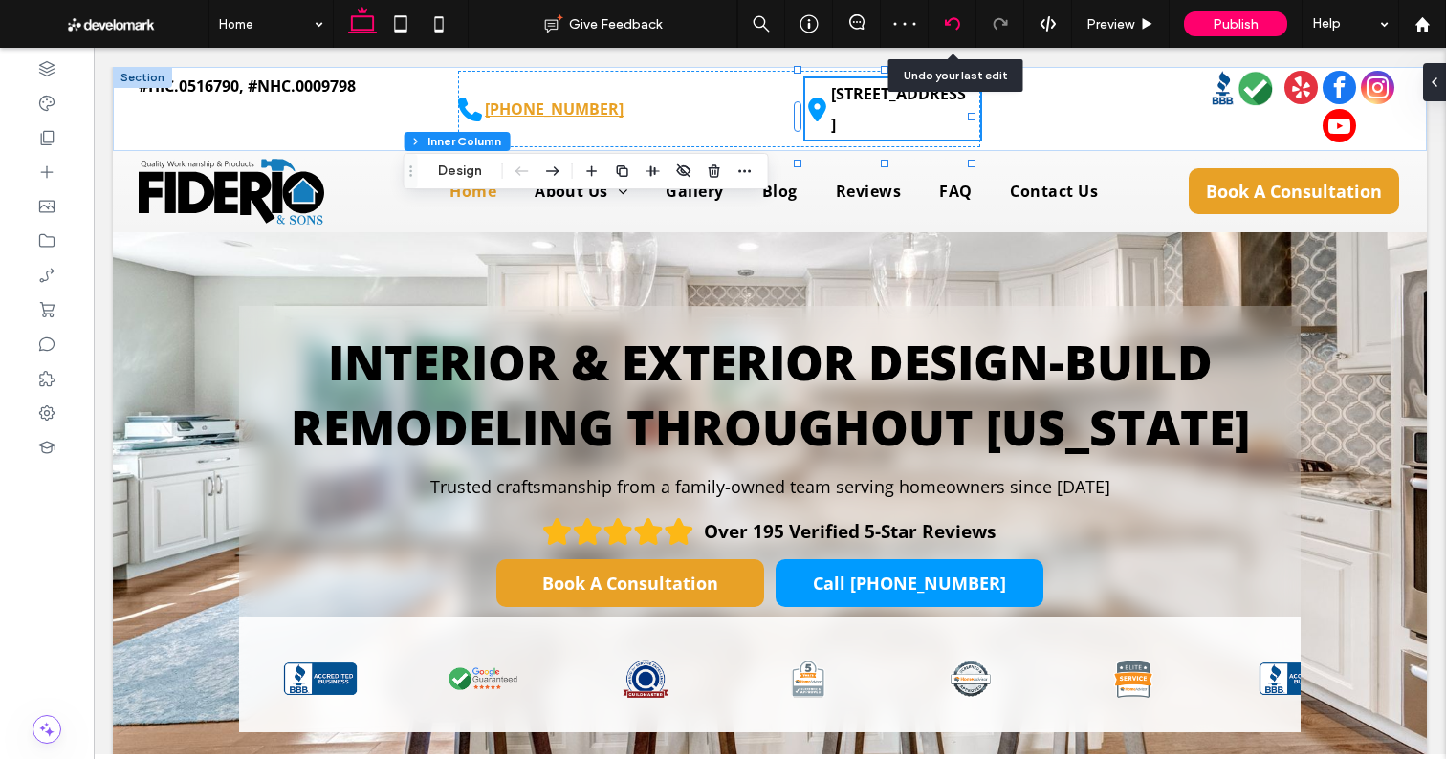
click at [946, 26] on icon at bounding box center [952, 23] width 15 height 15
click at [948, 27] on icon at bounding box center [952, 23] width 15 height 15
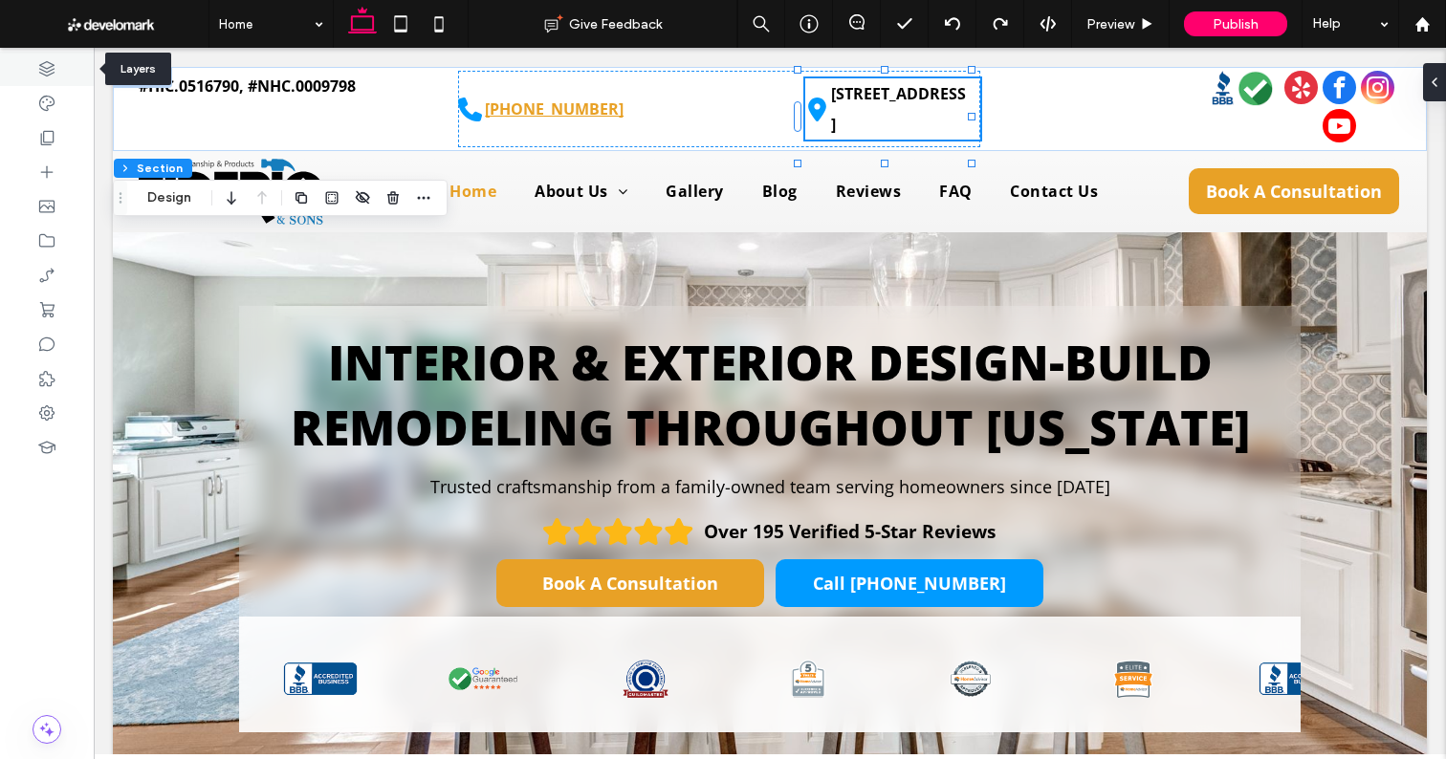
click at [46, 75] on use at bounding box center [46, 68] width 15 height 15
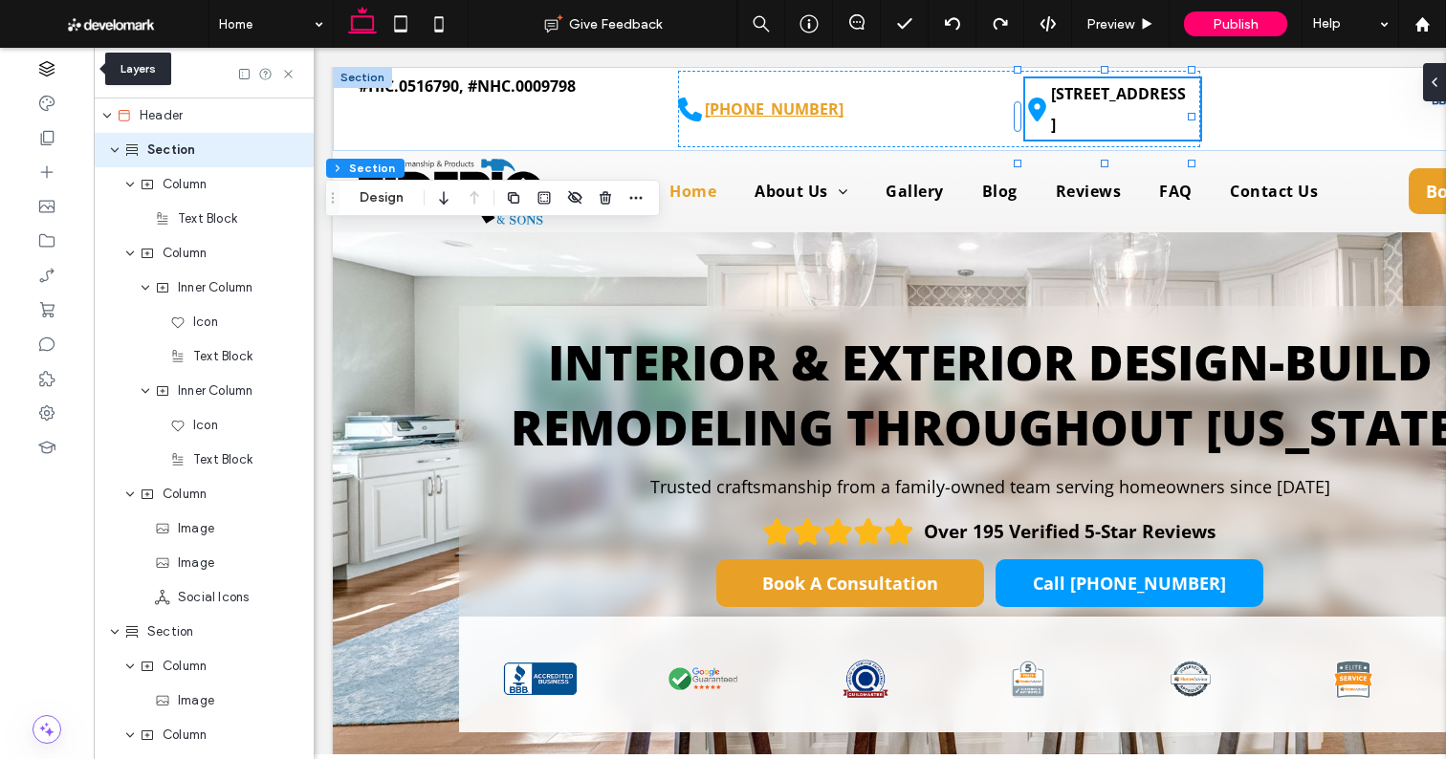
scroll to position [0, 220]
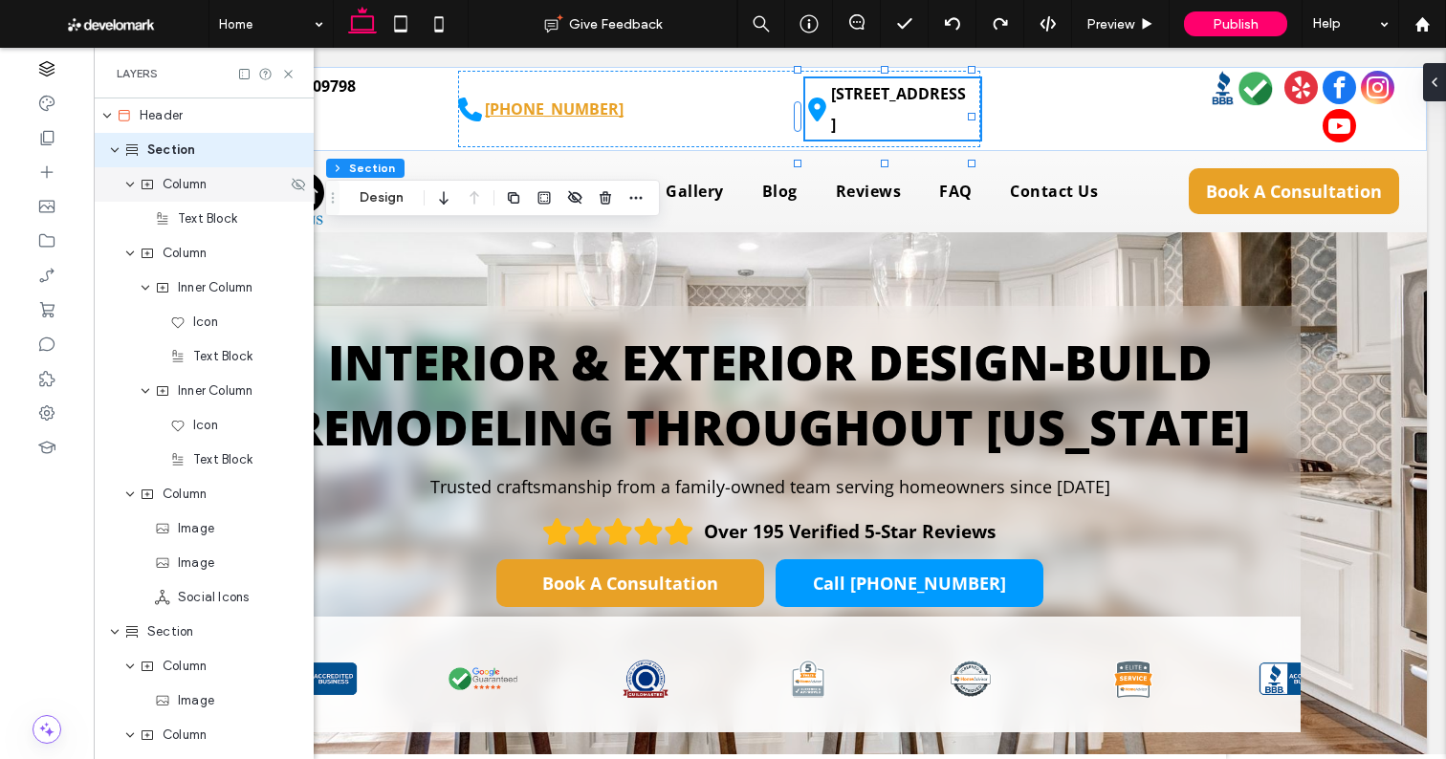
click at [186, 189] on span "Column" at bounding box center [185, 184] width 44 height 19
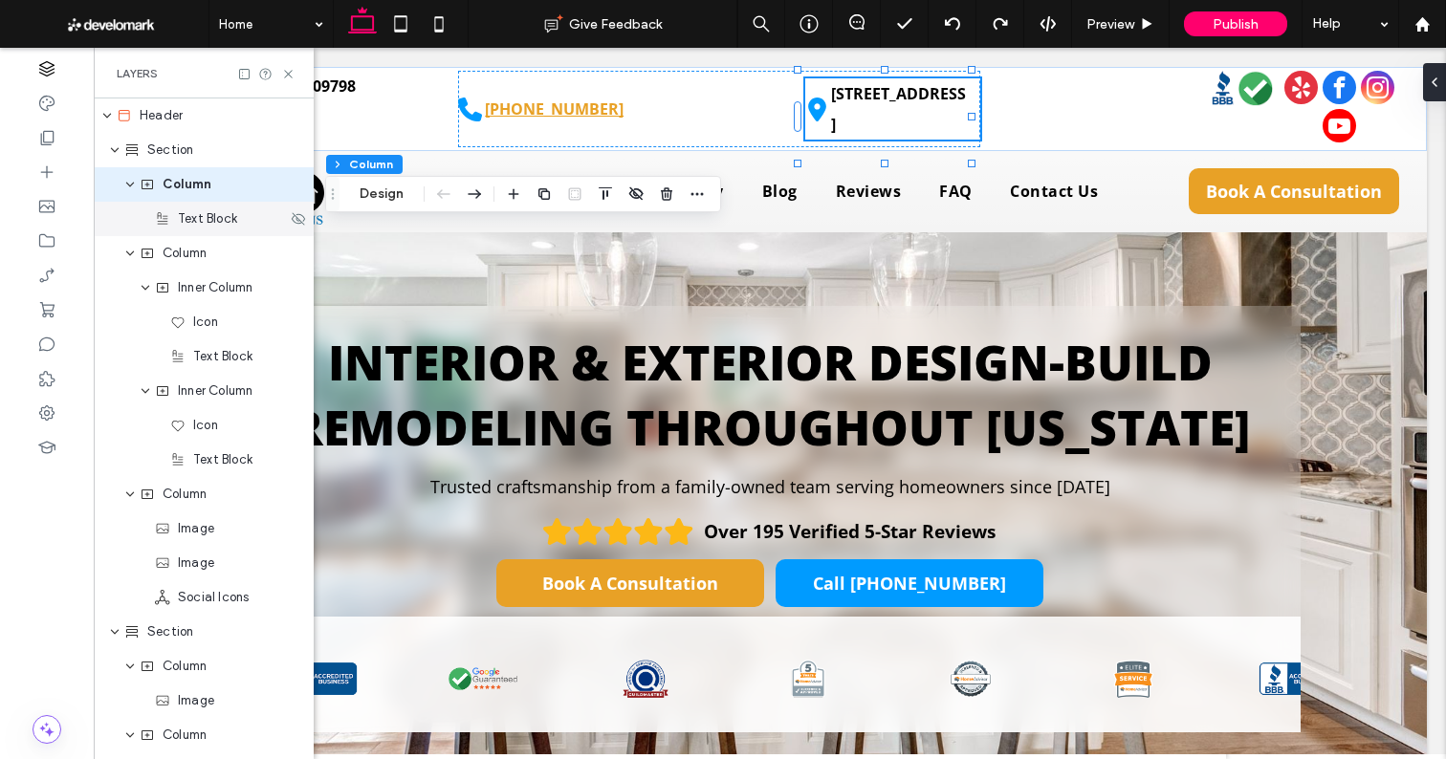
click at [196, 221] on span "Text Block" at bounding box center [207, 218] width 59 height 19
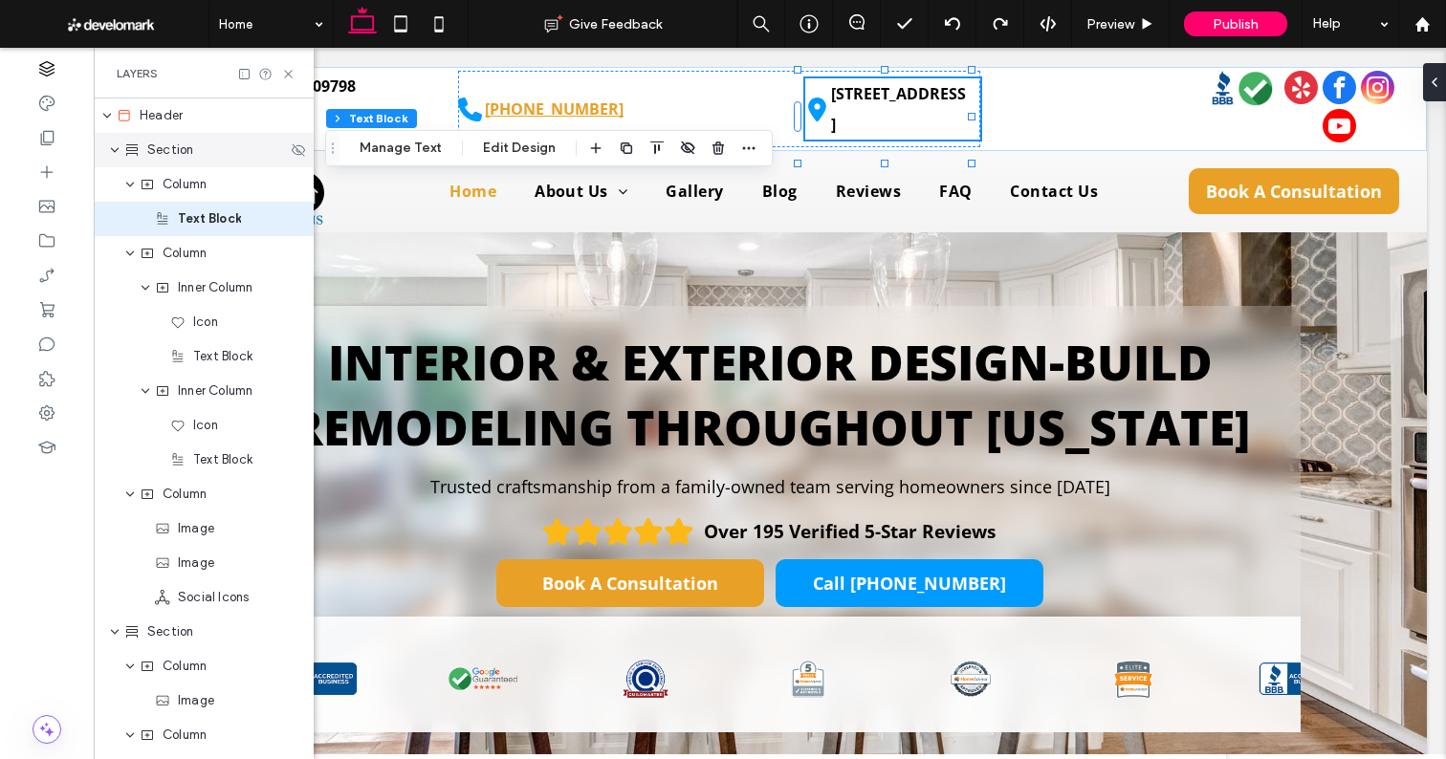
click at [199, 161] on div "Section" at bounding box center [204, 150] width 220 height 34
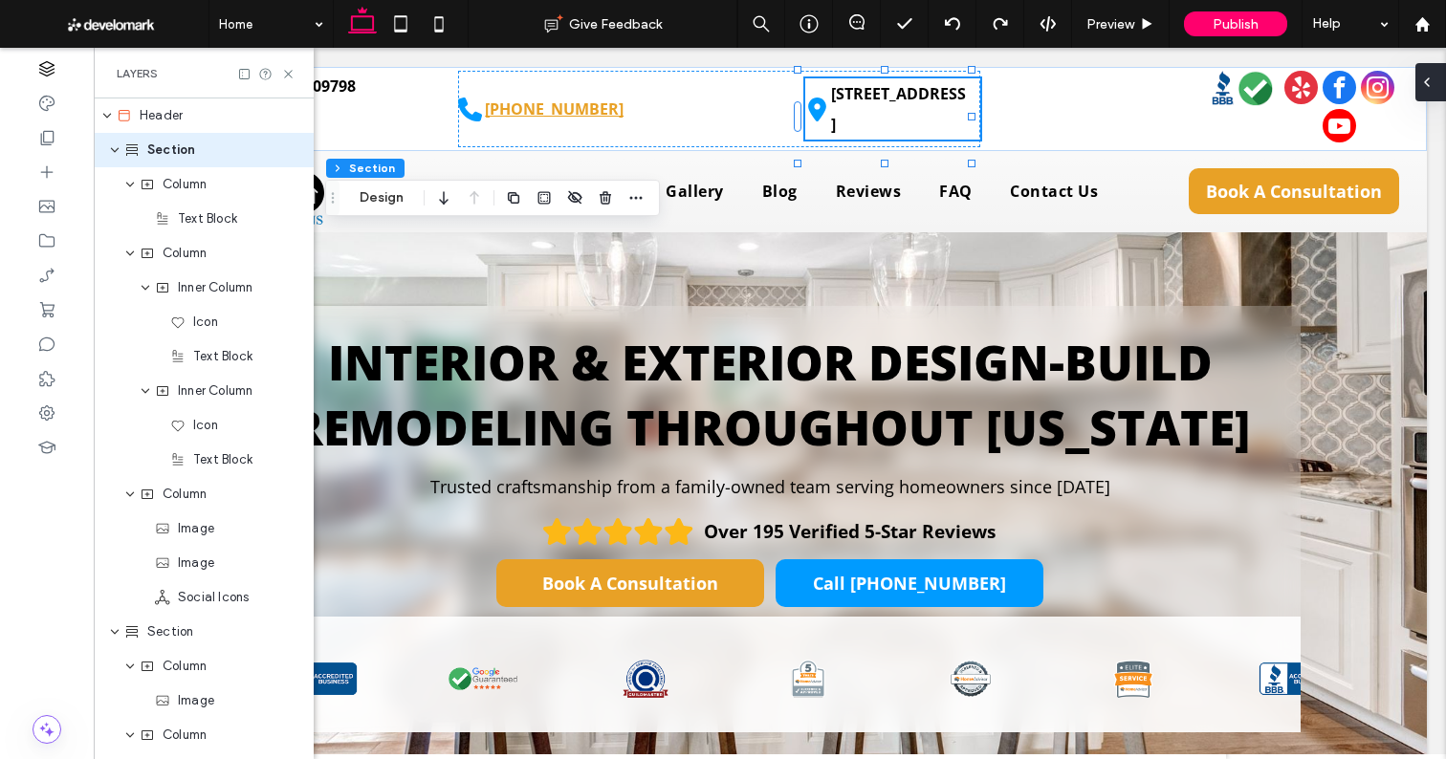
click at [1428, 90] on span at bounding box center [1426, 82] width 15 height 38
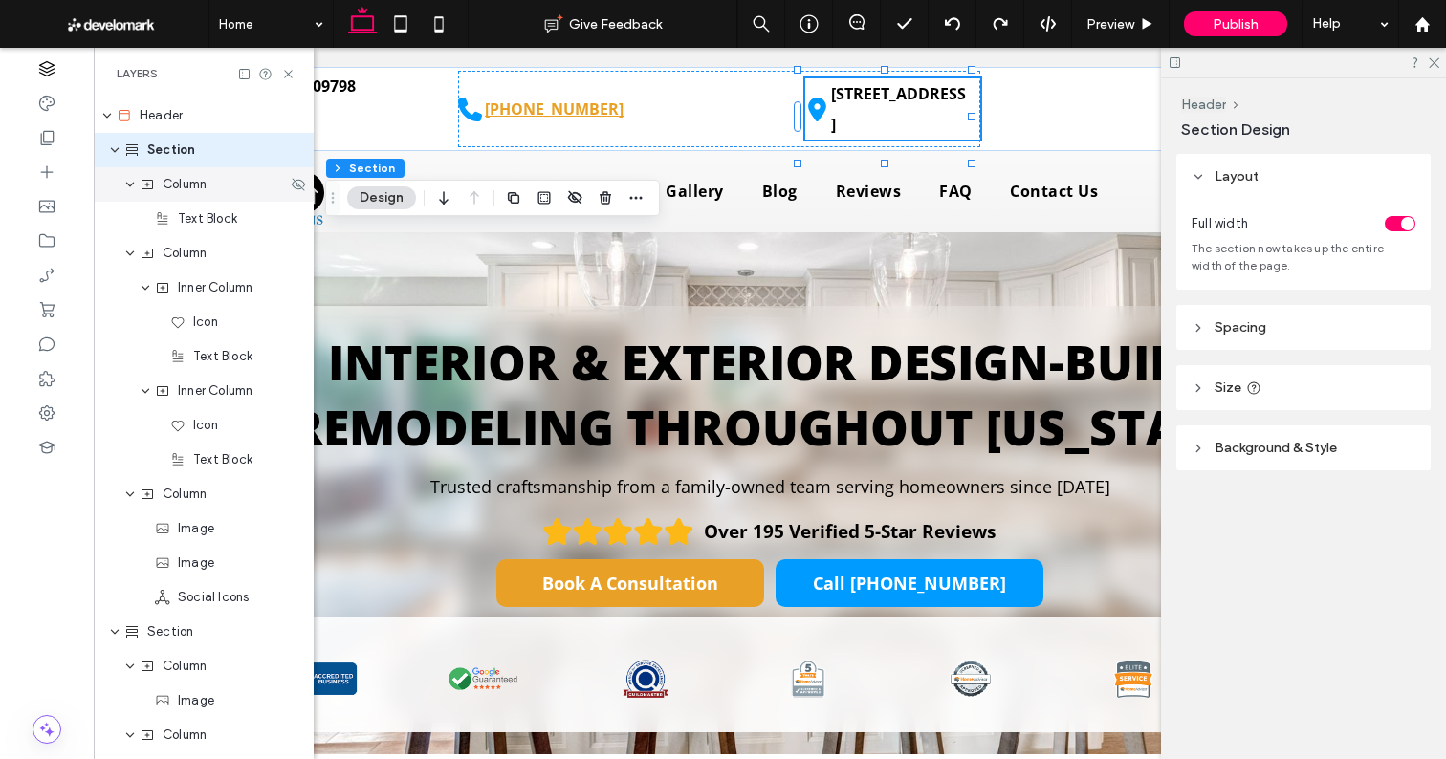
click at [195, 185] on span "Column" at bounding box center [185, 184] width 44 height 19
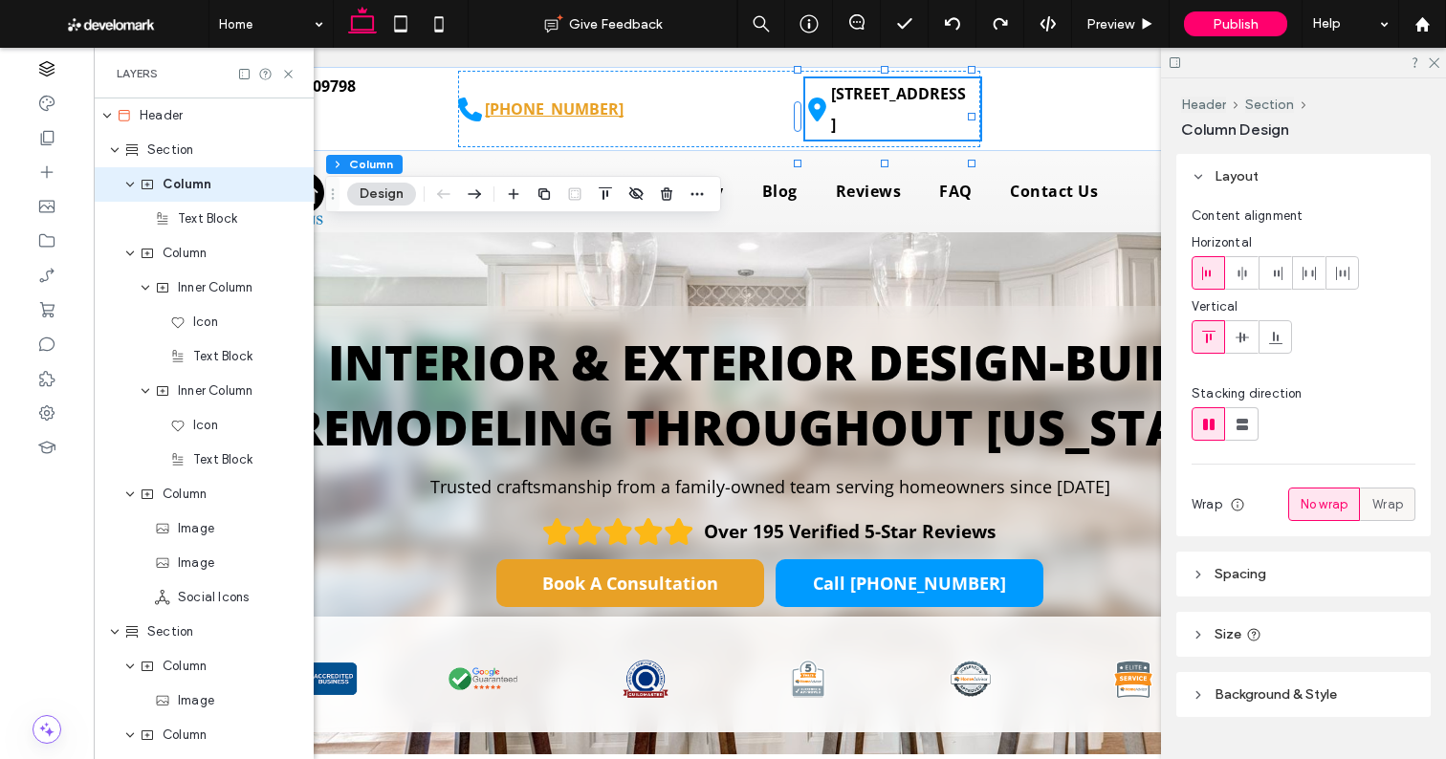
click at [1378, 499] on span "Wrap" at bounding box center [1387, 504] width 31 height 19
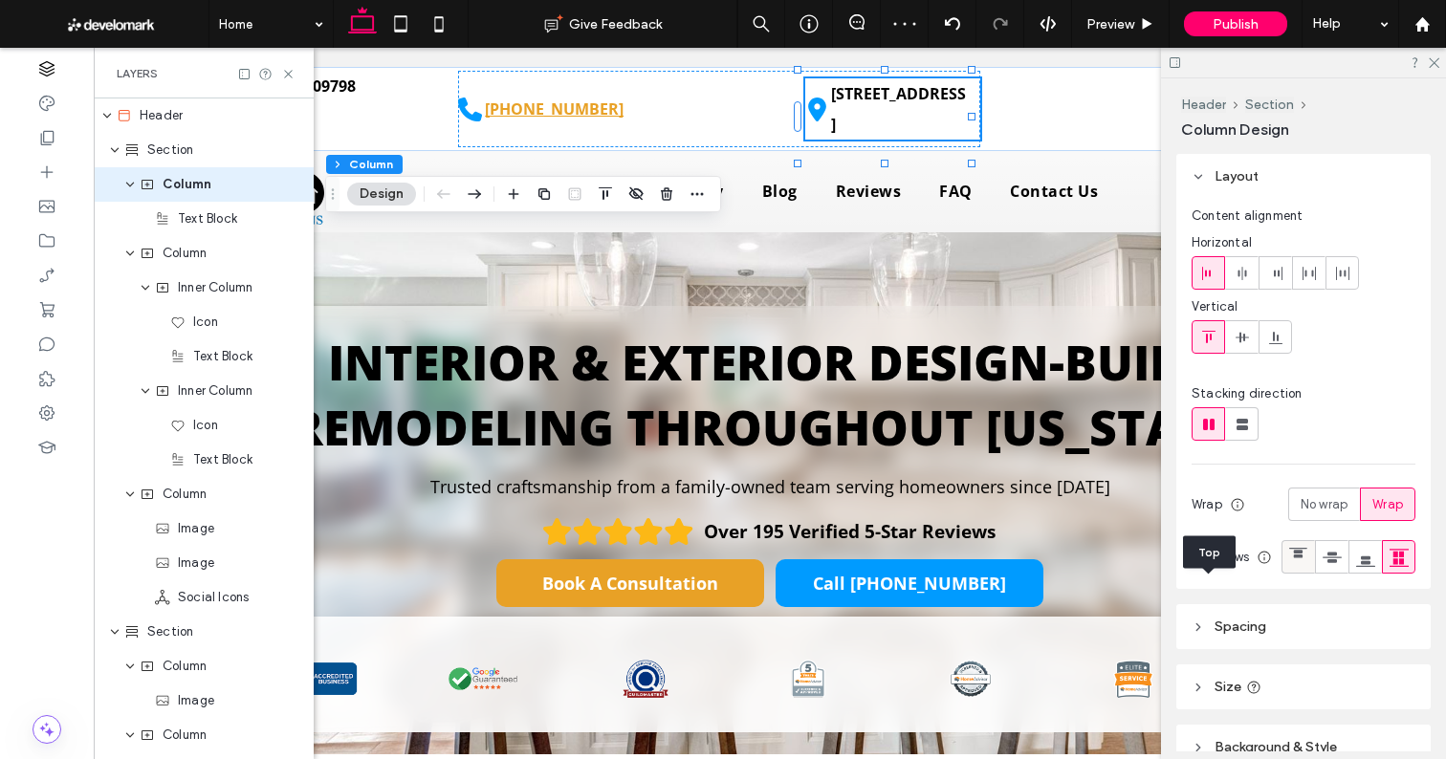
click at [1289, 567] on icon at bounding box center [1298, 557] width 19 height 19
click at [1316, 573] on div at bounding box center [1332, 557] width 32 height 32
click at [1309, 497] on span "No wrap" at bounding box center [1323, 504] width 47 height 19
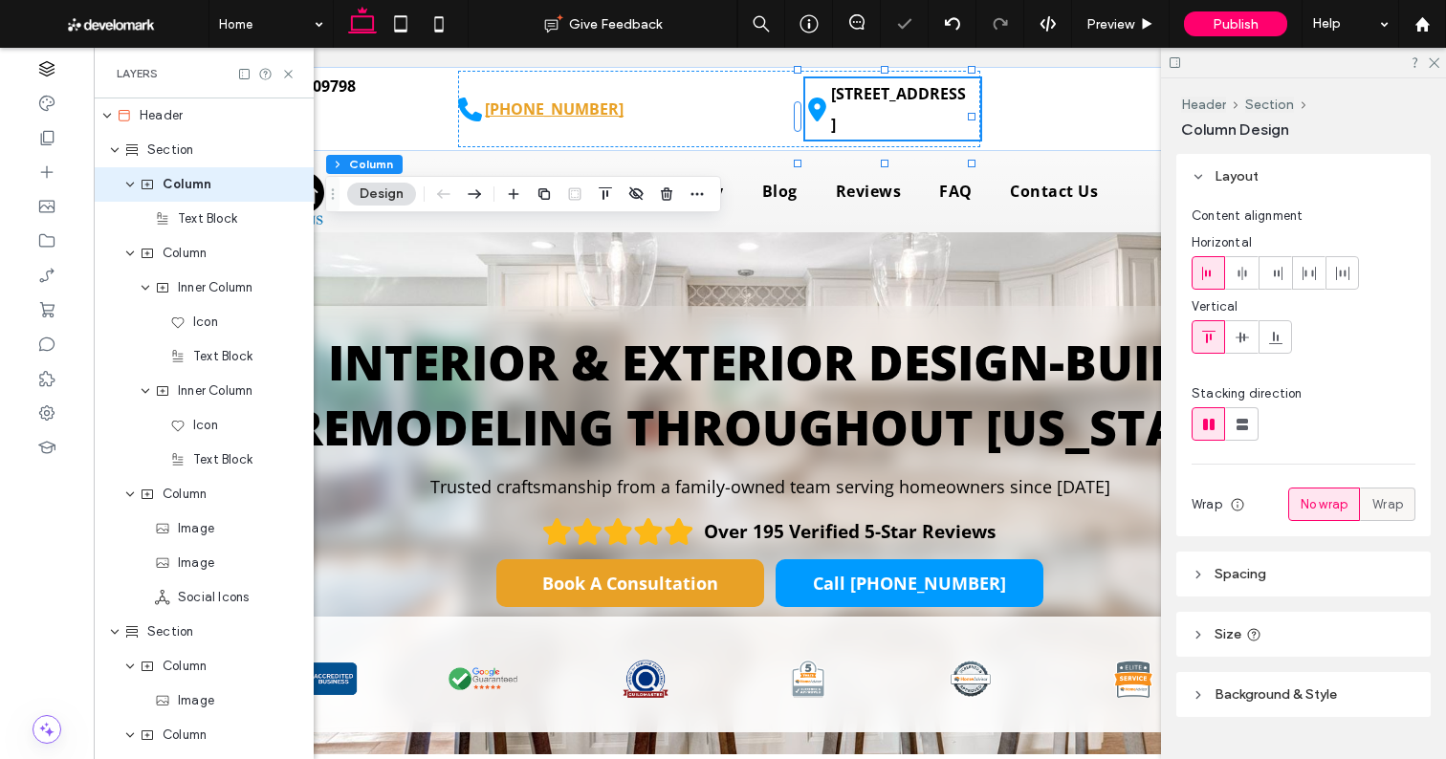
click at [1372, 500] on span "Wrap" at bounding box center [1387, 504] width 31 height 19
type input "**"
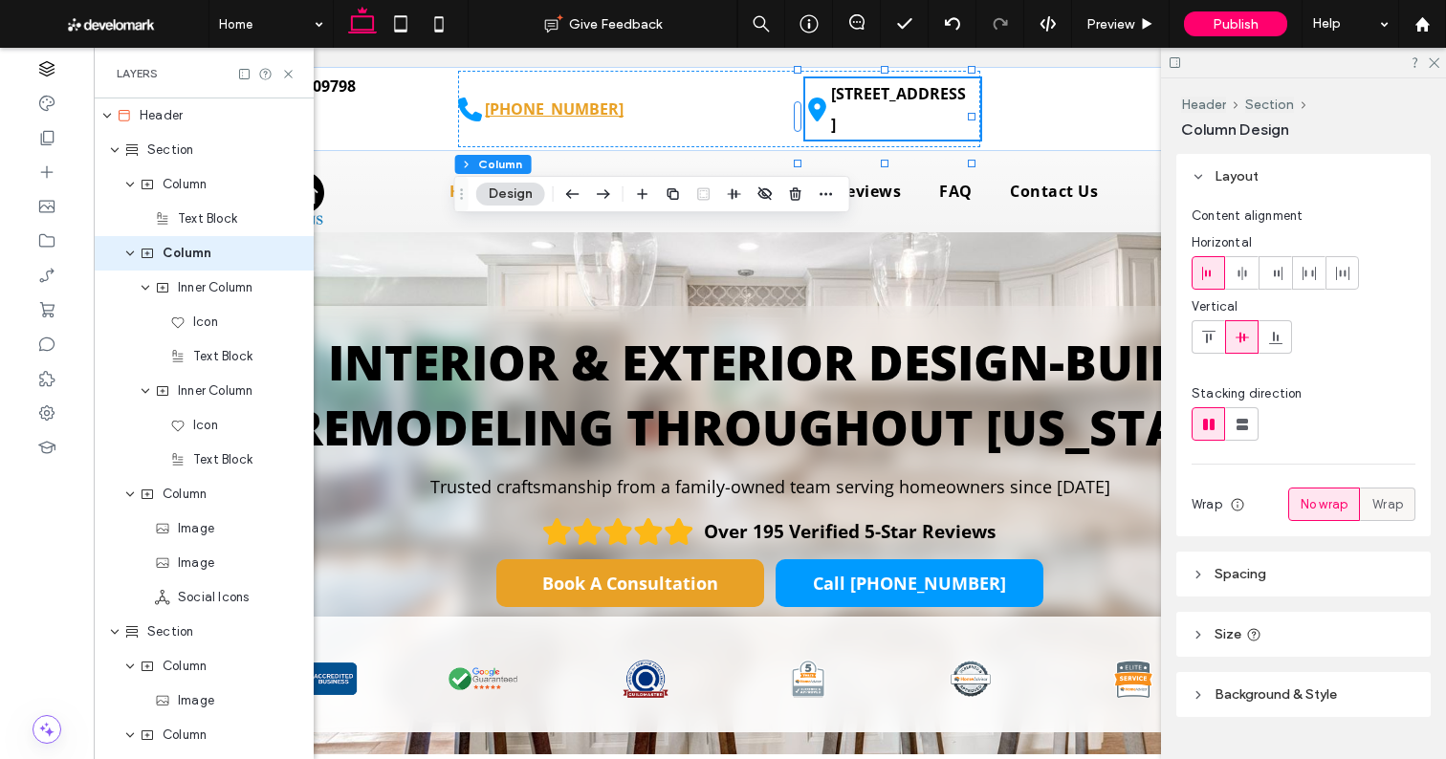
click at [1360, 509] on label "Wrap" at bounding box center [1387, 504] width 55 height 33
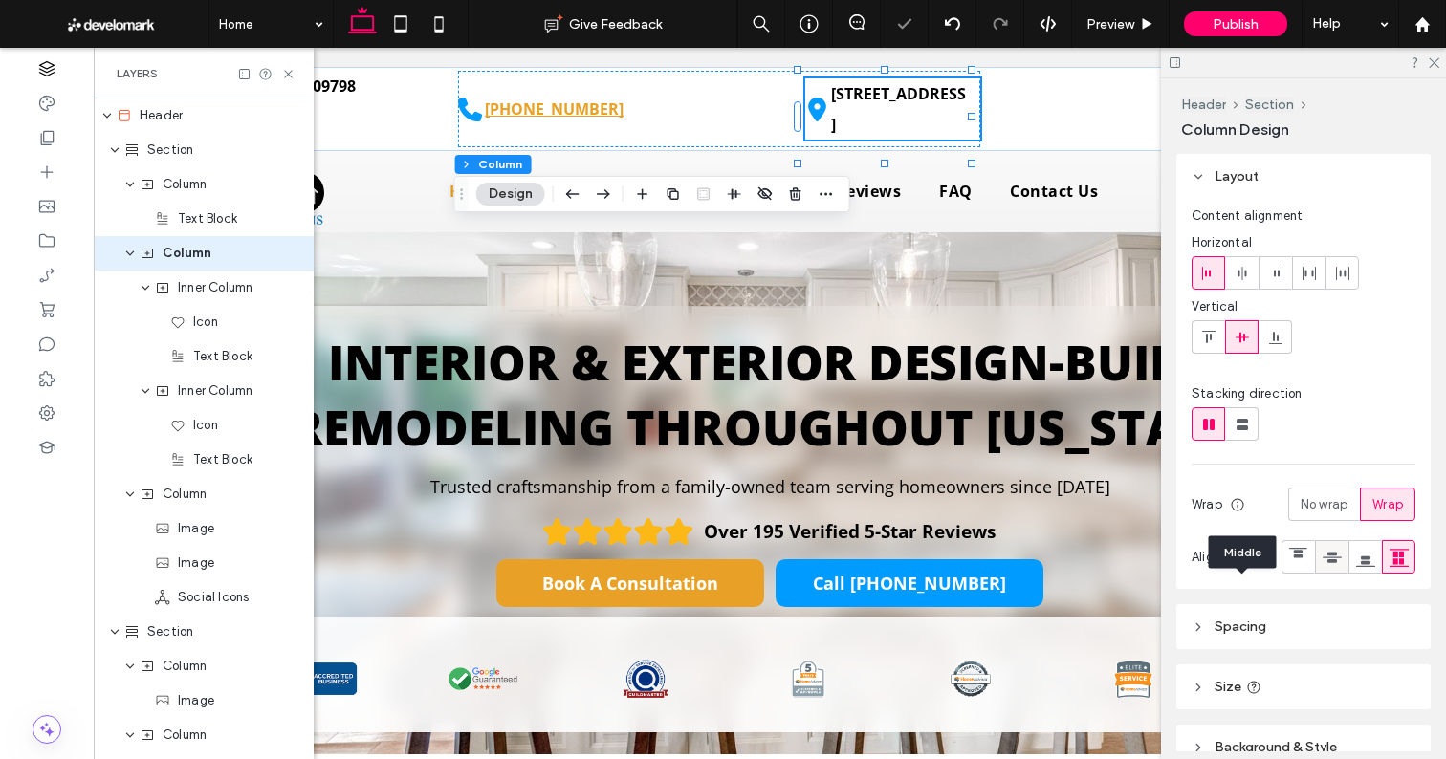
click at [1322, 562] on use at bounding box center [1331, 557] width 19 height 11
click at [1243, 425] on use at bounding box center [1241, 424] width 11 height 11
type input "**"
type input "***"
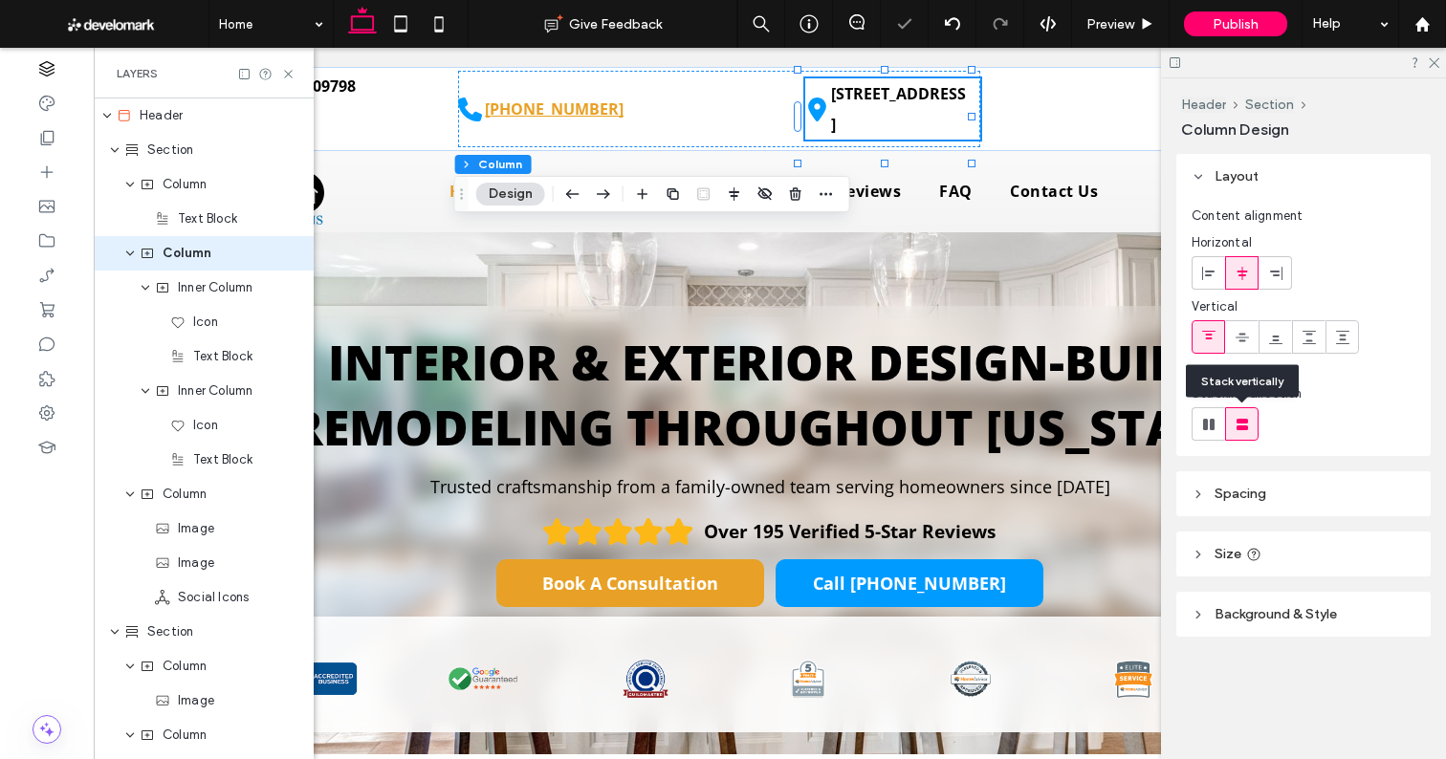
click at [1243, 425] on use at bounding box center [1241, 424] width 11 height 11
click at [1206, 425] on use at bounding box center [1208, 424] width 11 height 11
type input "**"
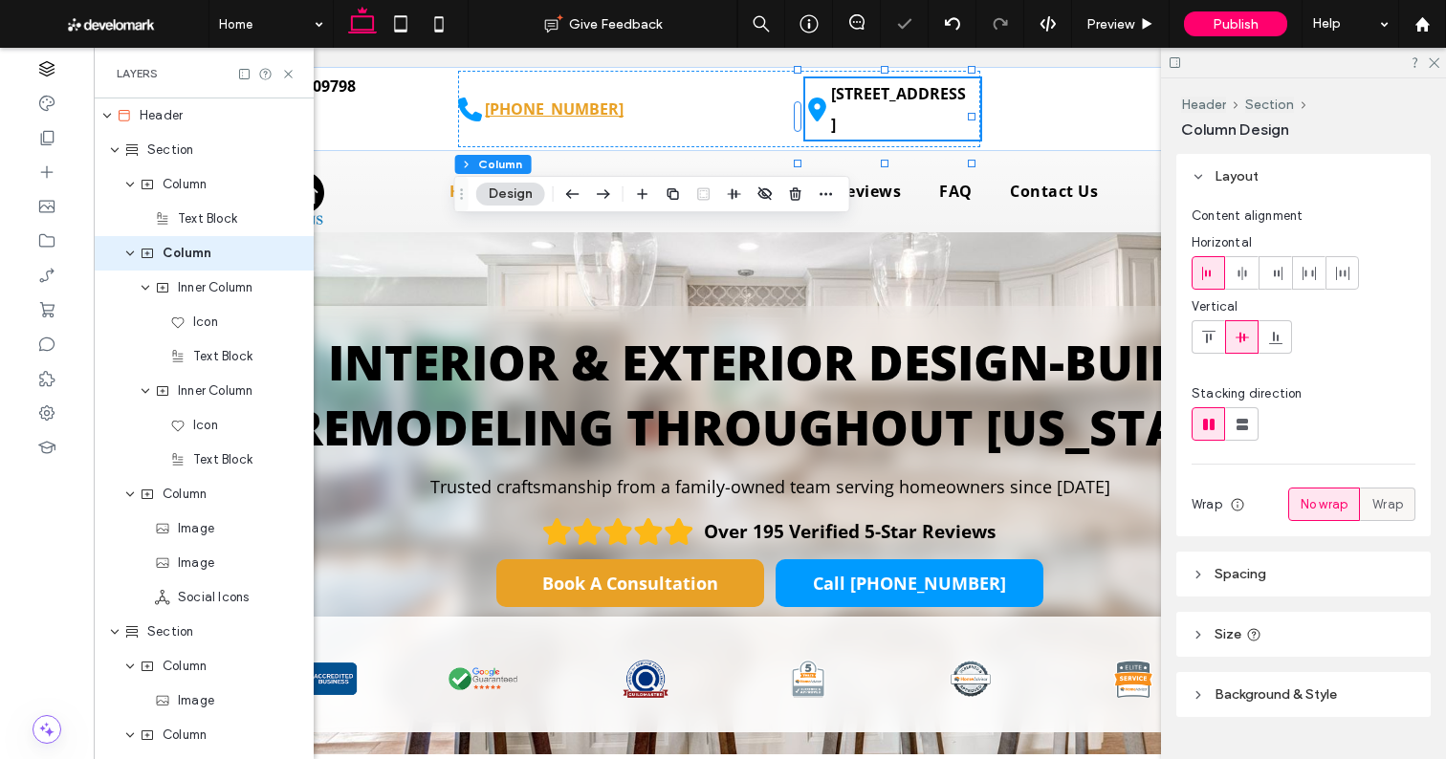
click at [1372, 490] on div "Wrap" at bounding box center [1387, 505] width 31 height 32
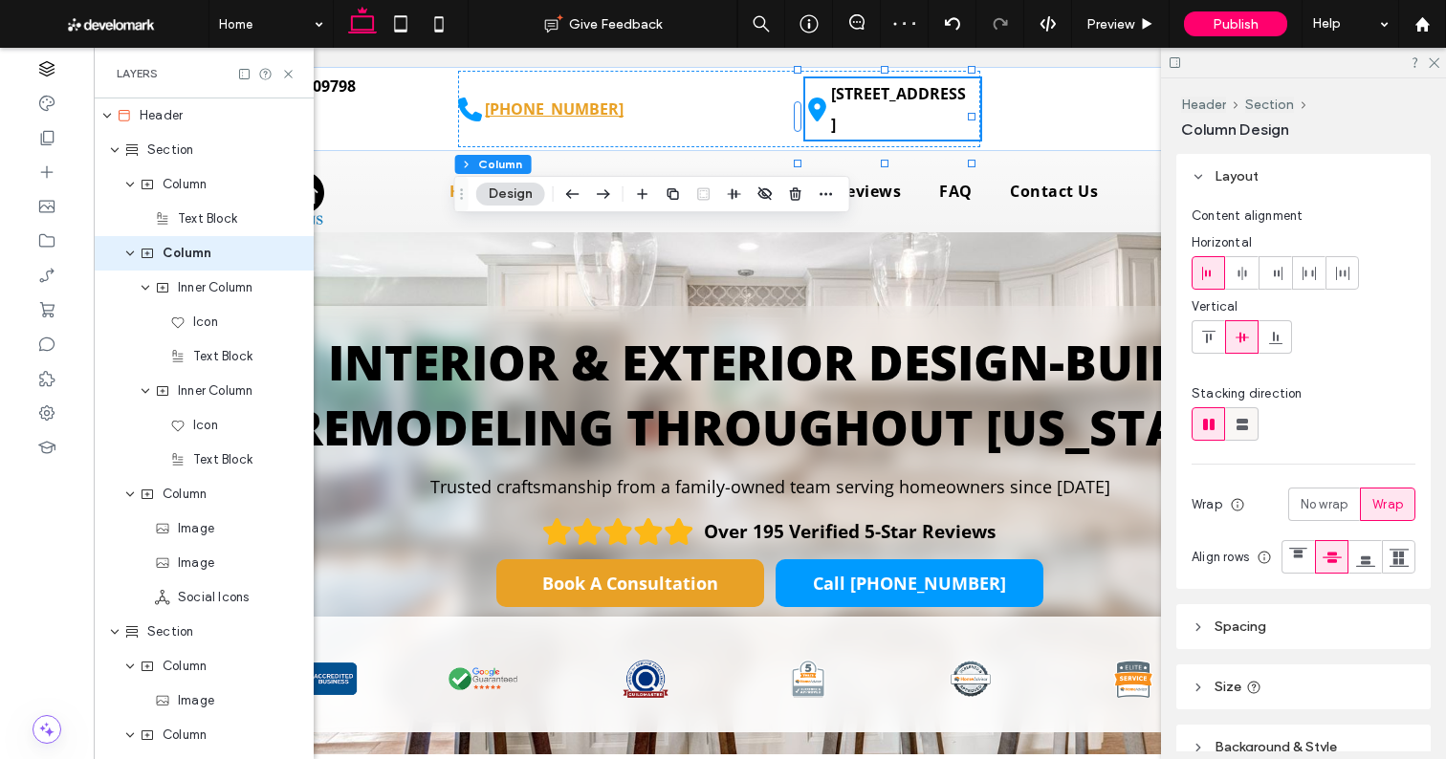
click at [1246, 422] on use at bounding box center [1241, 424] width 11 height 11
type input "**"
type input "***"
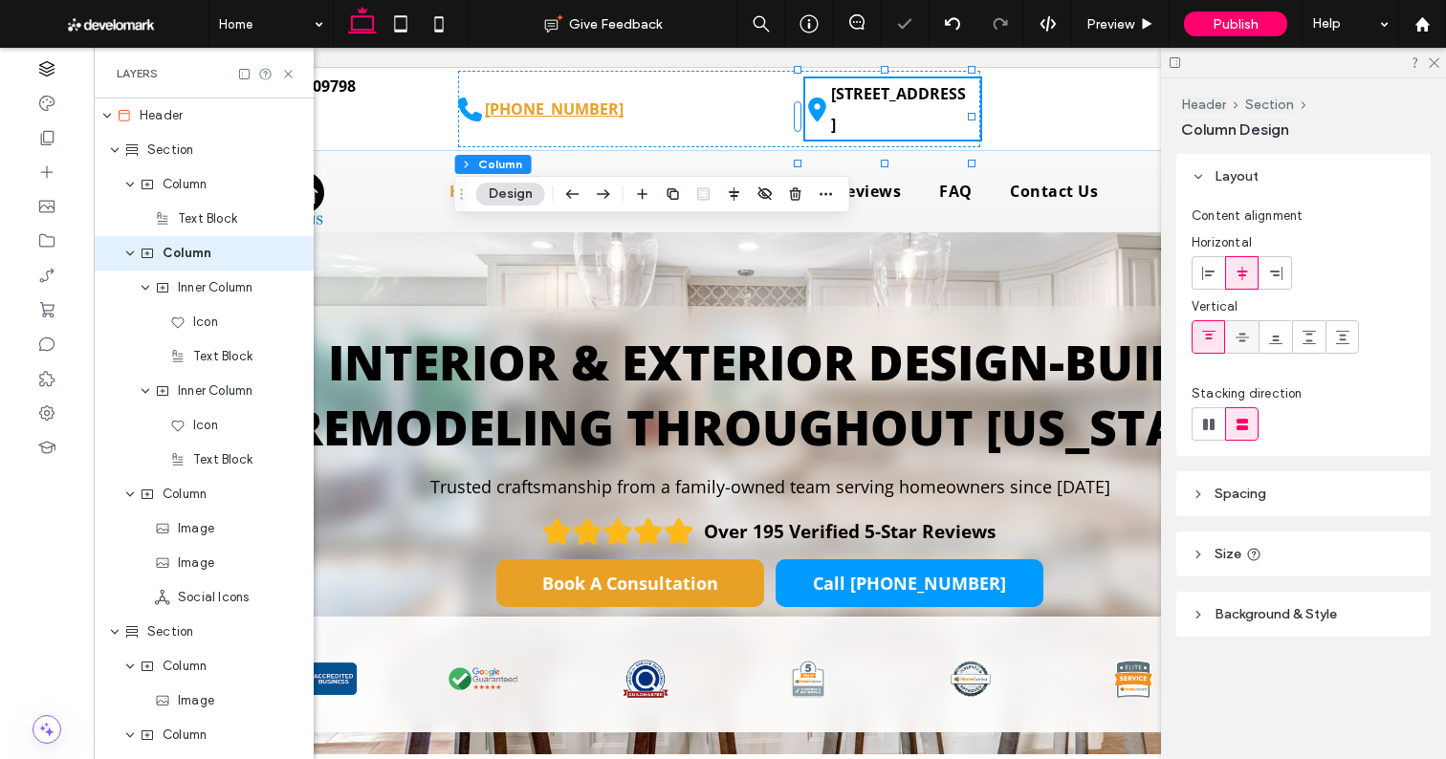
click at [1247, 329] on span at bounding box center [1241, 337] width 15 height 32
click at [1196, 434] on div at bounding box center [1208, 424] width 32 height 32
type input "**"
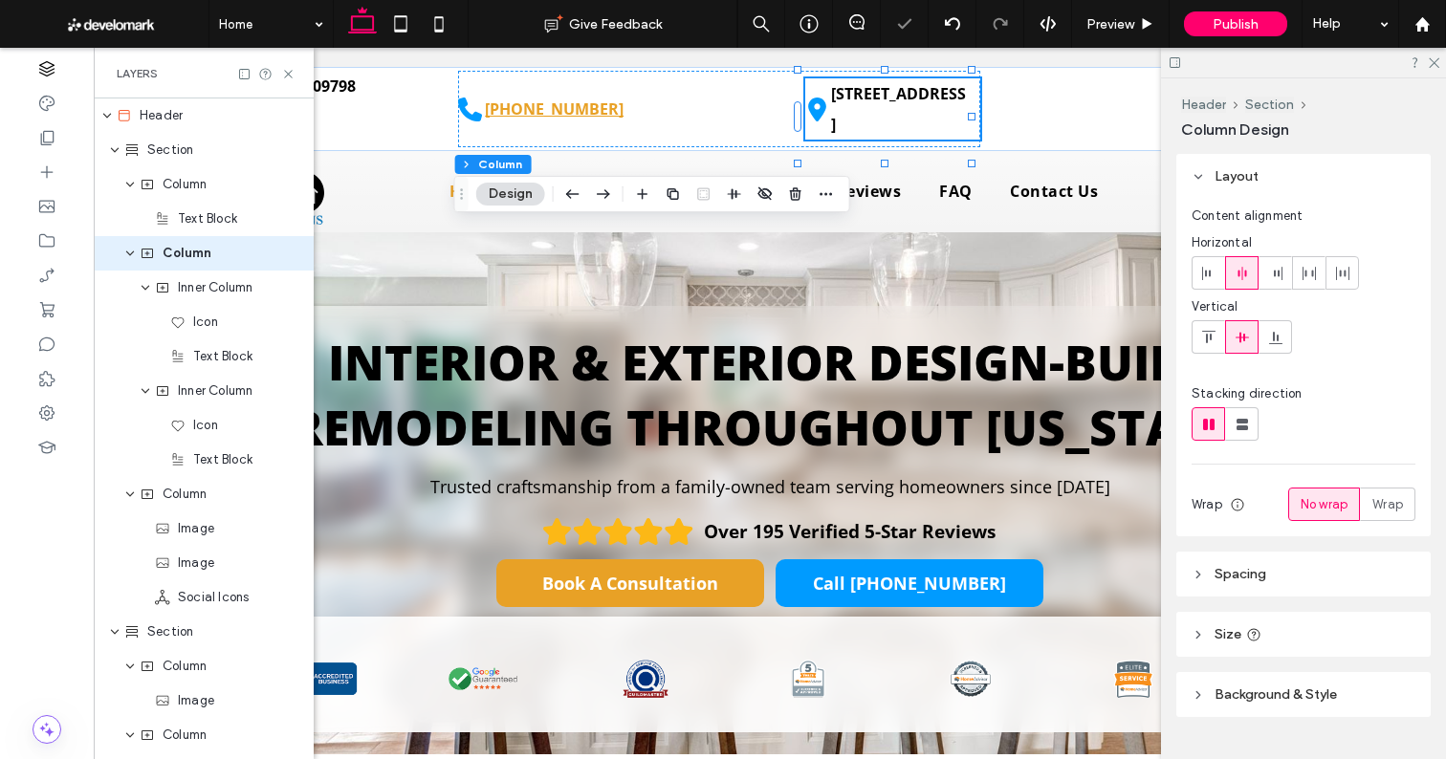
type input "**"
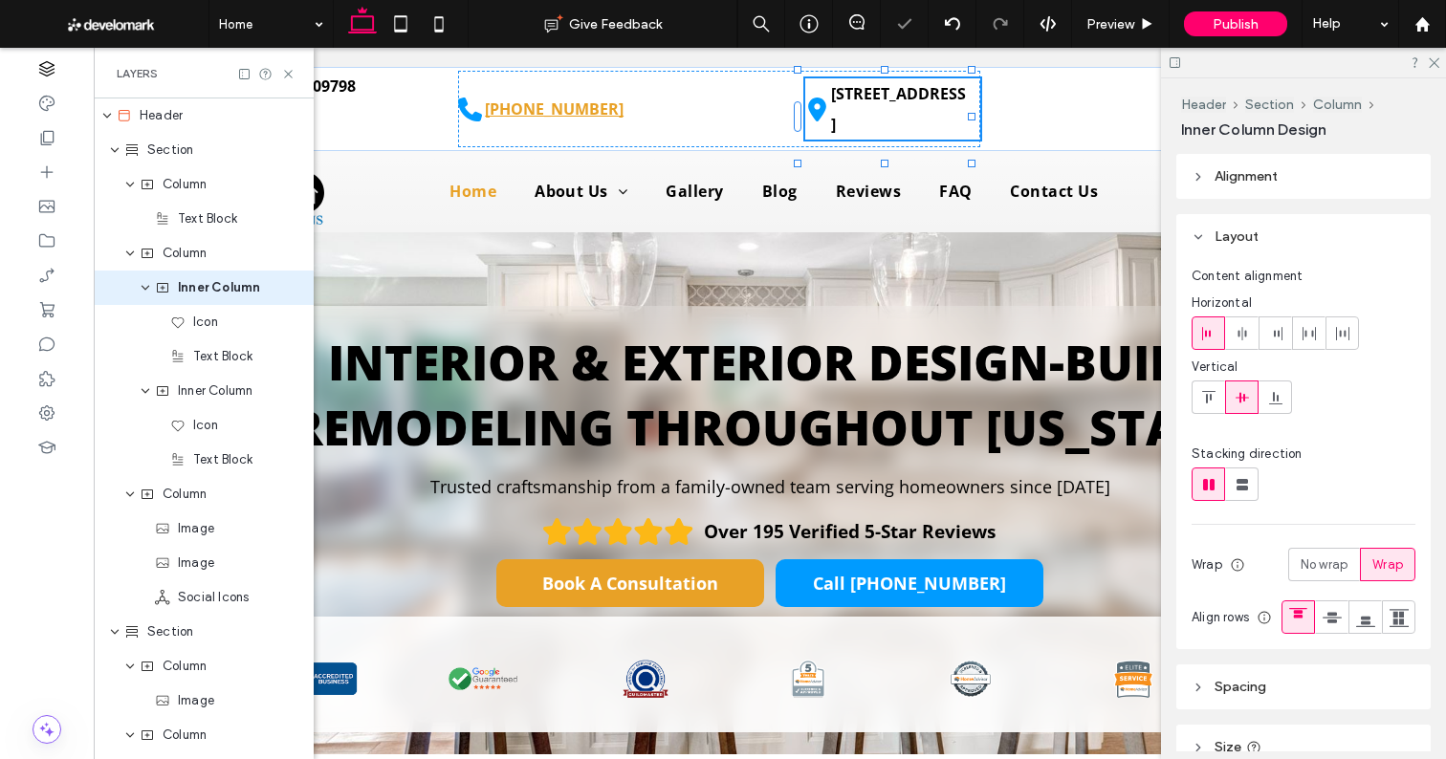
type input "**"
type input "****"
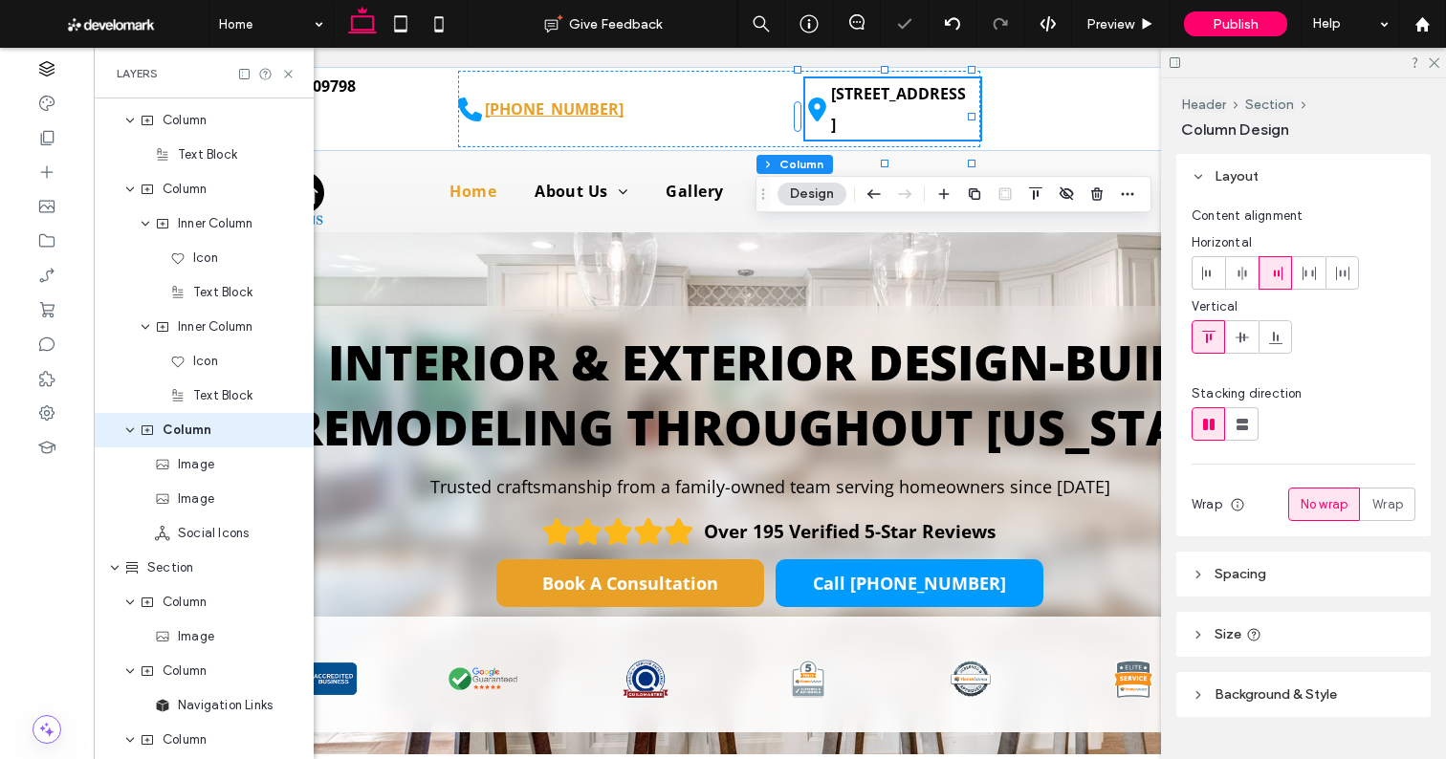
scroll to position [65, 0]
type input "**"
type input "*****"
click at [291, 73] on icon at bounding box center [288, 74] width 14 height 14
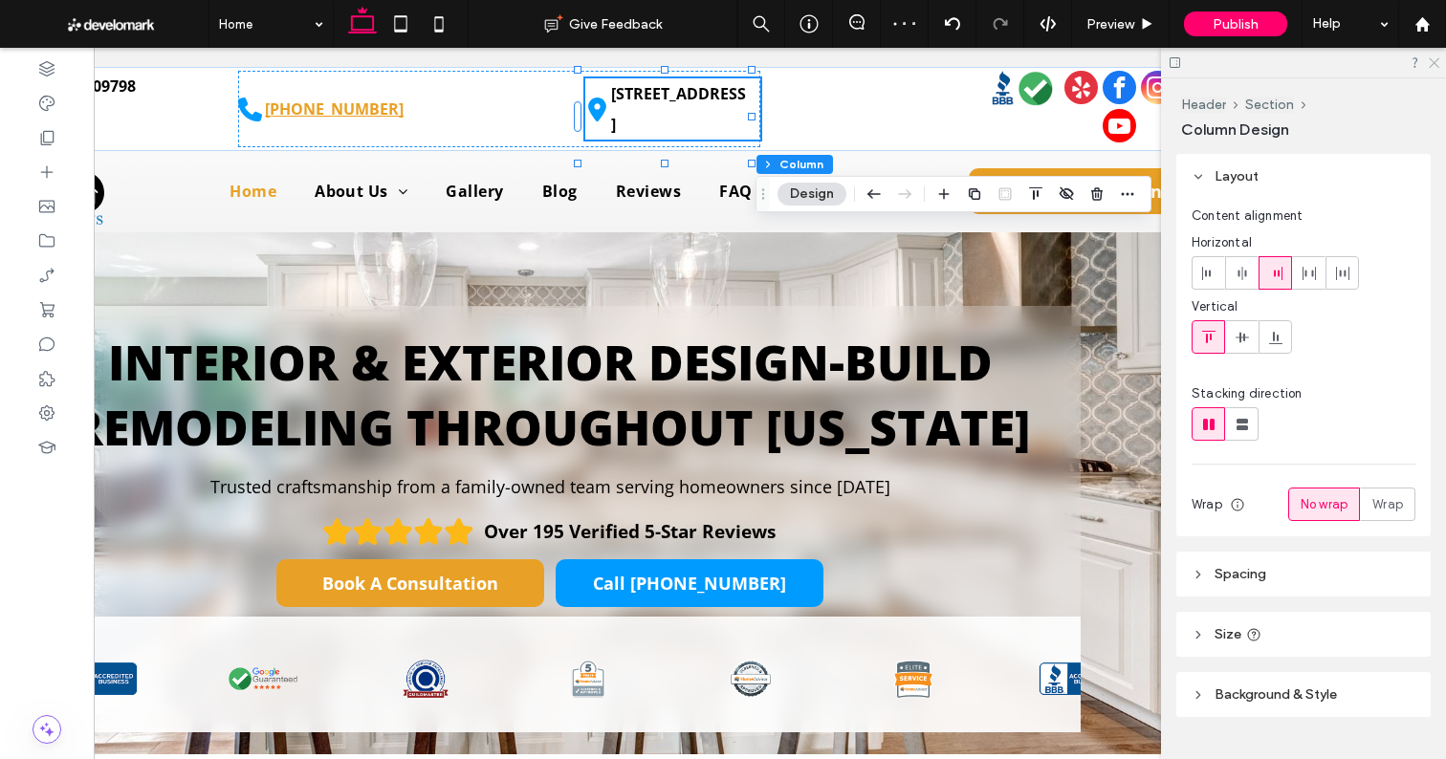
click at [1435, 62] on icon at bounding box center [1432, 61] width 12 height 12
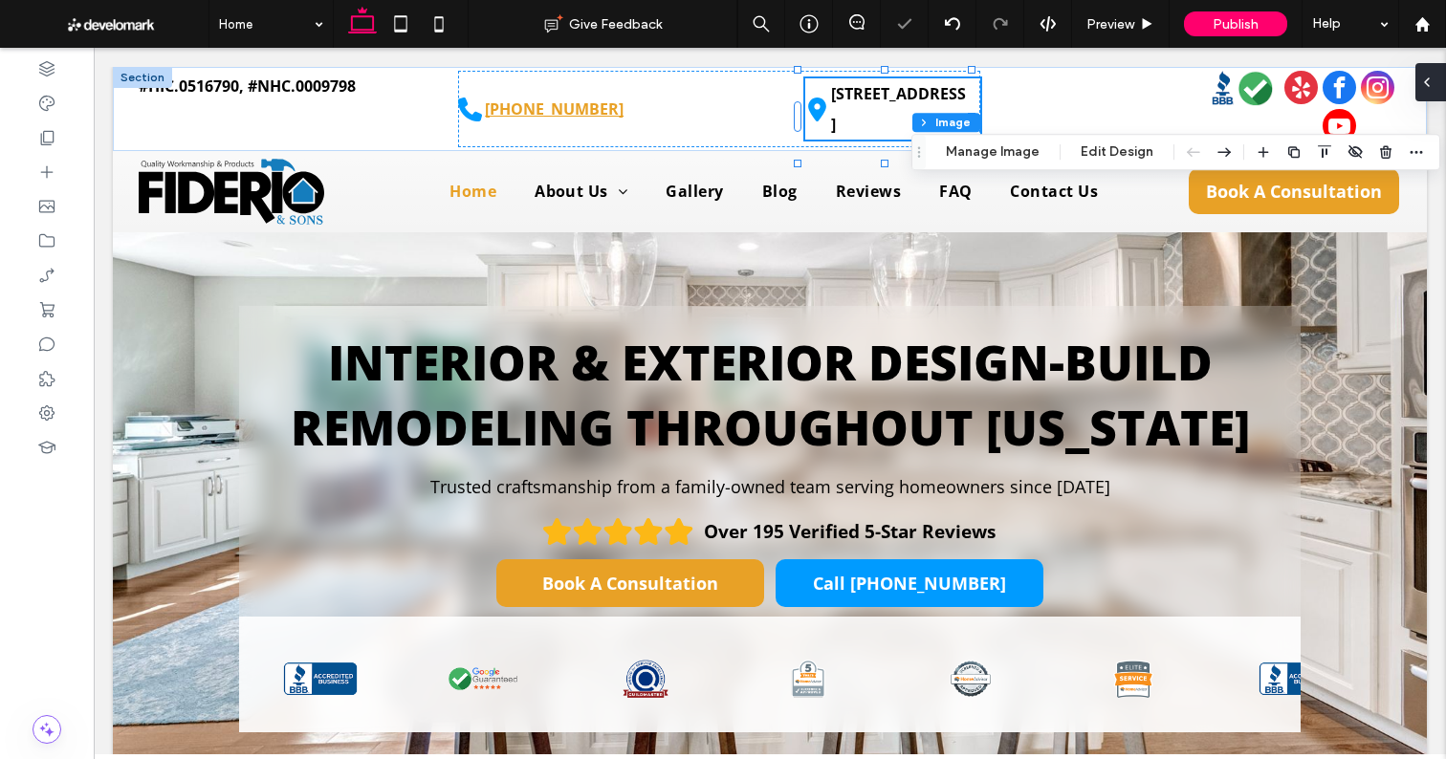
click at [1433, 85] on icon at bounding box center [1426, 82] width 15 height 15
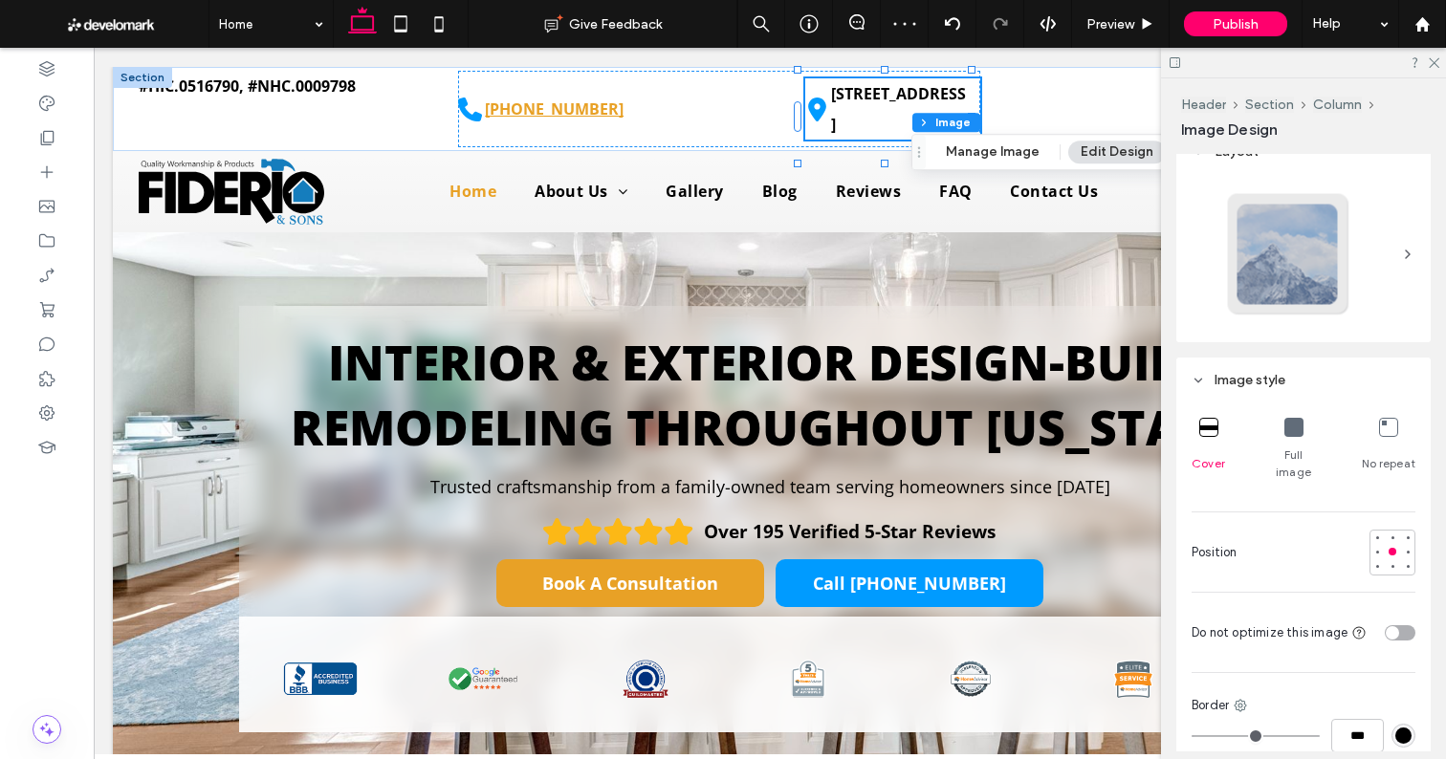
scroll to position [268, 0]
click at [1373, 546] on div at bounding box center [1377, 550] width 8 height 8
click at [1385, 543] on div at bounding box center [1391, 549] width 13 height 13
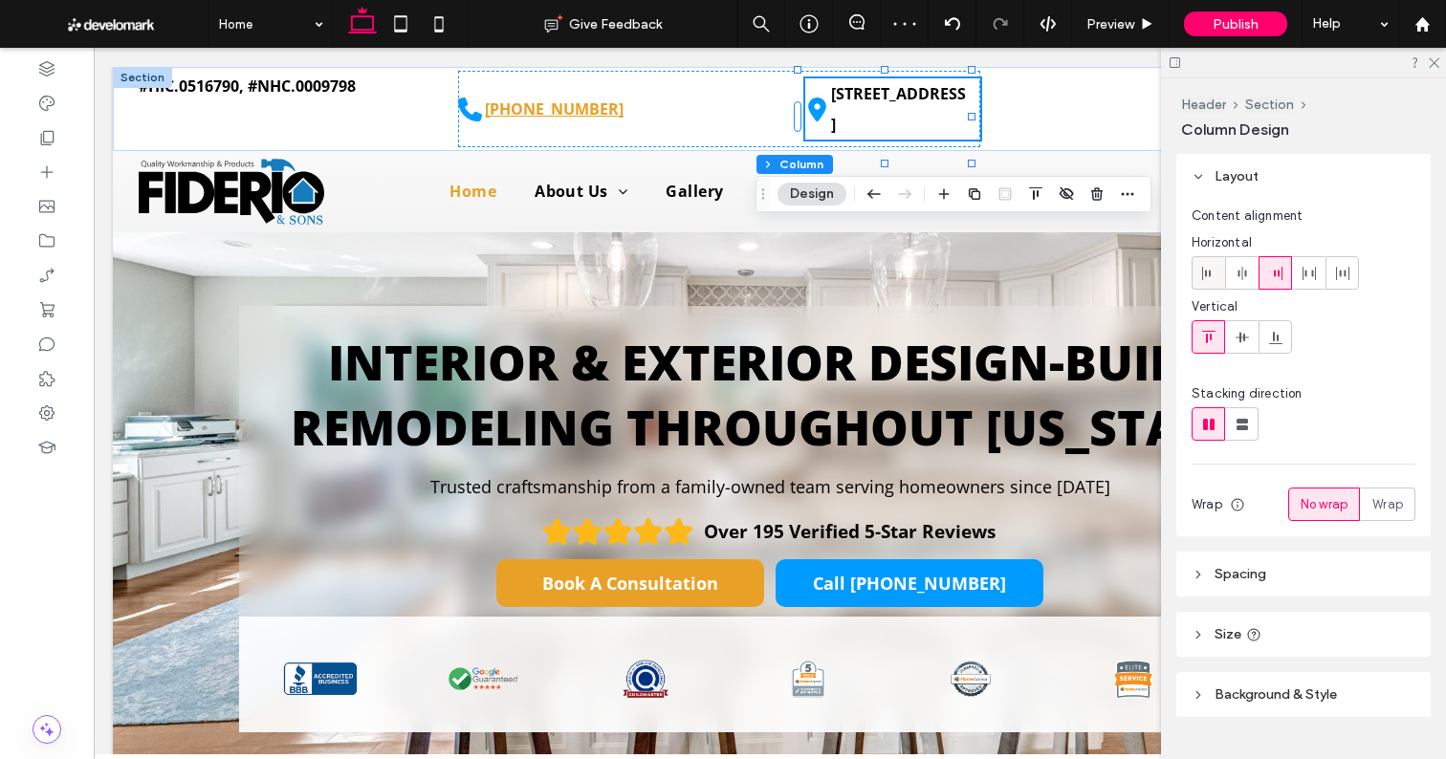
click at [1208, 275] on use at bounding box center [1206, 273] width 9 height 13
click at [1243, 276] on icon at bounding box center [1241, 273] width 15 height 15
click at [1243, 337] on use at bounding box center [1240, 337] width 13 height 11
click at [1440, 61] on div at bounding box center [1303, 63] width 285 height 30
click at [1436, 61] on icon at bounding box center [1432, 61] width 12 height 12
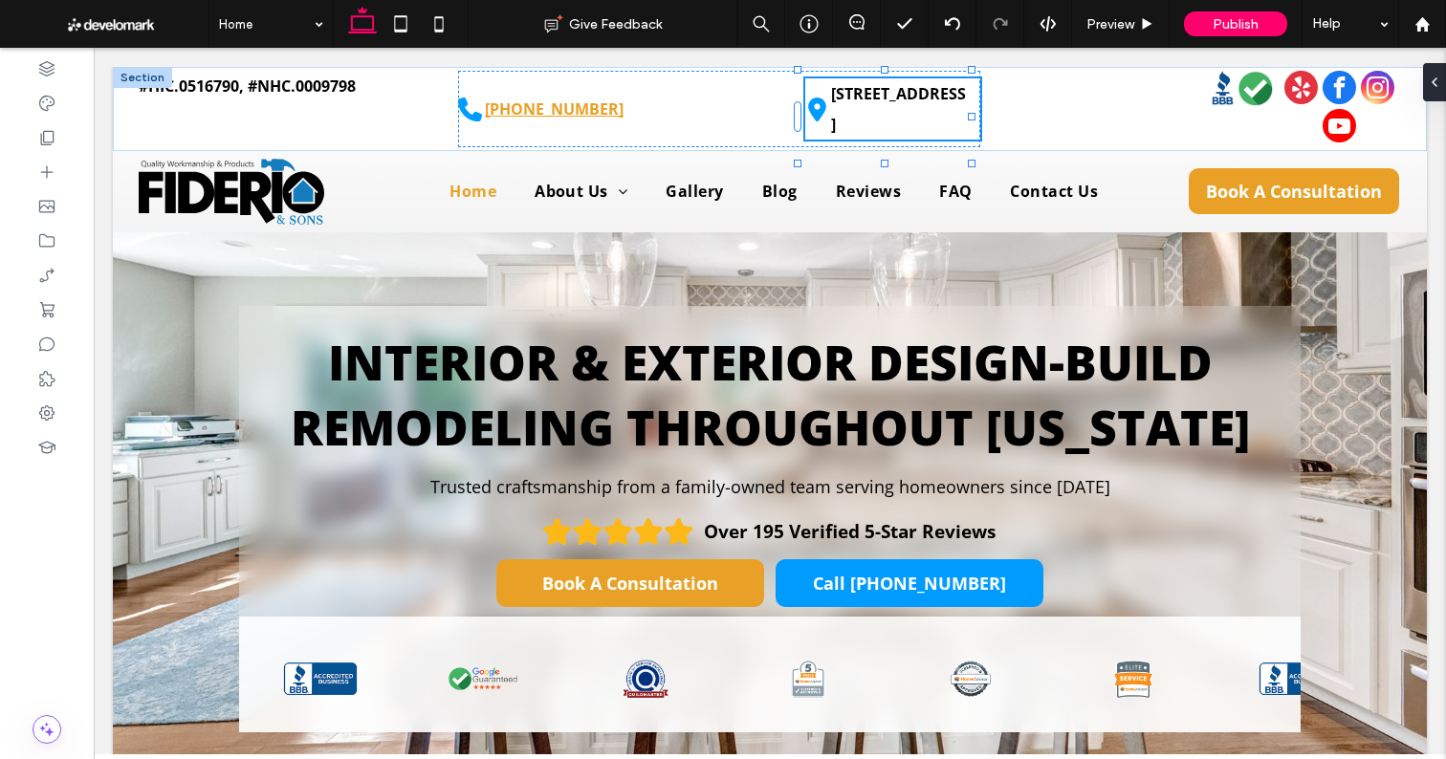
type input "**"
click at [1429, 84] on icon at bounding box center [1426, 82] width 15 height 15
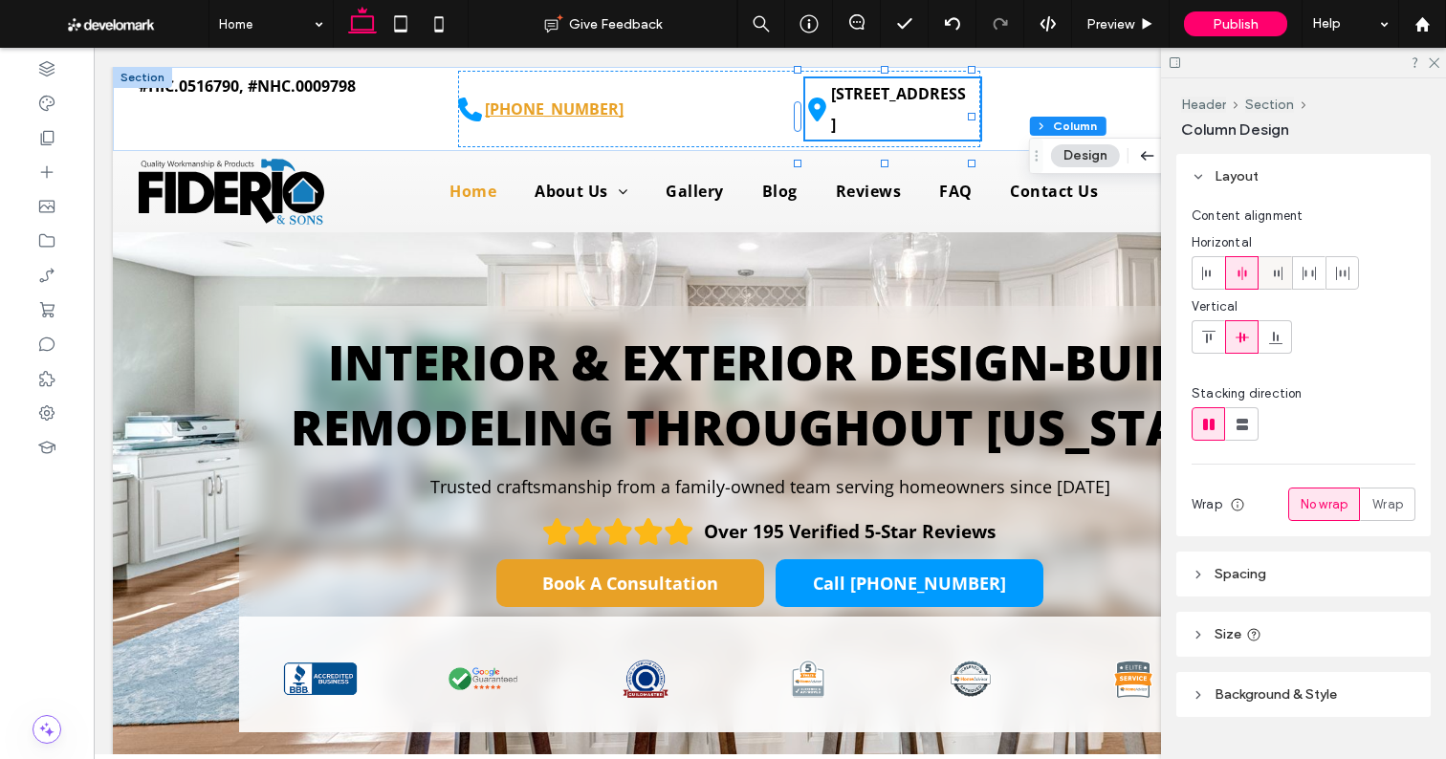
click at [1284, 274] on div at bounding box center [1275, 273] width 32 height 32
click at [1430, 61] on icon at bounding box center [1432, 61] width 12 height 12
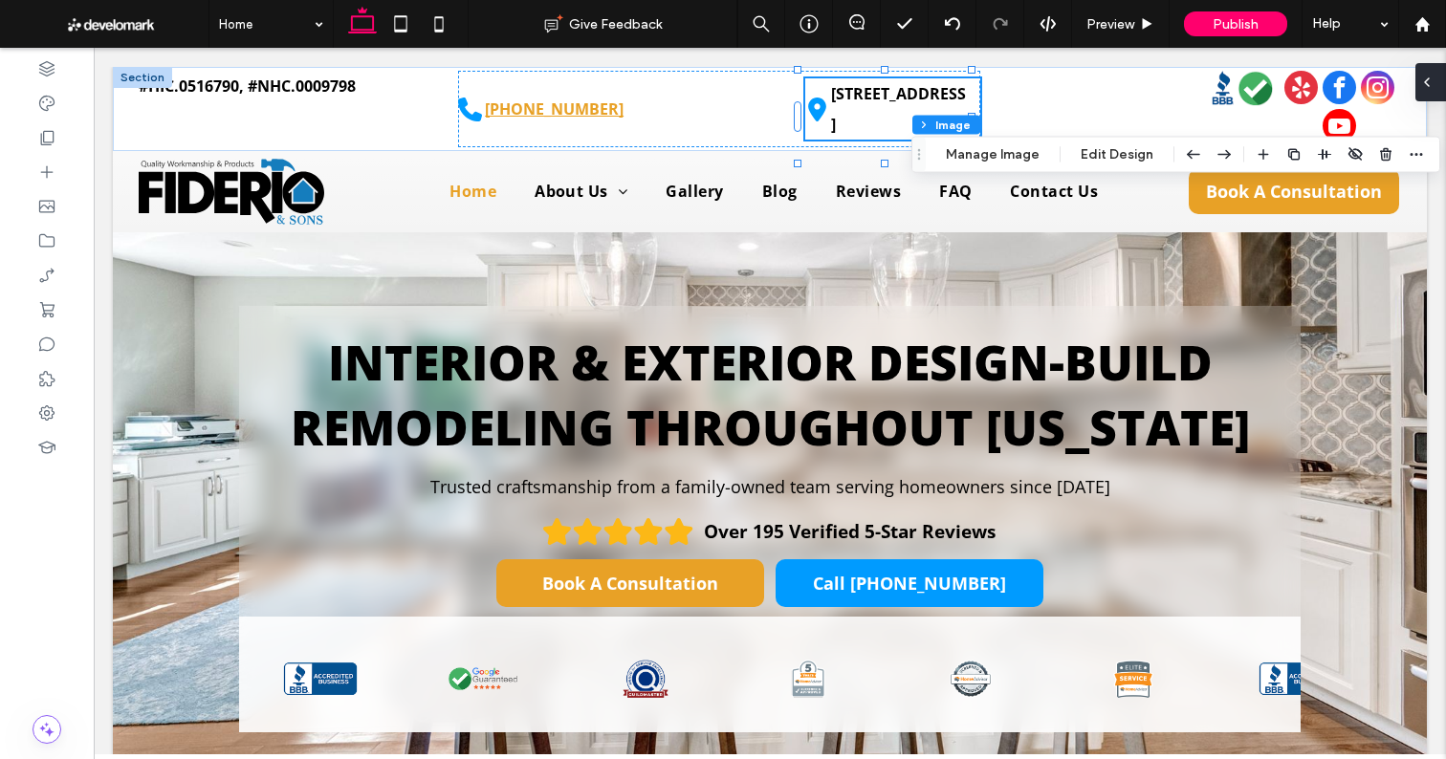
click at [1426, 76] on icon at bounding box center [1426, 82] width 15 height 15
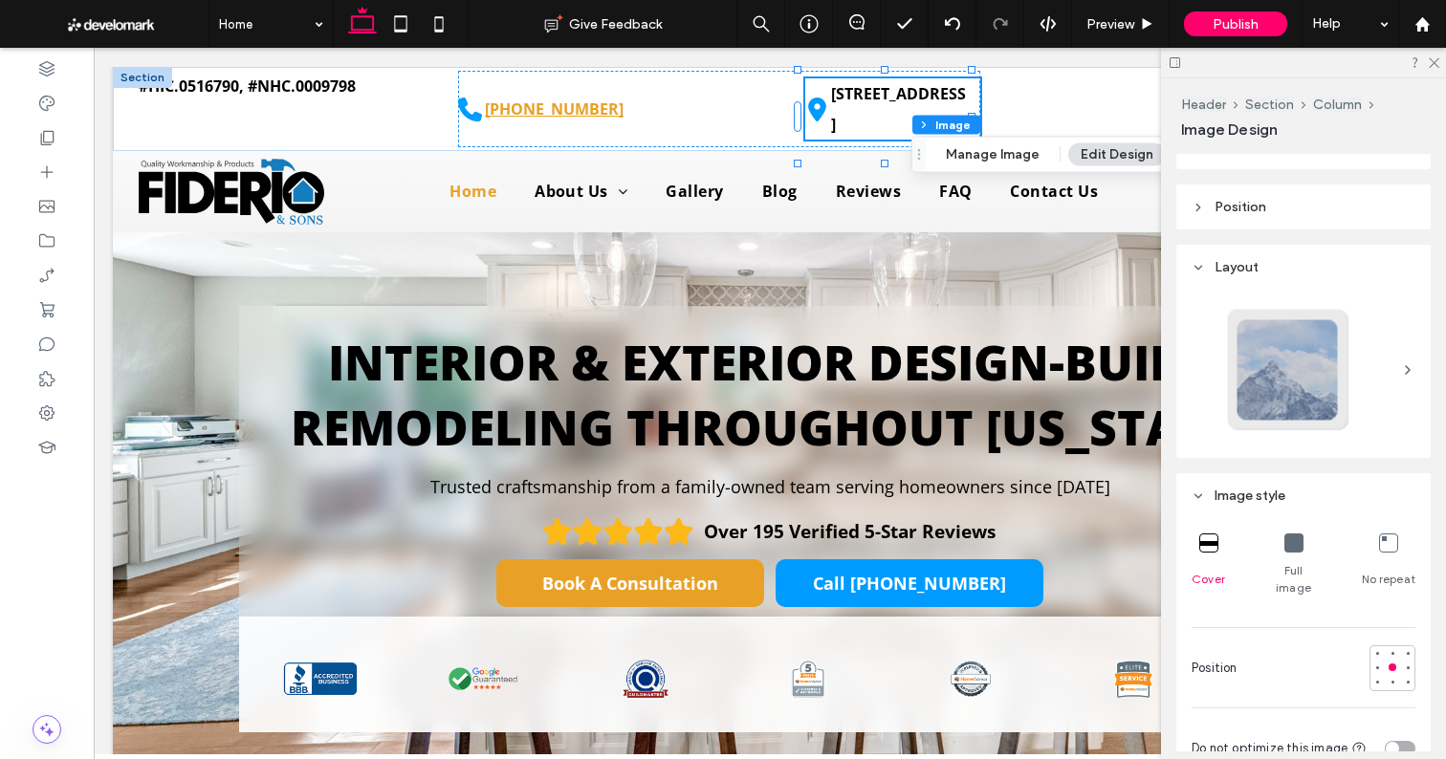
scroll to position [184, 0]
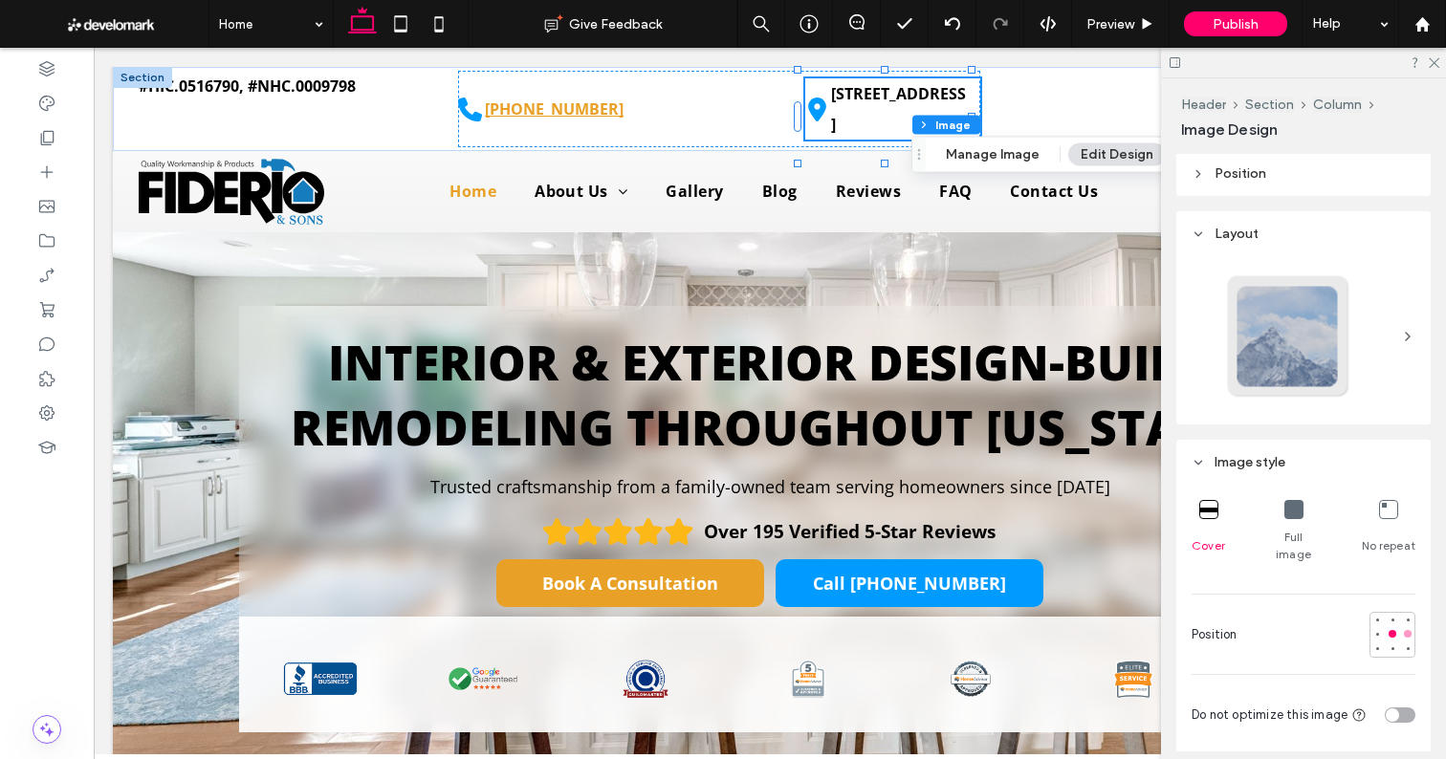
click at [1401, 627] on div at bounding box center [1407, 633] width 13 height 13
click at [1434, 59] on icon at bounding box center [1432, 61] width 12 height 12
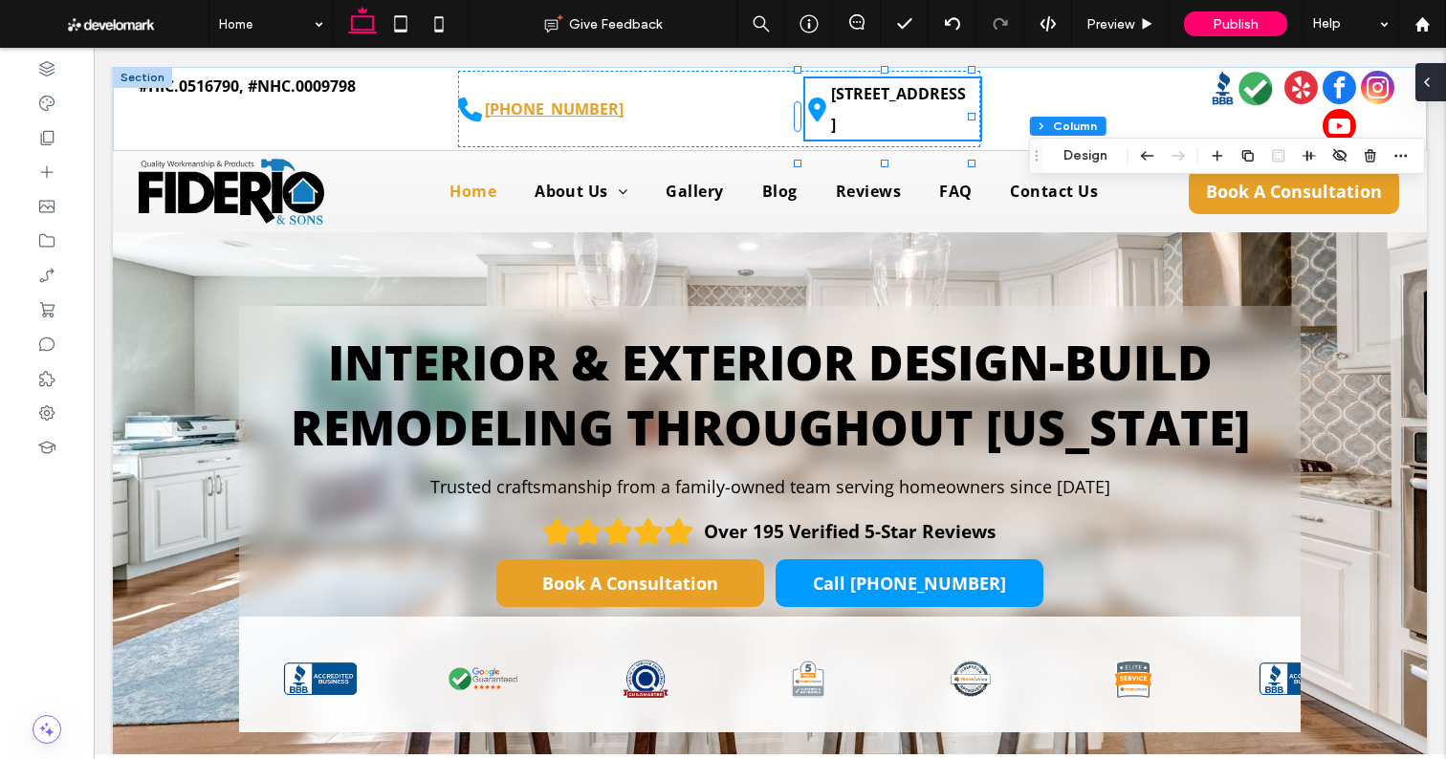
click at [1433, 84] on icon at bounding box center [1426, 82] width 15 height 15
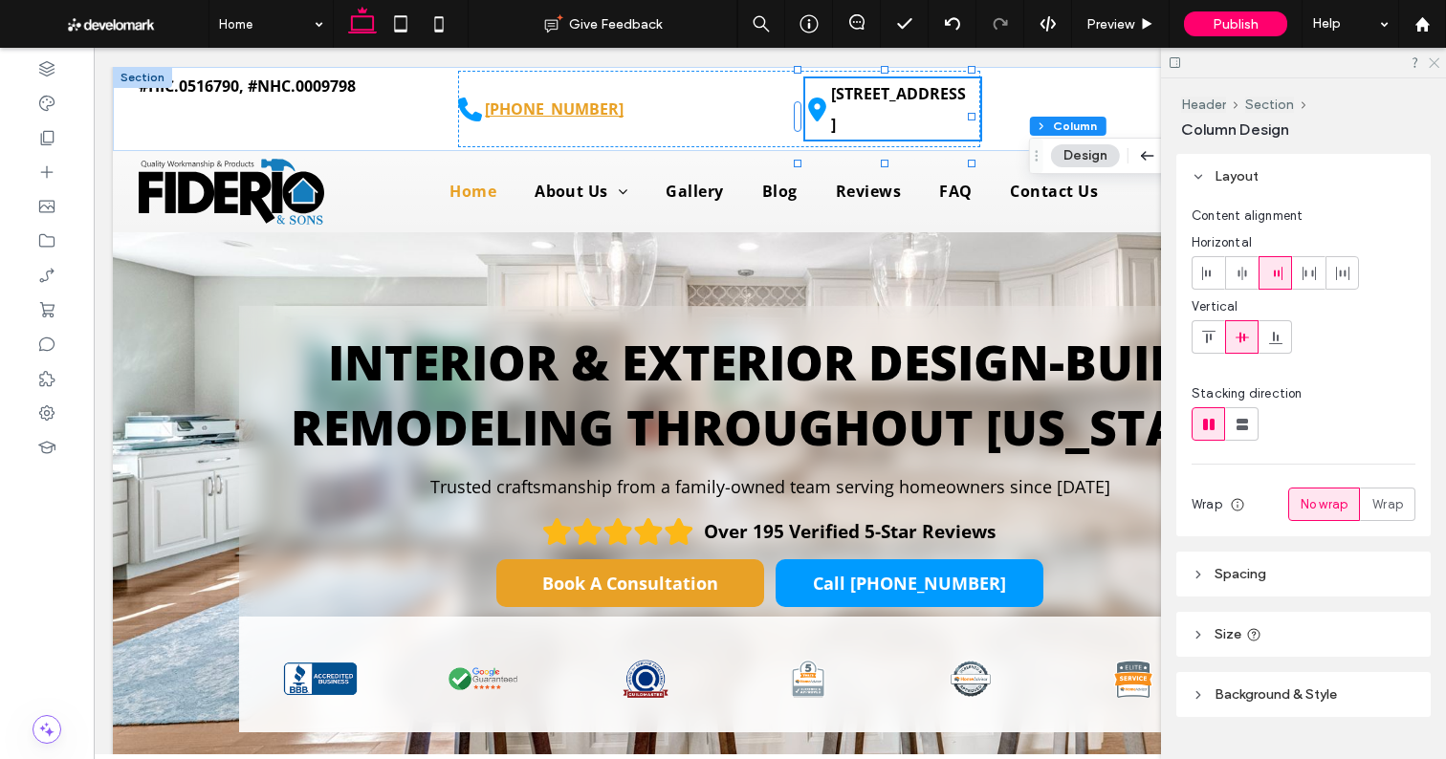
click at [1434, 58] on icon at bounding box center [1432, 61] width 12 height 12
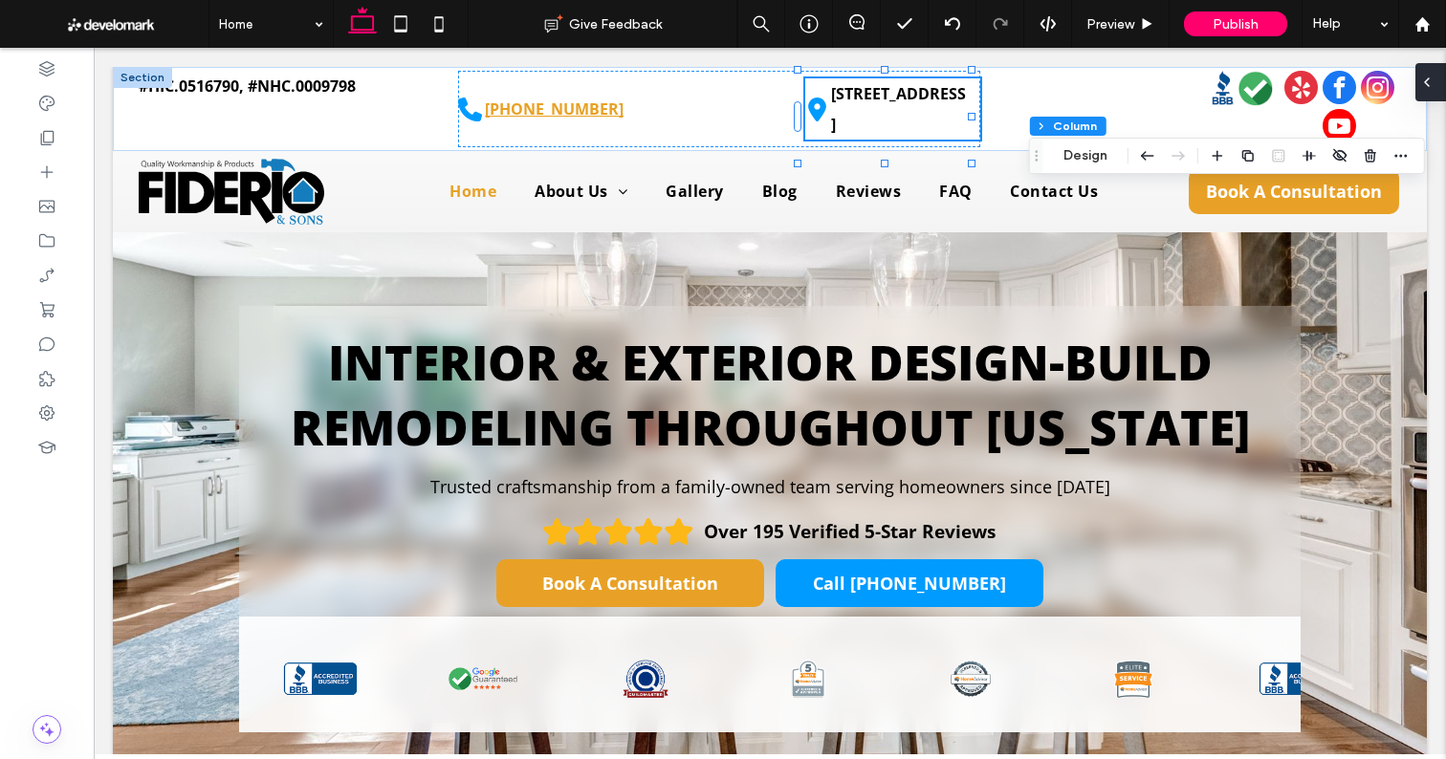
click at [1432, 77] on icon at bounding box center [1426, 82] width 15 height 15
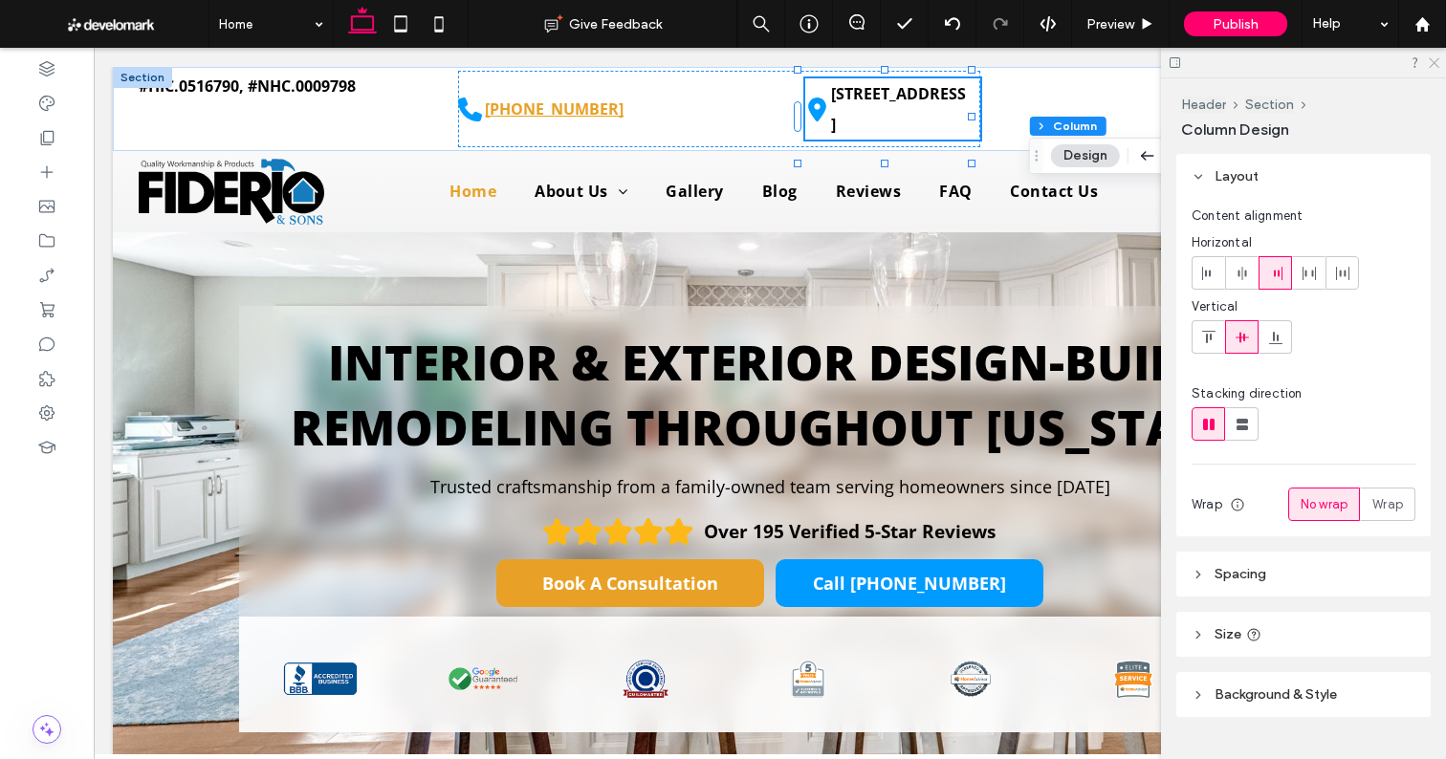
click at [1435, 62] on use at bounding box center [1433, 63] width 11 height 11
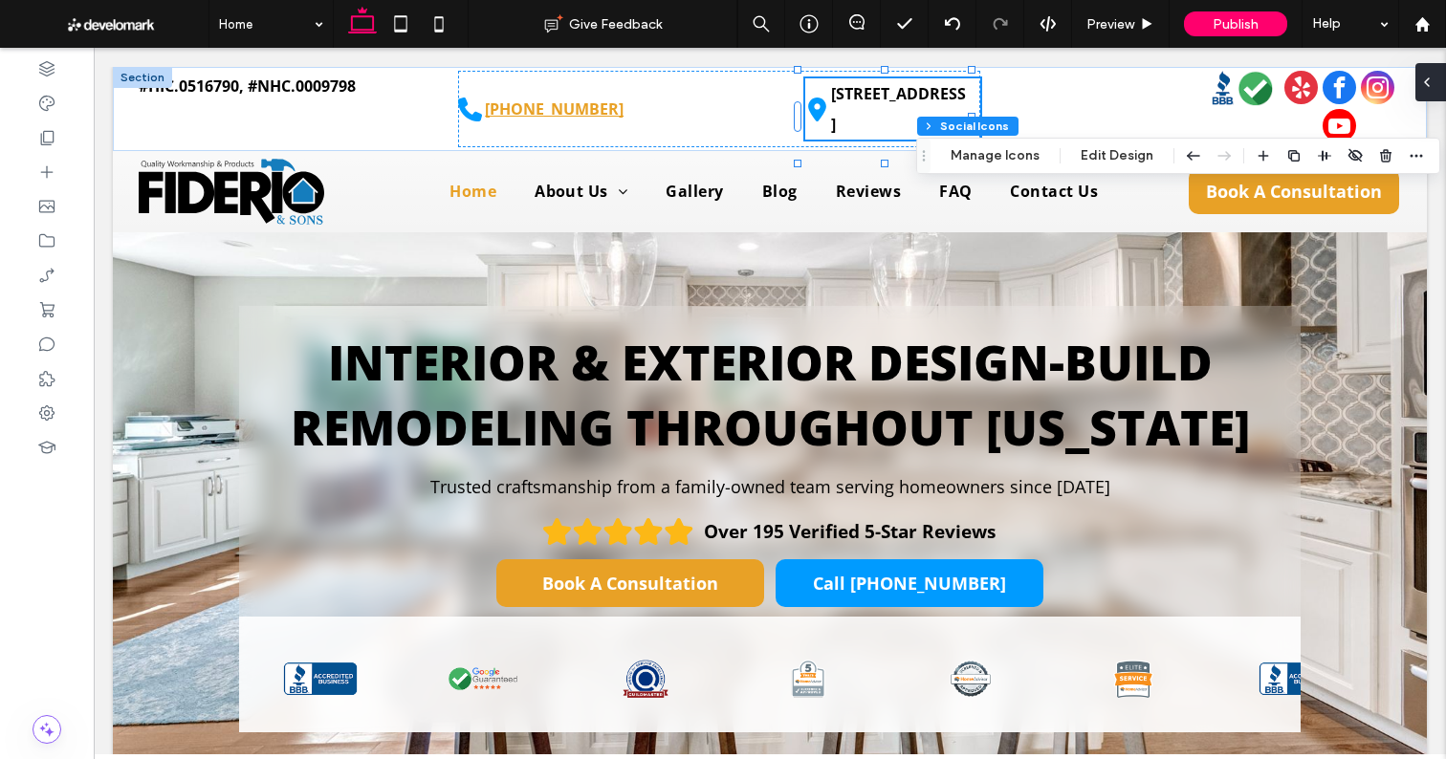
click at [1426, 82] on icon at bounding box center [1426, 82] width 15 height 15
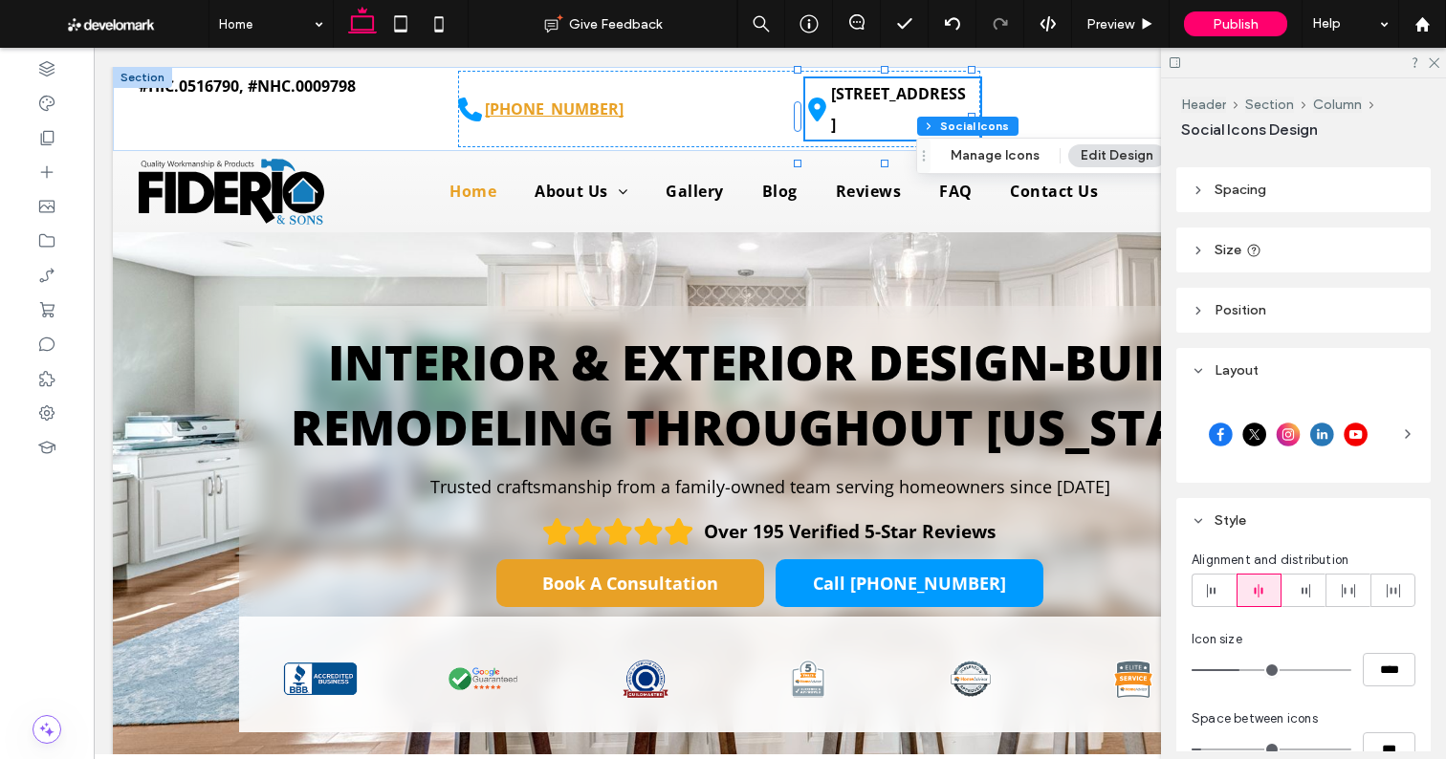
scroll to position [0, 0]
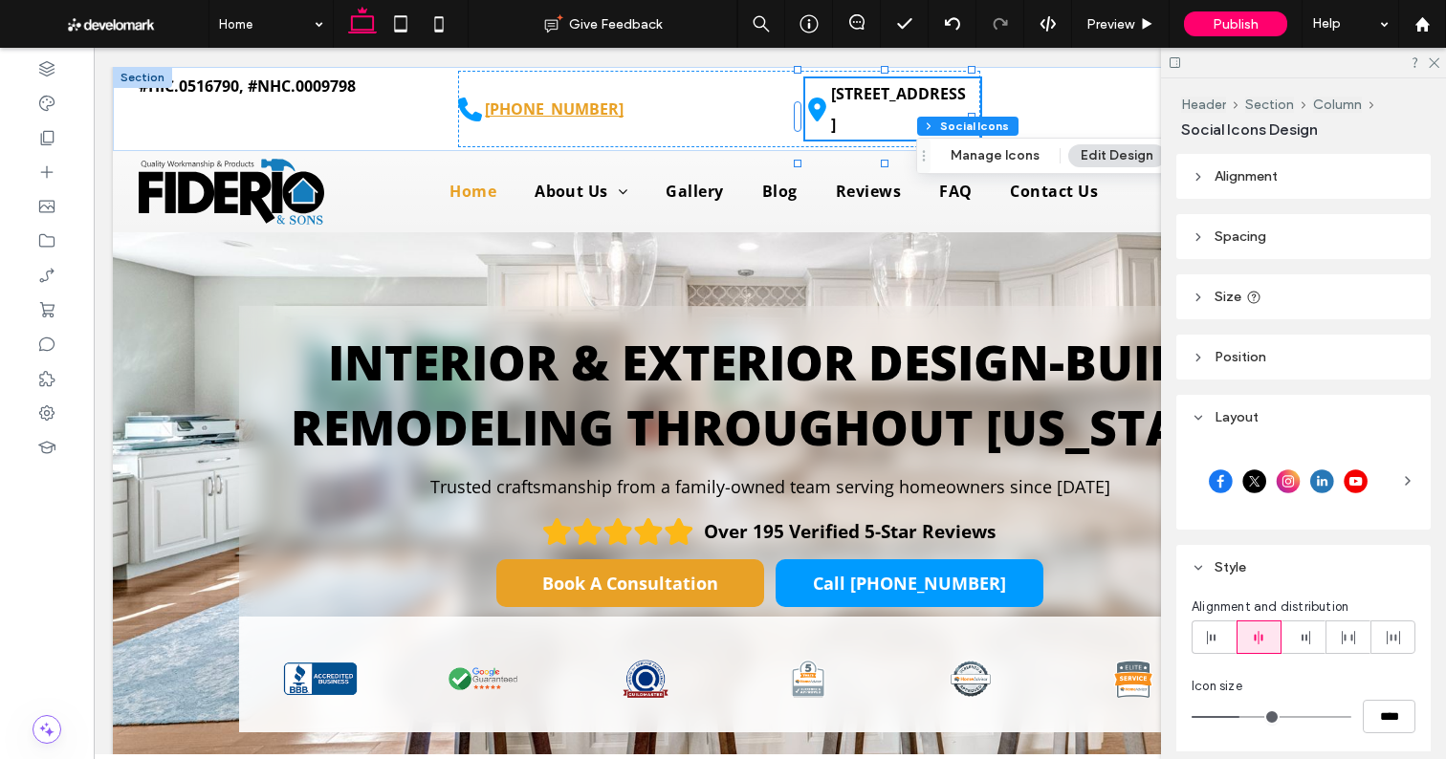
click at [1220, 293] on span "Size" at bounding box center [1227, 297] width 27 height 16
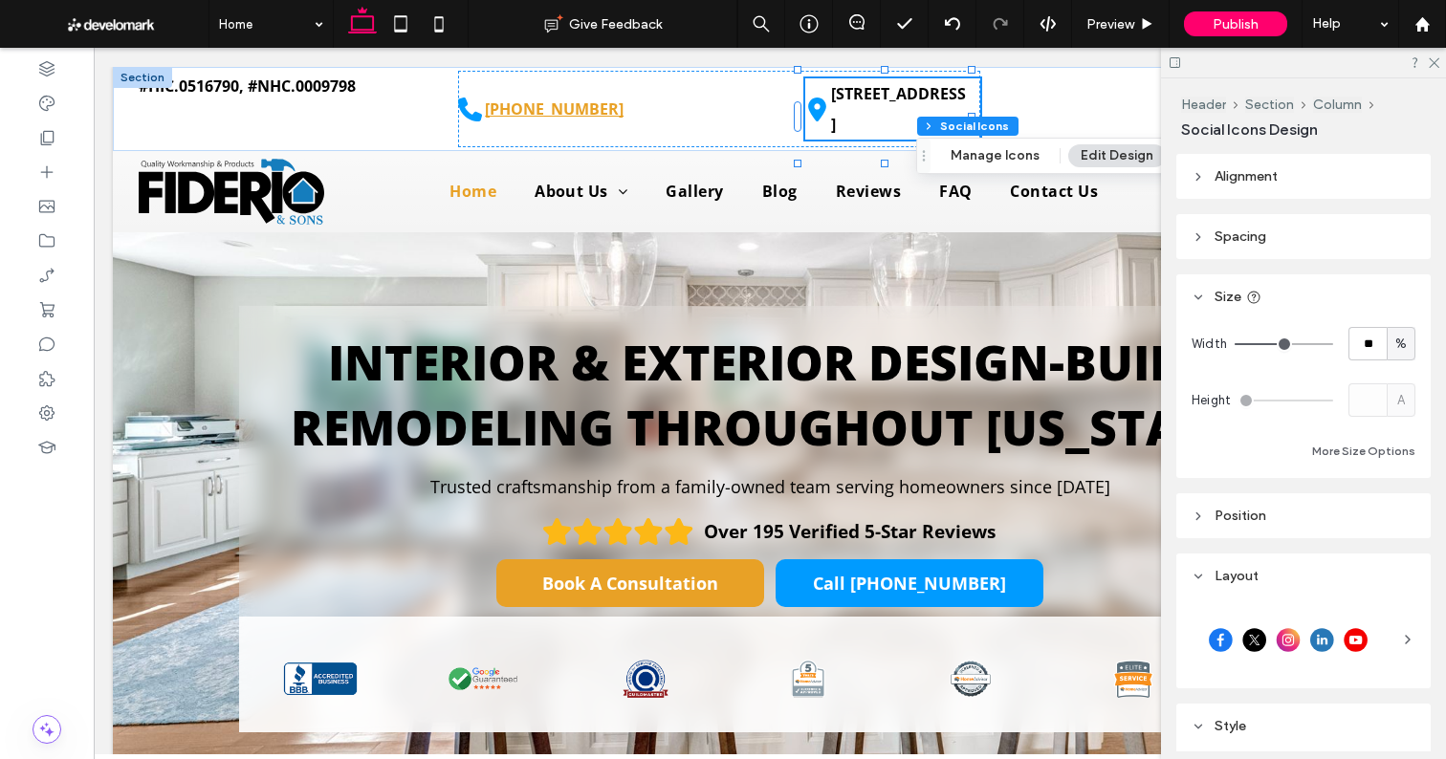
click at [1230, 233] on span "Spacing" at bounding box center [1240, 237] width 52 height 16
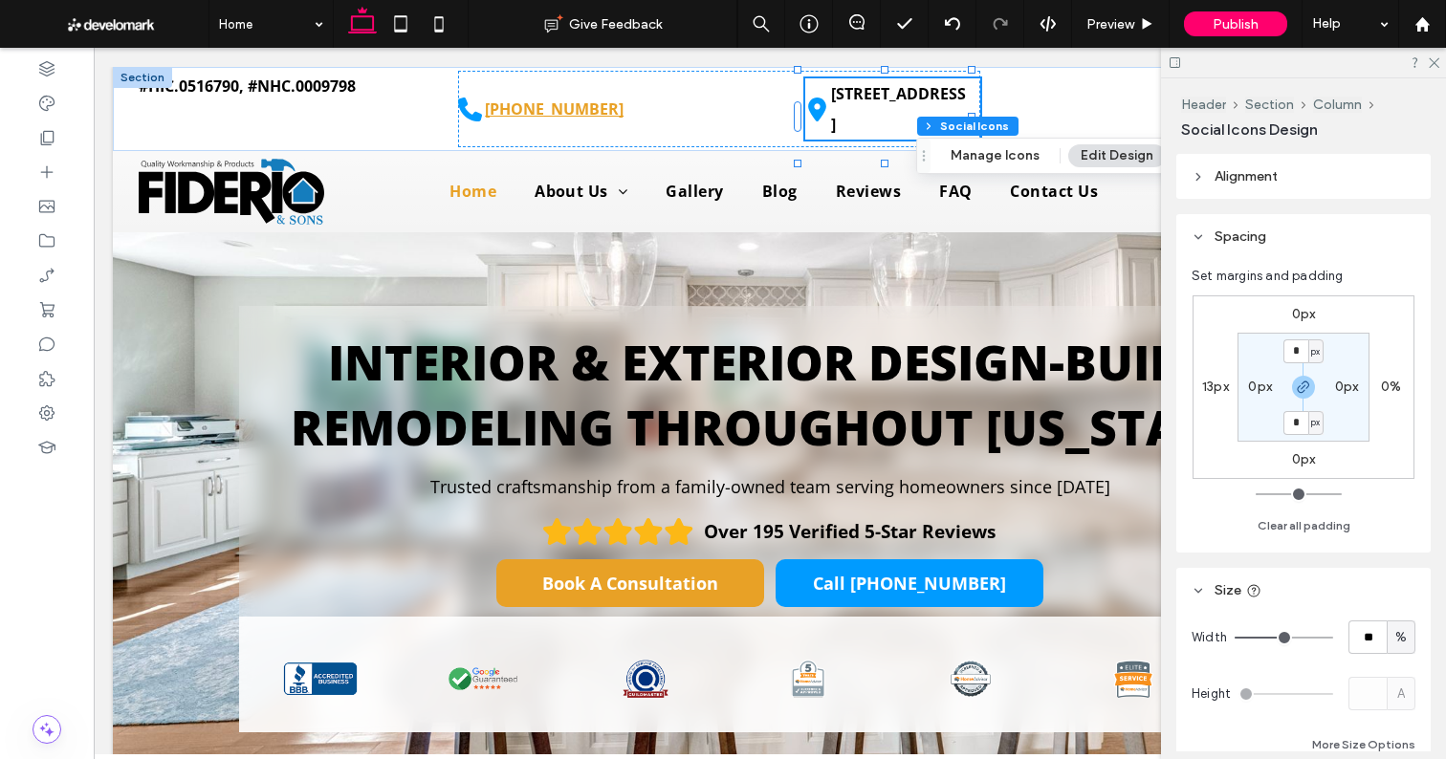
click at [1224, 387] on label "13px" at bounding box center [1215, 387] width 27 height 16
type input "**"
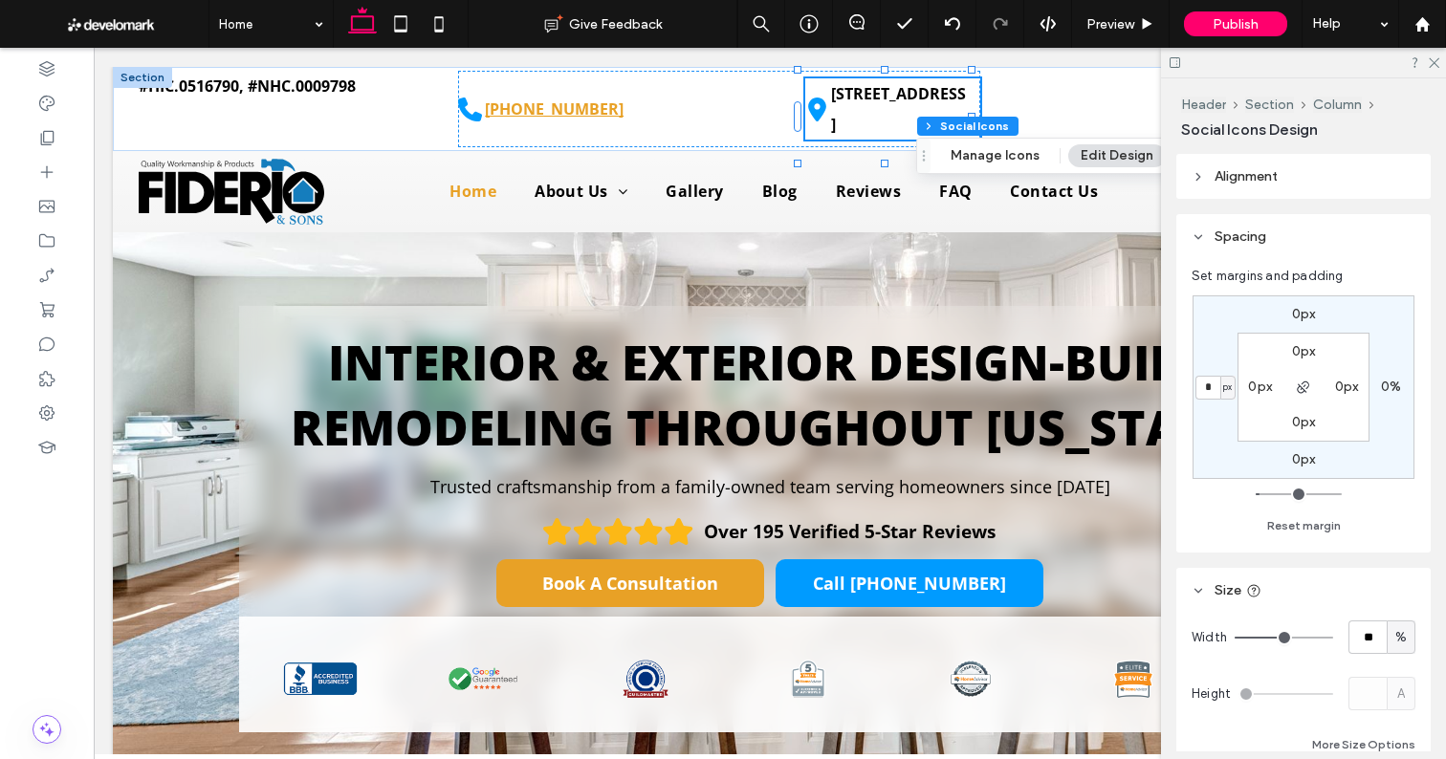
type input "*"
click at [1431, 61] on icon at bounding box center [1432, 61] width 12 height 12
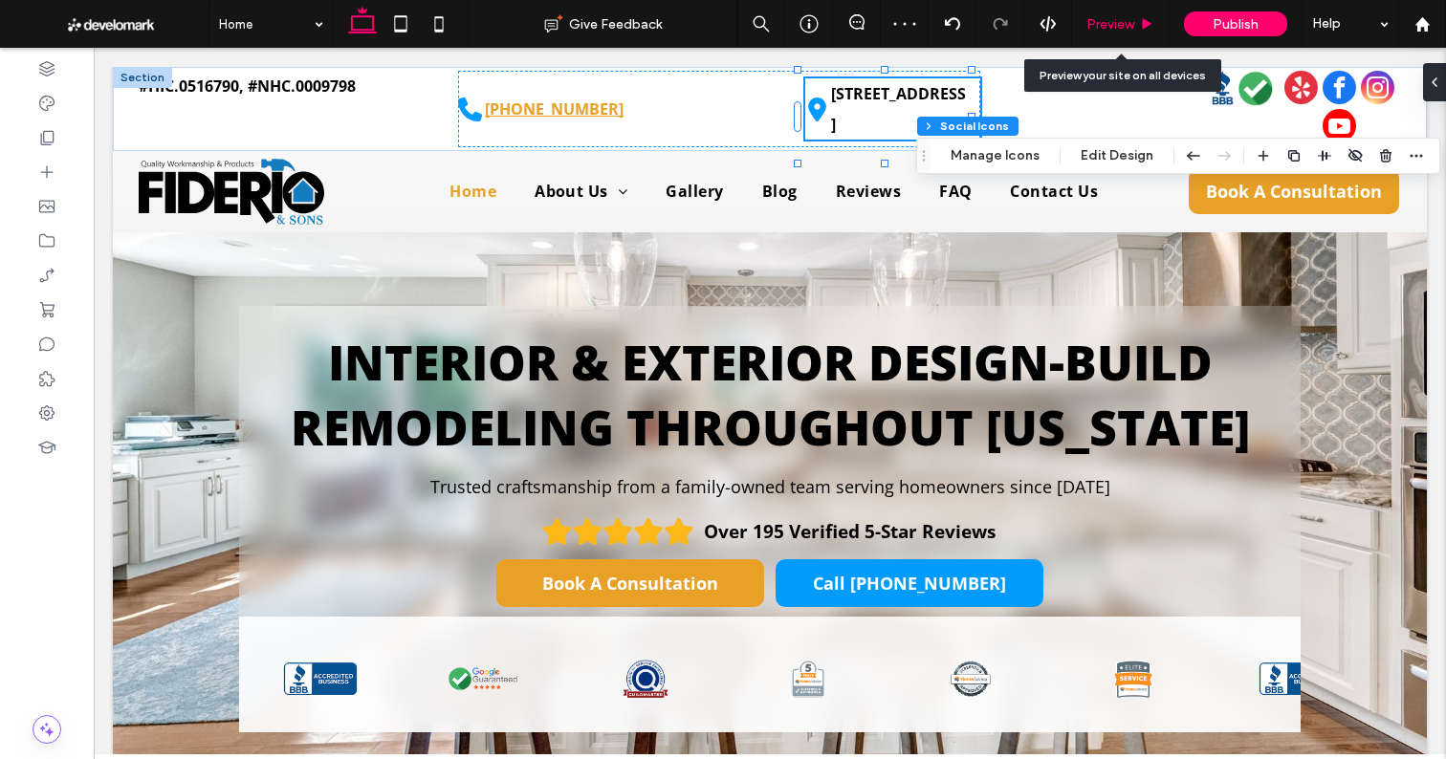
click at [1135, 24] on div "Preview" at bounding box center [1120, 24] width 97 height 16
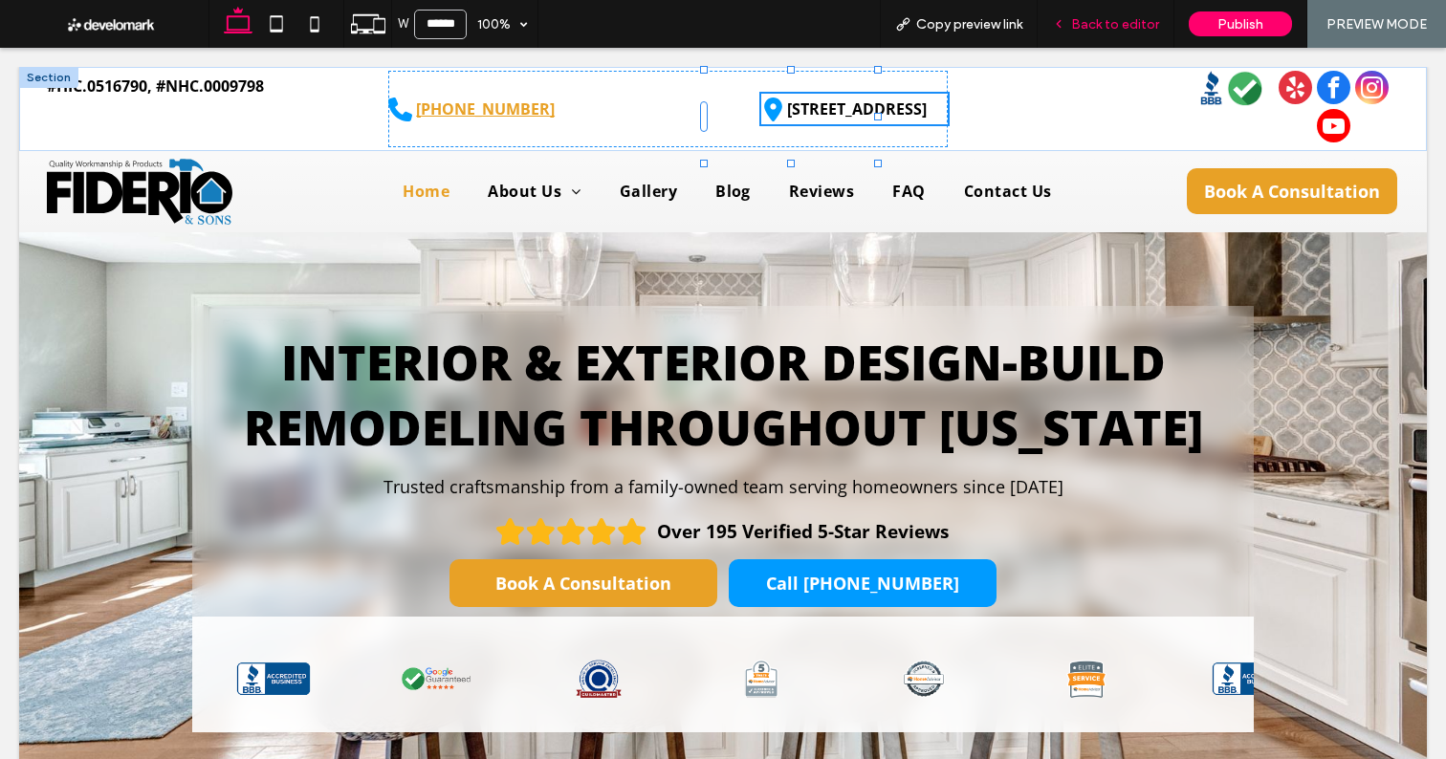
click at [1113, 21] on span "Back to editor" at bounding box center [1115, 24] width 88 height 16
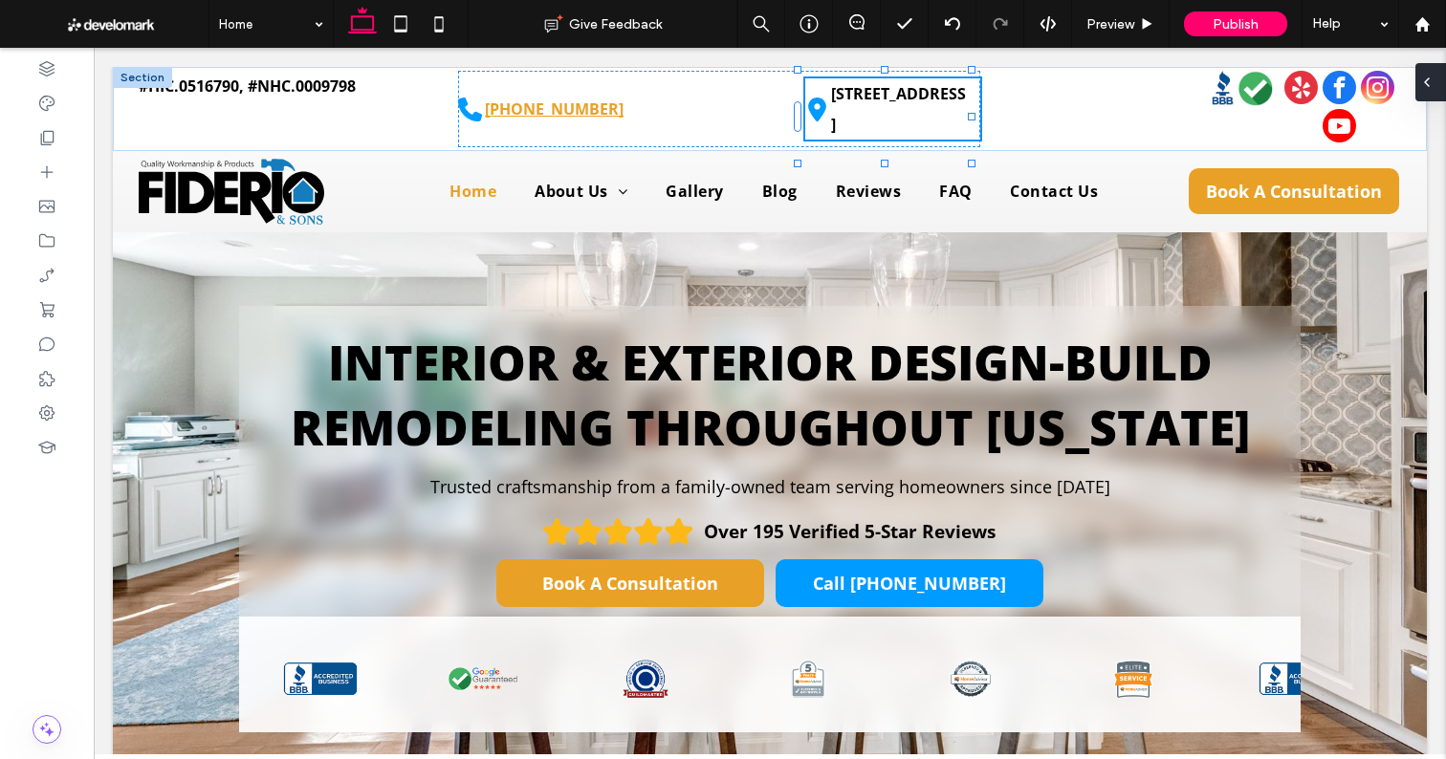
click at [1432, 79] on icon at bounding box center [1426, 82] width 15 height 15
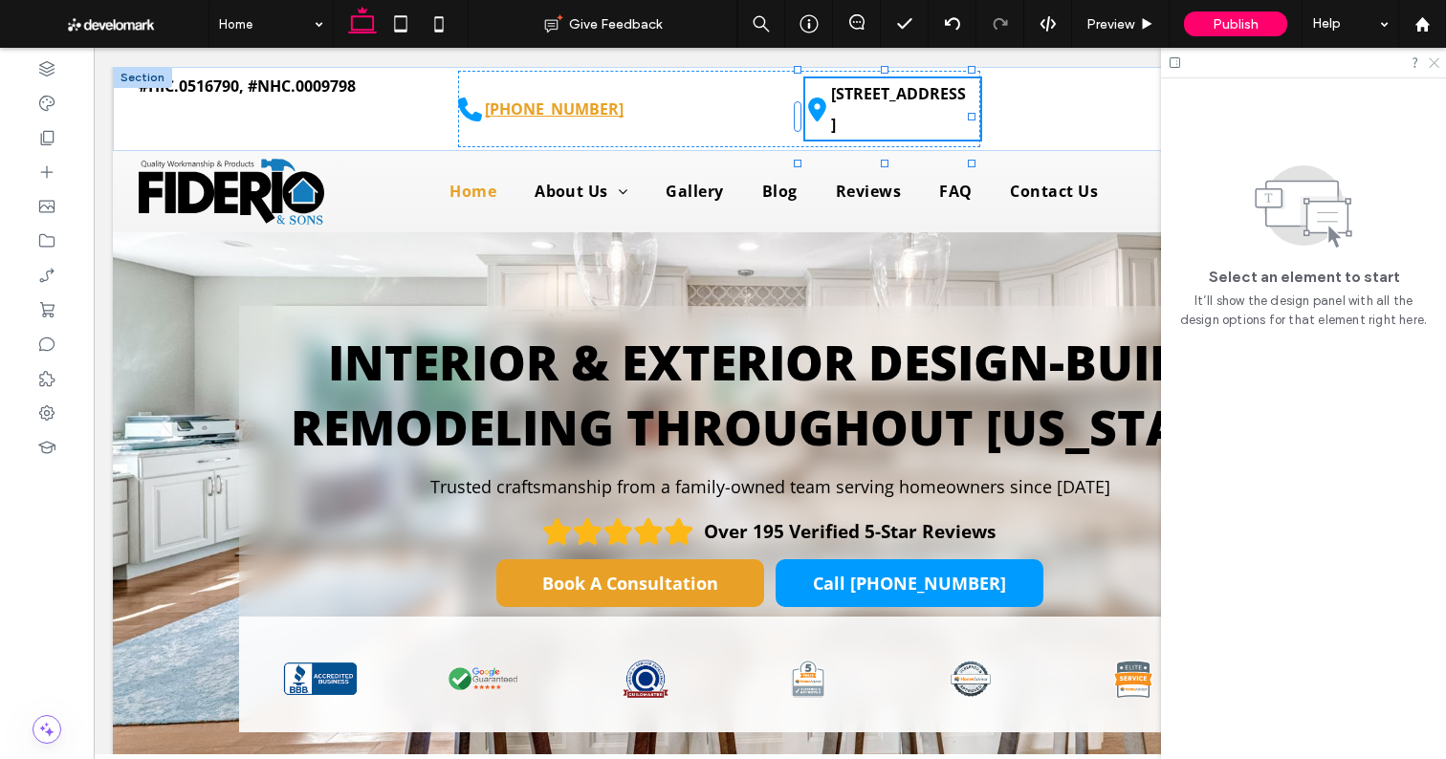
click at [1436, 63] on icon at bounding box center [1432, 61] width 12 height 12
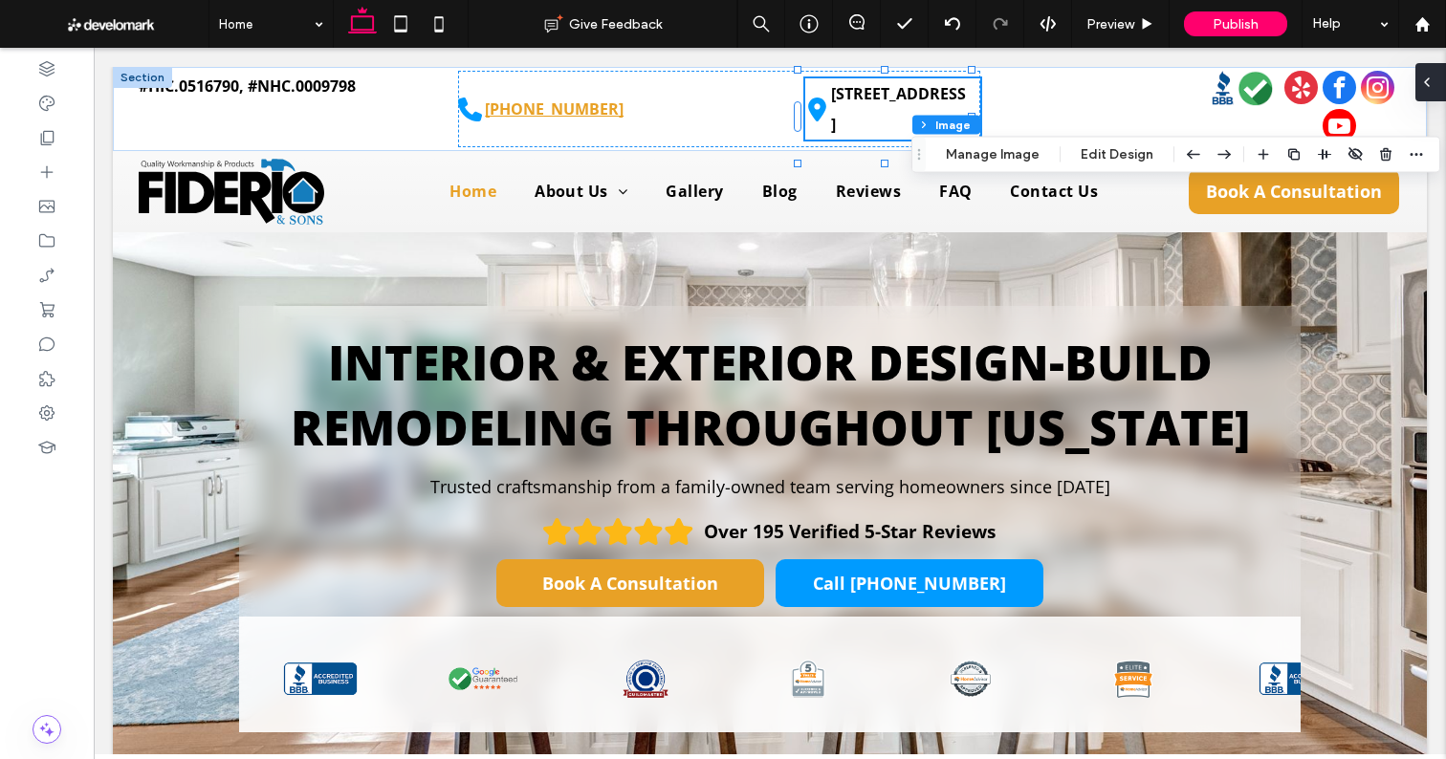
click at [1431, 86] on icon at bounding box center [1426, 82] width 15 height 15
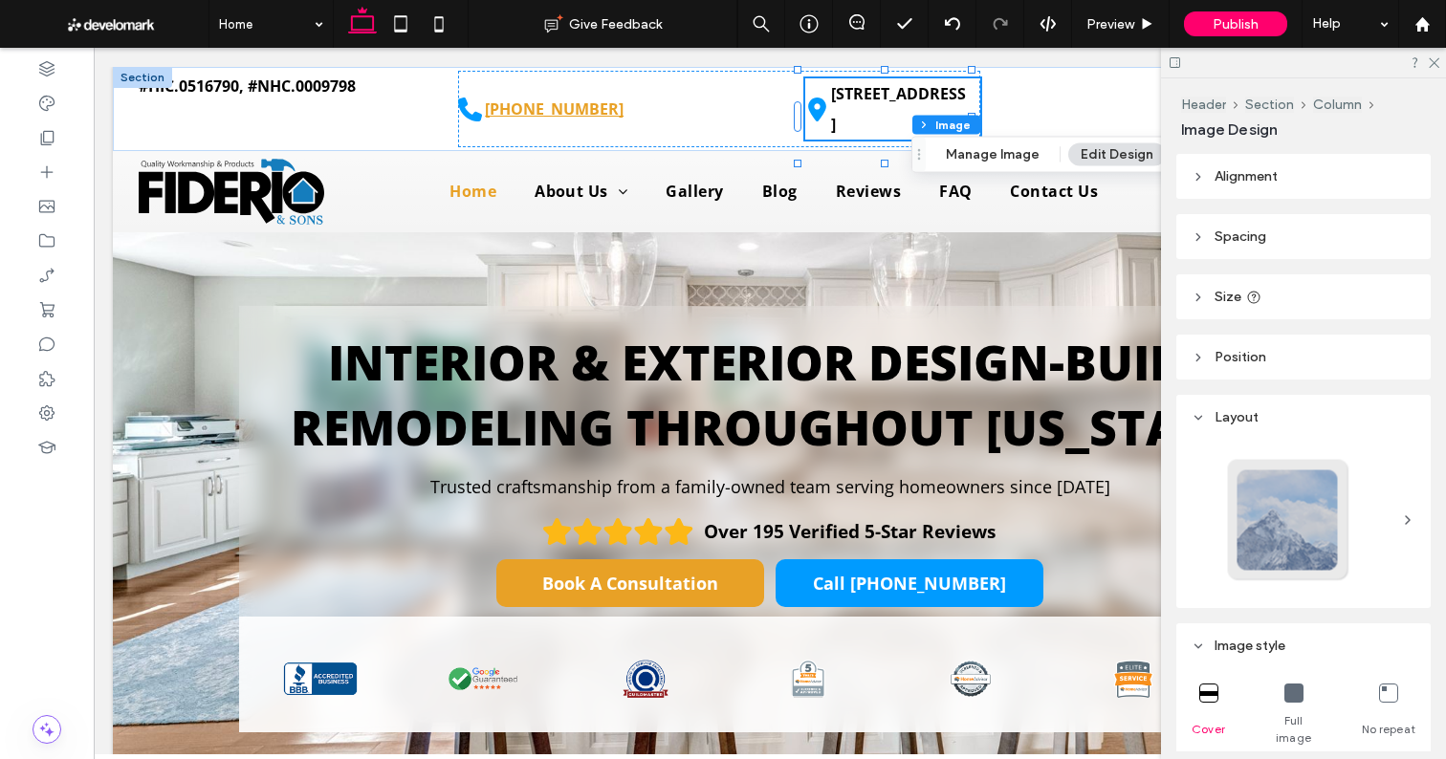
click at [1248, 227] on header "Spacing" at bounding box center [1303, 236] width 254 height 45
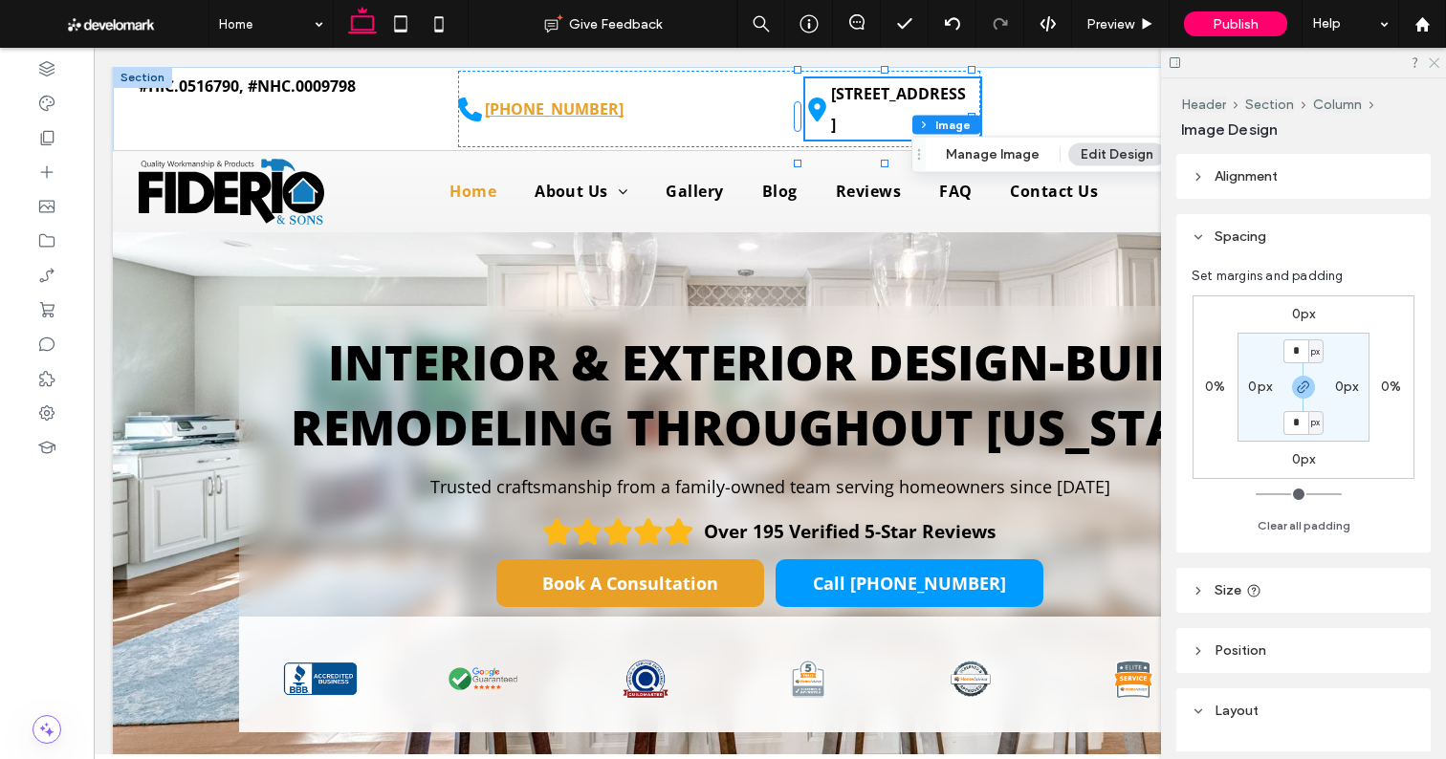
click at [1427, 58] on icon at bounding box center [1432, 61] width 12 height 12
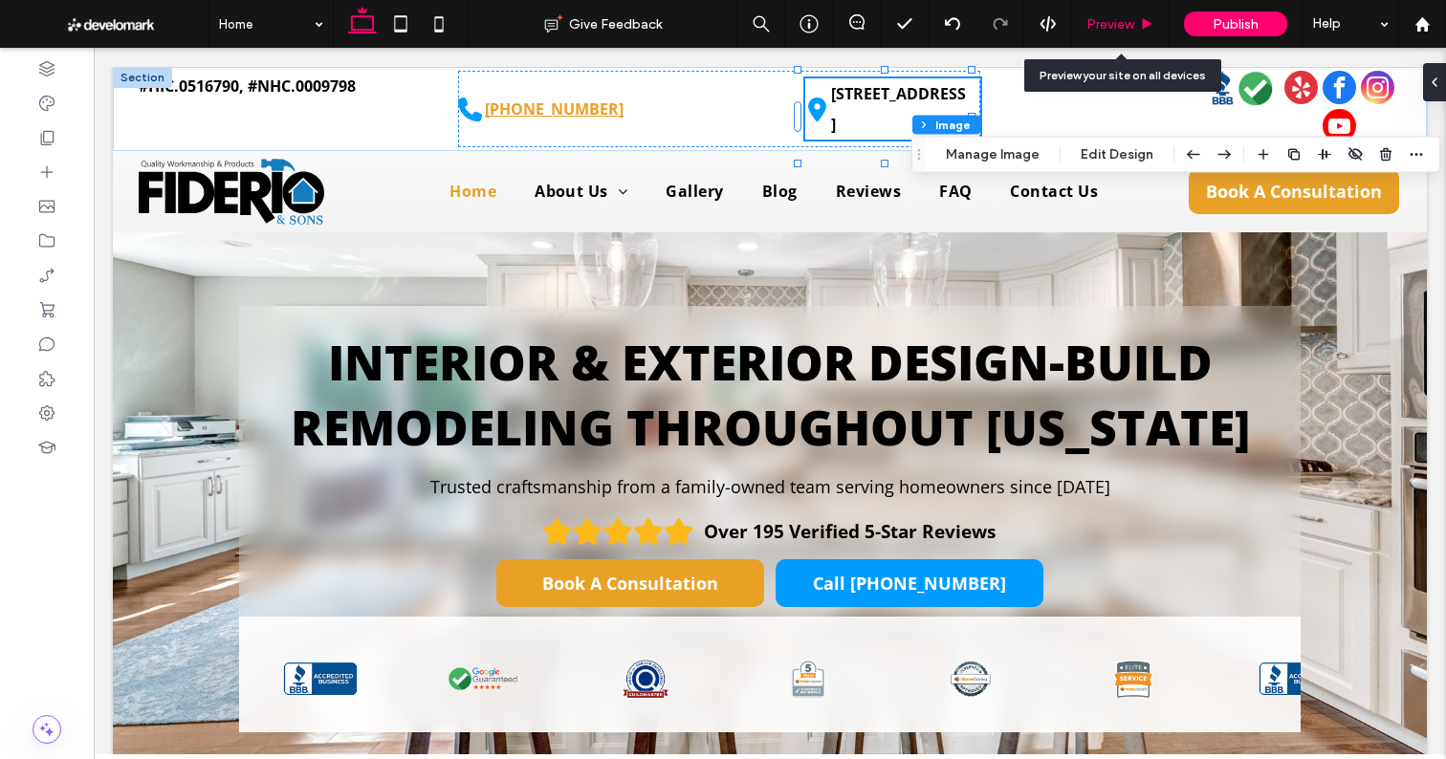
click at [1147, 37] on div "Preview" at bounding box center [1121, 24] width 98 height 48
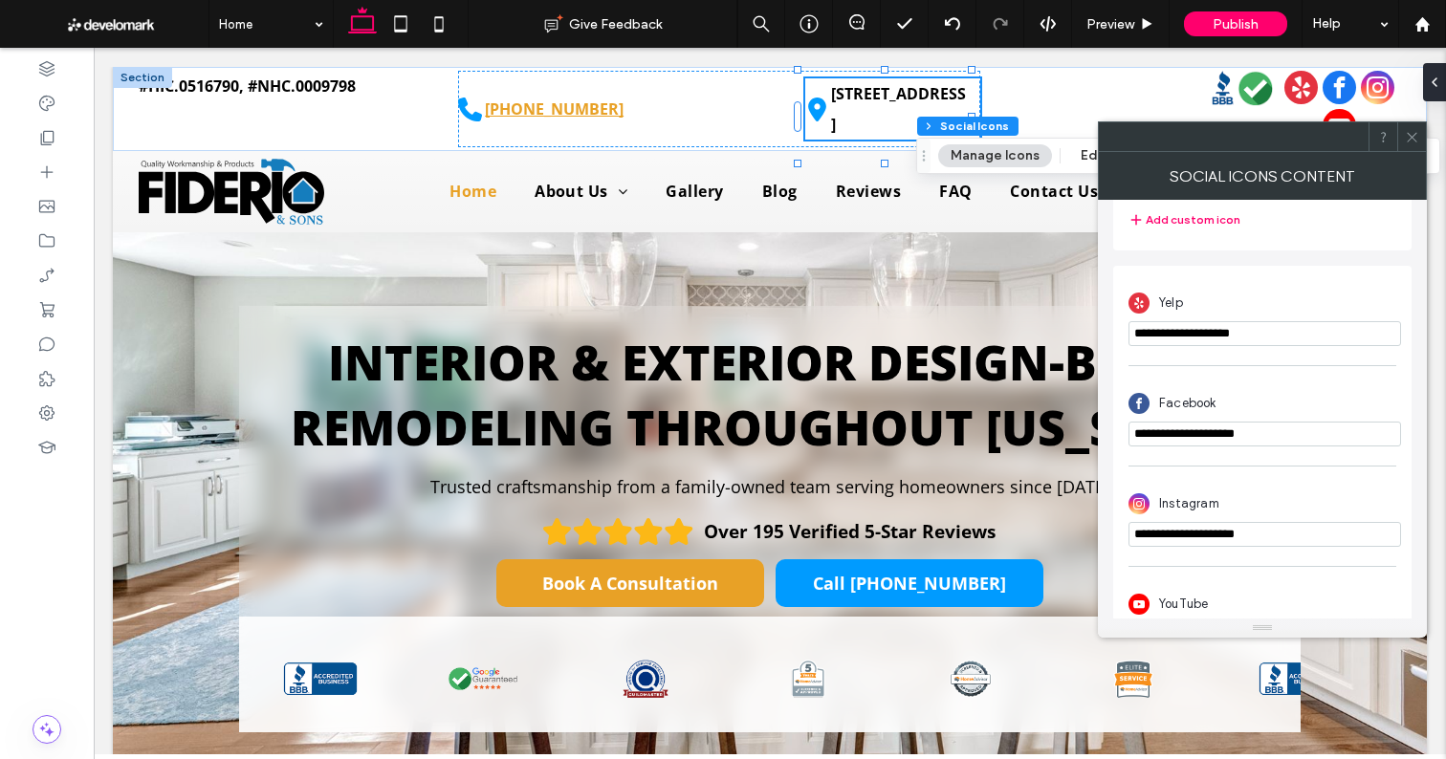
scroll to position [439, 0]
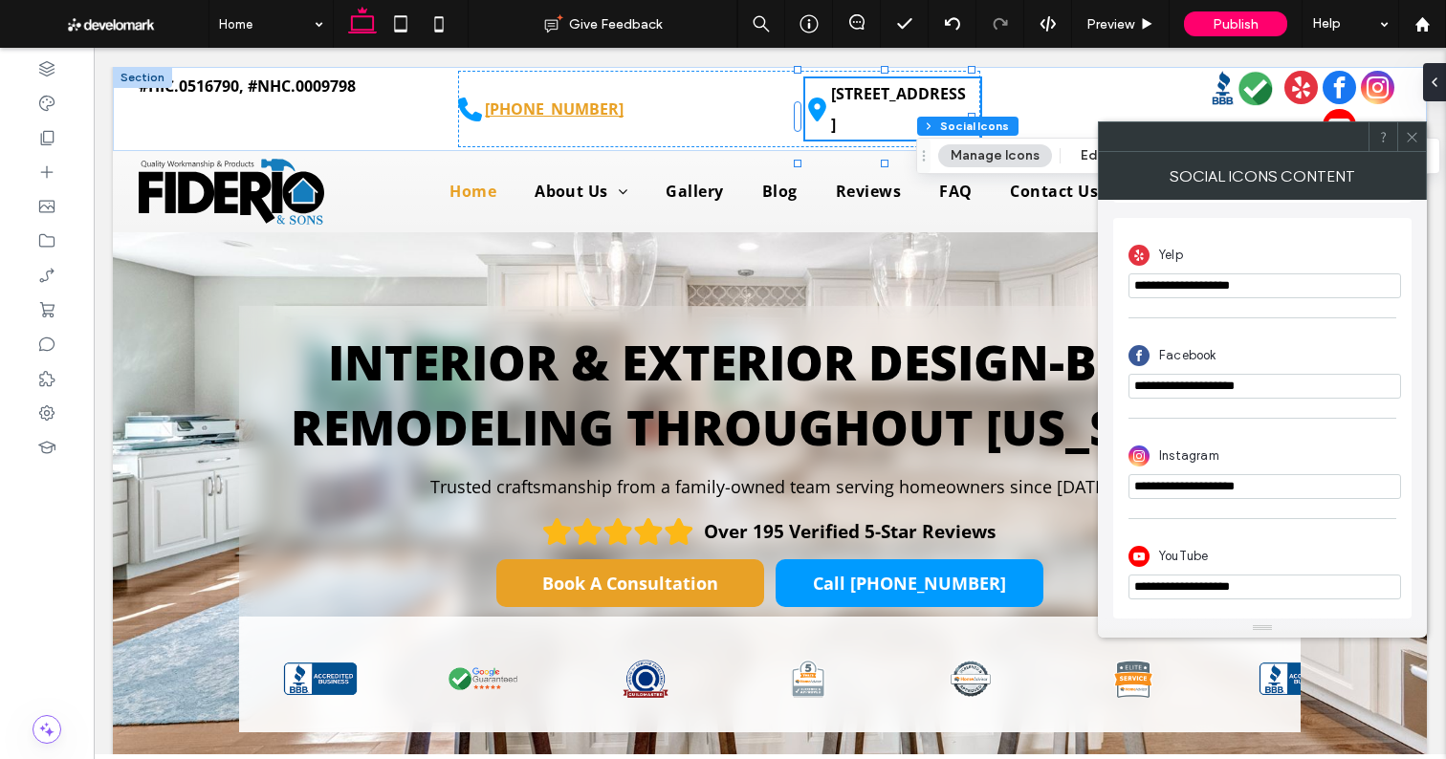
click at [1407, 131] on icon at bounding box center [1411, 137] width 14 height 14
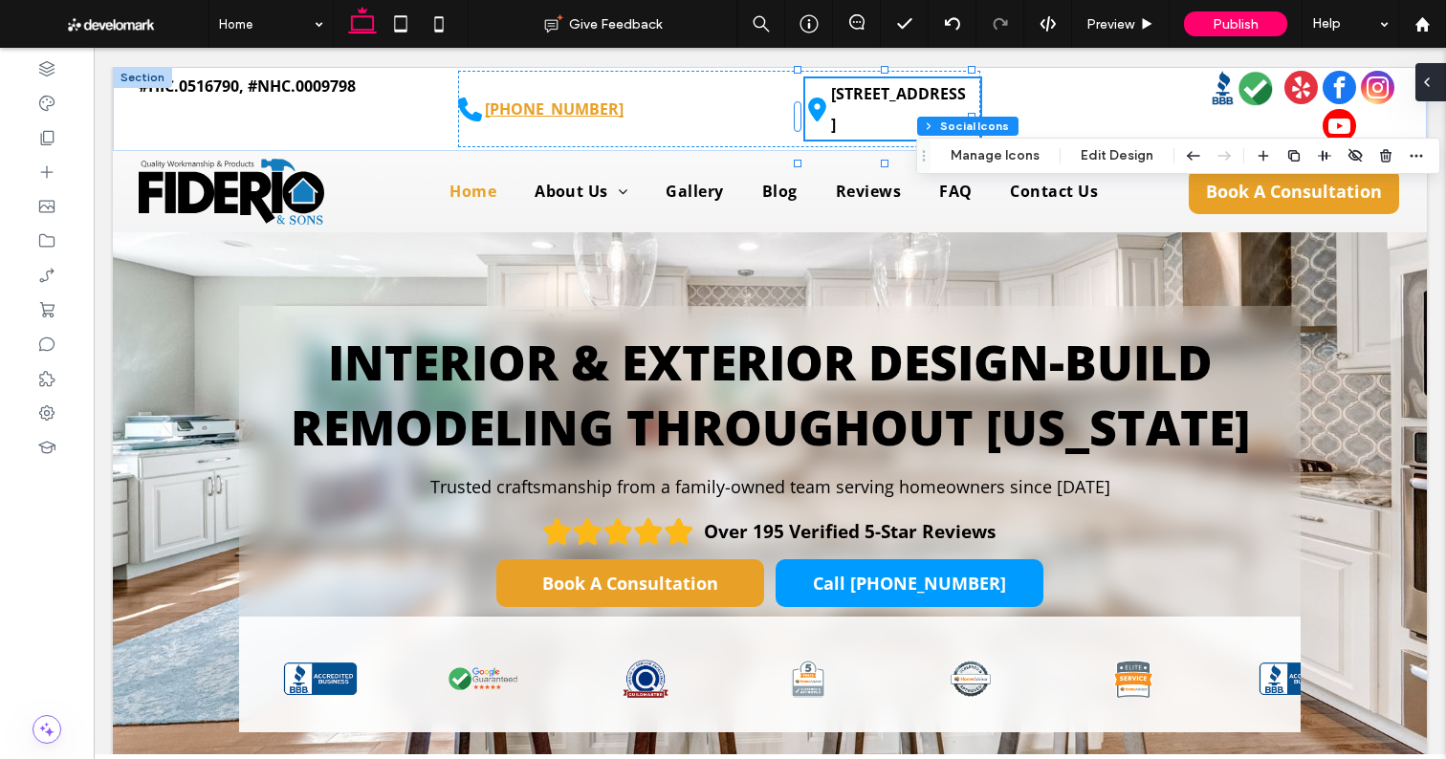
click at [1438, 78] on div at bounding box center [1430, 82] width 31 height 38
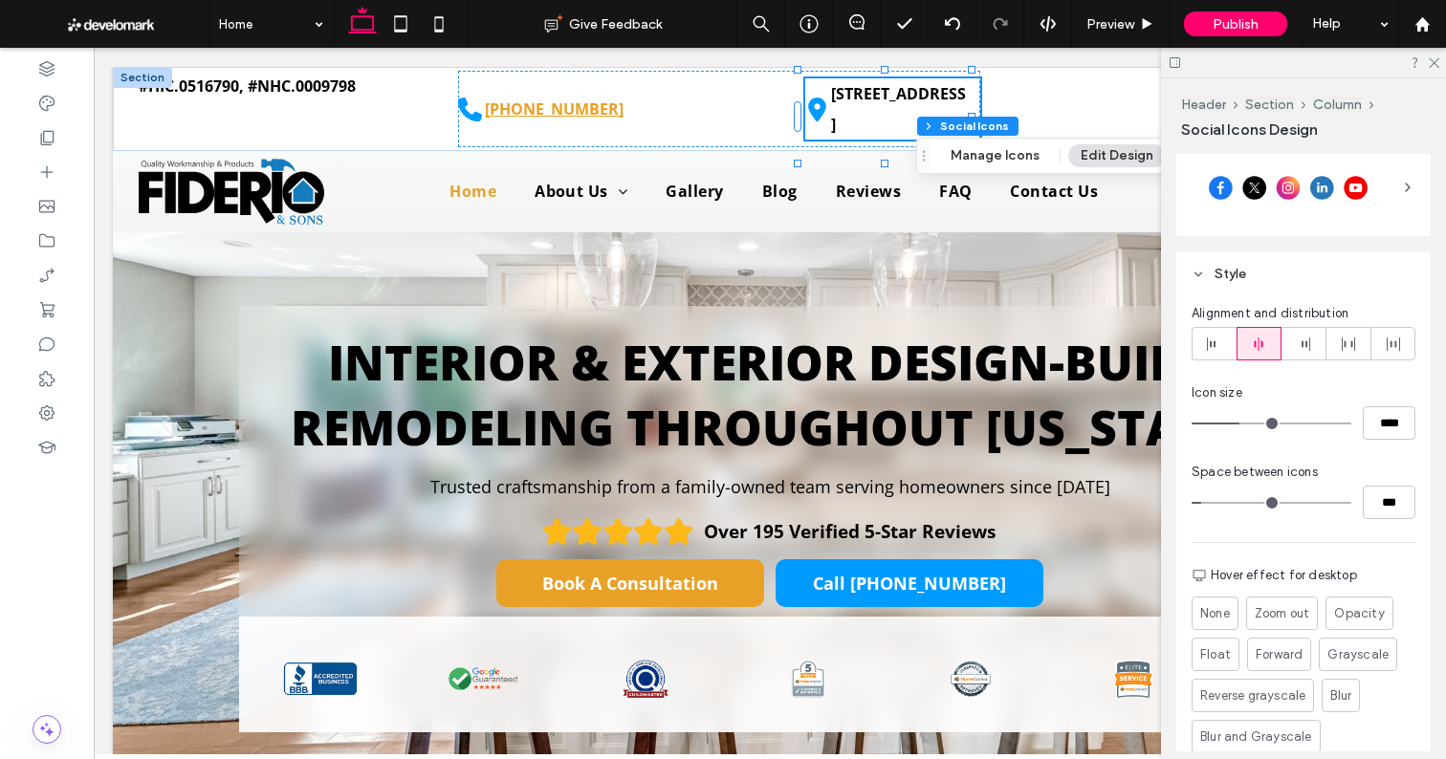
scroll to position [783, 0]
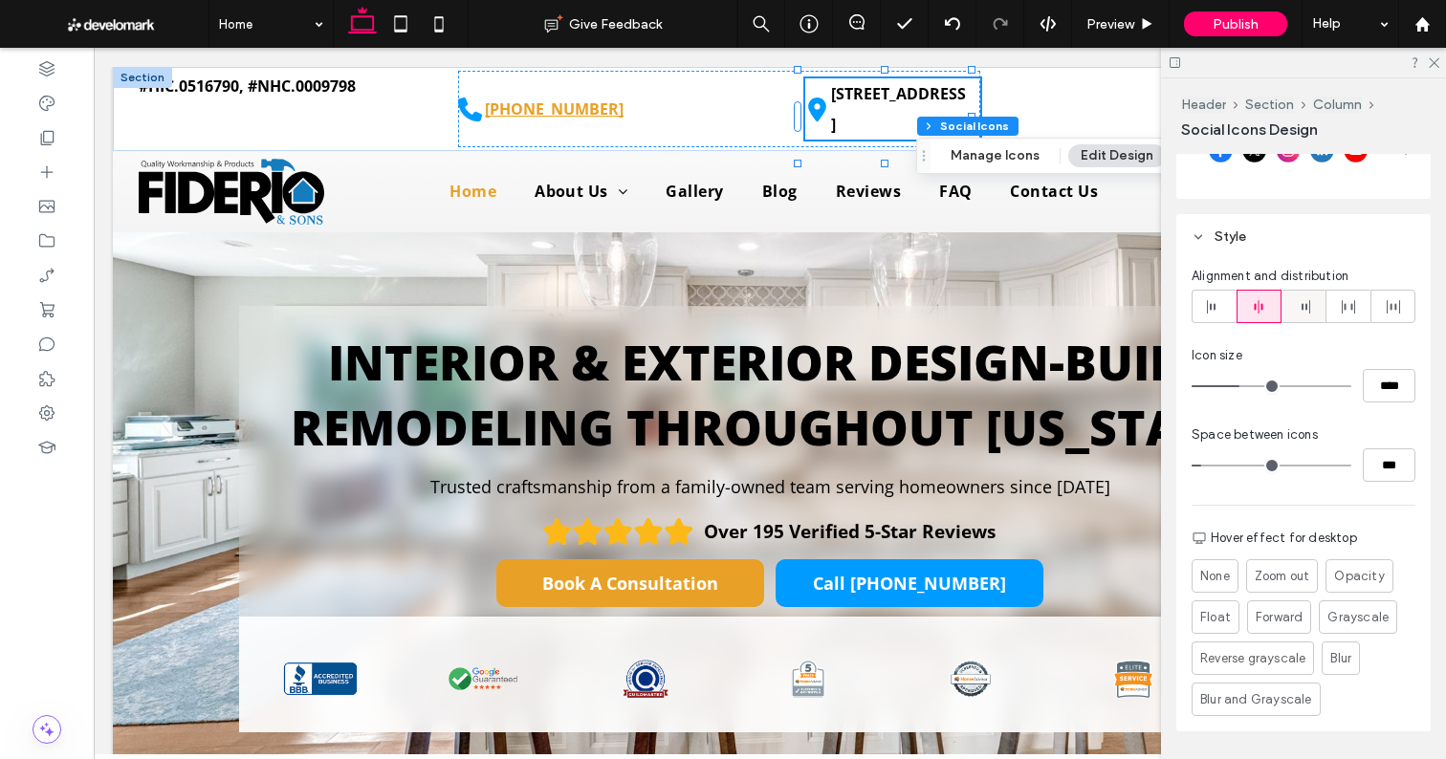
click at [1301, 307] on use at bounding box center [1305, 306] width 9 height 13
click at [1432, 60] on icon at bounding box center [1432, 61] width 12 height 12
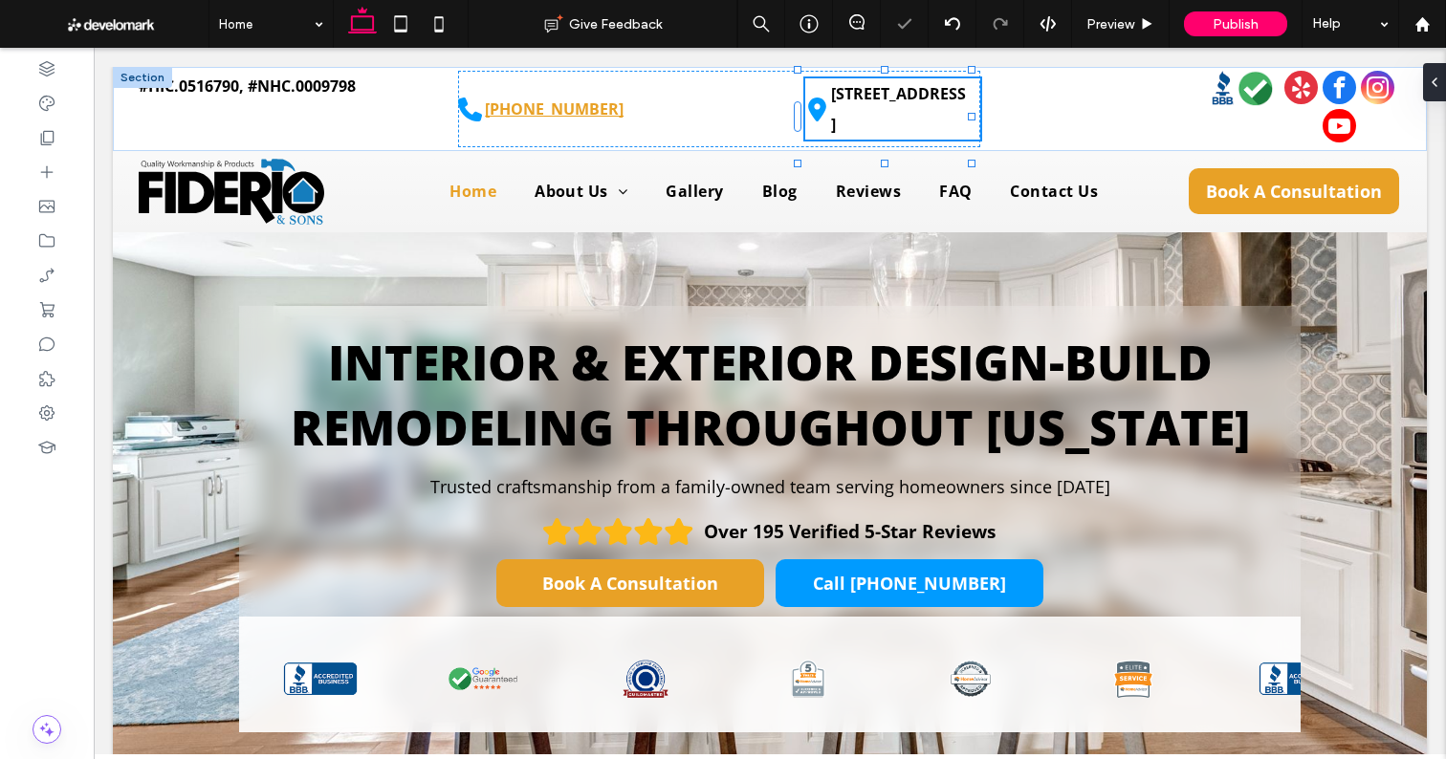
type input "**"
type input "****"
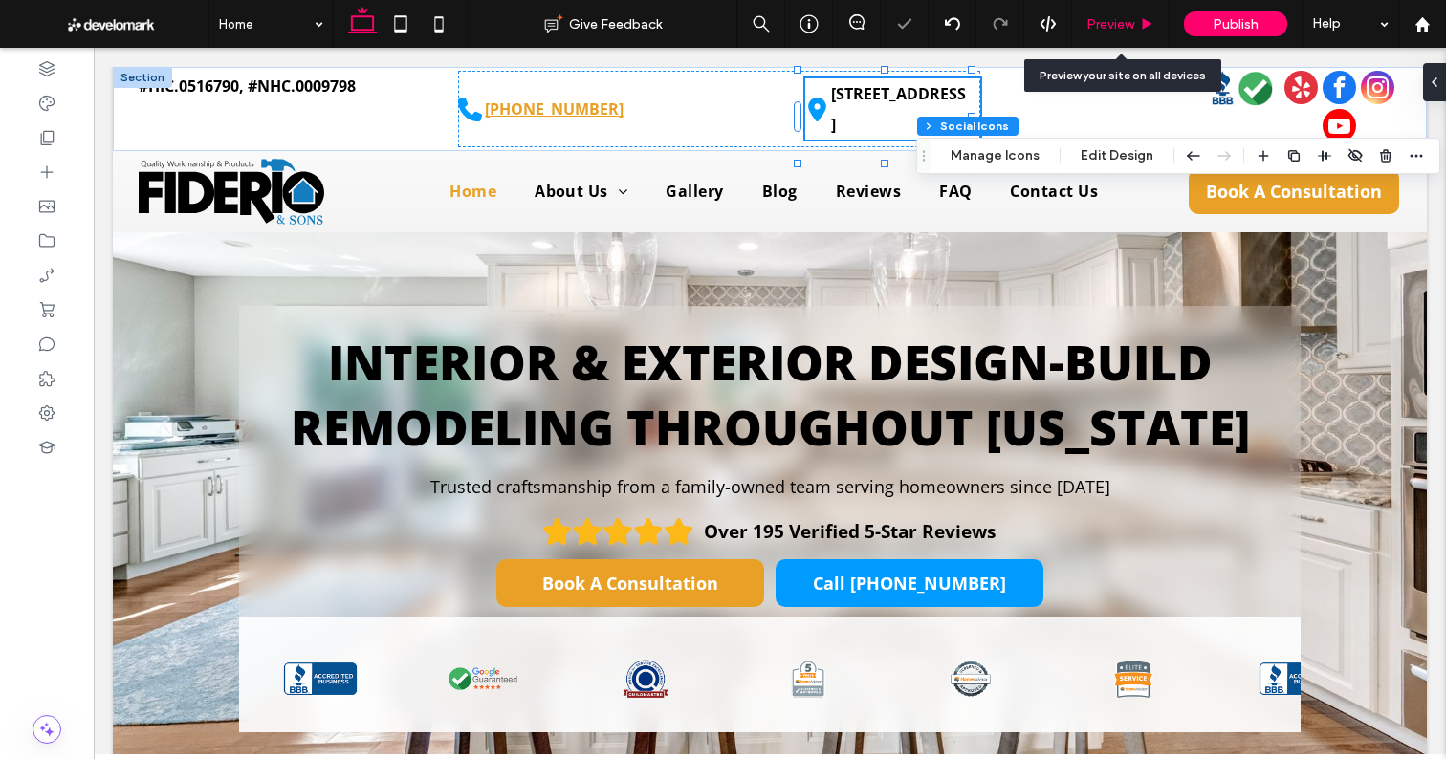
click at [1135, 26] on div "Preview" at bounding box center [1120, 24] width 97 height 16
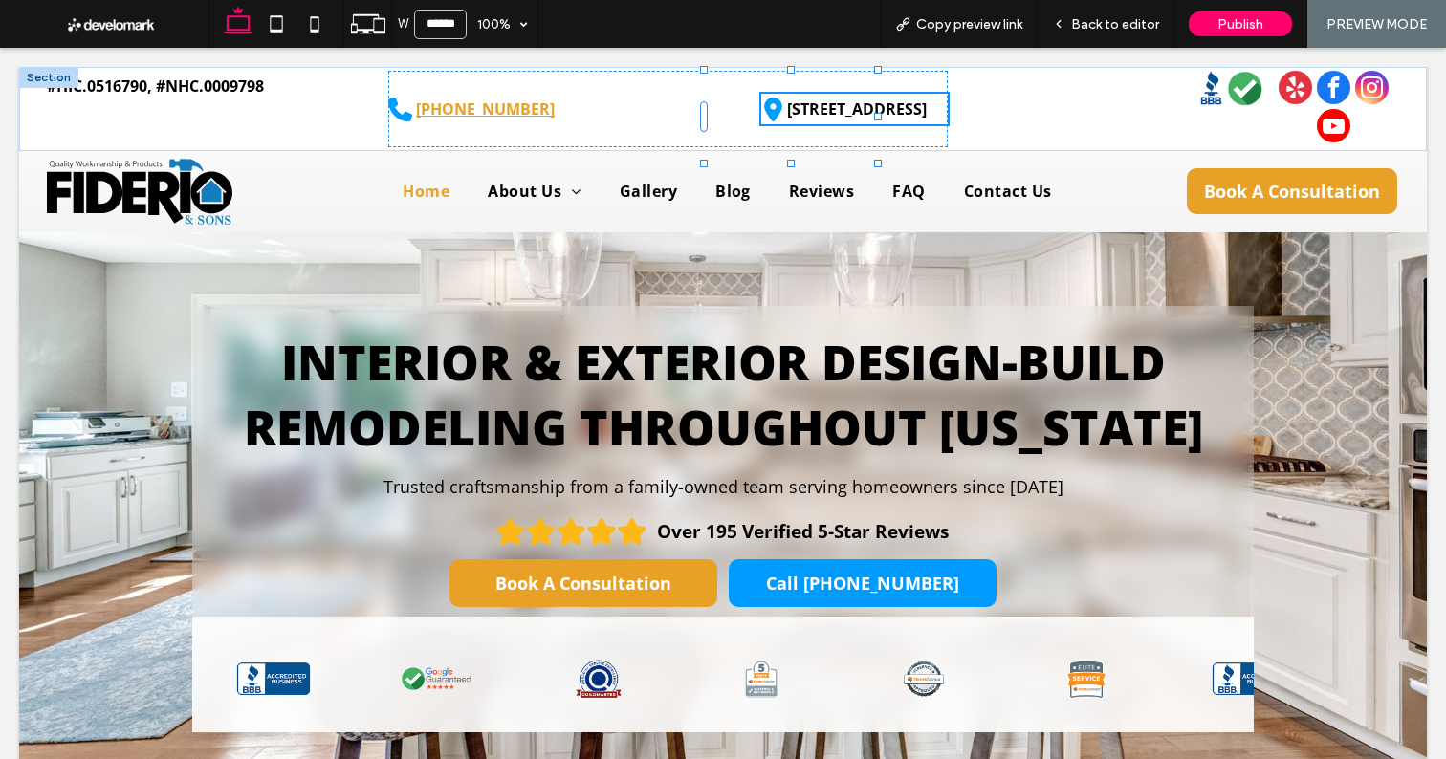
click at [1135, 26] on span "Back to editor" at bounding box center [1115, 24] width 88 height 16
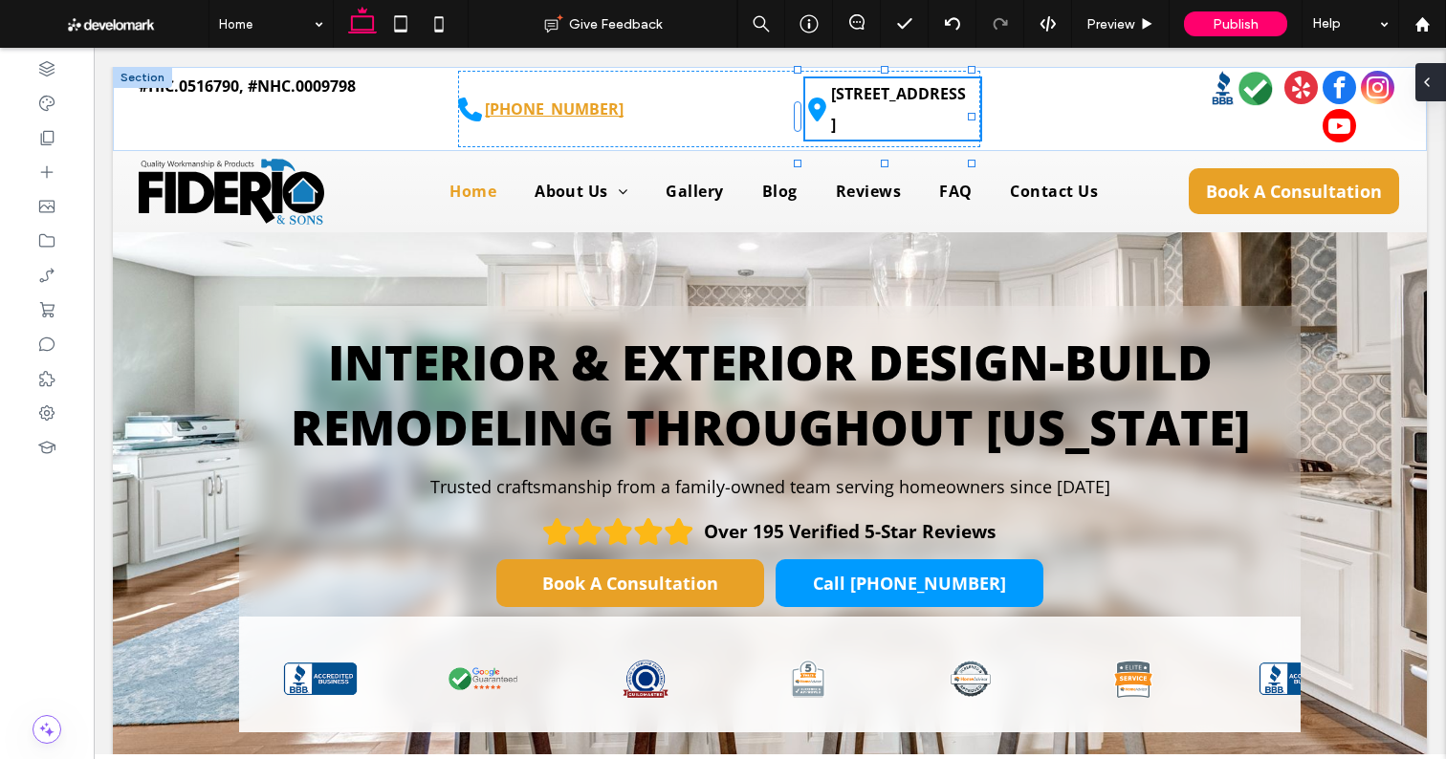
click at [1430, 77] on icon at bounding box center [1426, 82] width 15 height 15
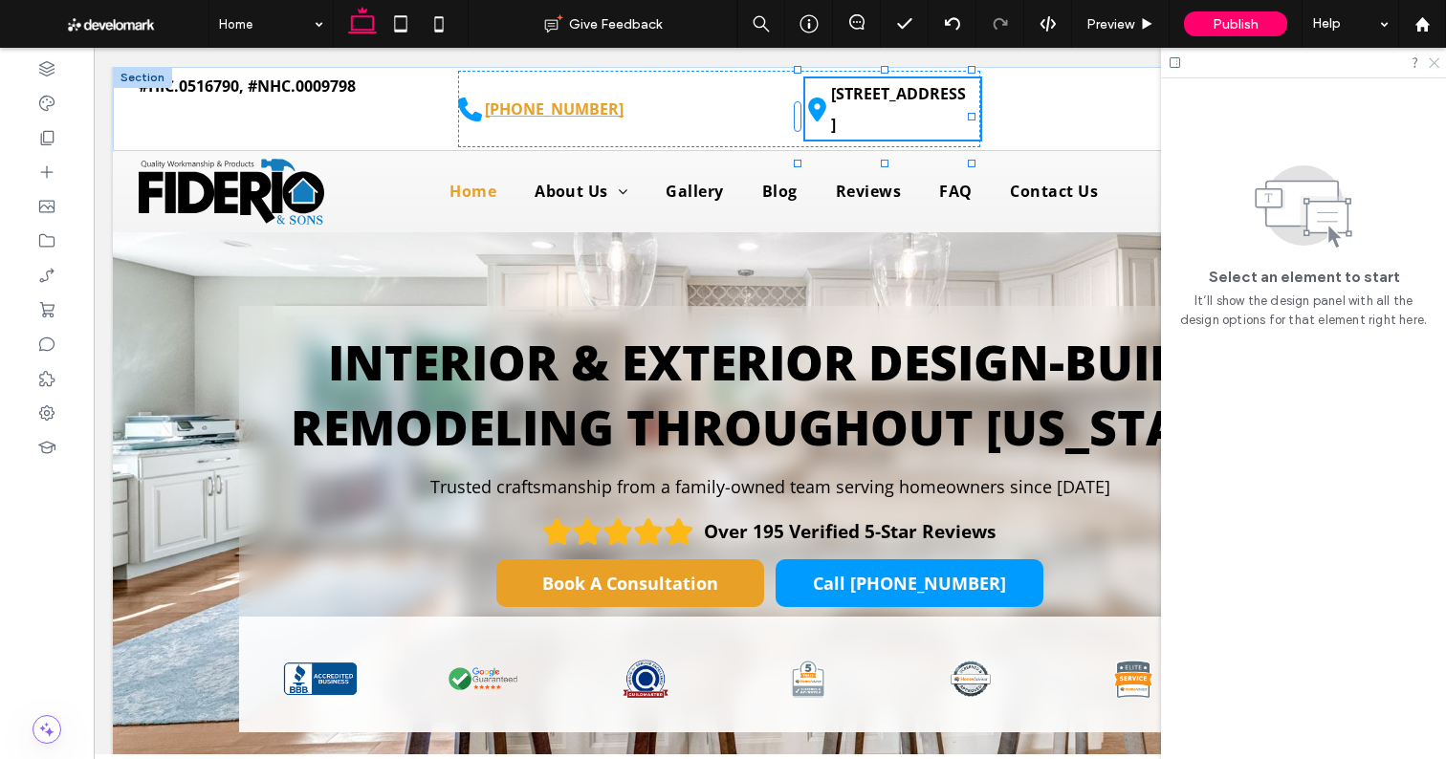
click at [1429, 60] on icon at bounding box center [1432, 61] width 12 height 12
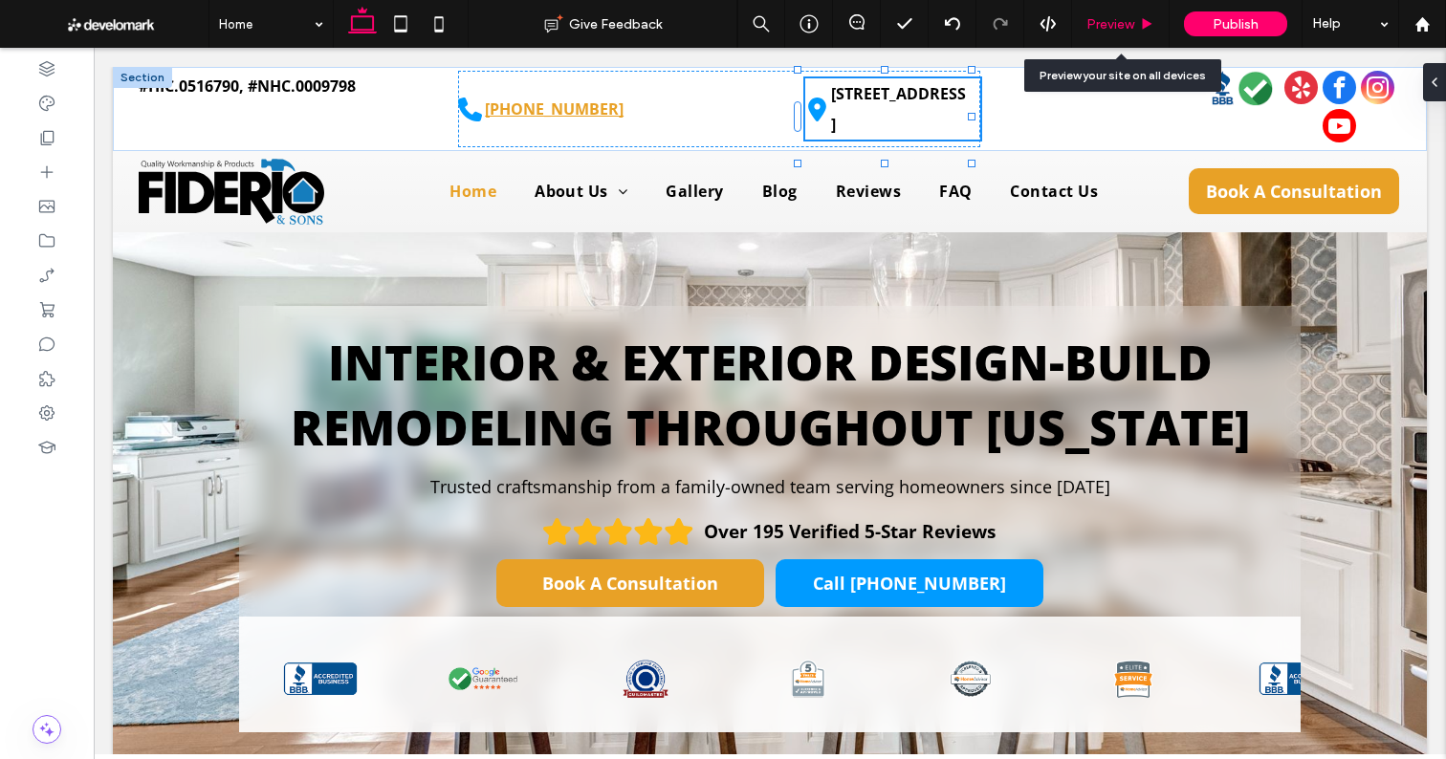
click at [1126, 21] on span "Preview" at bounding box center [1110, 24] width 48 height 16
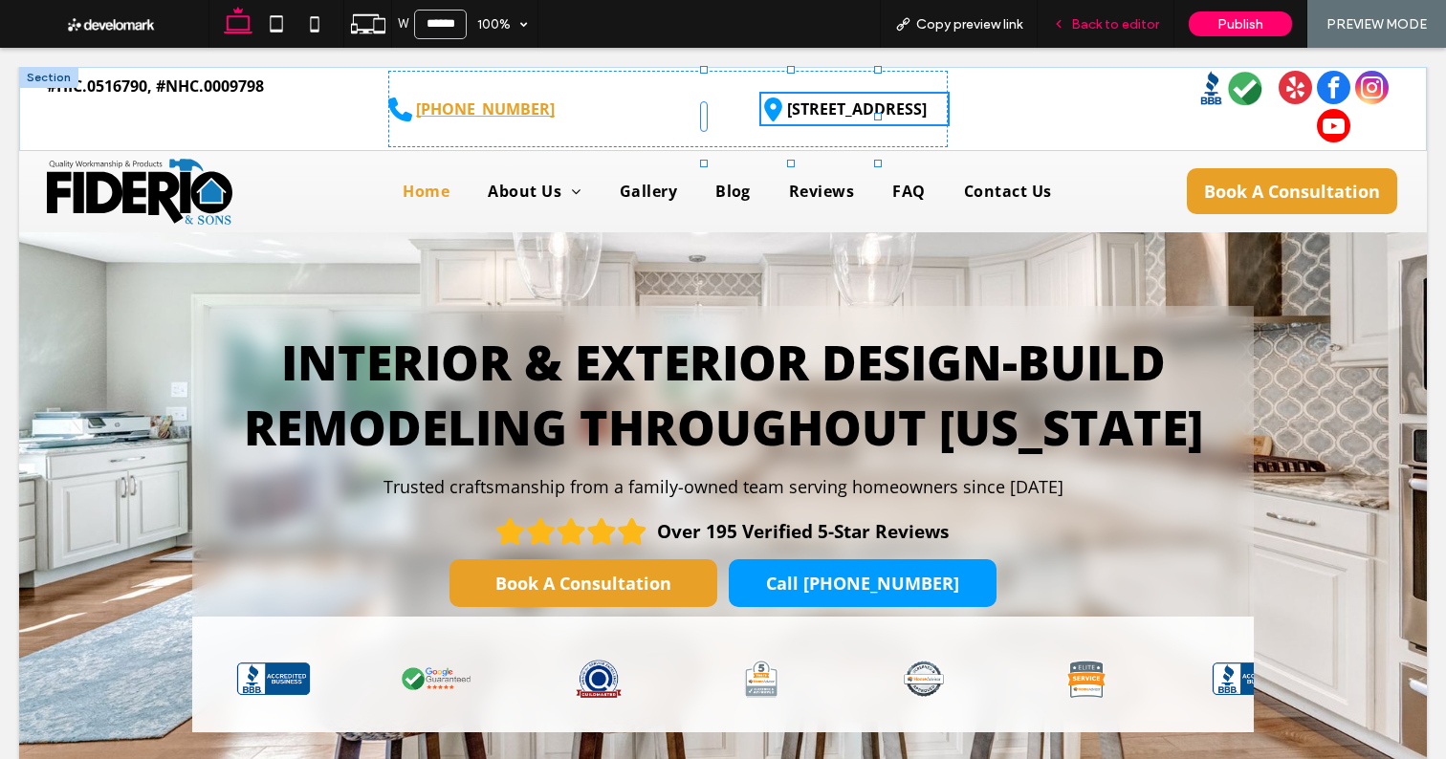
click at [1125, 18] on span "Back to editor" at bounding box center [1115, 24] width 88 height 16
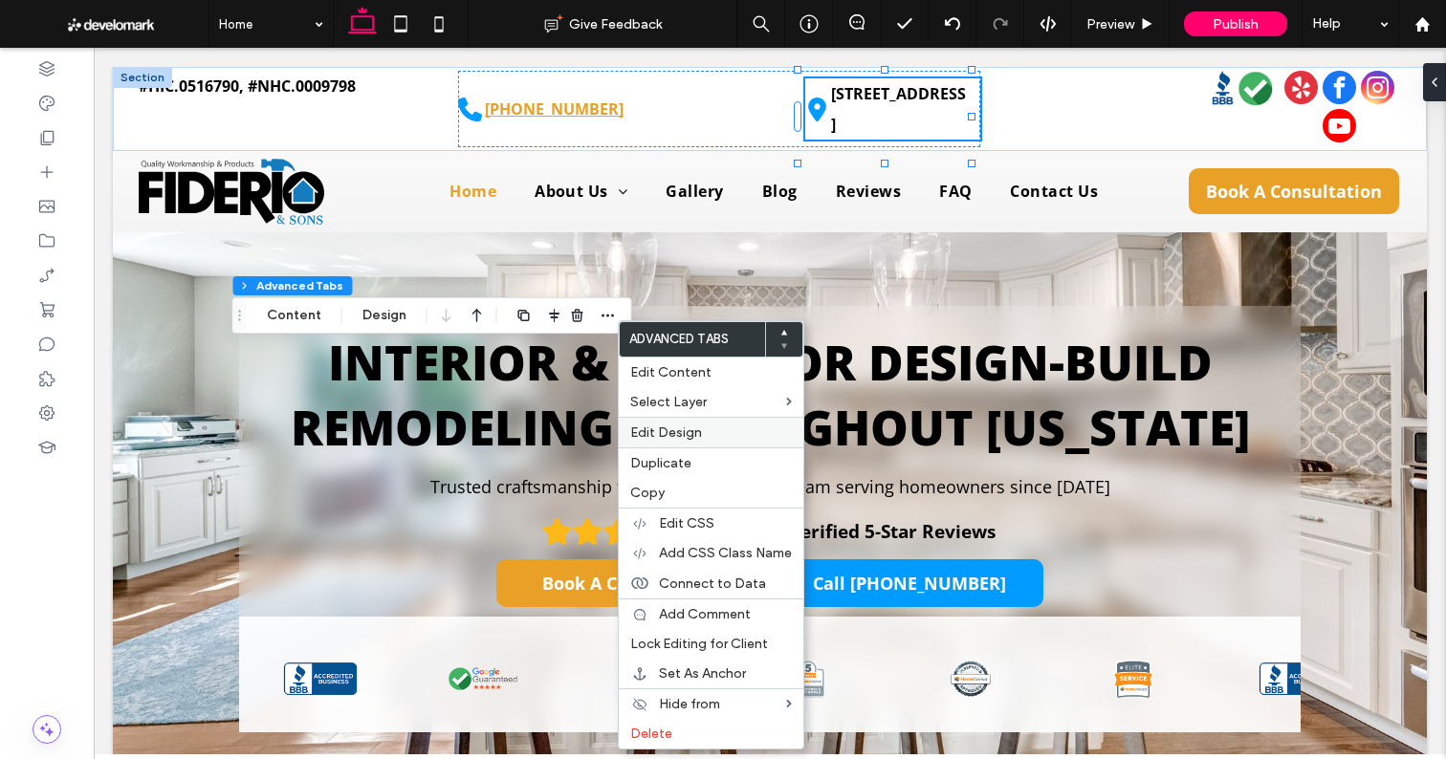
click at [679, 439] on span "Edit Design" at bounding box center [666, 432] width 72 height 16
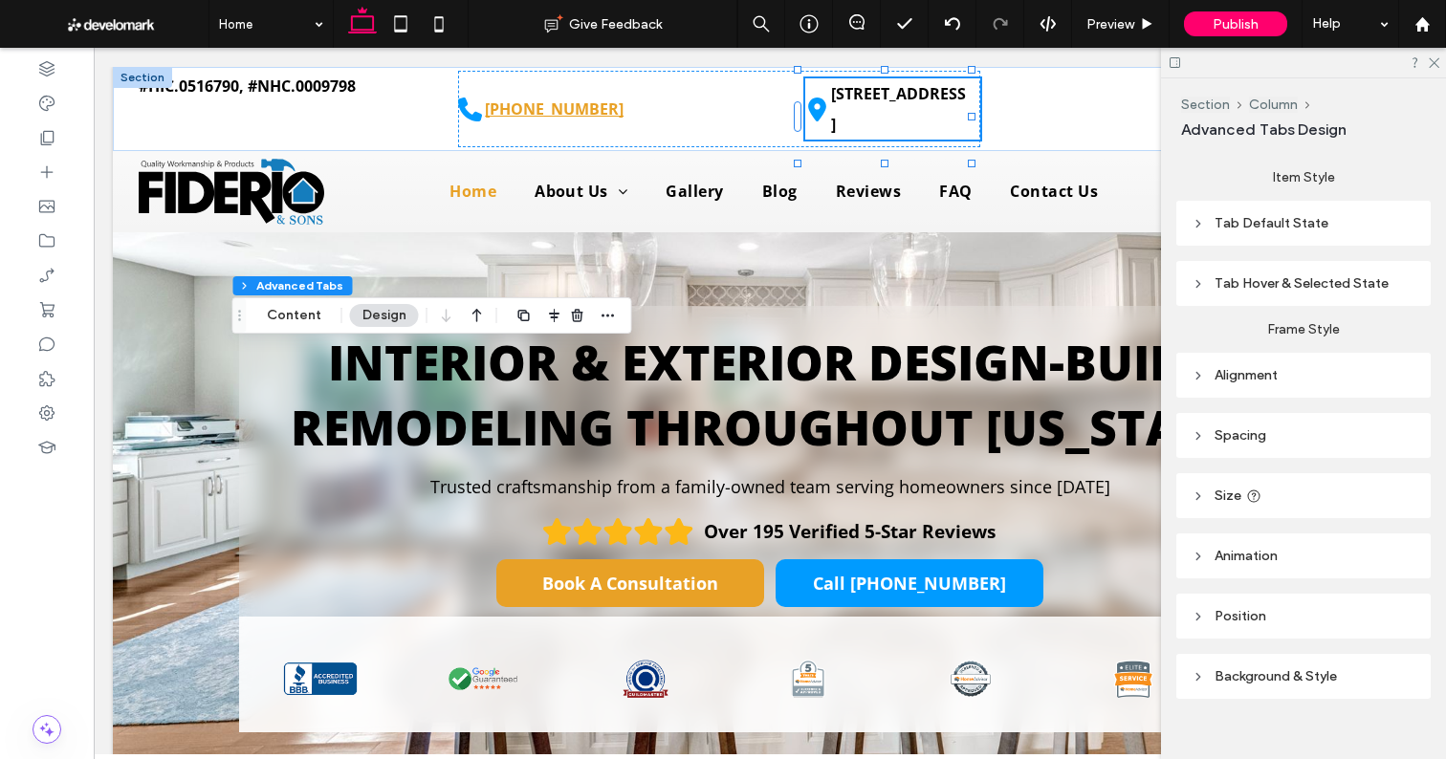
click at [1246, 493] on icon at bounding box center [1253, 496] width 15 height 15
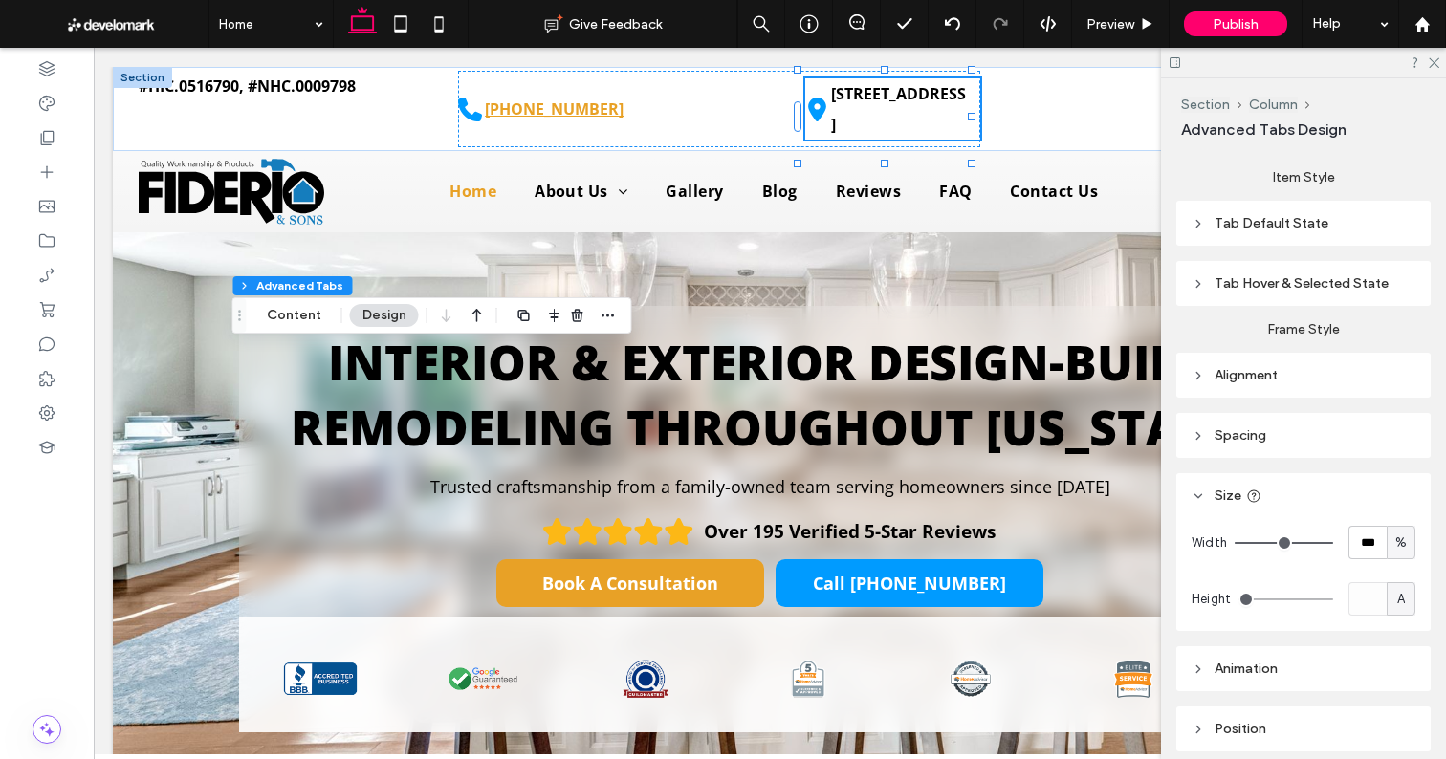
click at [1269, 222] on span "Tab Default State" at bounding box center [1271, 223] width 114 height 16
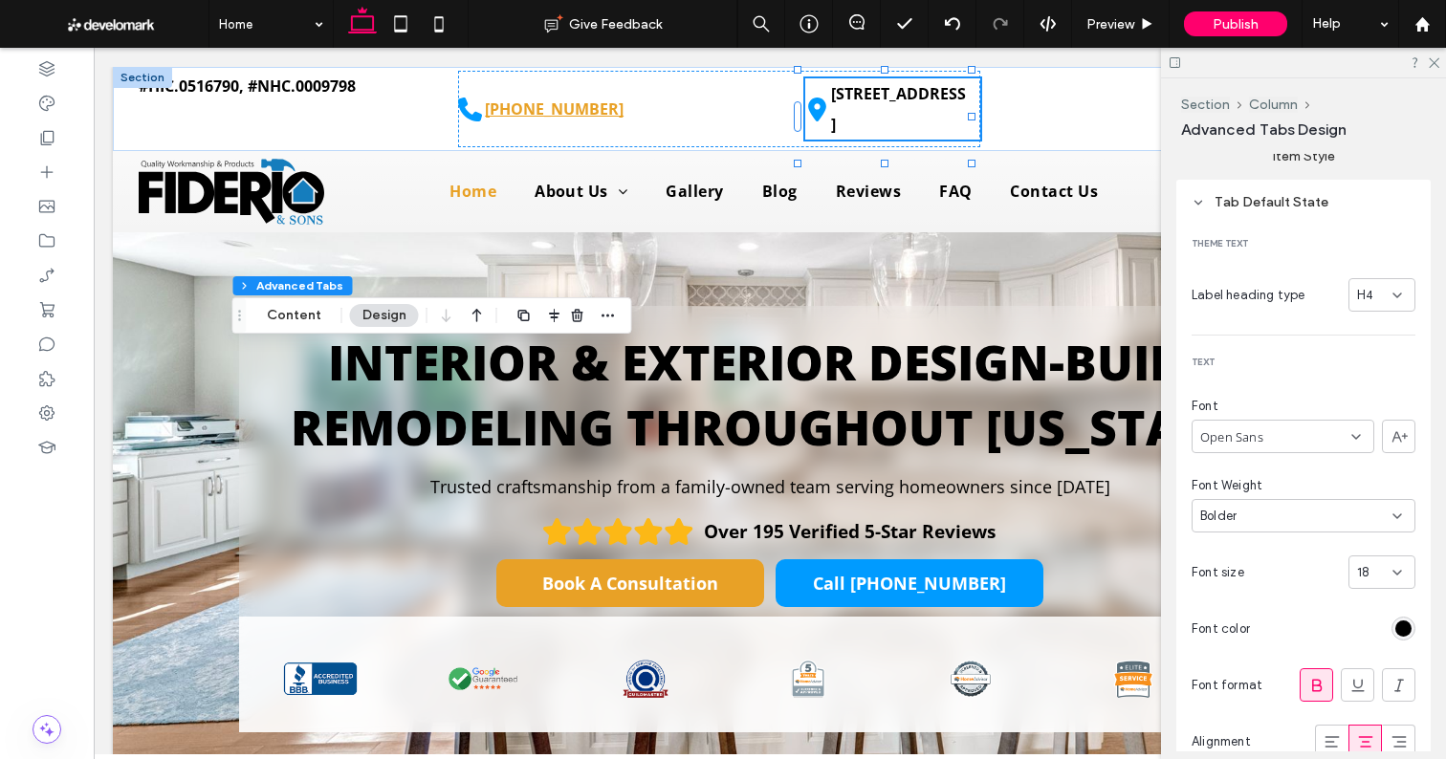
scroll to position [26, 0]
click at [1356, 552] on div "18" at bounding box center [1381, 567] width 67 height 33
click at [1358, 568] on span "18" at bounding box center [1363, 567] width 12 height 19
click at [1361, 566] on div "18" at bounding box center [1370, 567] width 27 height 19
click at [1357, 531] on span "14" at bounding box center [1352, 534] width 12 height 19
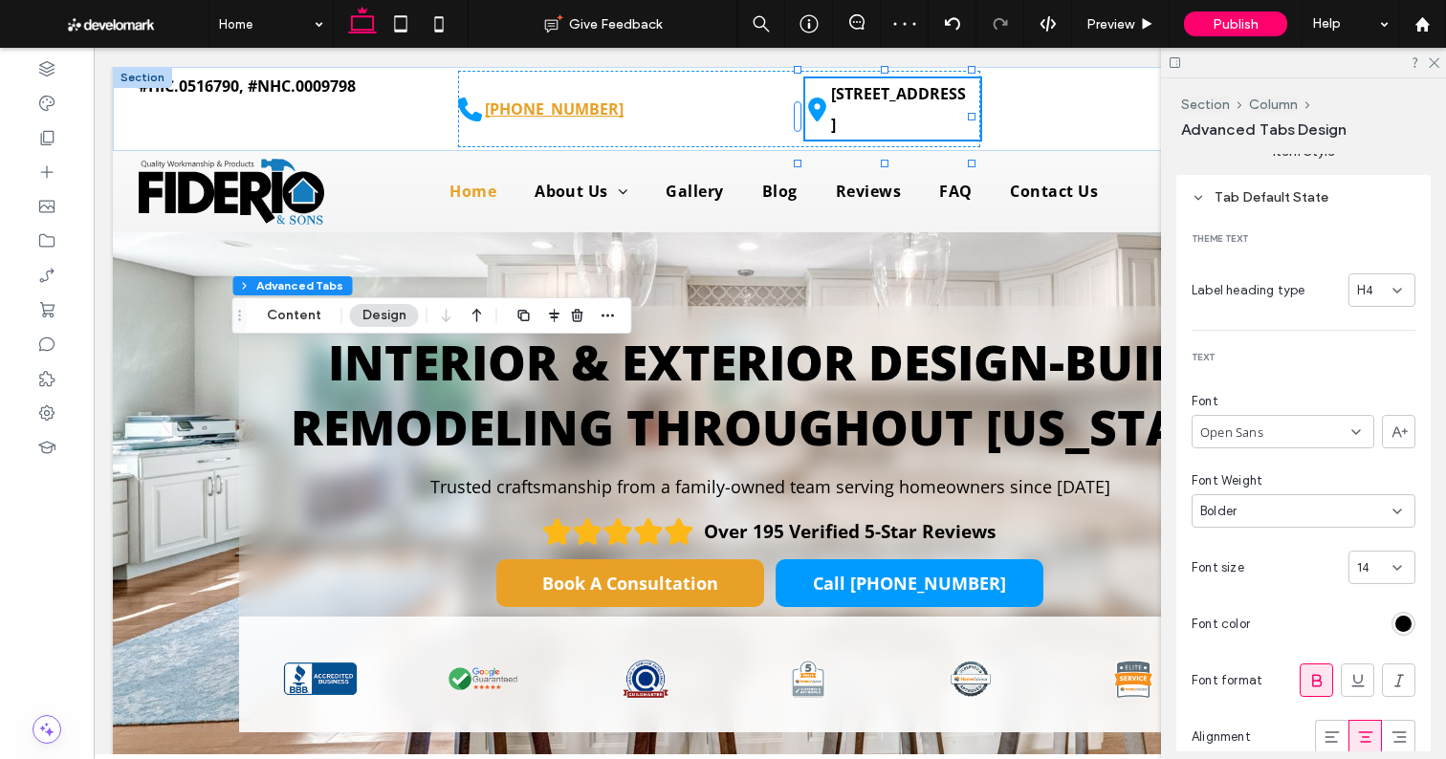
click at [1362, 558] on div "14" at bounding box center [1370, 567] width 27 height 19
type input "**"
click at [1357, 566] on span "15" at bounding box center [1363, 567] width 12 height 19
type input "**"
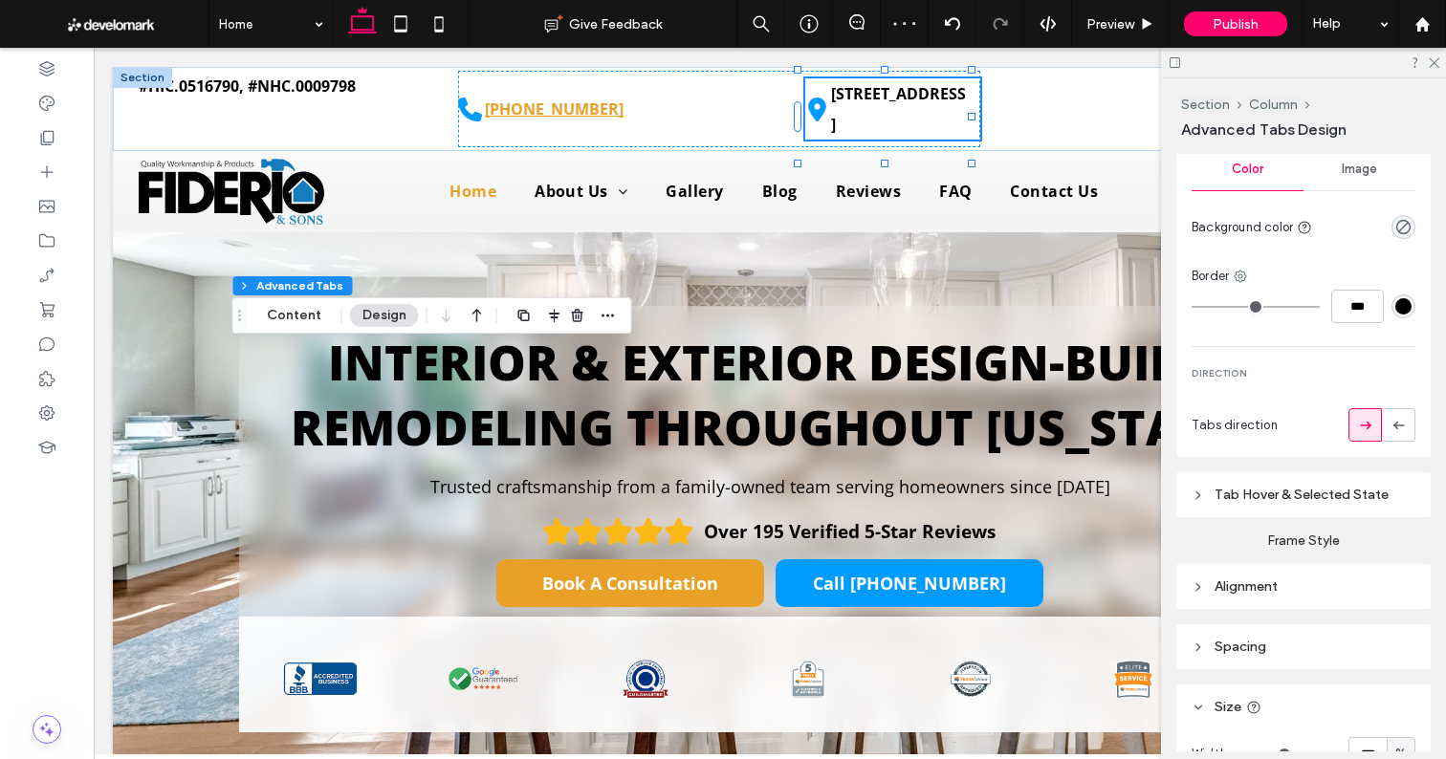
scroll to position [777, 0]
click at [1355, 495] on span "Tab Hover & Selected State" at bounding box center [1301, 490] width 174 height 16
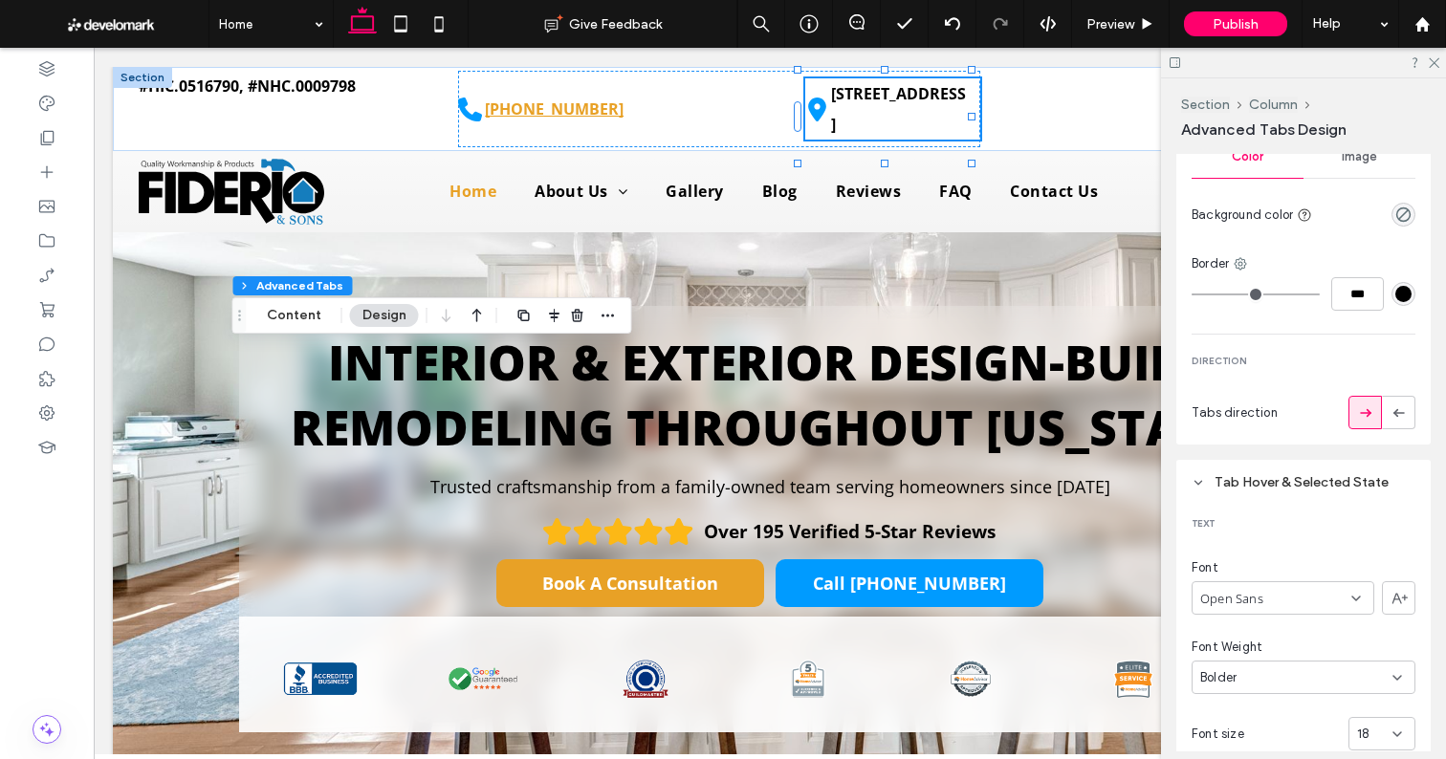
scroll to position [918, 0]
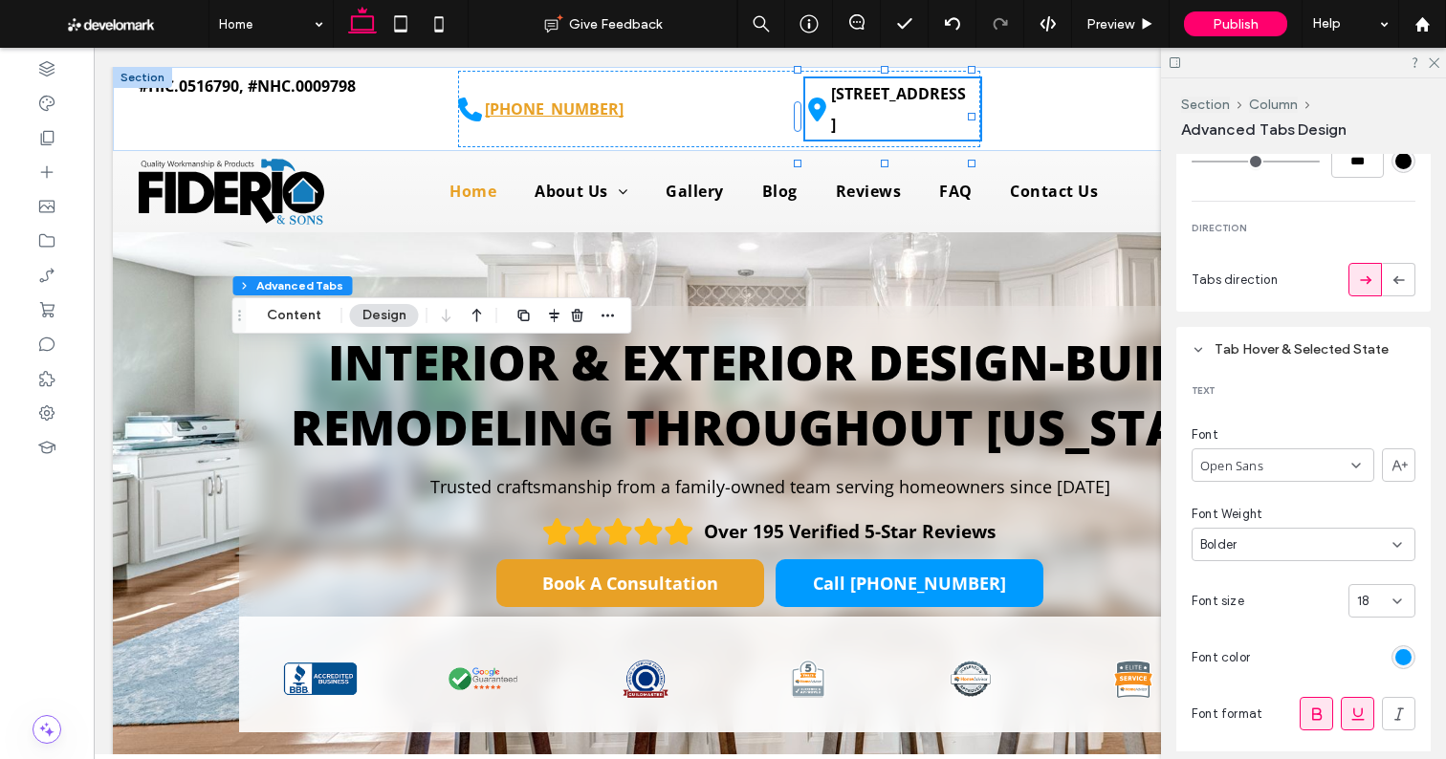
click at [1357, 600] on span "18" at bounding box center [1363, 601] width 12 height 19
type input "**"
click at [1433, 58] on icon at bounding box center [1432, 61] width 12 height 12
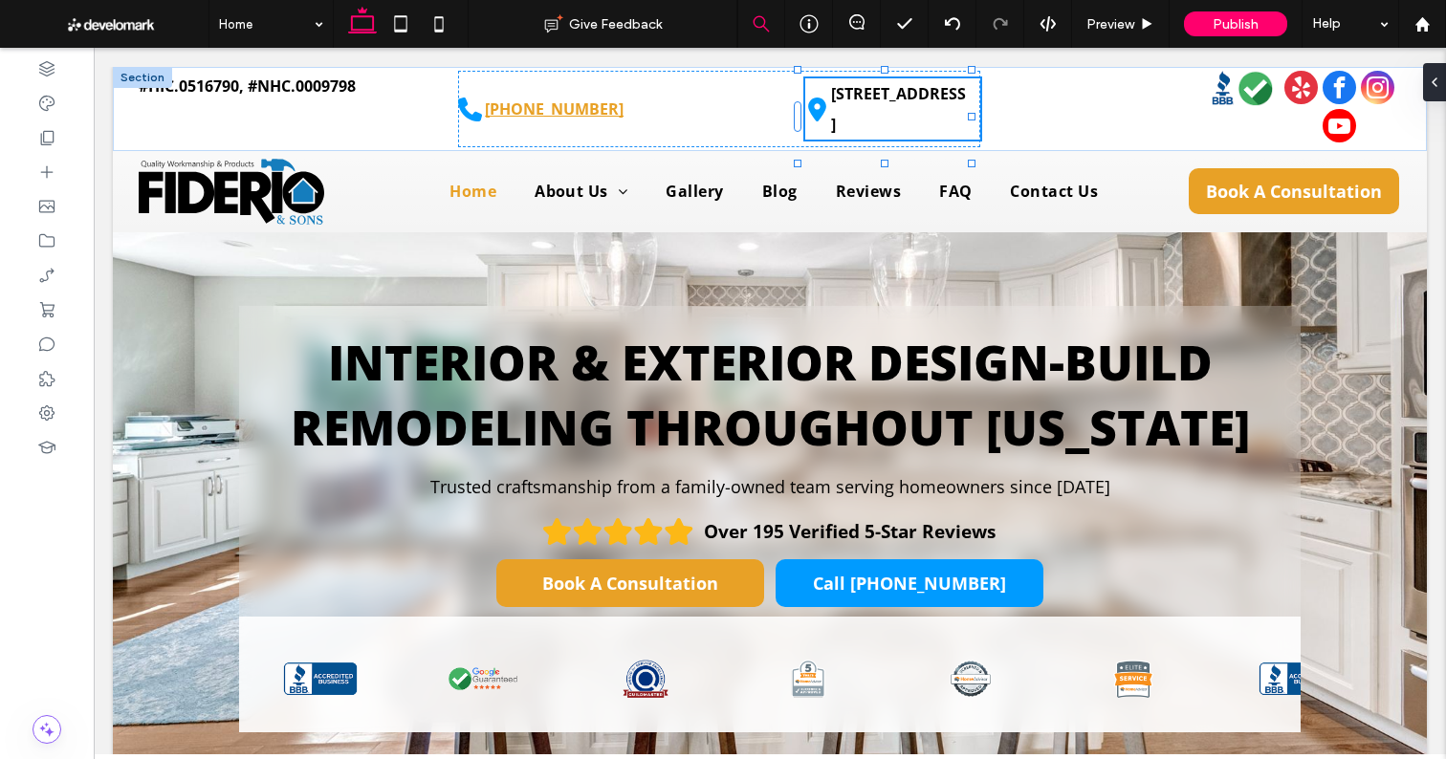
type input "**"
type input "****"
